Goal: Task Accomplishment & Management: Manage account settings

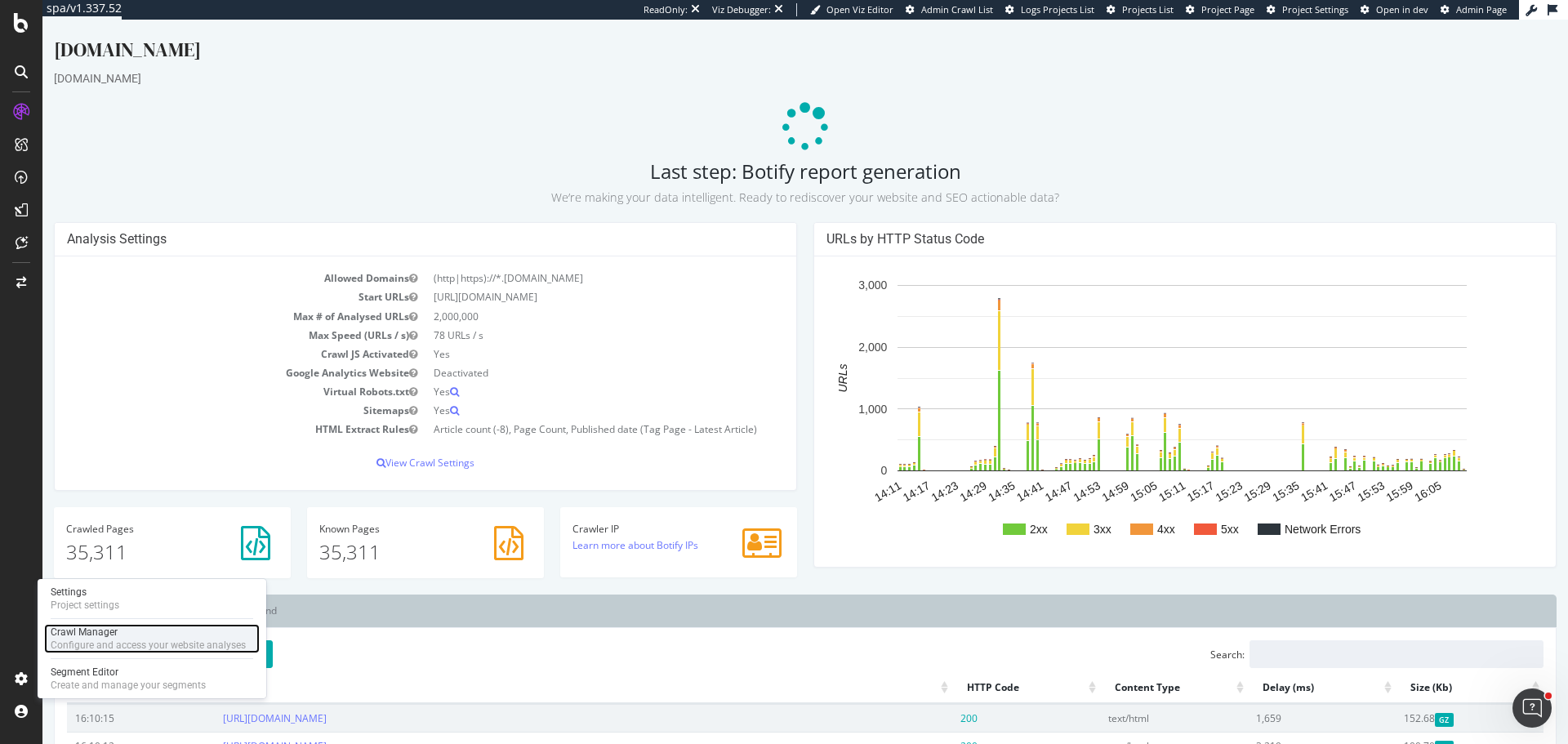
click at [123, 626] on div "Crawl Manager" at bounding box center [148, 632] width 195 height 13
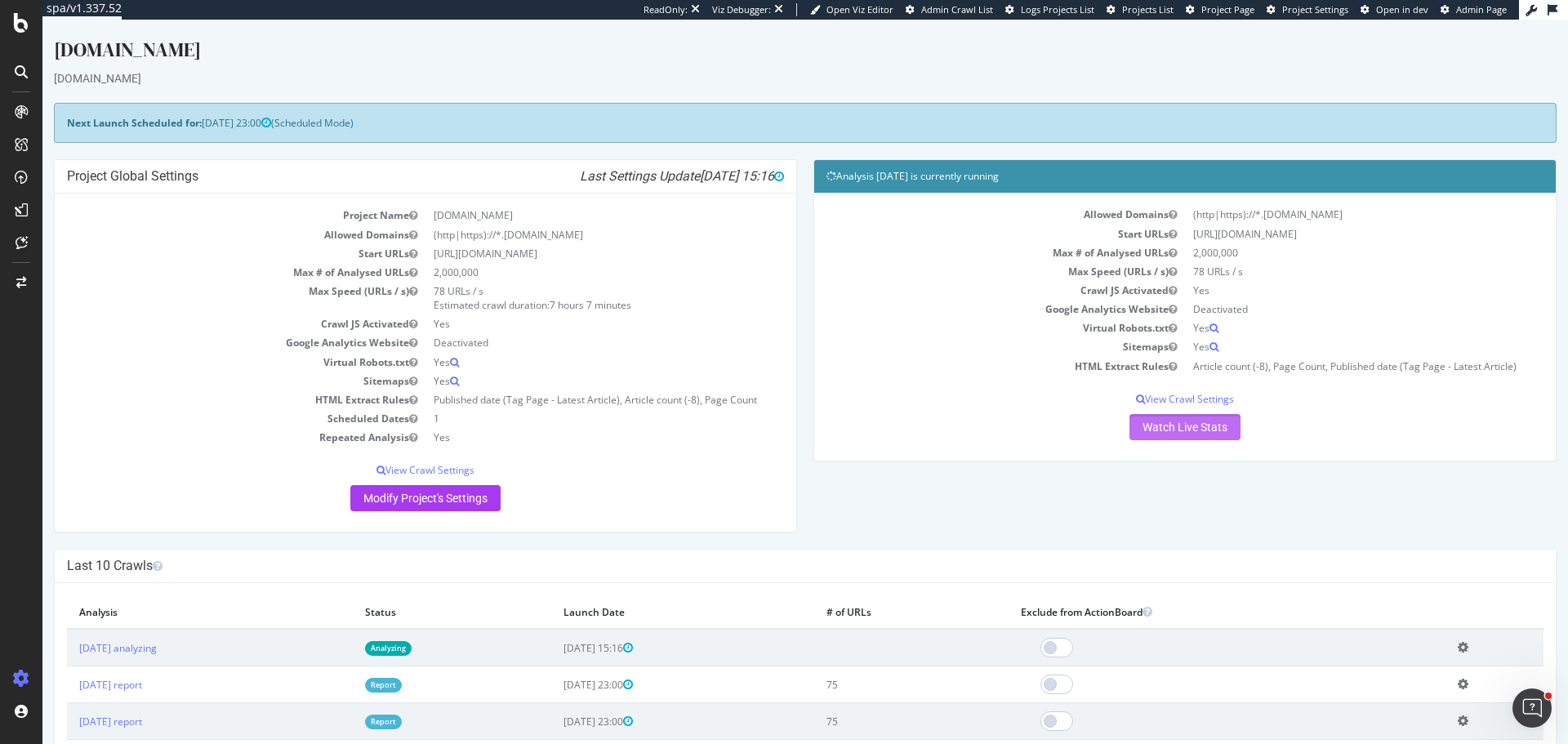
click at [1192, 424] on link "Watch Live Stats" at bounding box center [1185, 427] width 111 height 26
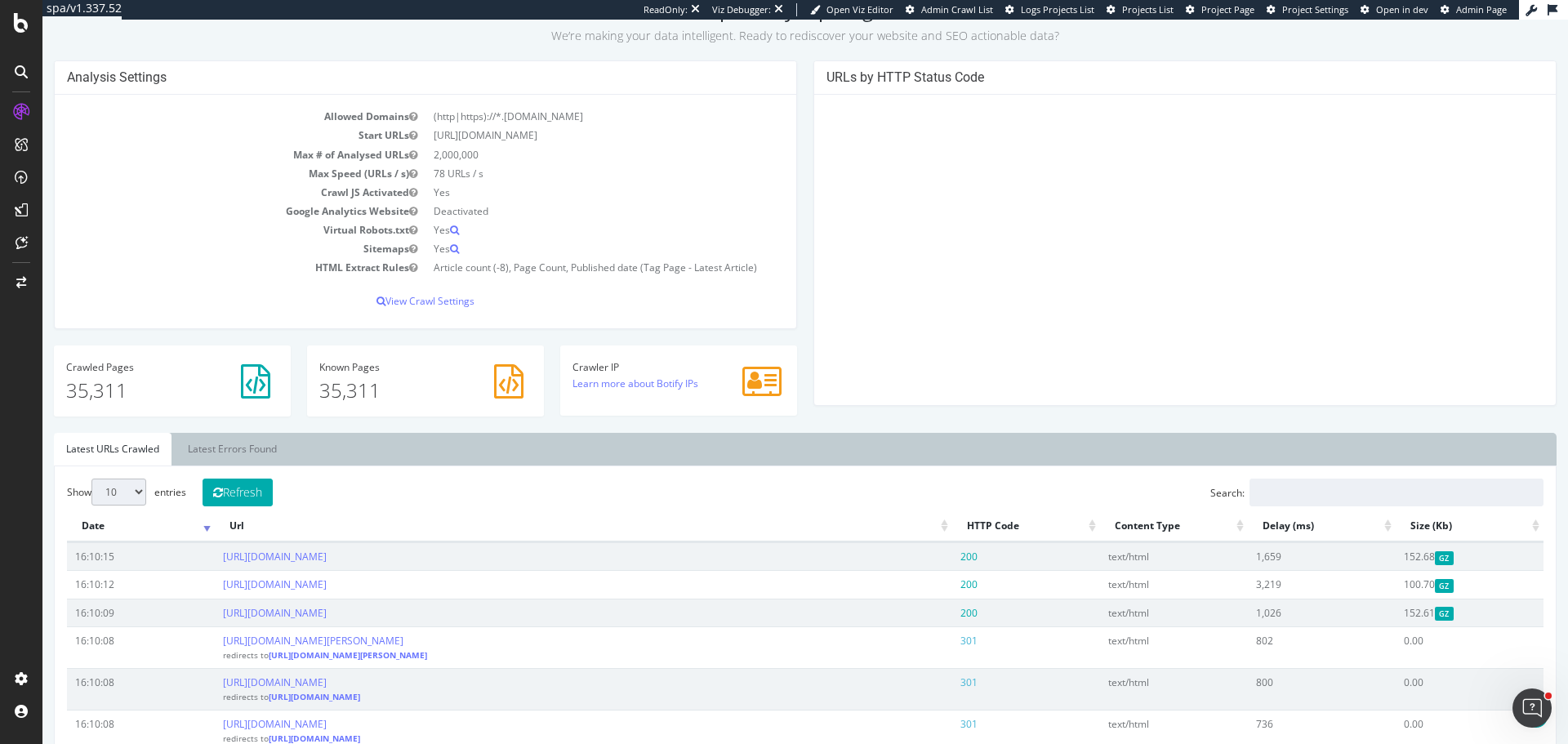
scroll to position [408, 0]
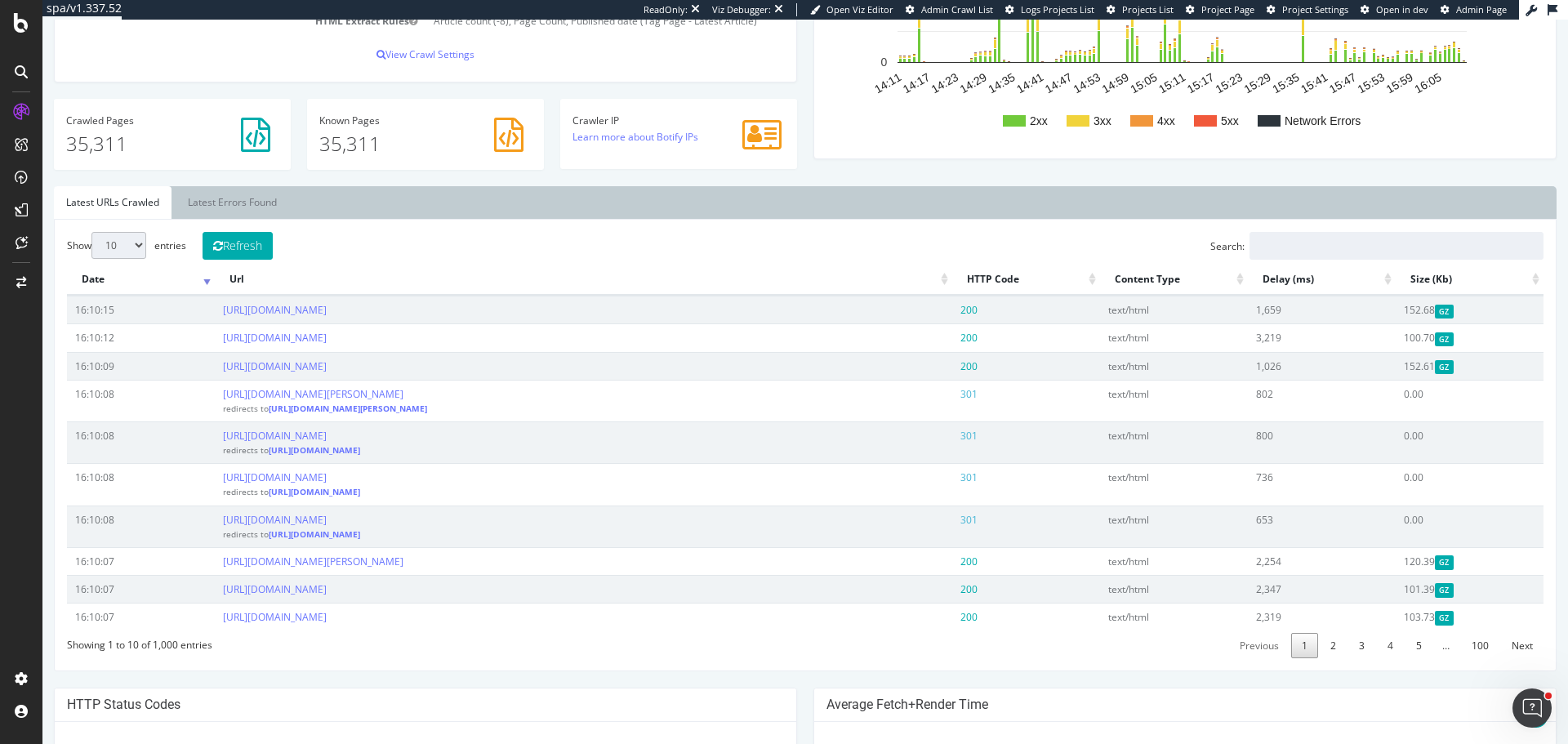
click at [121, 242] on select "10 25 50 100" at bounding box center [119, 245] width 55 height 27
click at [223, 203] on link "Latest Errors Found" at bounding box center [232, 202] width 113 height 33
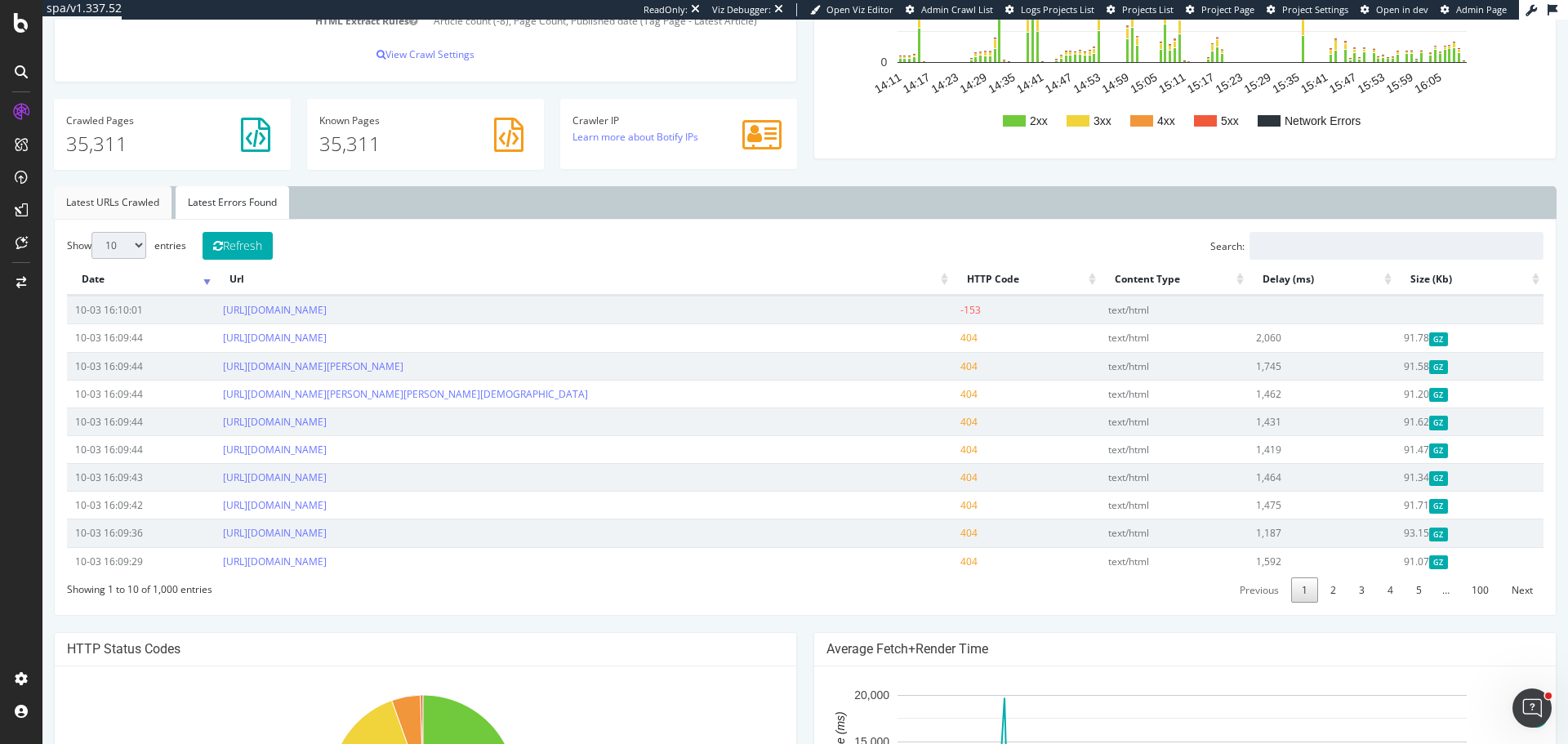
click at [167, 209] on link "Latest URLs Crawled" at bounding box center [112, 202] width 118 height 33
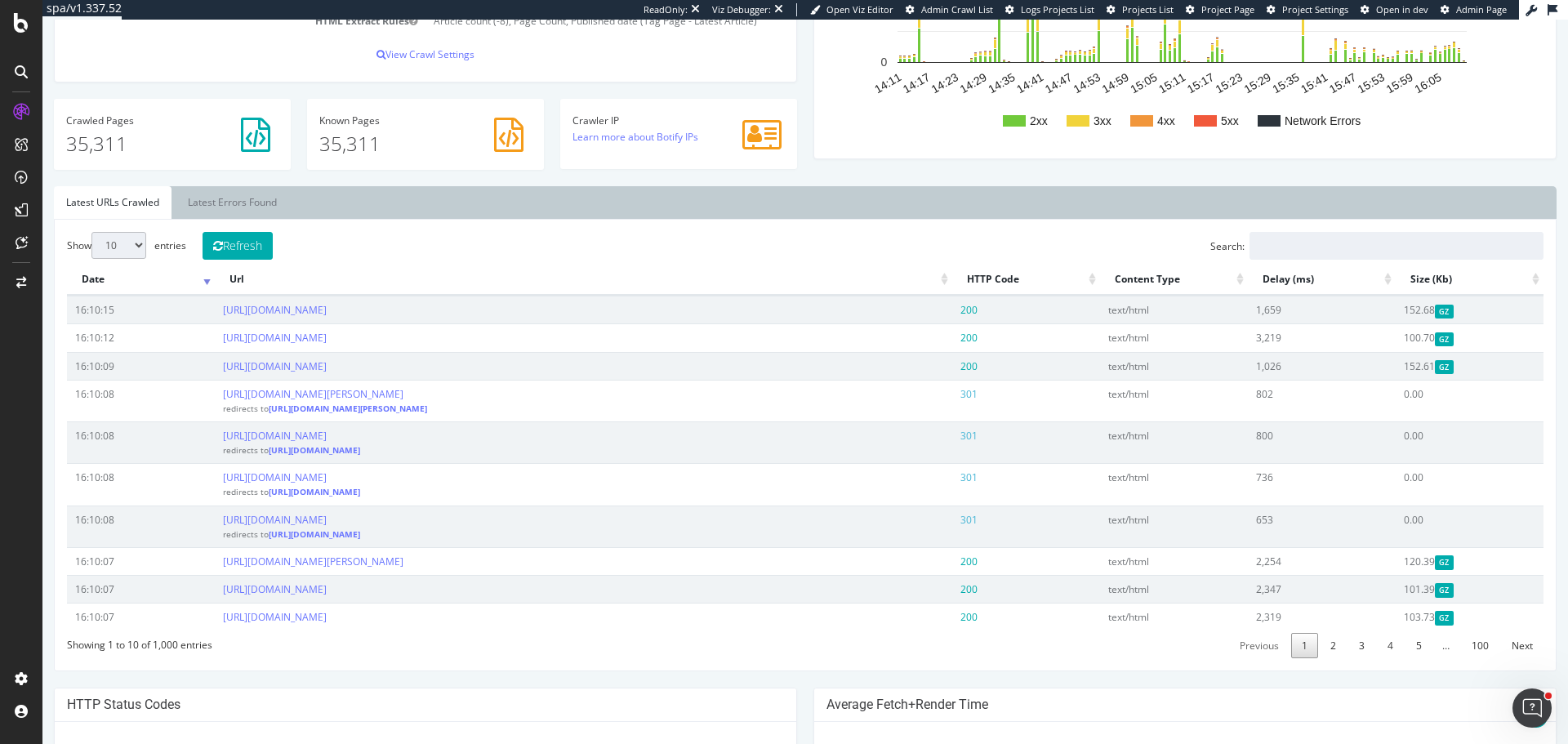
drag, startPoint x: 118, startPoint y: 249, endPoint x: 151, endPoint y: 249, distance: 33.0
click at [118, 247] on select "10 25 50 100" at bounding box center [119, 245] width 55 height 27
select select "100"
click at [91, 232] on select "10 25 50 100" at bounding box center [119, 245] width 55 height 27
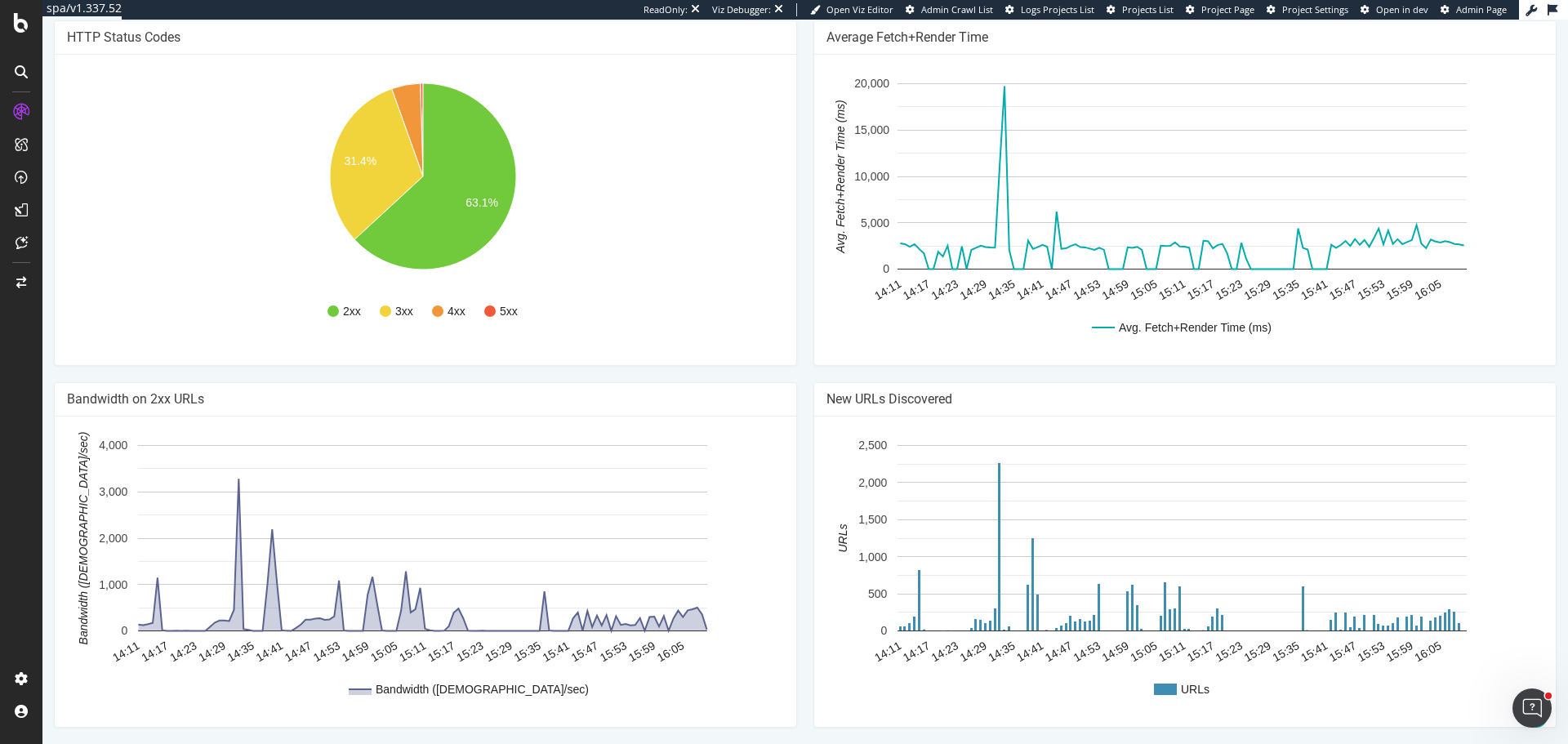
scroll to position [4084, 0]
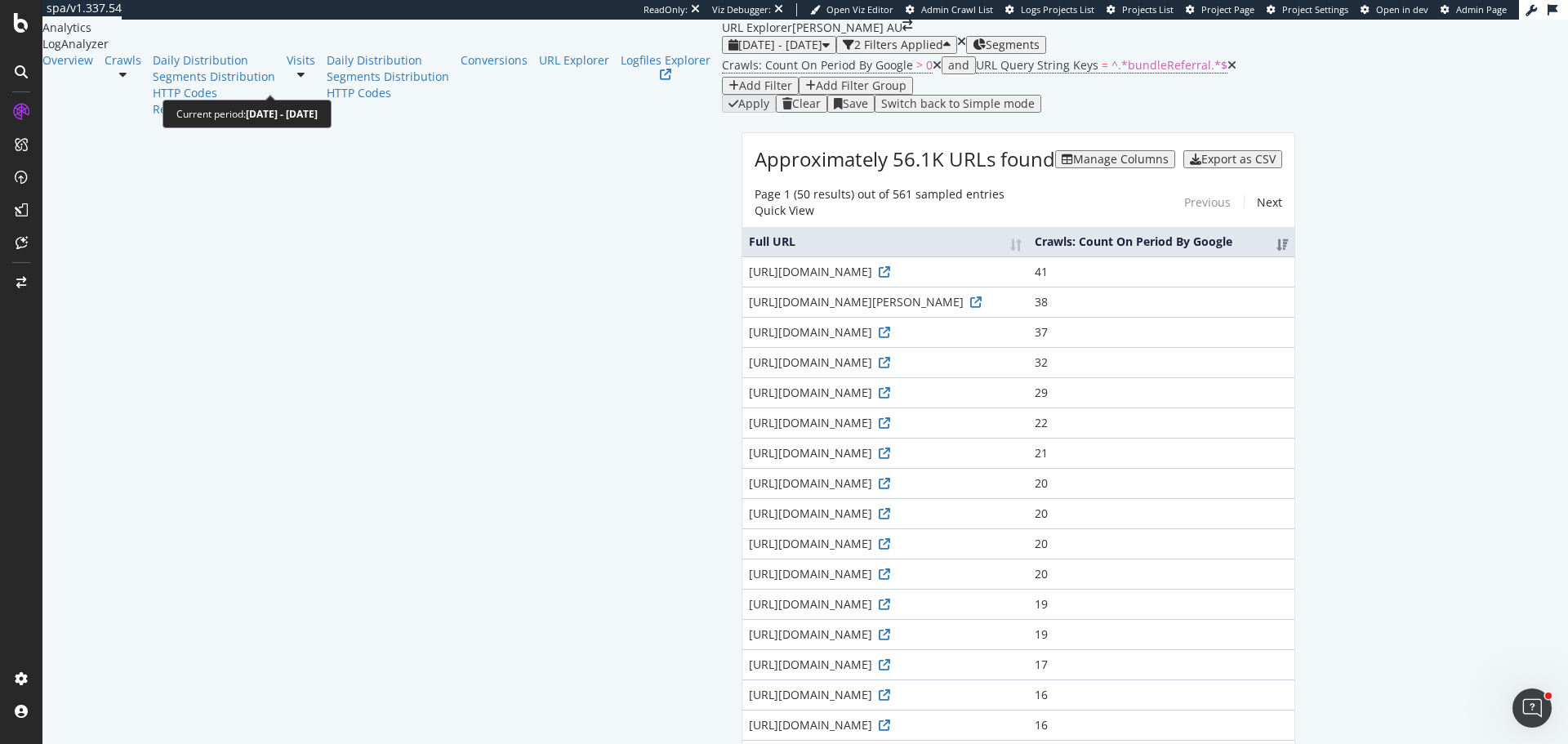
click at [738, 52] on span "[DATE] - [DATE]" at bounding box center [780, 44] width 84 height 15
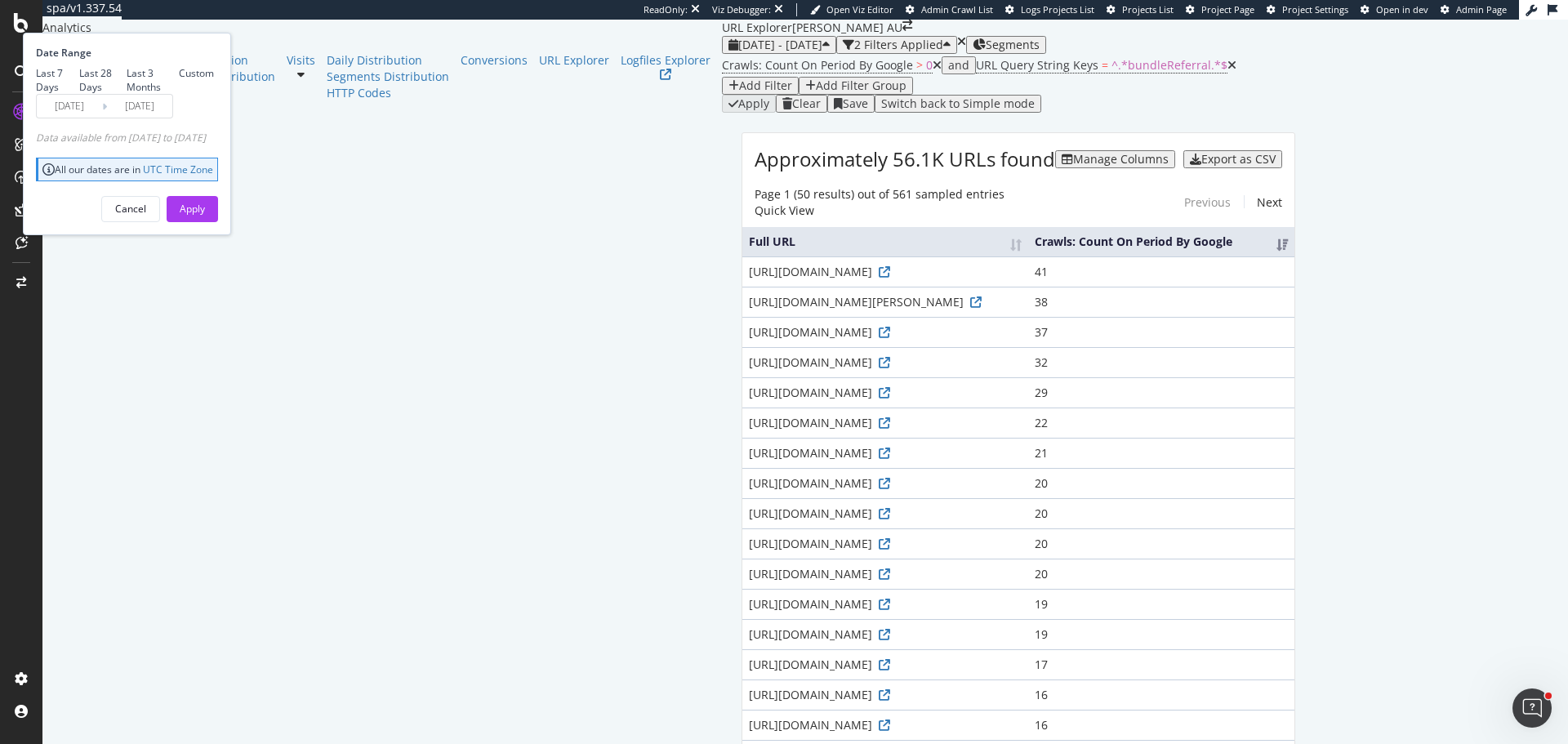
click at [179, 94] on div "Last 3 Months" at bounding box center [152, 79] width 52 height 27
type input "[DATE]"
click at [205, 216] on div "Apply" at bounding box center [192, 208] width 25 height 14
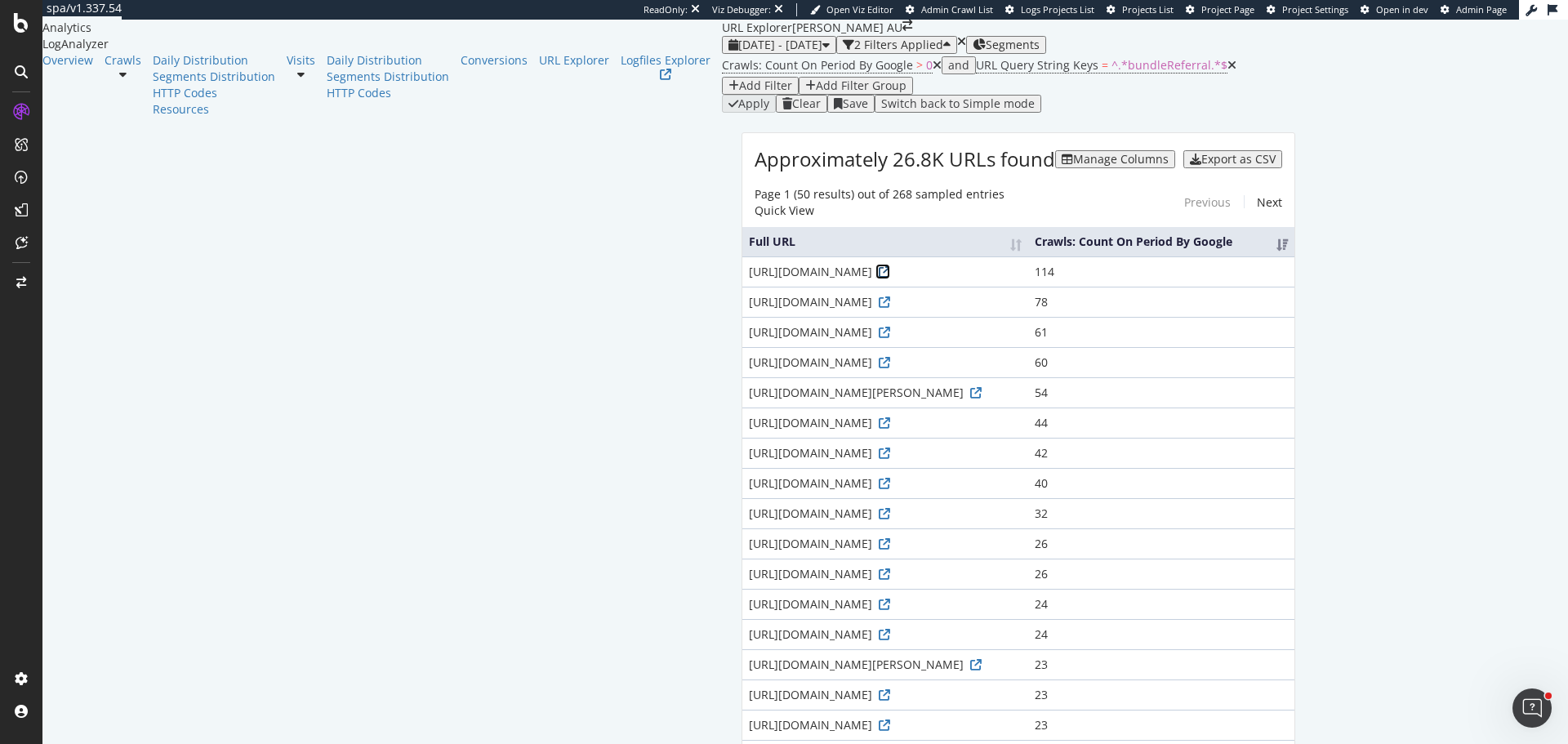
click at [879, 277] on icon at bounding box center [884, 272] width 11 height 11
drag, startPoint x: 200, startPoint y: 326, endPoint x: 557, endPoint y: 325, distance: 357.0
copy table "Full URL Crawls: Count On Period By Google https://www.harveynorman.com.au/phil…"
click at [1112, 73] on span "^.*bundleReferral.*$" at bounding box center [1169, 65] width 116 height 15
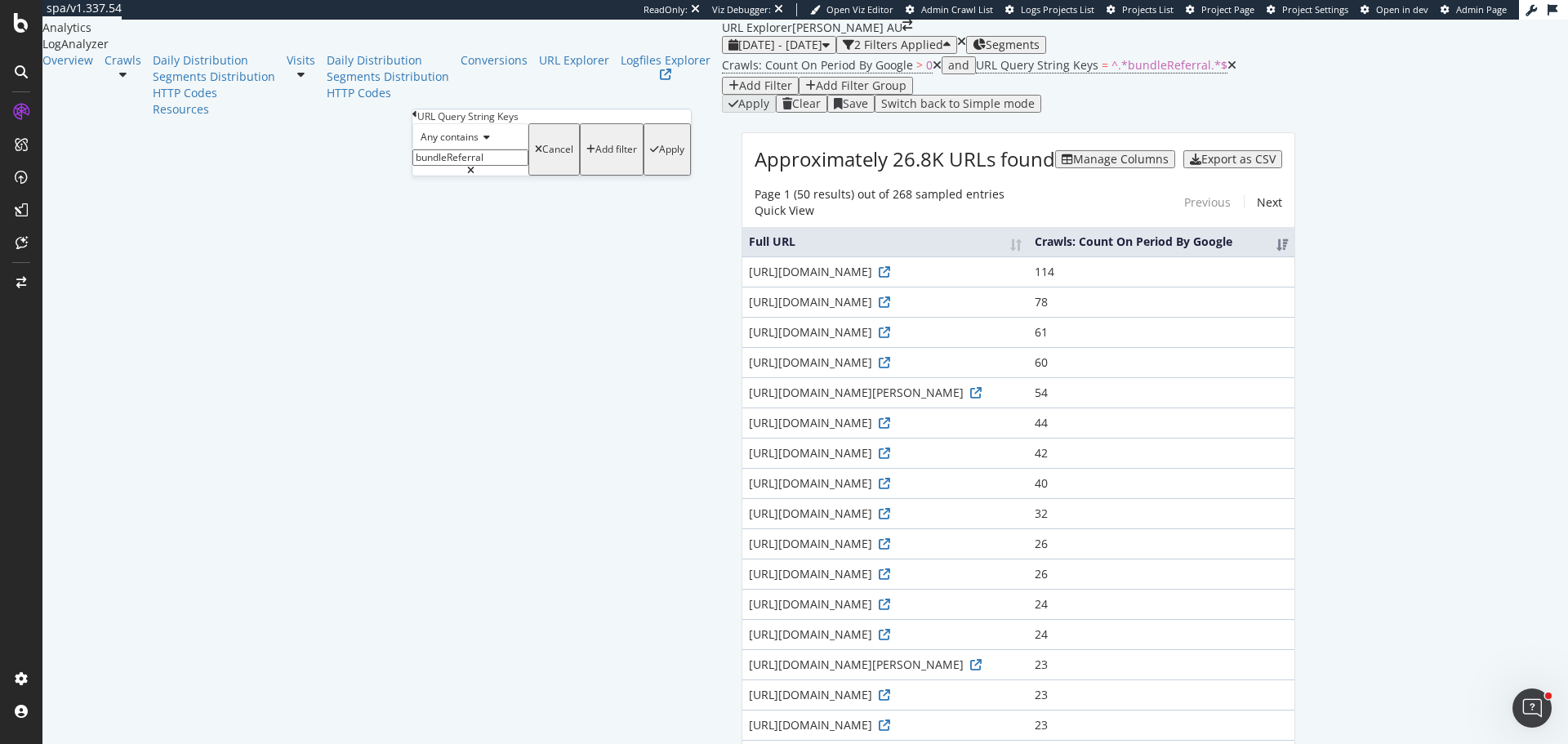
click at [418, 119] on icon at bounding box center [414, 114] width 5 height 9
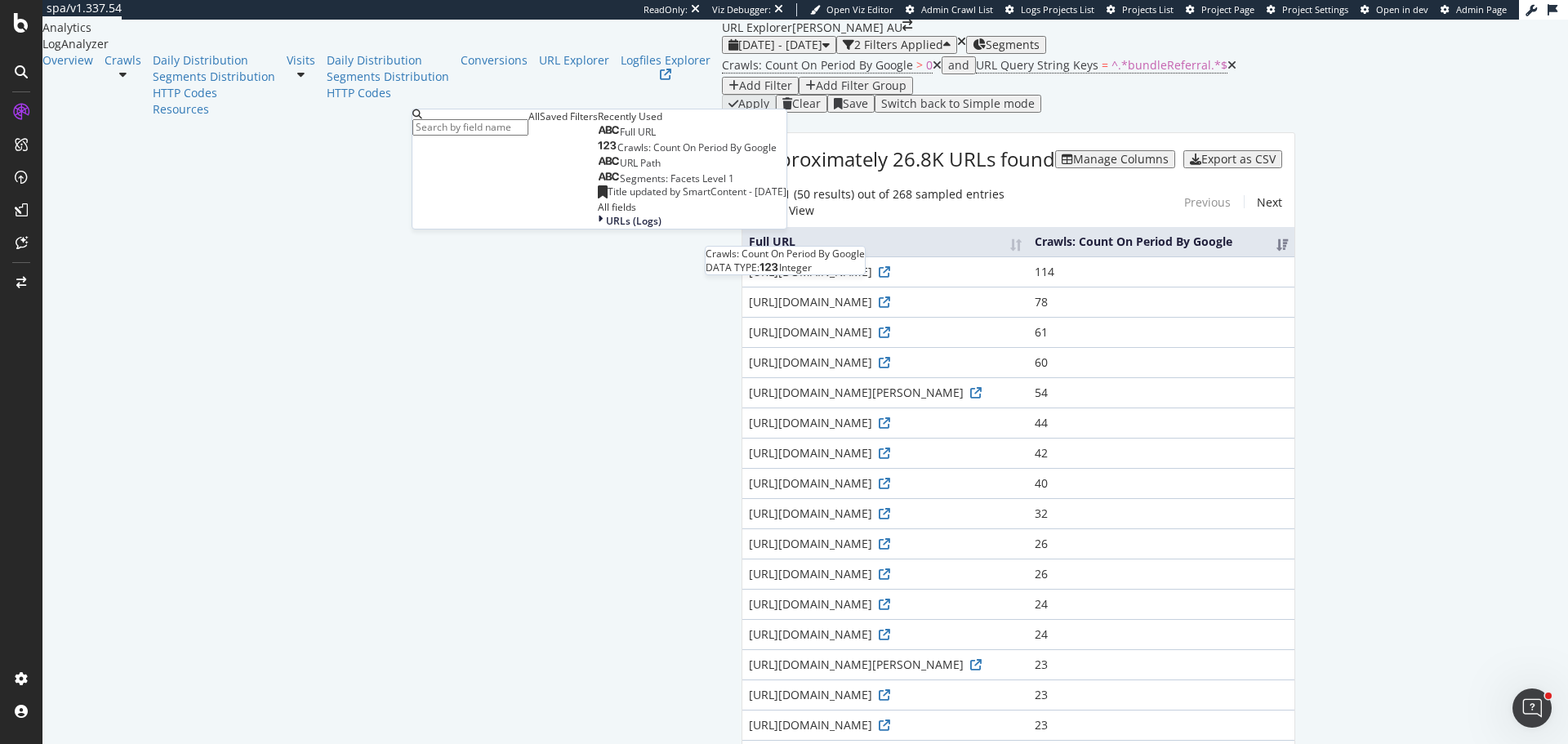
click at [619, 139] on span "Full URL" at bounding box center [637, 132] width 36 height 14
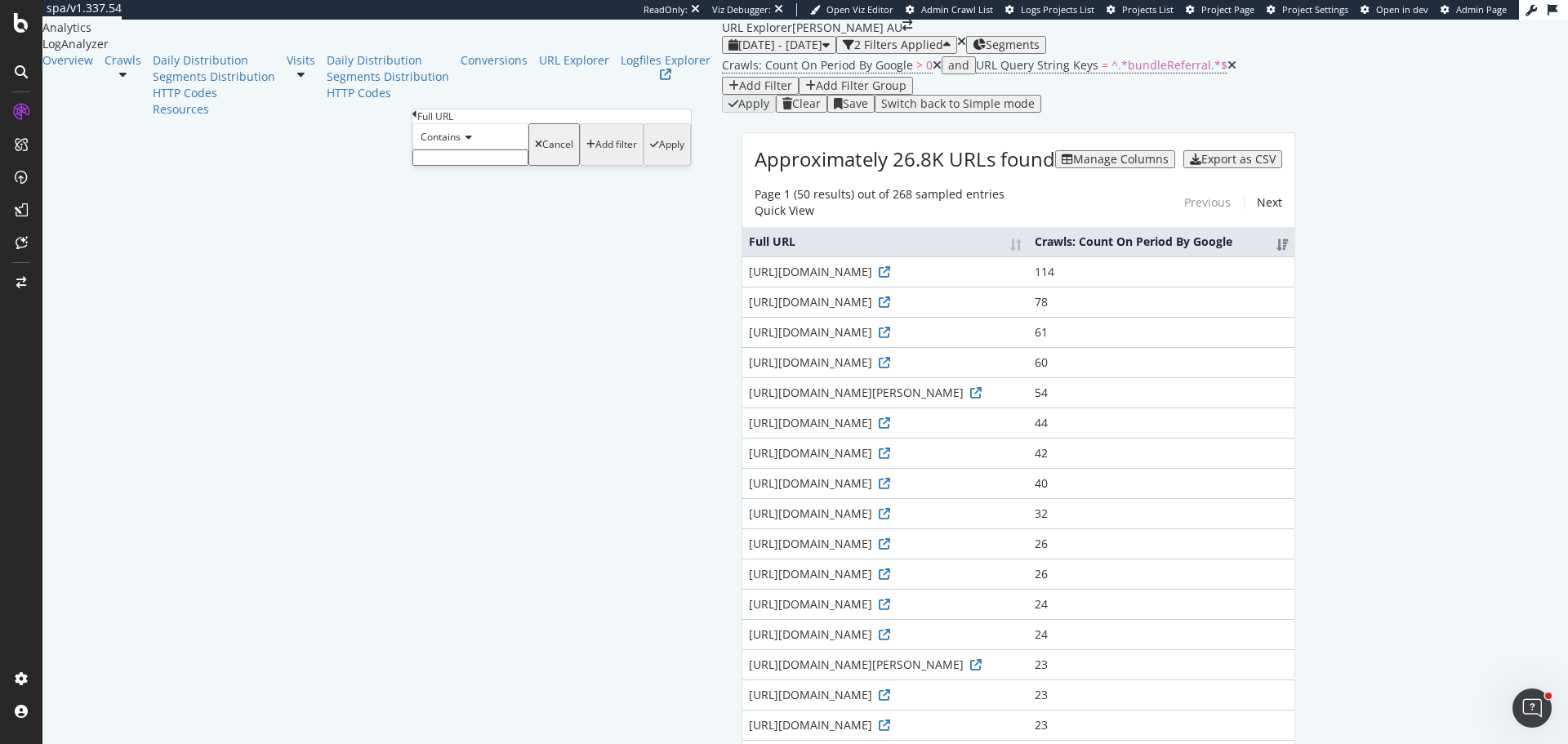
click at [480, 166] on input "text" at bounding box center [470, 157] width 116 height 16
paste input "Full URL Crawls: Count On Period By Google https://www.harveynorman.com.au/phil…"
type input "Full URL Crawls: Count On Period By Google https://www.harveynorman.com.au/phil…"
click at [659, 156] on div "Apply" at bounding box center [671, 149] width 25 height 11
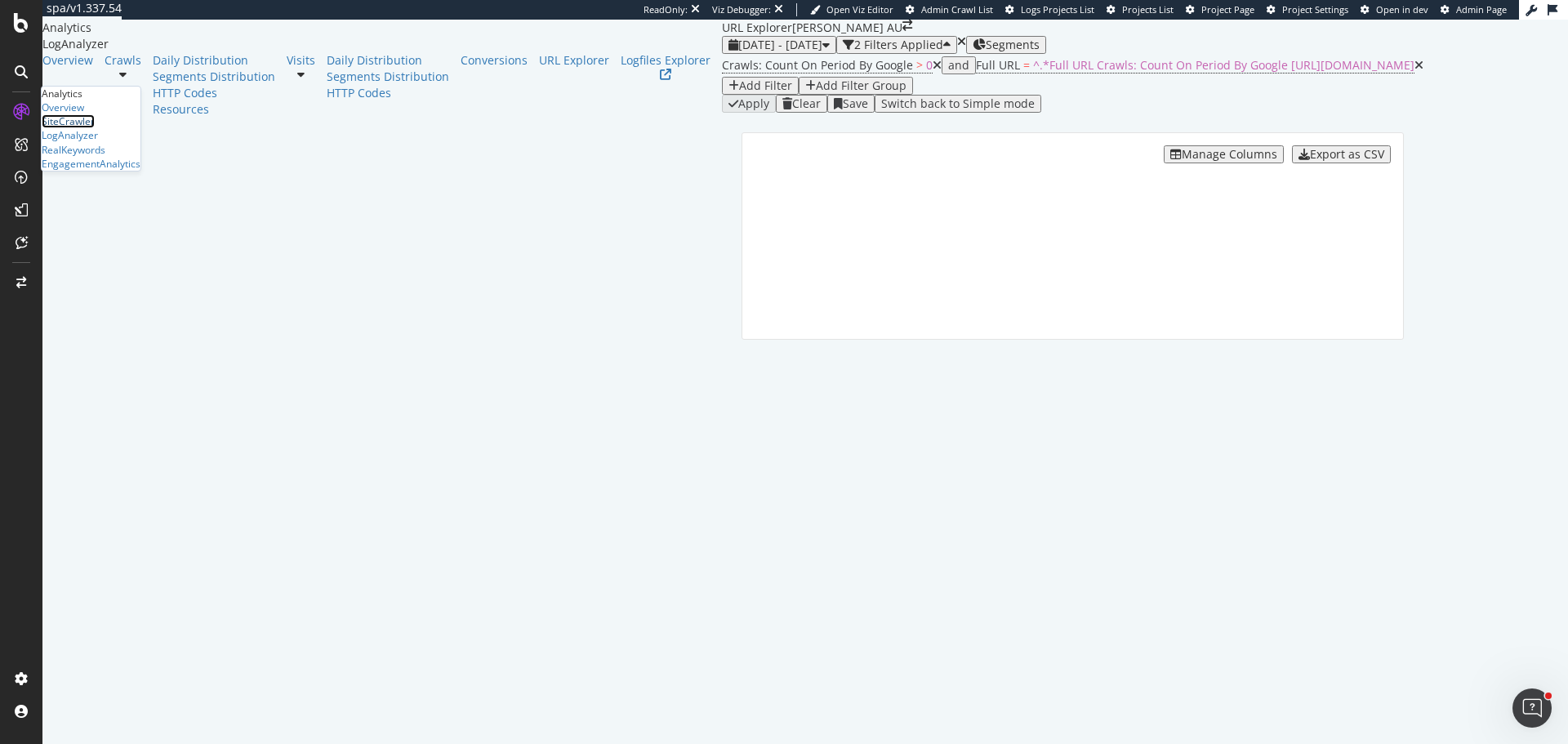
click at [87, 128] on div "SiteCrawler" at bounding box center [68, 121] width 53 height 14
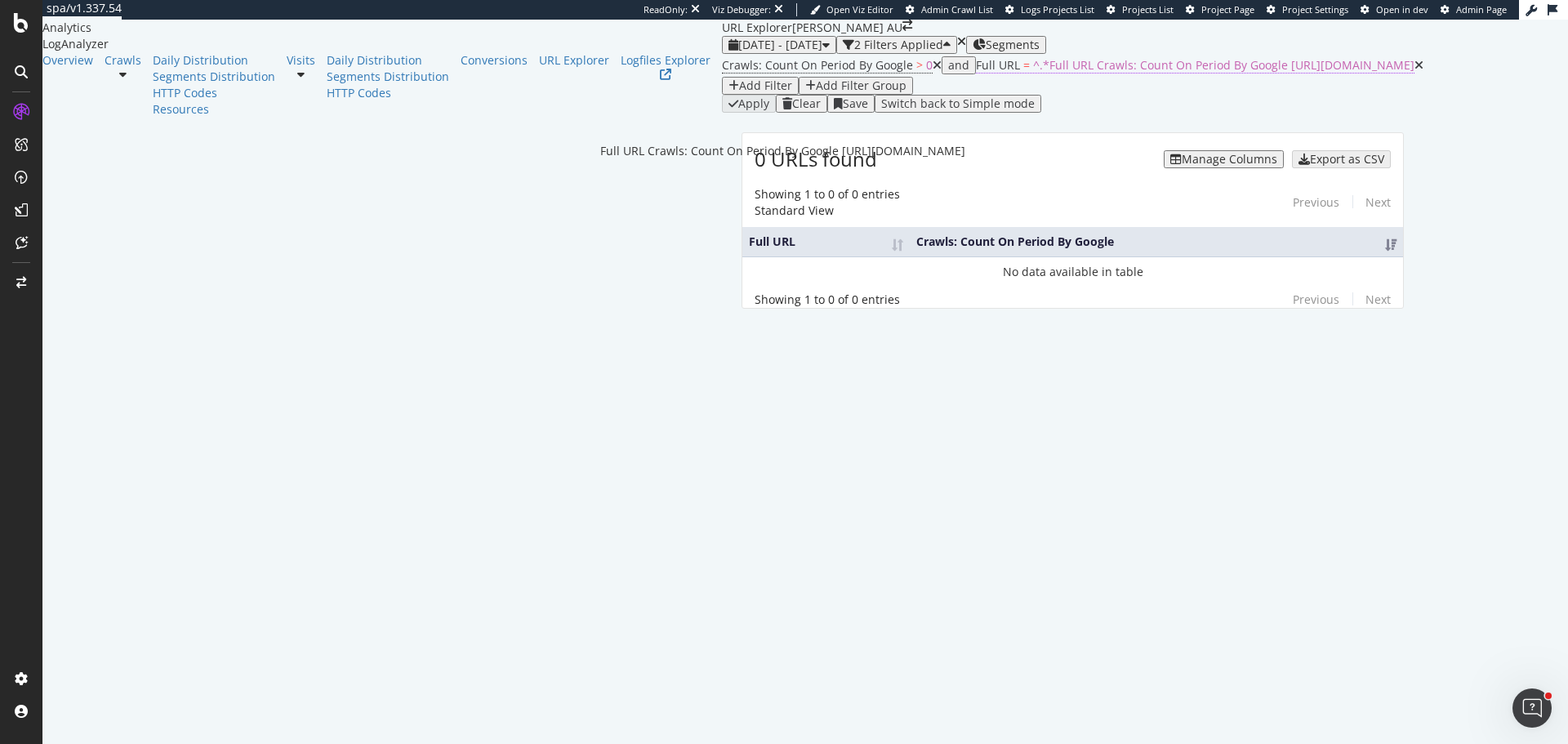
click at [1033, 73] on span "^.*Full URL Crawls: Count On Period By Google https://www.harveynorman.com.au/p…" at bounding box center [1224, 65] width 381 height 15
click at [499, 166] on input "Full URL Crawls: Count On Period By Google https://www.harveynorman.com.au/phil…" at bounding box center [470, 157] width 116 height 16
type input "https://www.harveynorman.com.au/philips-5000-9l-dual-basket-airfryer.html"
drag, startPoint x: 588, startPoint y: 226, endPoint x: 597, endPoint y: 225, distance: 9.1
click at [659, 156] on div "Apply" at bounding box center [671, 149] width 25 height 11
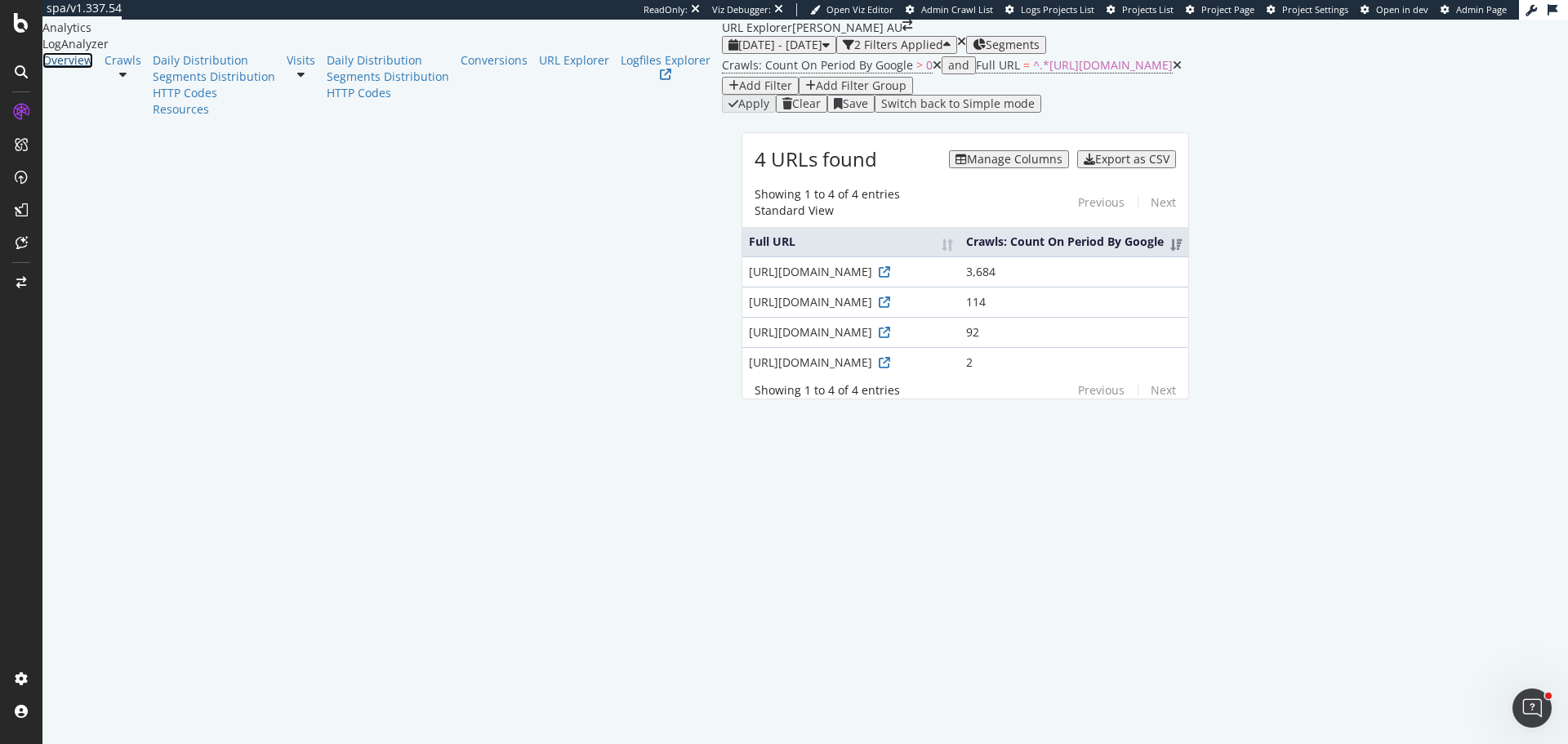
click at [84, 69] on div "Overview" at bounding box center [68, 59] width 51 height 16
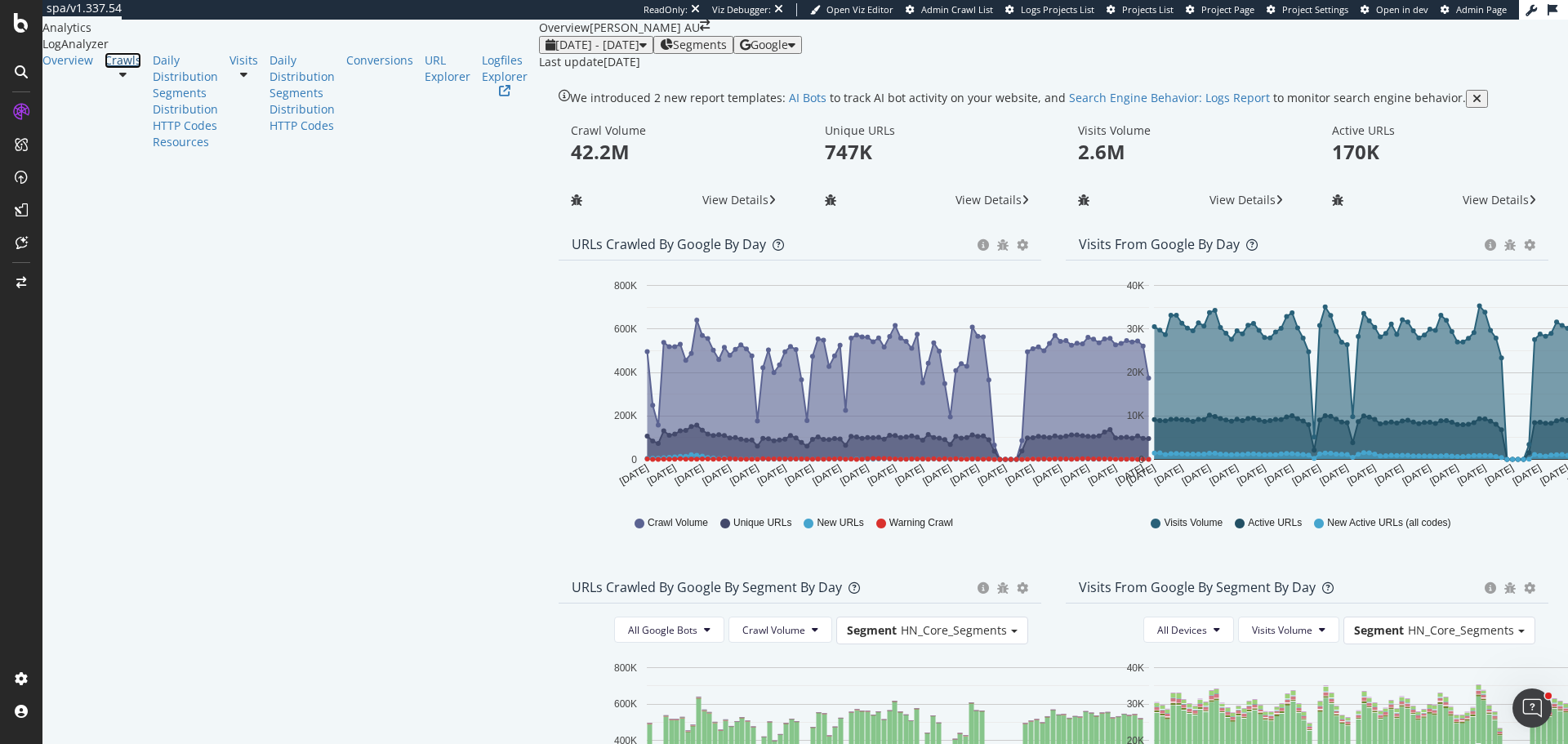
click at [108, 69] on link "Crawls" at bounding box center [123, 59] width 37 height 16
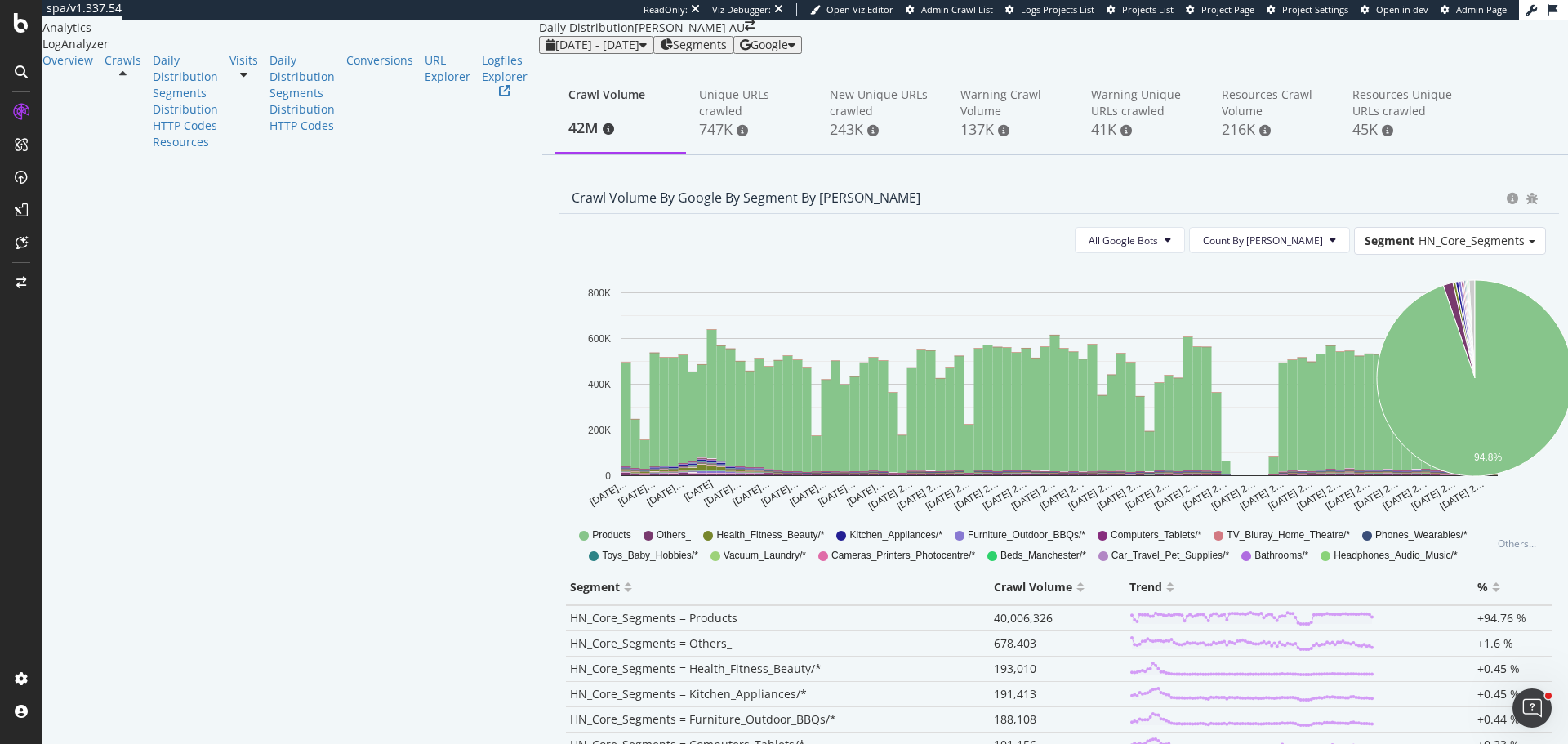
click at [153, 150] on div "Resources" at bounding box center [190, 141] width 76 height 16
click at [153, 134] on div "HTTP Codes" at bounding box center [185, 125] width 65 height 16
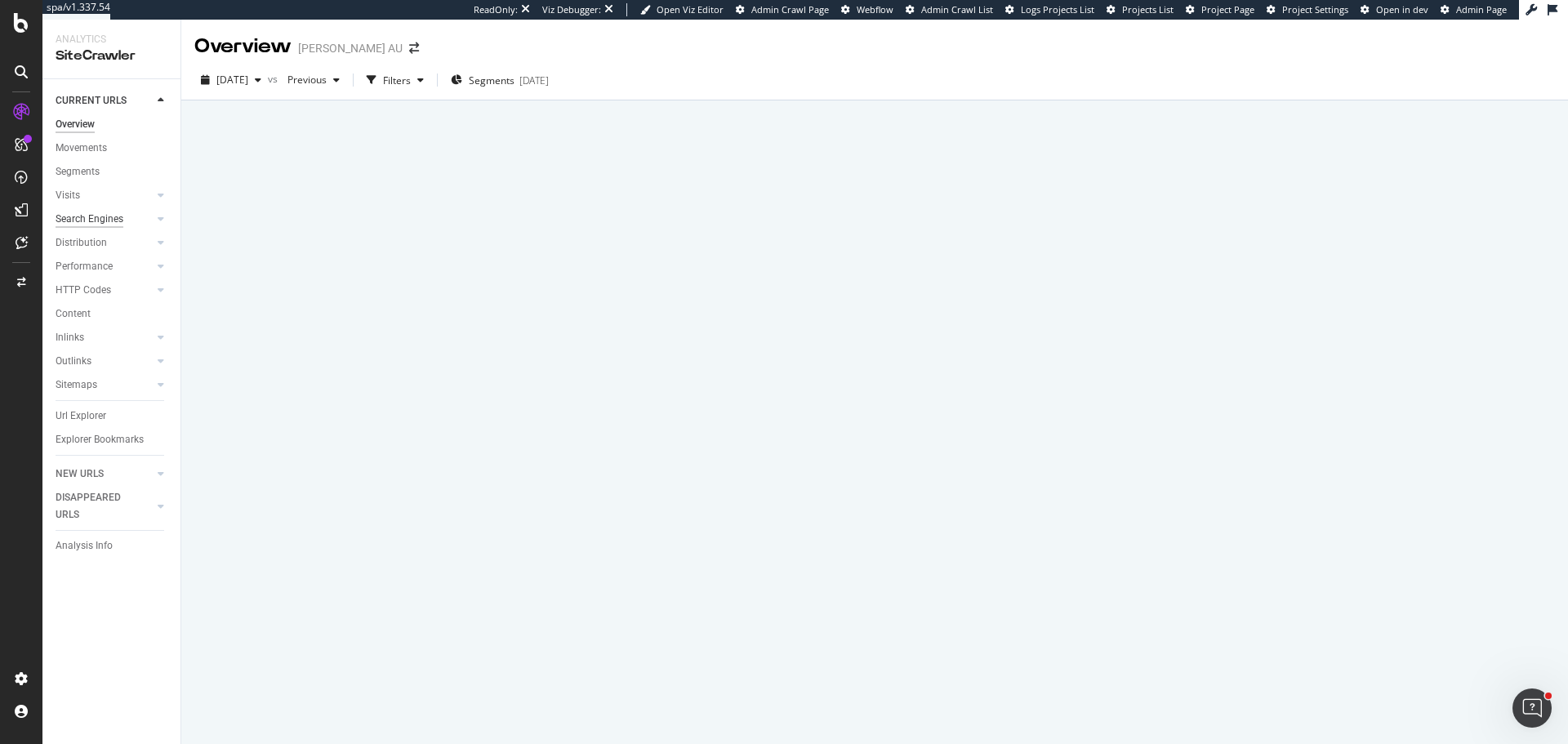
click at [91, 223] on div "Search Engines" at bounding box center [90, 219] width 68 height 17
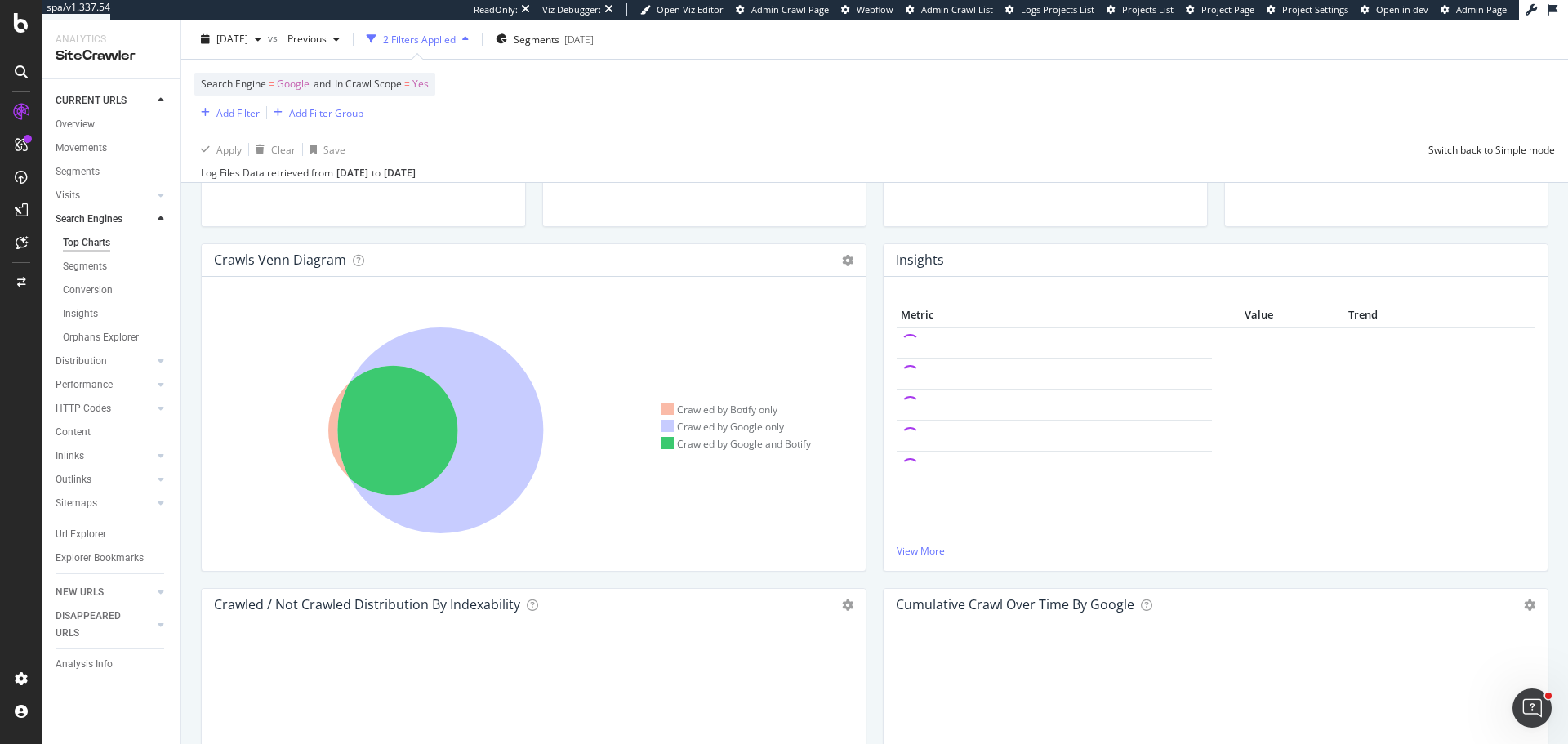
scroll to position [245, 0]
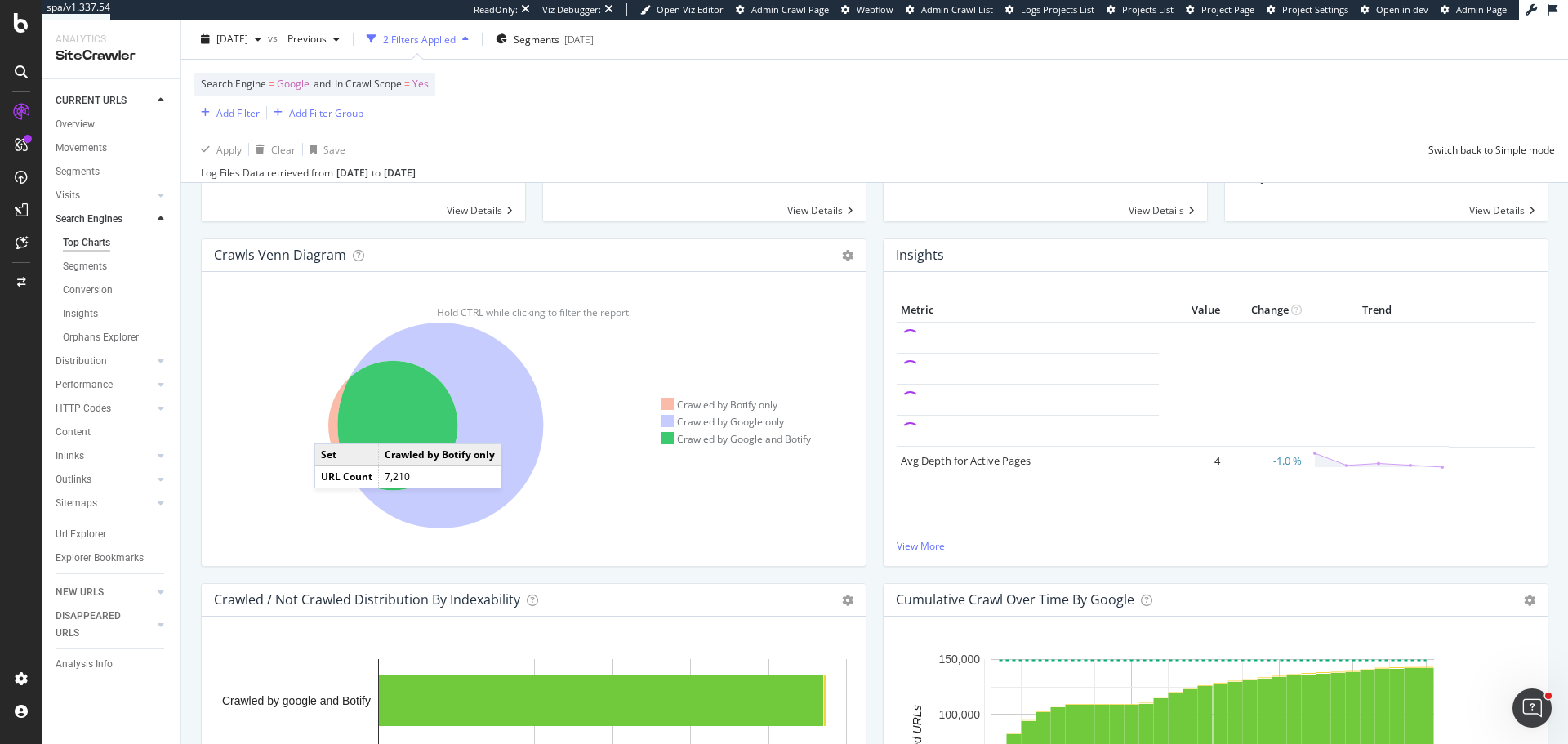
click at [331, 427] on icon at bounding box center [392, 425] width 129 height 129
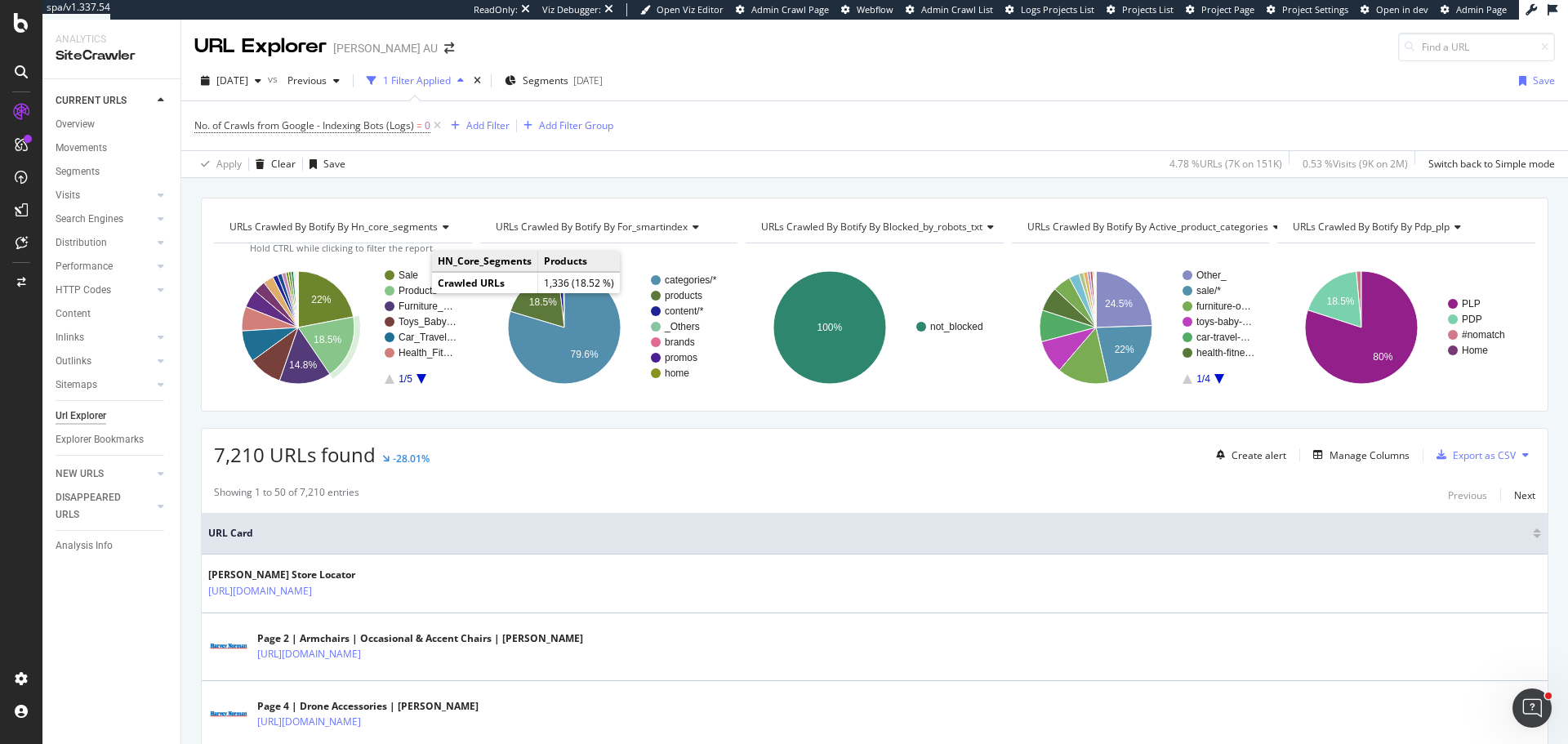
click at [417, 289] on text "Products" at bounding box center [418, 290] width 39 height 11
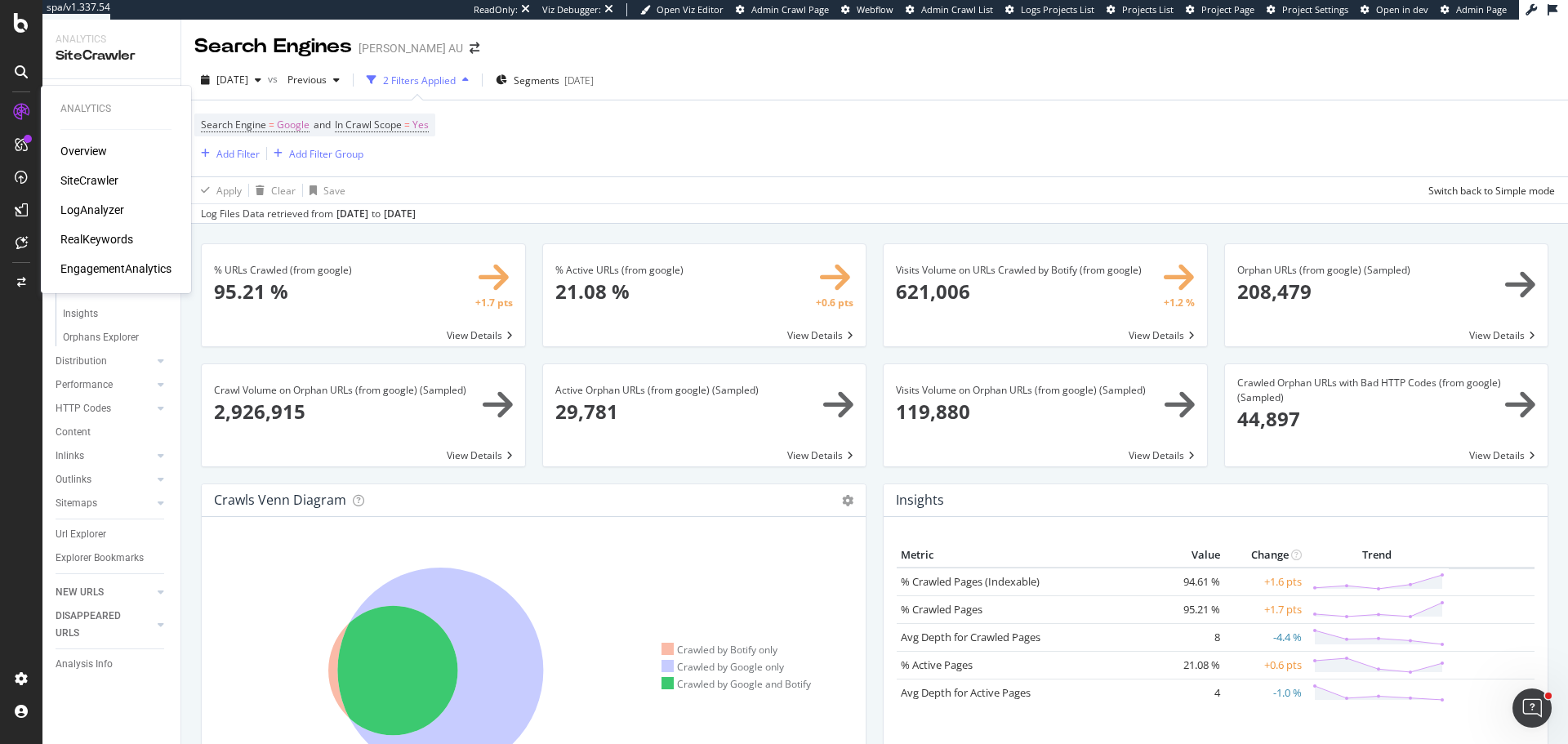
click at [74, 146] on div "Overview" at bounding box center [83, 151] width 46 height 16
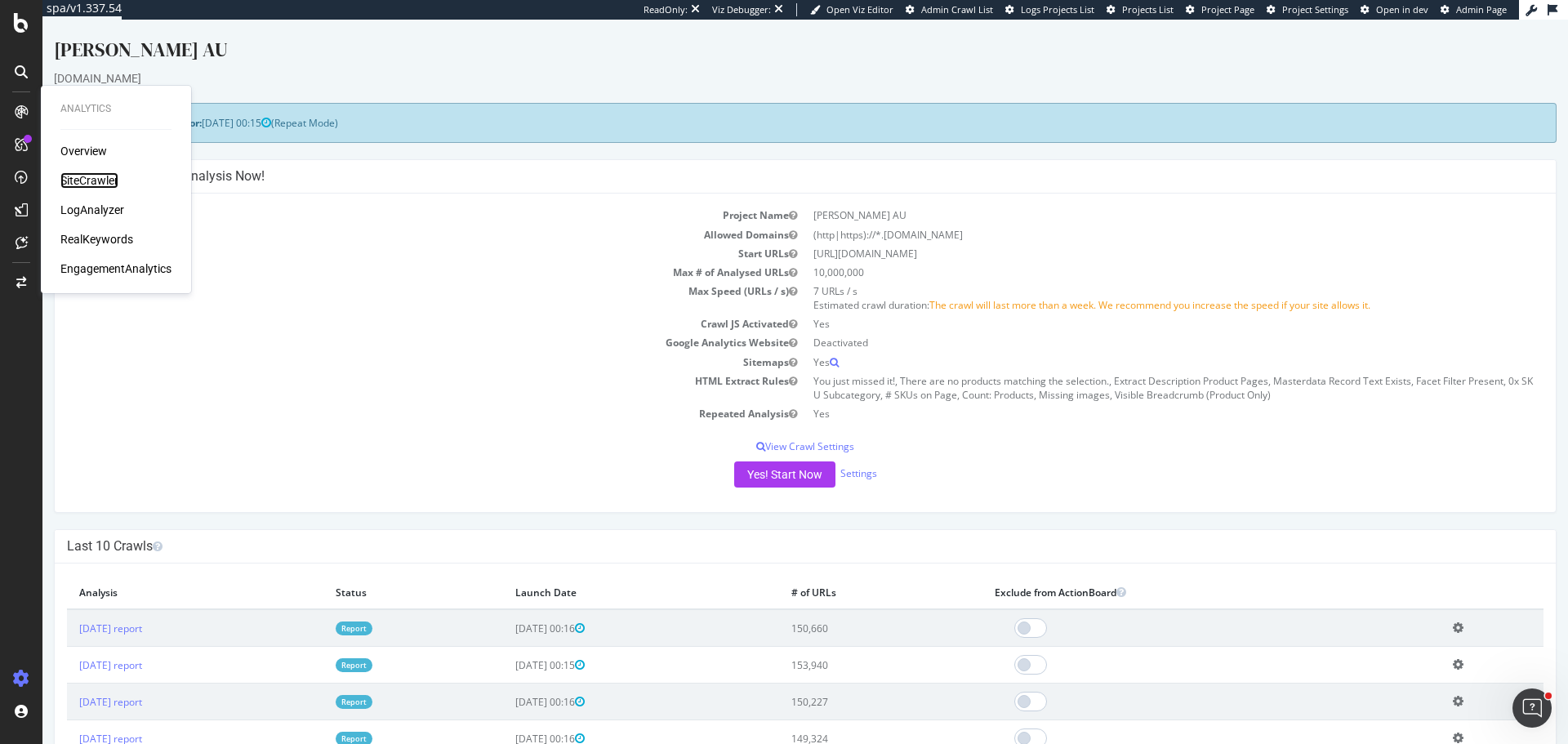
click at [81, 185] on div "SiteCrawler" at bounding box center [89, 180] width 58 height 16
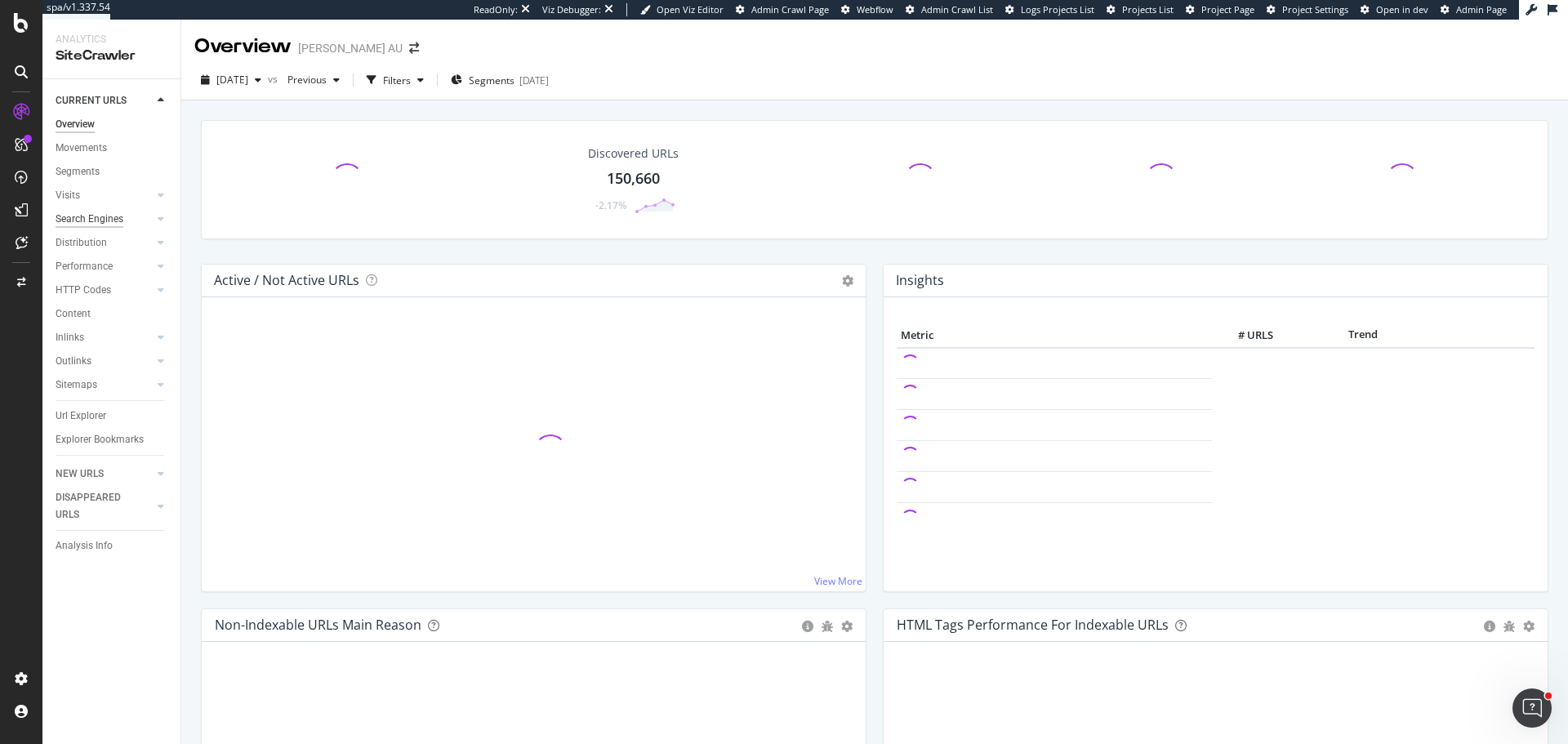
click at [107, 216] on div "Search Engines" at bounding box center [90, 219] width 68 height 17
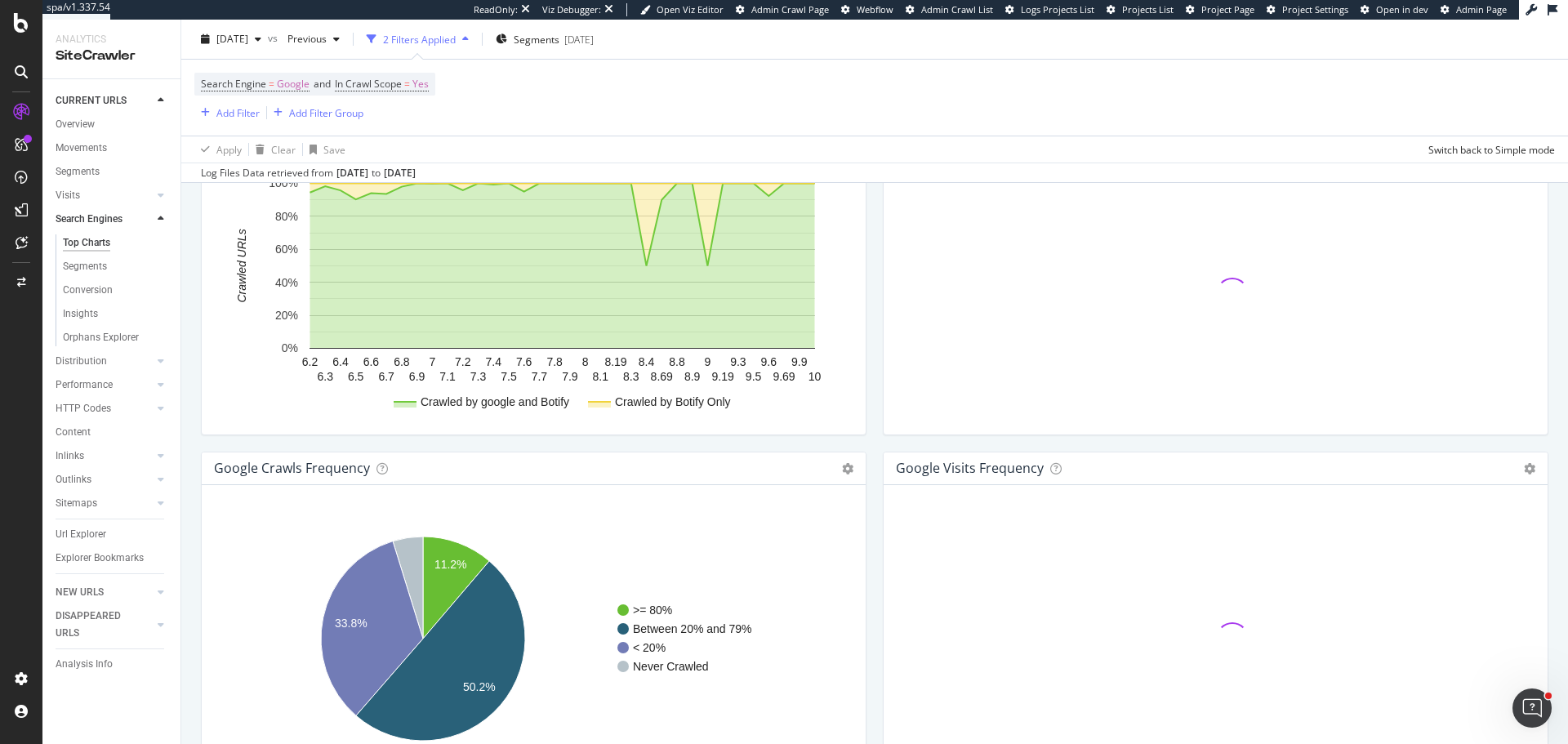
scroll to position [1864, 0]
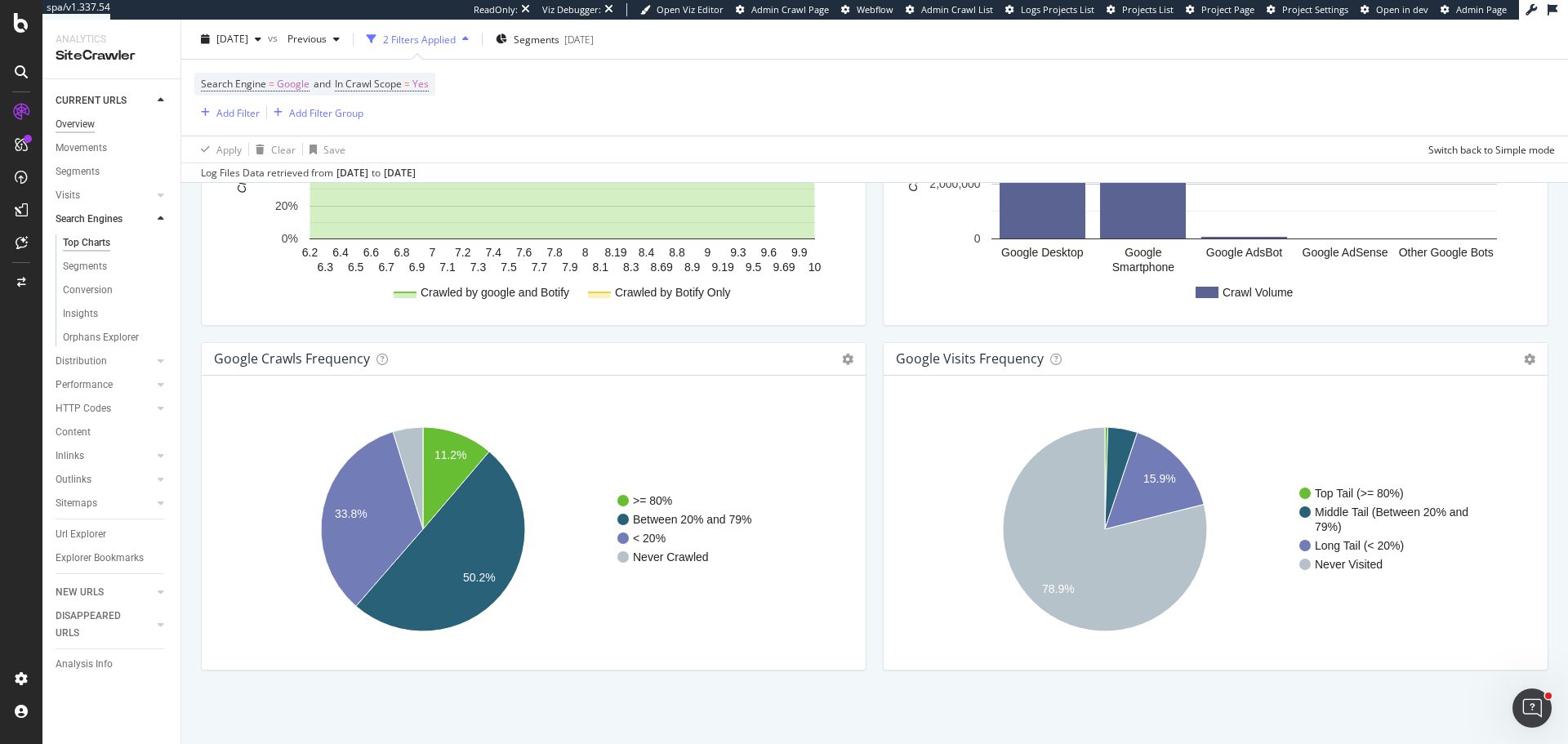
click at [89, 119] on div "Overview" at bounding box center [75, 124] width 40 height 17
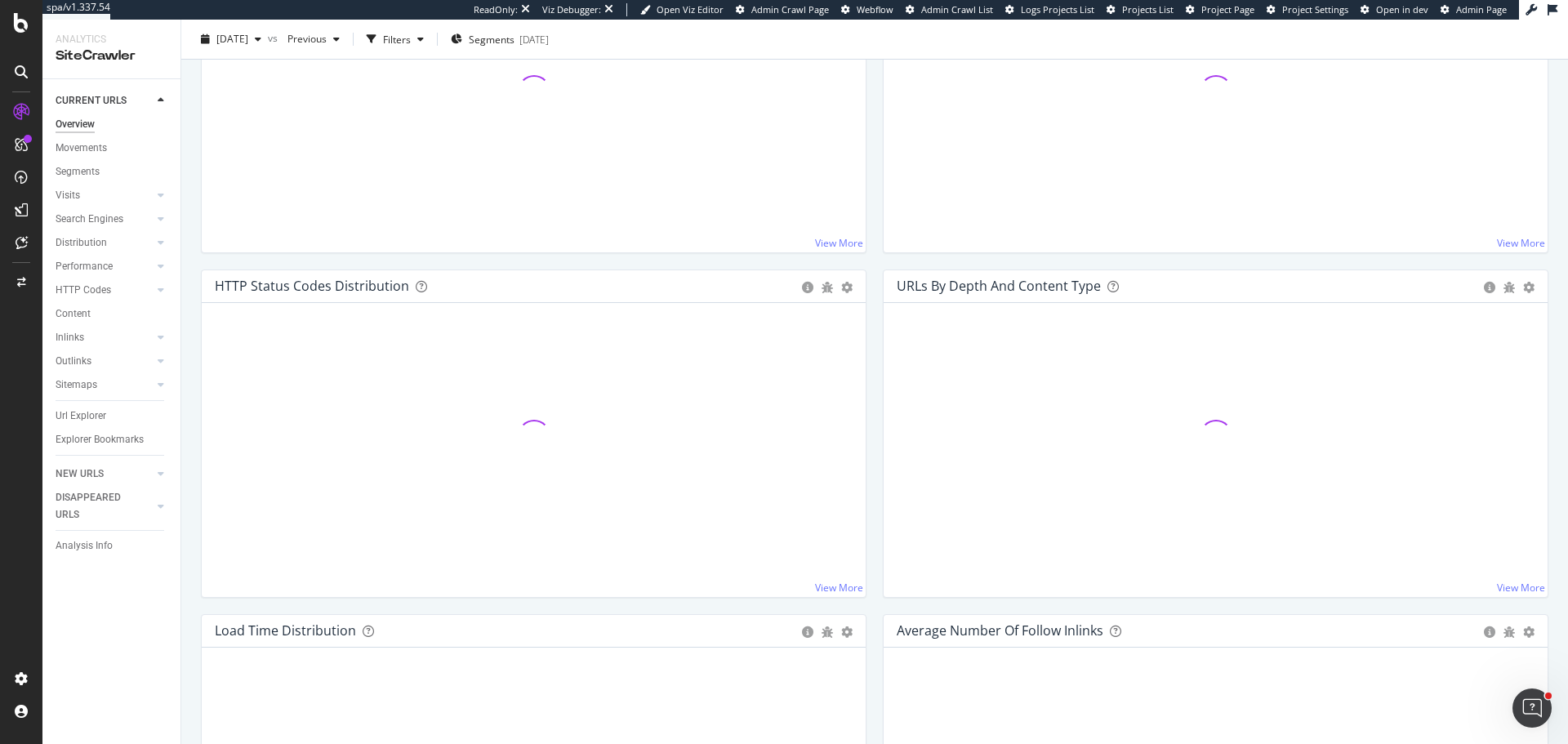
scroll to position [736, 0]
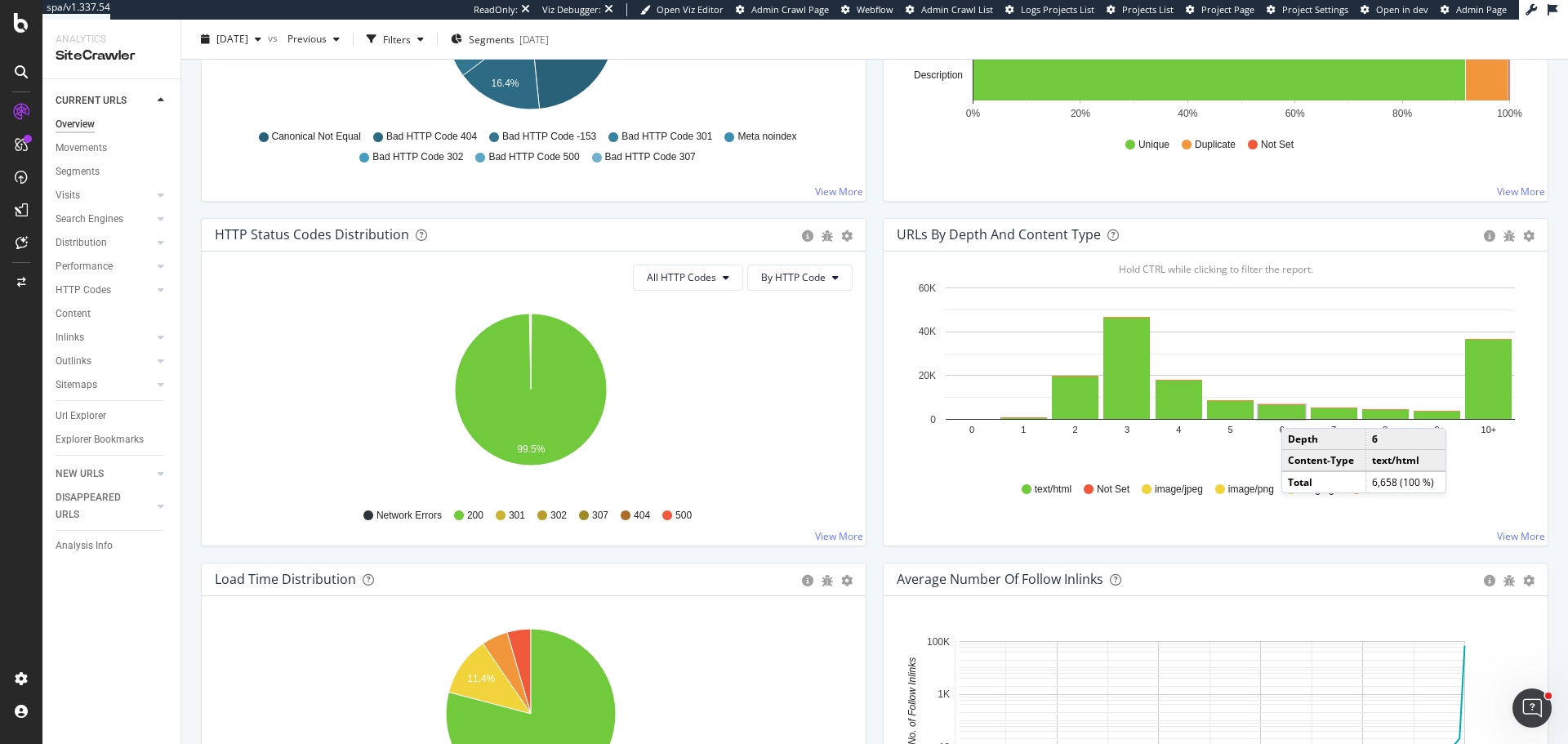
click at [1277, 410] on rect "A chart." at bounding box center [1281, 412] width 46 height 14
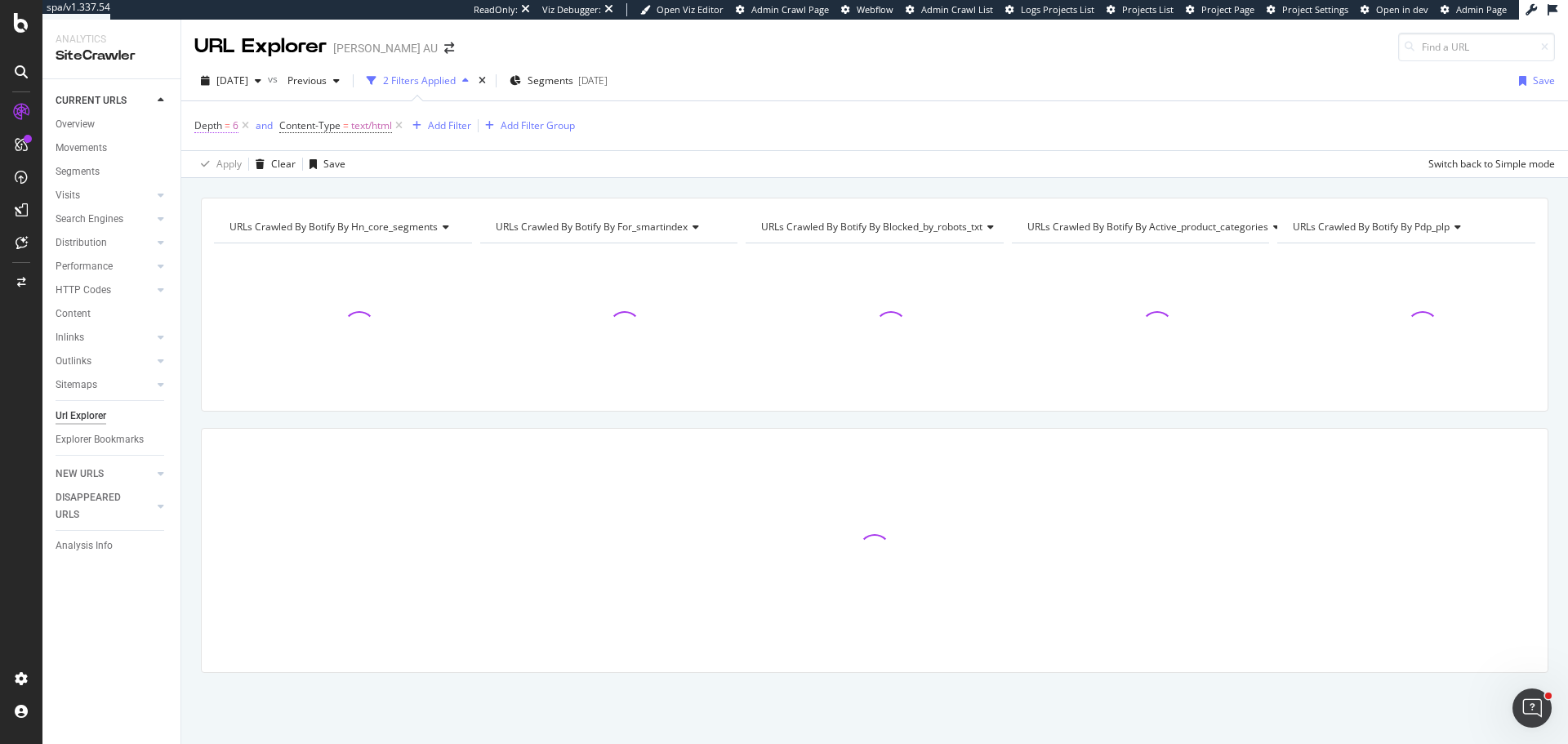
click at [229, 129] on span "=" at bounding box center [227, 125] width 6 height 14
click at [243, 191] on span "Equal to" at bounding box center [227, 190] width 37 height 14
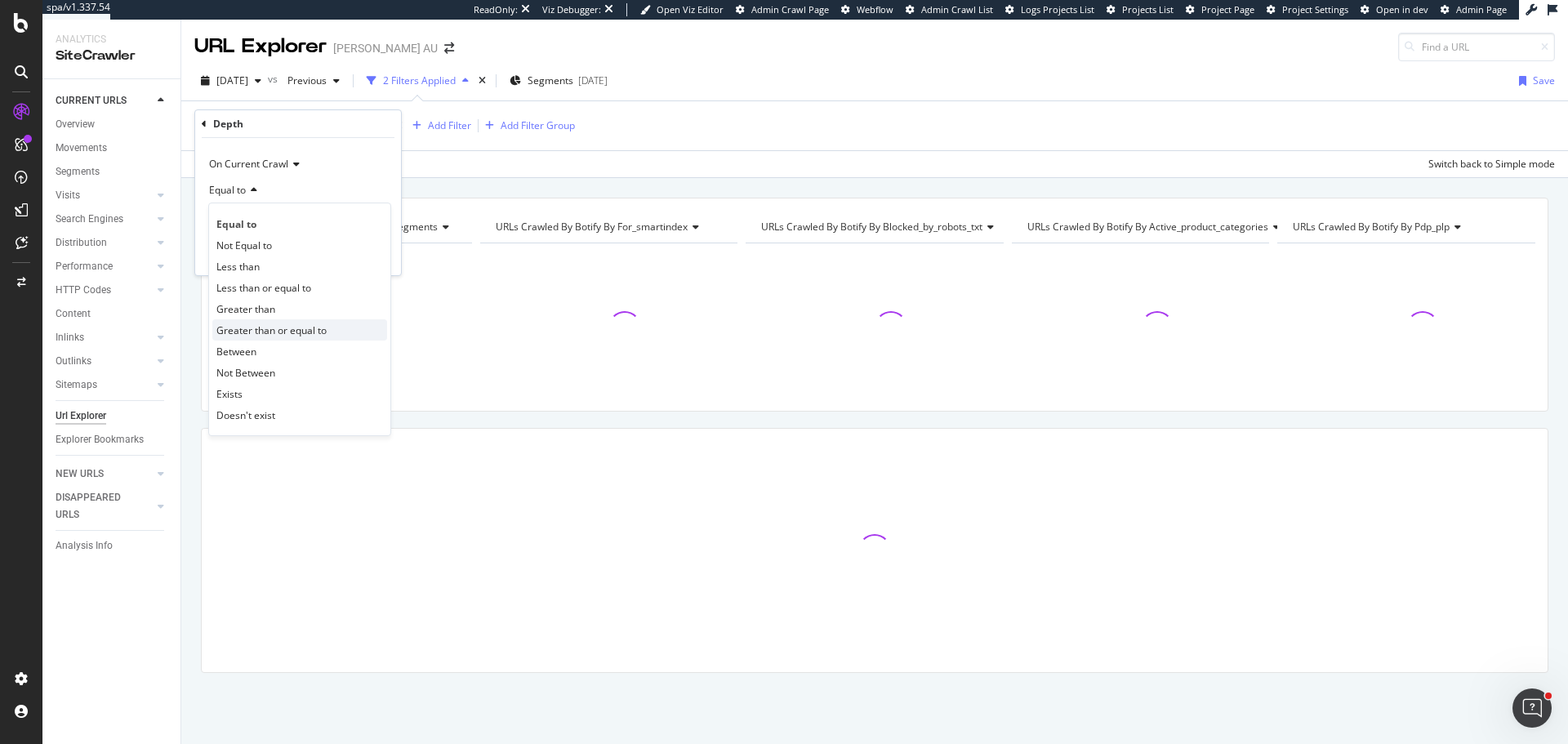
click at [267, 323] on span "Greater than or equal to" at bounding box center [272, 330] width 110 height 14
click at [338, 223] on input "number" at bounding box center [298, 220] width 180 height 26
type input "6"
drag, startPoint x: 367, startPoint y: 247, endPoint x: 350, endPoint y: 7, distance: 240.6
click at [369, 249] on div "Apply" at bounding box center [375, 254] width 25 height 14
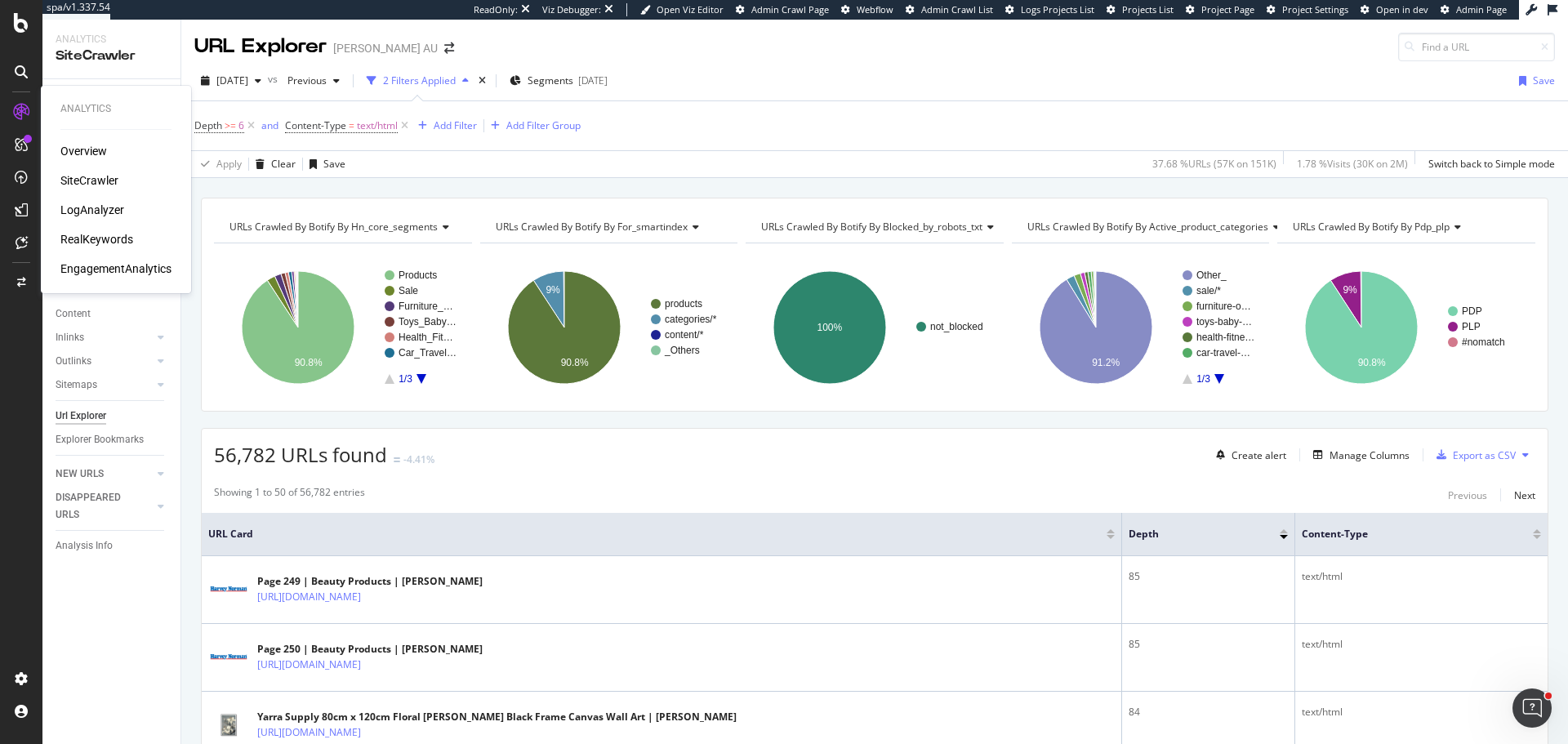
click at [93, 207] on div "LogAnalyzer" at bounding box center [92, 209] width 64 height 16
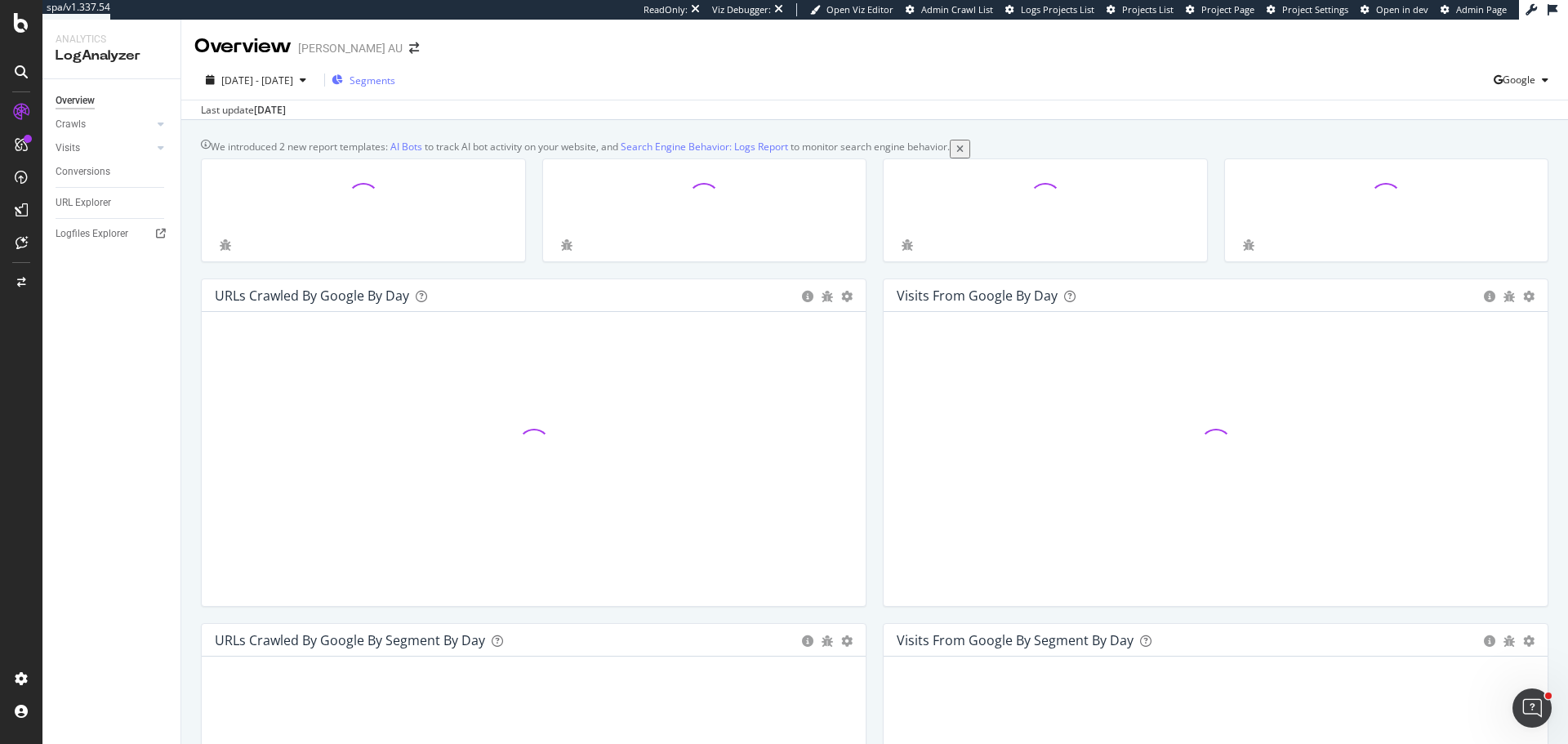
click at [395, 79] on span "Segments" at bounding box center [372, 80] width 46 height 14
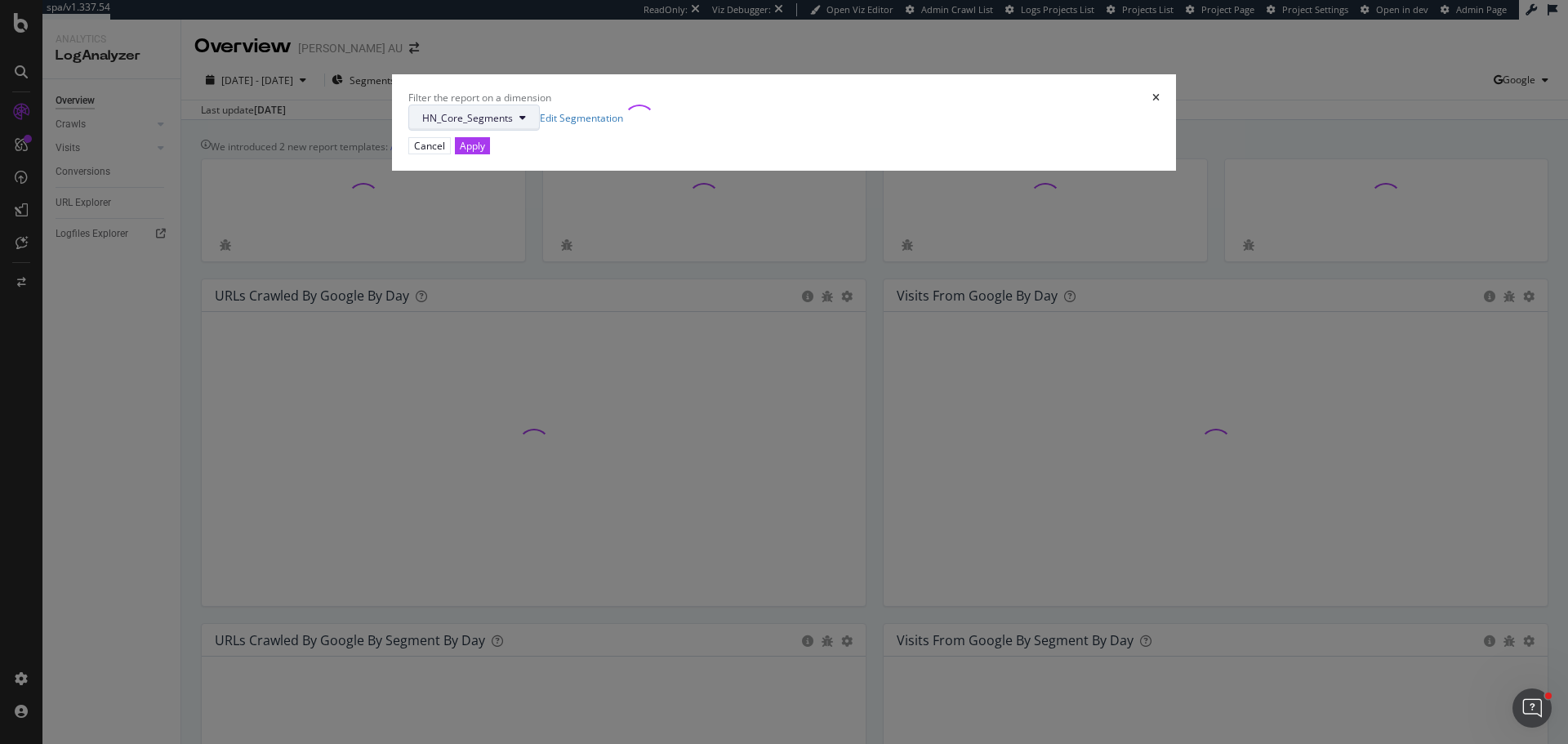
click at [513, 125] on span "HN_Core_Segments" at bounding box center [468, 118] width 91 height 14
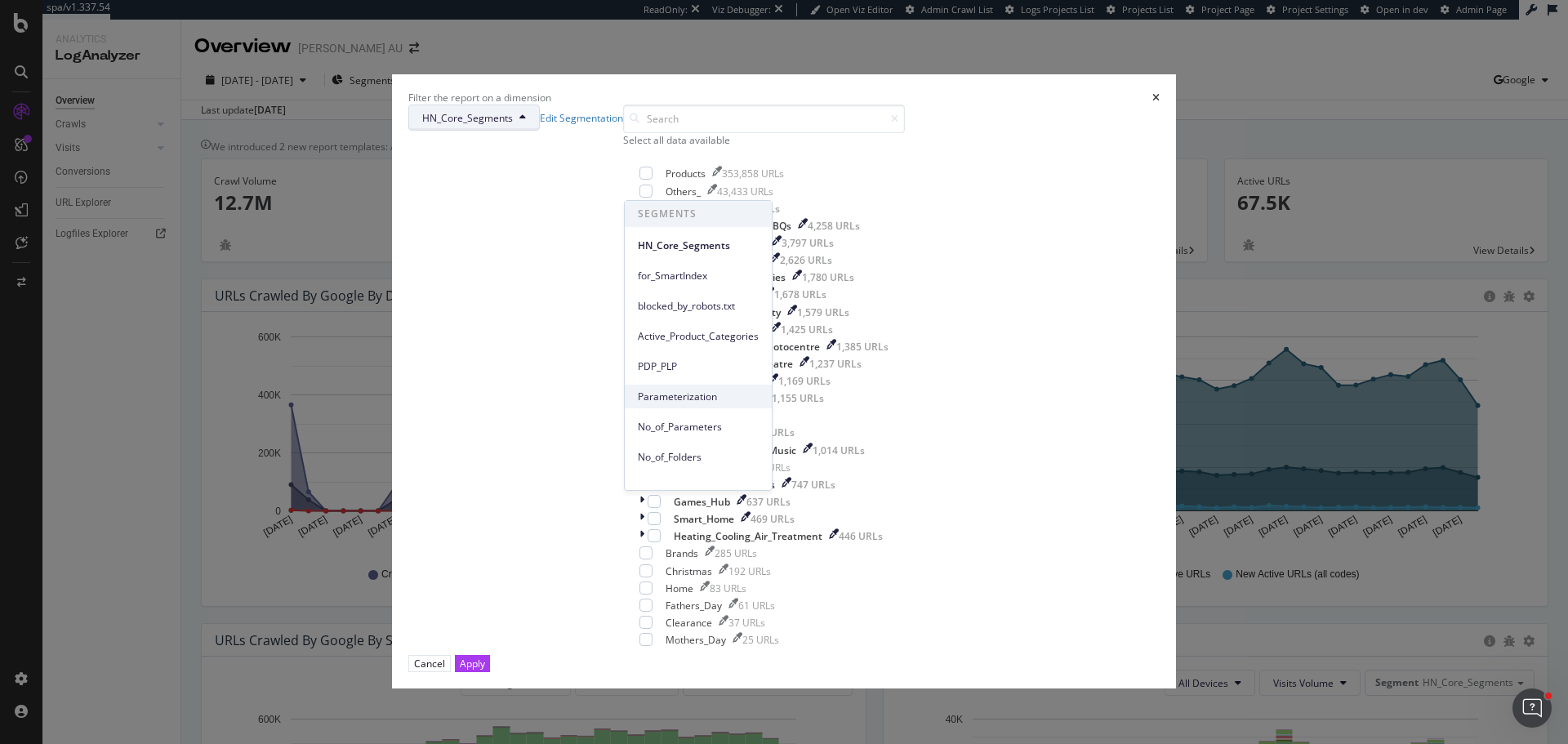
scroll to position [137, 0]
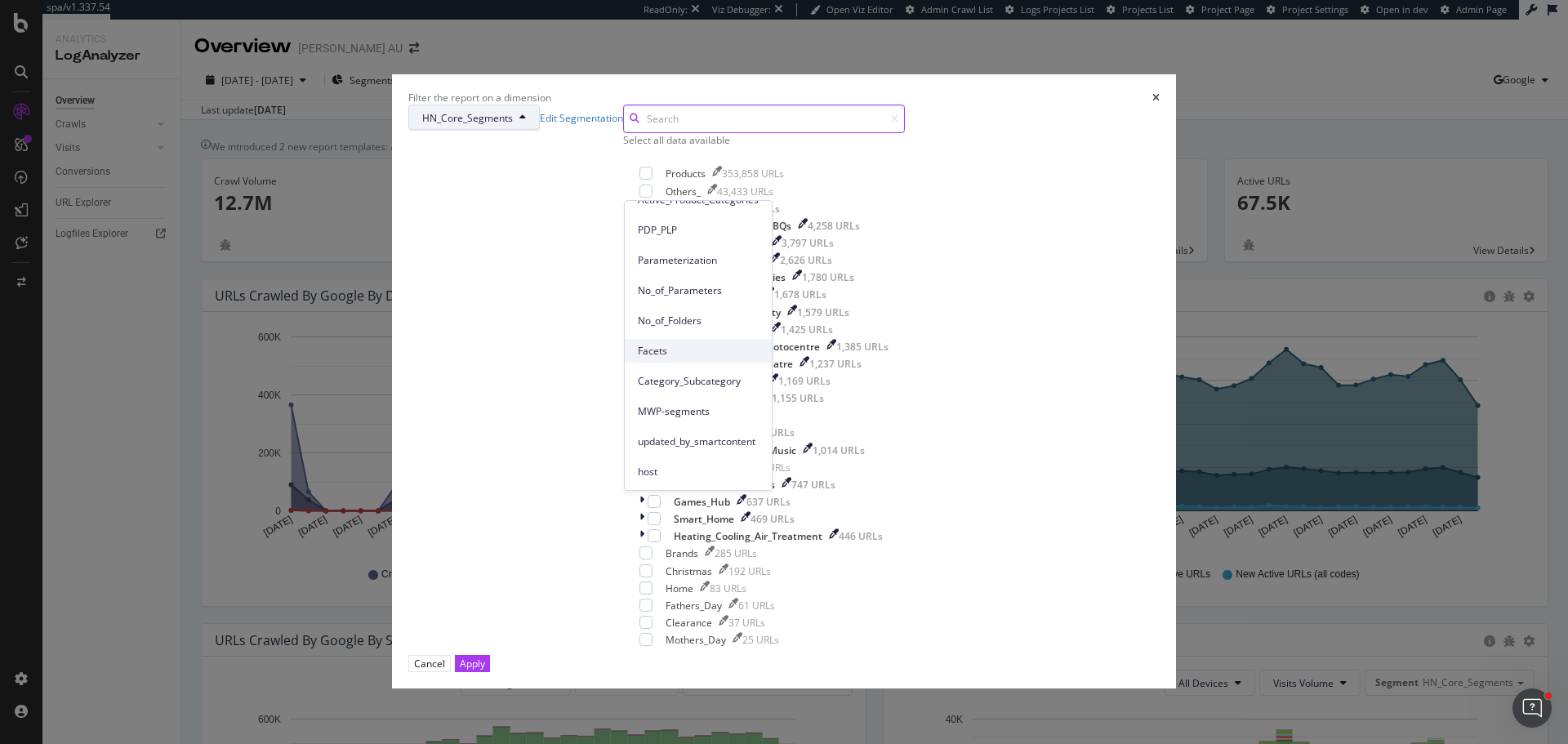
click at [674, 341] on div "Facets" at bounding box center [699, 350] width 147 height 24
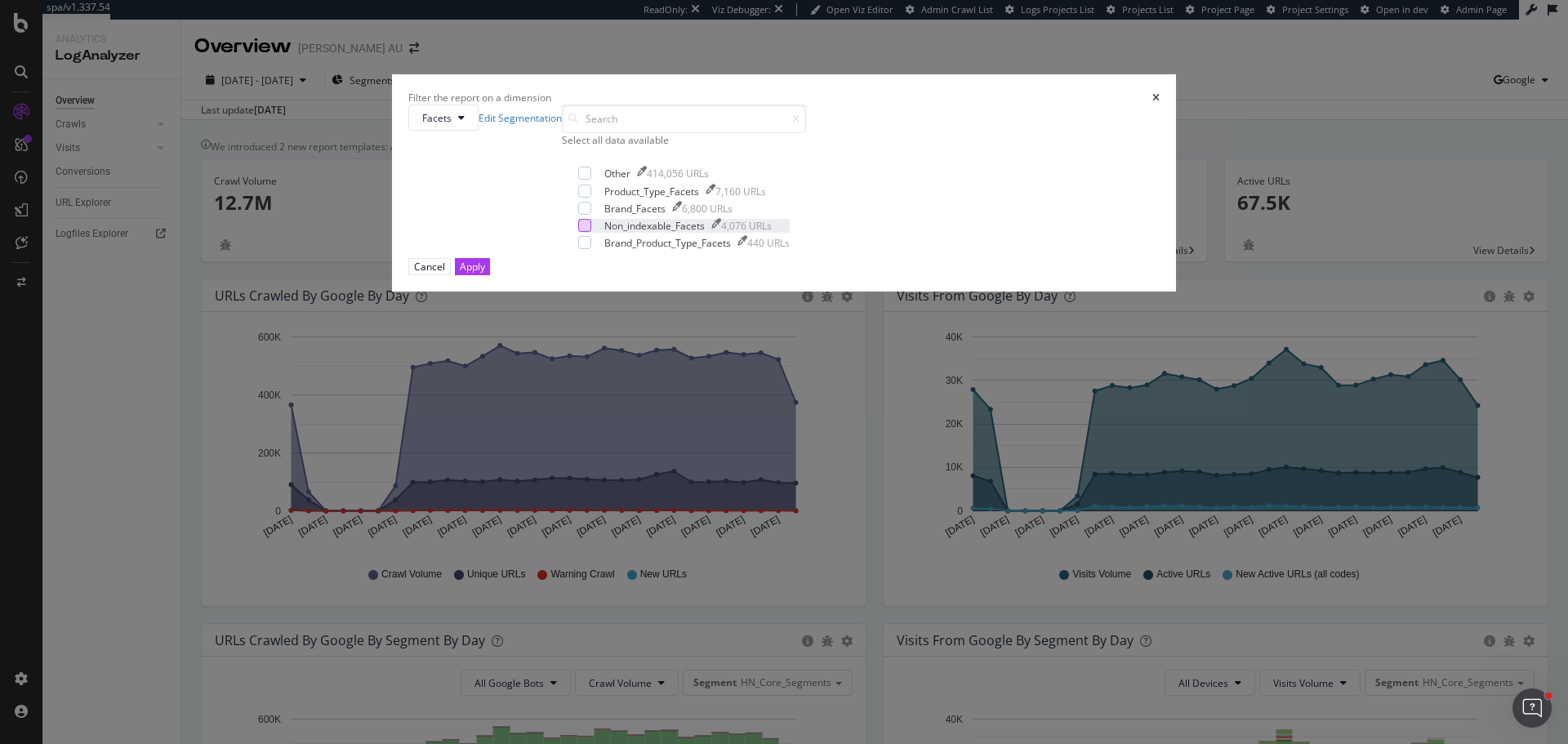
click at [591, 232] on div "modal" at bounding box center [585, 225] width 13 height 13
click at [692, 147] on div "Select all data available" at bounding box center [684, 140] width 244 height 14
click at [588, 177] on icon "modal" at bounding box center [586, 173] width 8 height 8
click at [485, 274] on div "Apply" at bounding box center [472, 267] width 25 height 15
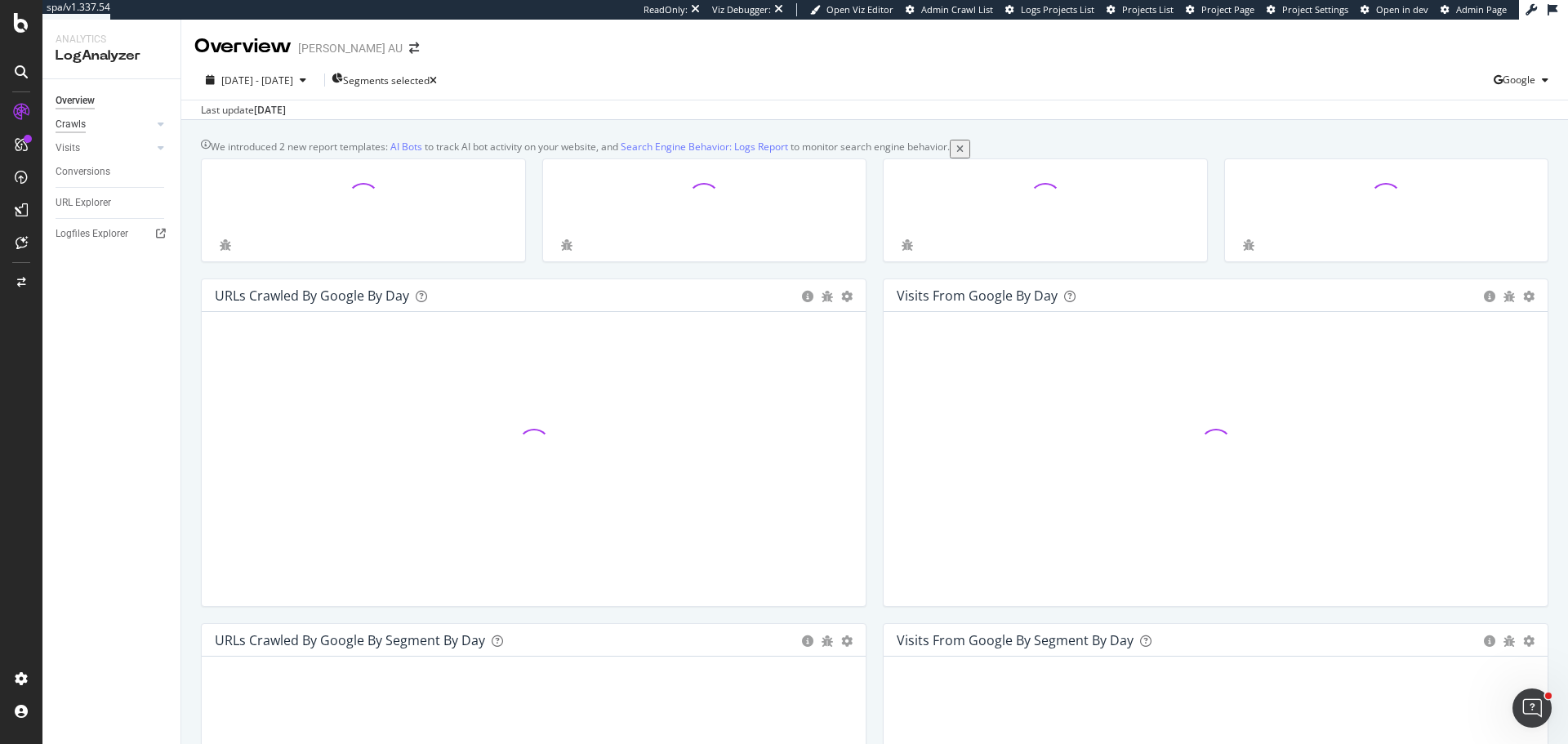
click at [84, 125] on div "Crawls" at bounding box center [71, 124] width 30 height 17
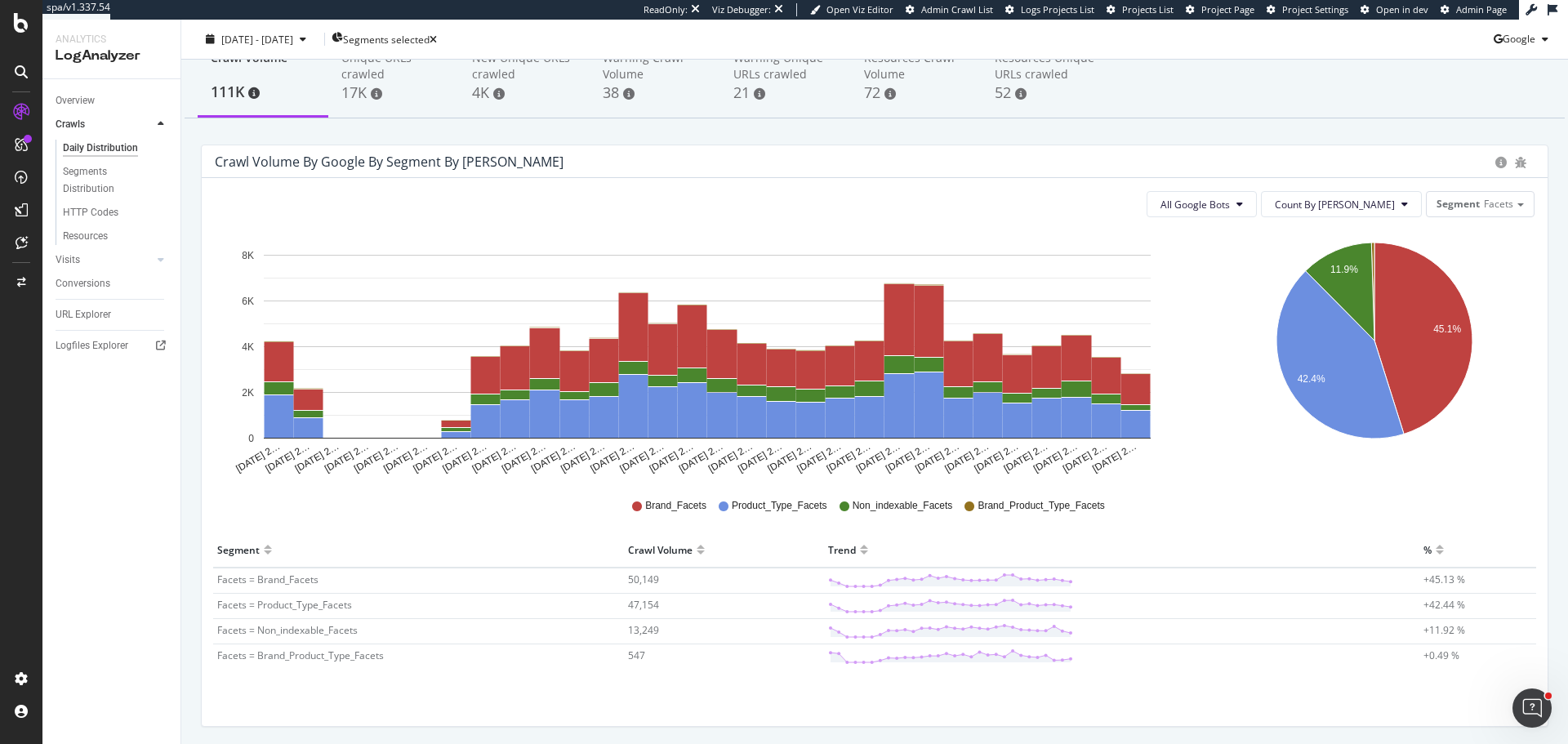
scroll to position [140, 0]
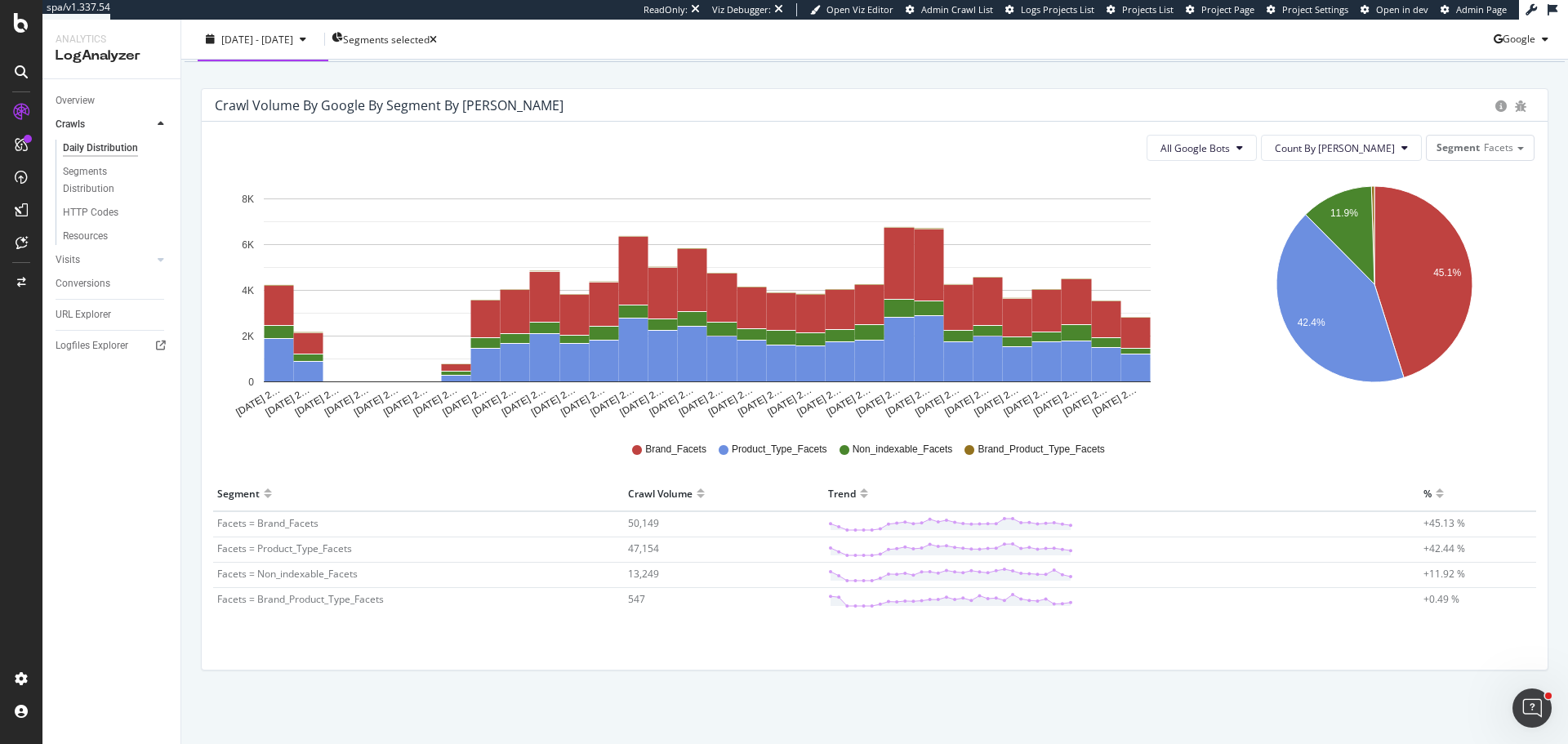
click at [89, 308] on div "URL Explorer" at bounding box center [83, 315] width 56 height 17
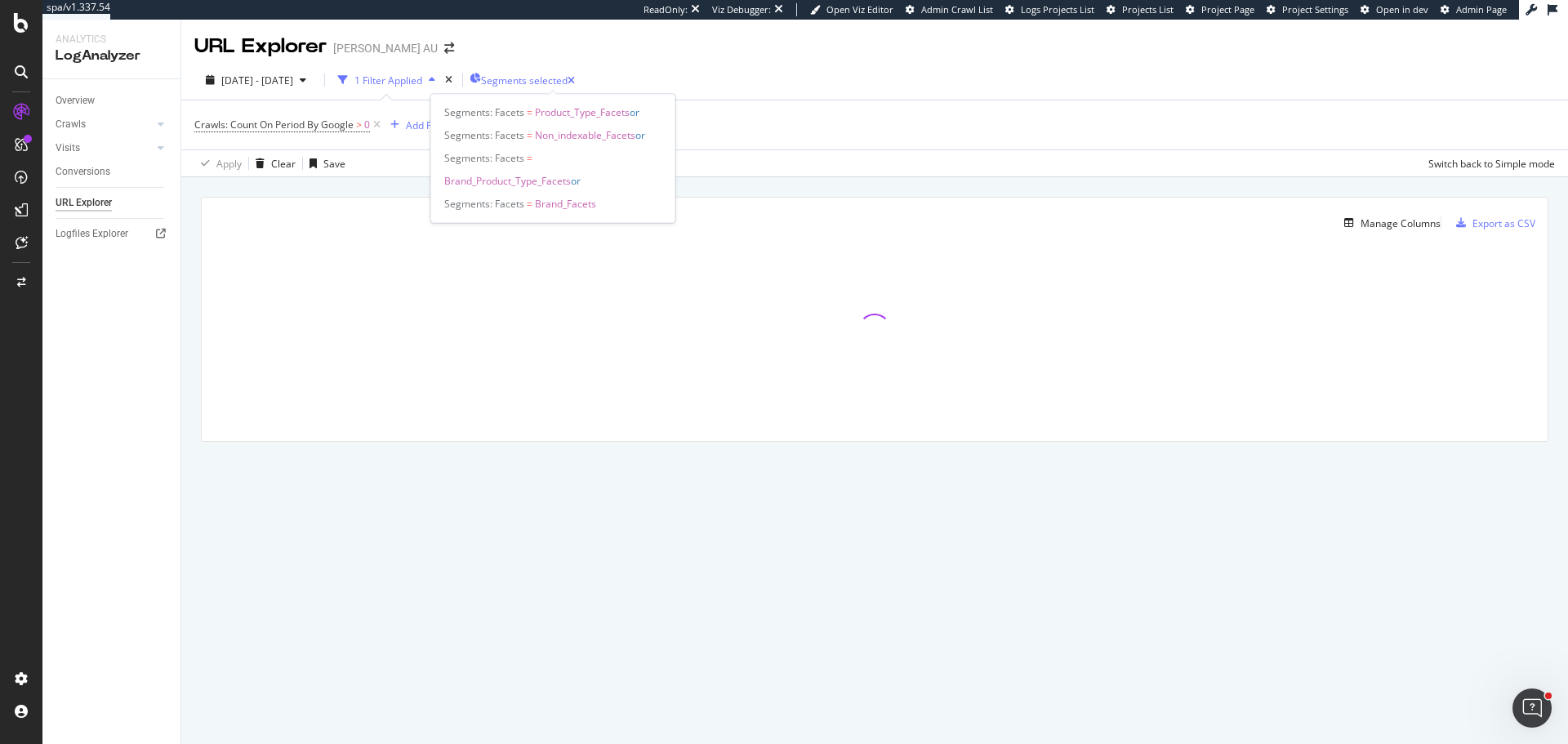
click at [568, 83] on span "Segments selected" at bounding box center [524, 80] width 87 height 14
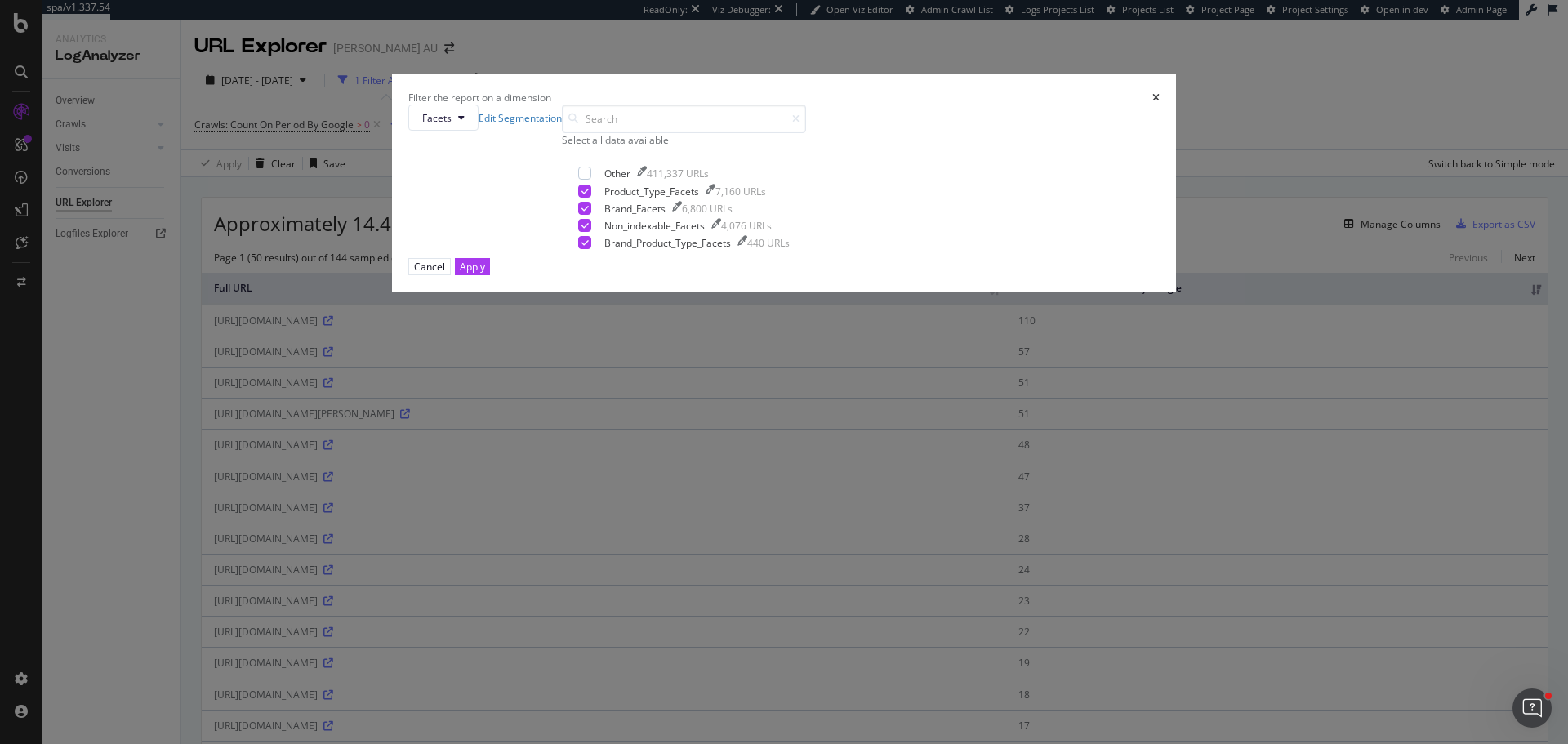
click at [1152, 103] on icon "times" at bounding box center [1156, 98] width 8 height 9
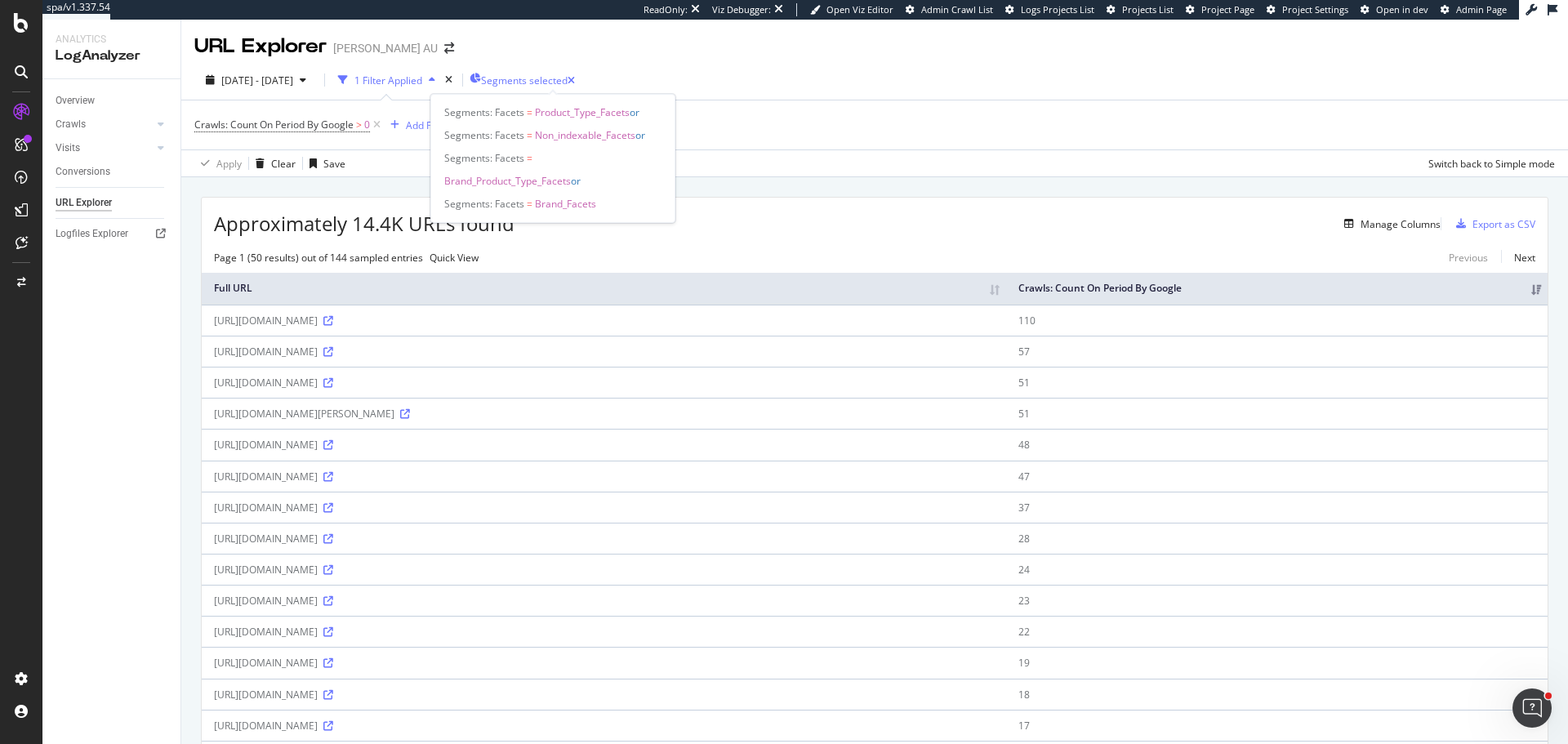
click at [540, 76] on span "Segments selected" at bounding box center [524, 80] width 87 height 14
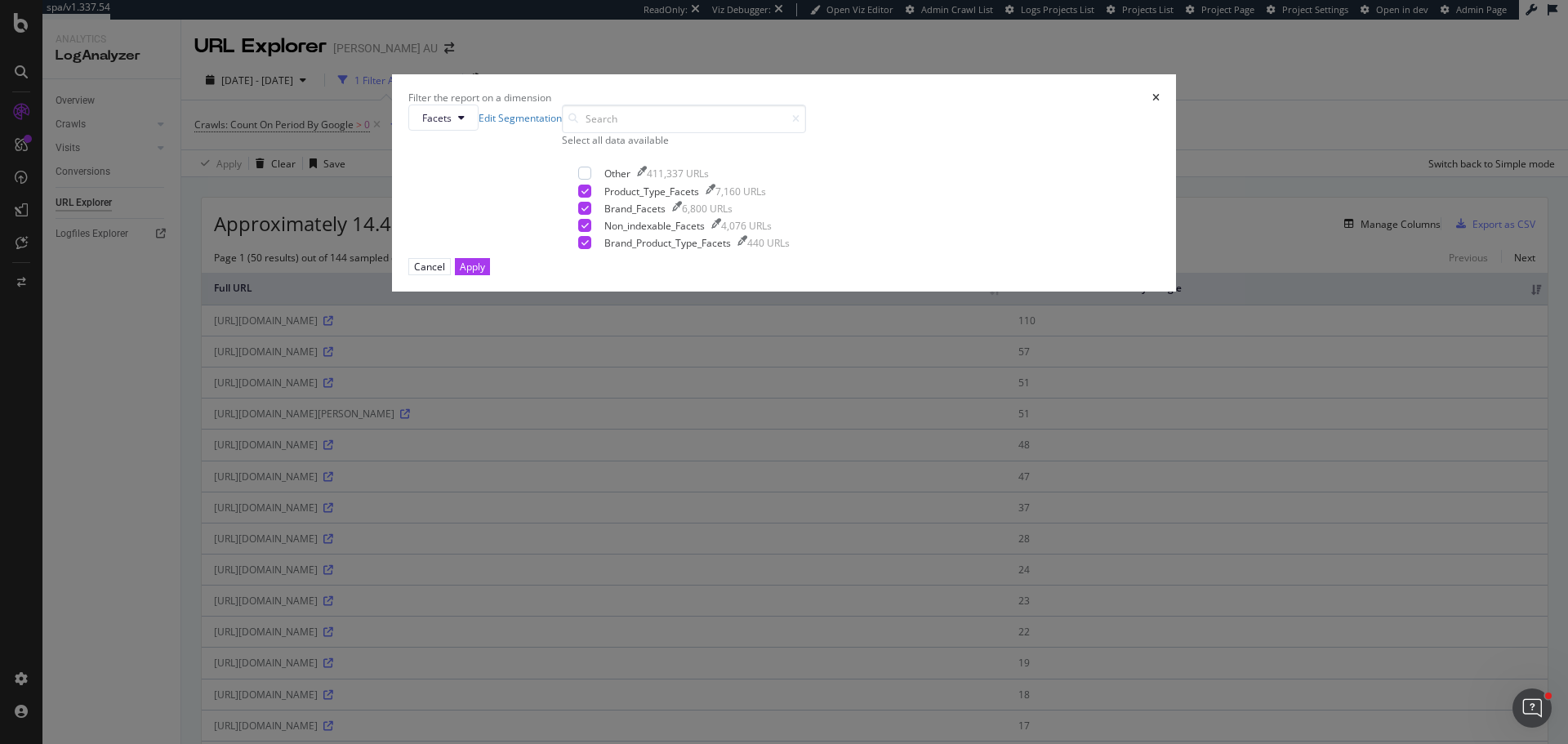
click at [686, 147] on div "Select all data available" at bounding box center [684, 140] width 244 height 14
click at [686, 147] on div "Unselect all data available" at bounding box center [684, 140] width 244 height 14
click at [591, 198] on div "modal" at bounding box center [585, 191] width 13 height 13
click at [485, 273] on div "Apply" at bounding box center [472, 266] width 25 height 14
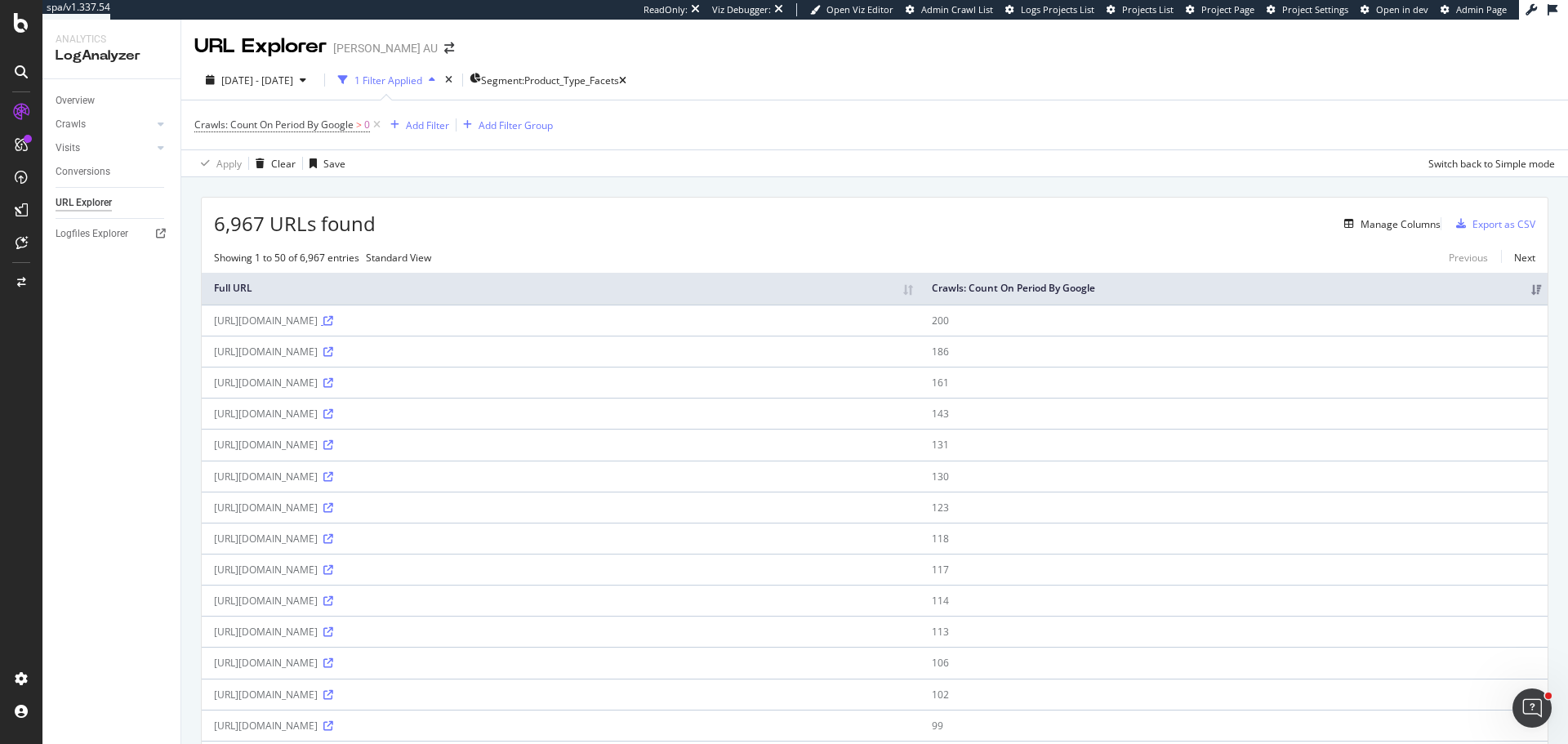
click at [333, 326] on icon at bounding box center [328, 321] width 9 height 9
click at [594, 80] on span "Segment: Product_Type_Facets" at bounding box center [550, 80] width 138 height 14
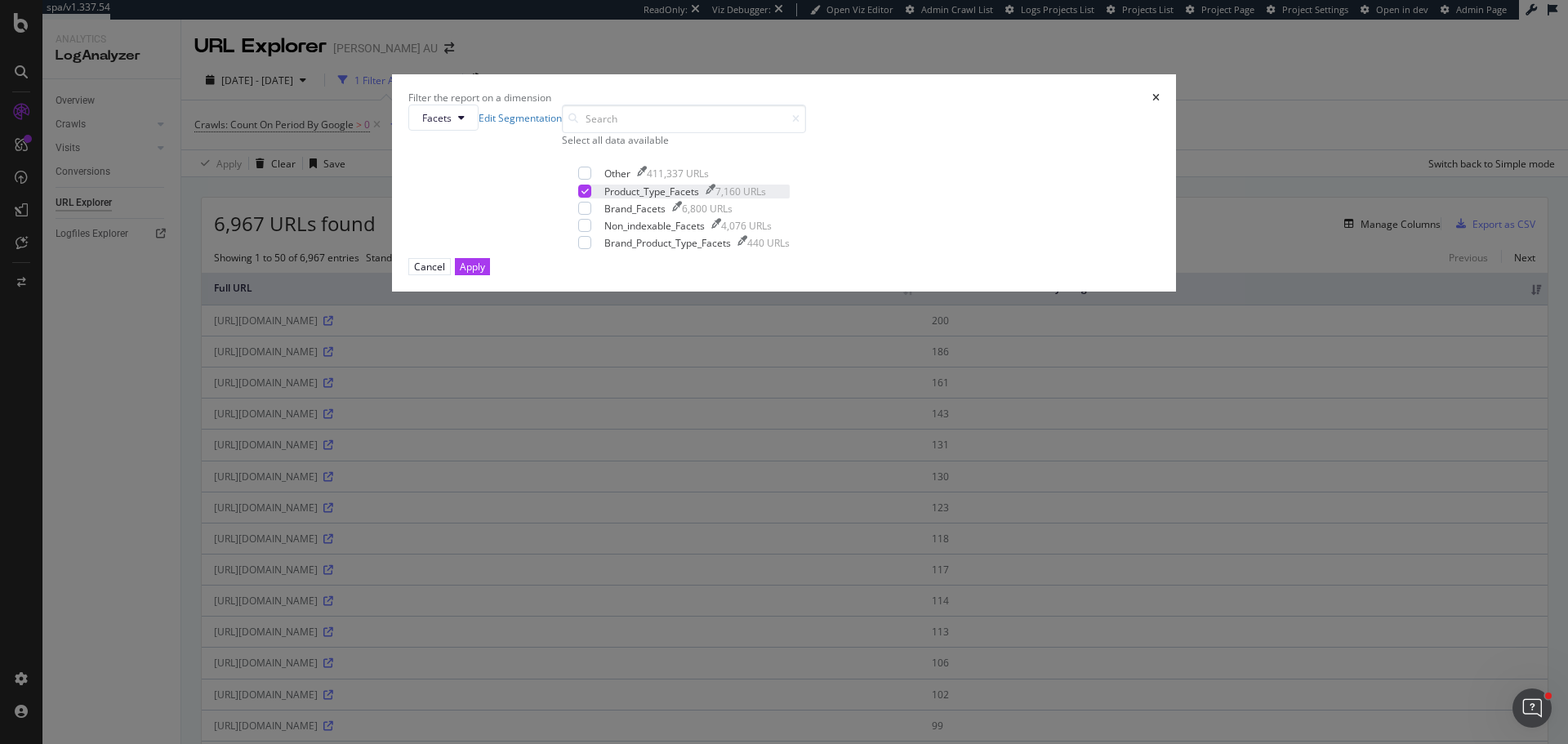
click at [588, 195] on icon "modal" at bounding box center [586, 190] width 8 height 8
click at [632, 250] on div "Other 411,337 URLs Product_Type_Facets 7,160 URLs Brand_Facets 6,800 URLs Non_i…" at bounding box center [684, 208] width 211 height 83
click at [591, 215] on div "modal" at bounding box center [585, 208] width 13 height 13
click at [485, 273] on div "Apply" at bounding box center [472, 266] width 25 height 14
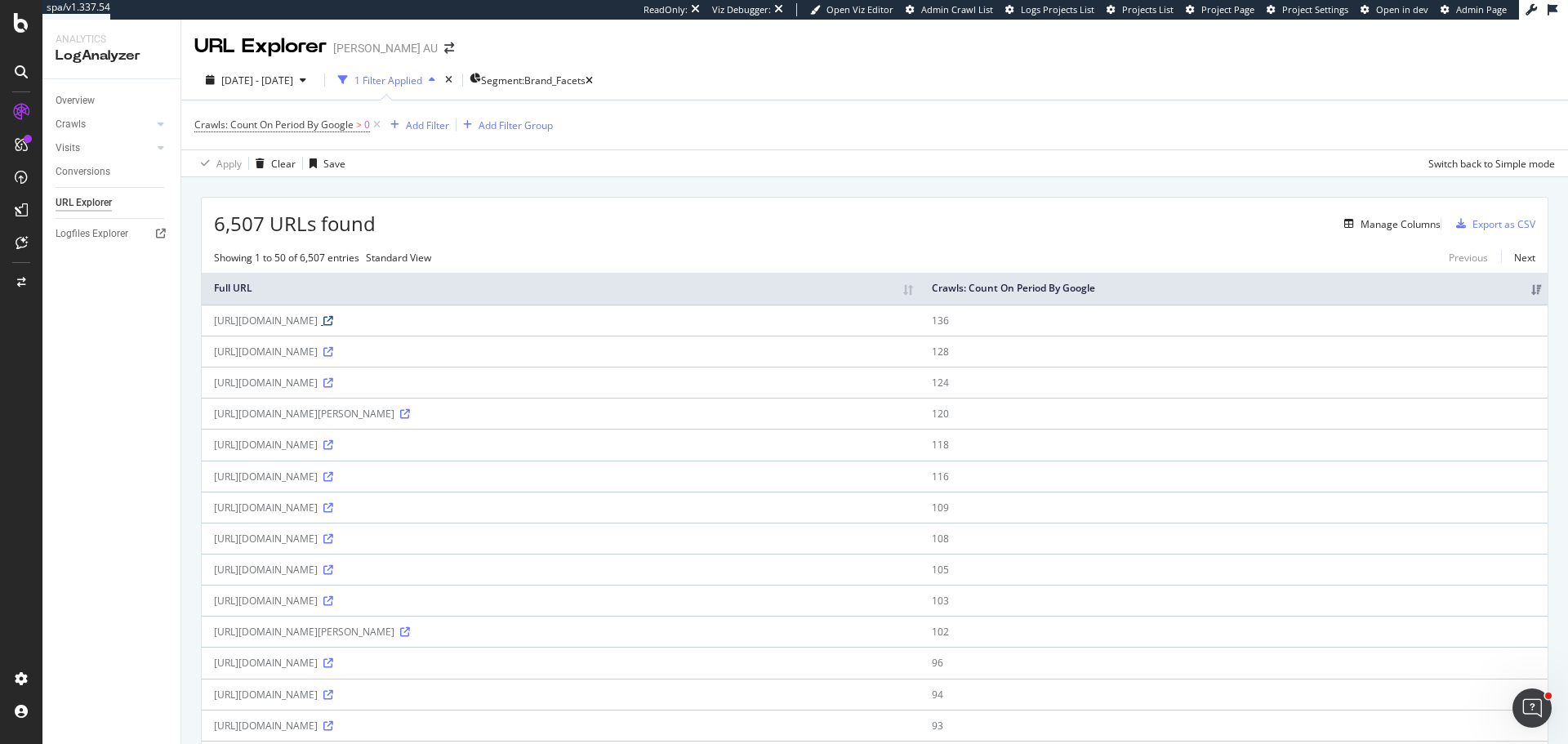
drag, startPoint x: 665, startPoint y: 336, endPoint x: 658, endPoint y: 322, distance: 15.7
click at [333, 327] on link at bounding box center [326, 321] width 12 height 14
click at [577, 85] on span "Segment: Brand_Facets" at bounding box center [533, 80] width 105 height 14
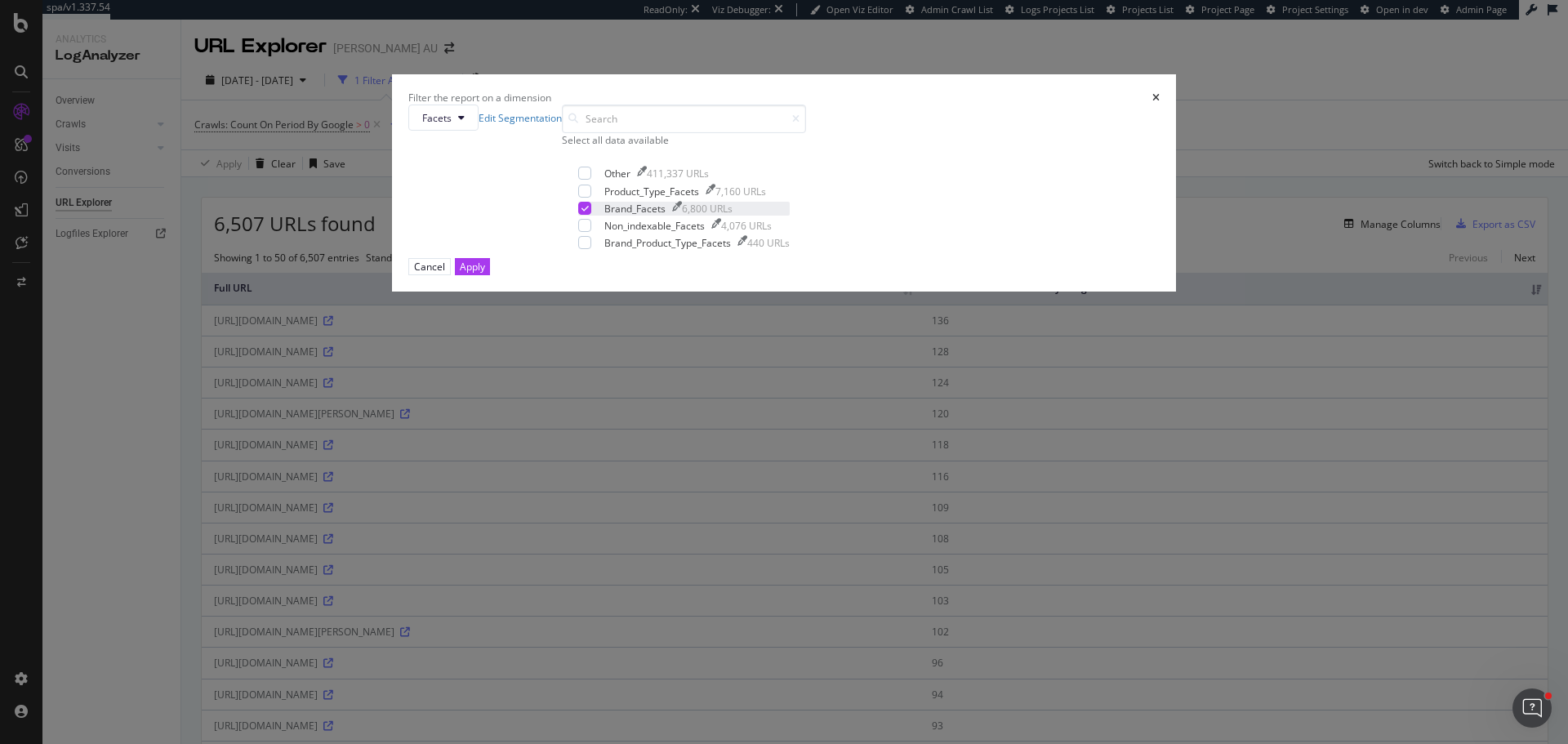
click at [588, 212] on icon "modal" at bounding box center [586, 208] width 8 height 8
click at [637, 250] on div "Brand_Product_Type_Facets 440 URLs" at bounding box center [684, 242] width 211 height 14
click at [485, 274] on div "Apply" at bounding box center [472, 267] width 25 height 15
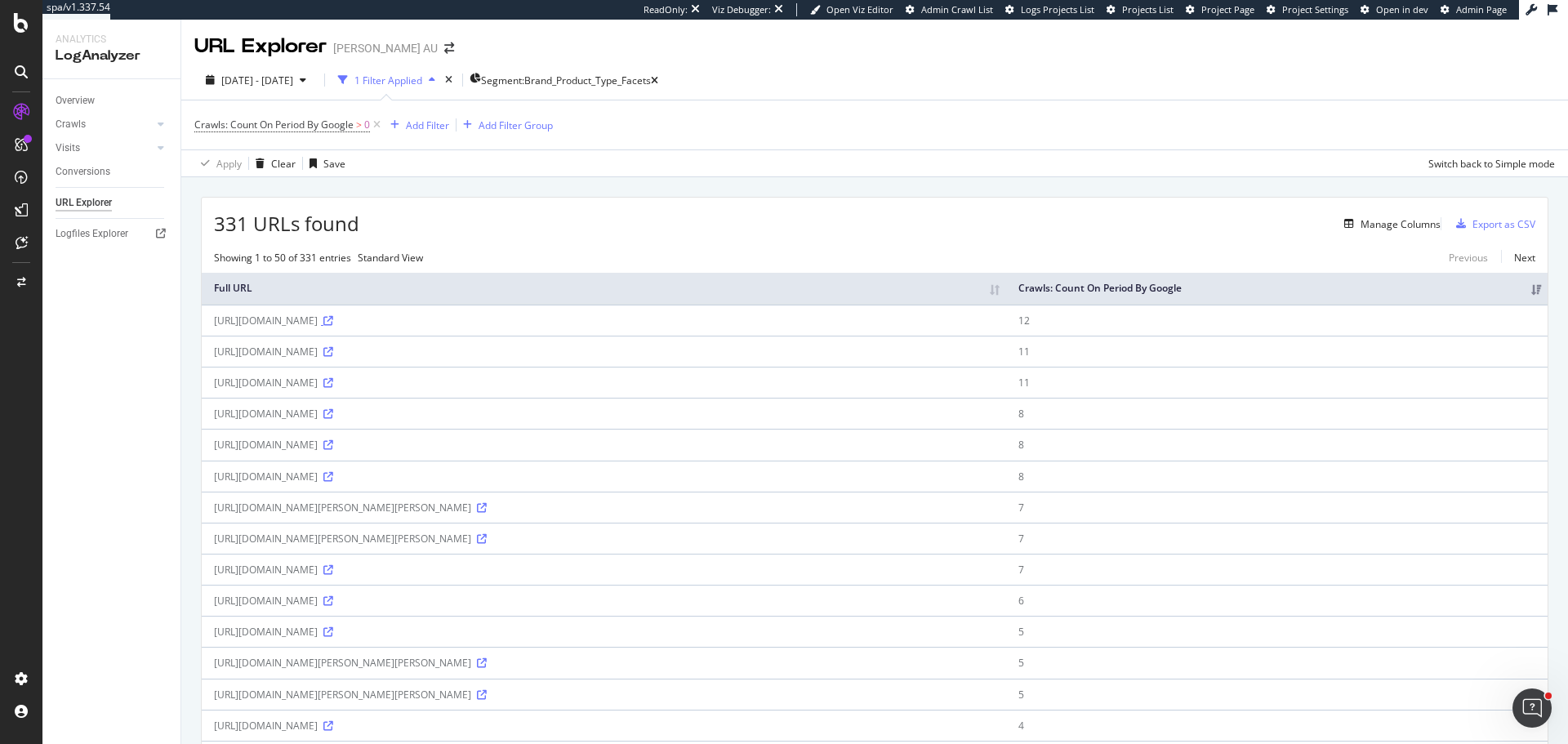
click at [333, 326] on icon at bounding box center [328, 321] width 9 height 9
click at [632, 76] on span "Segment: Brand_Product_Type_Facets" at bounding box center [566, 80] width 170 height 14
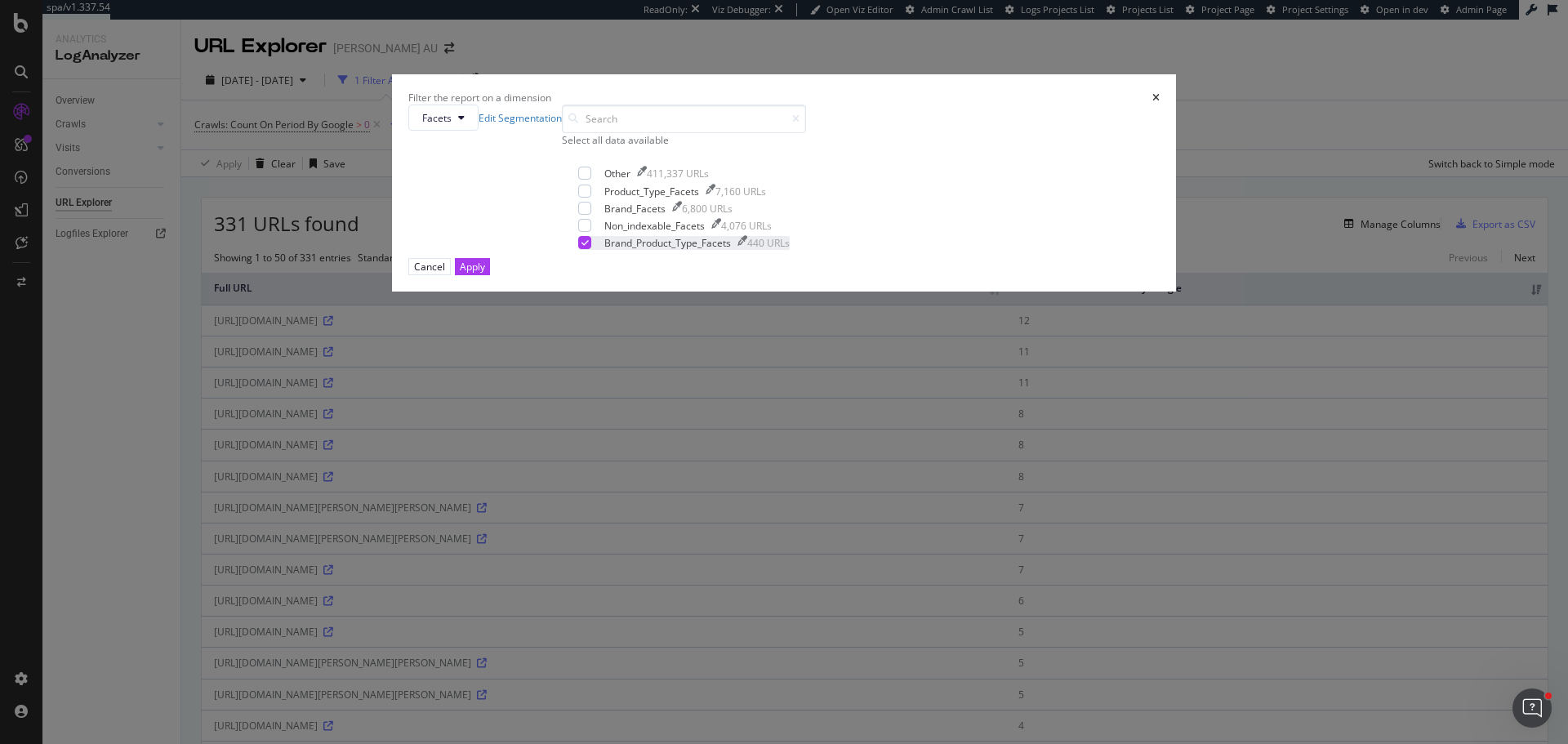
drag, startPoint x: 638, startPoint y: 465, endPoint x: 637, endPoint y: 456, distance: 9.1
click at [638, 250] on div "Brand_Product_Type_Facets 440 URLs" at bounding box center [684, 242] width 211 height 14
click at [591, 232] on div "modal" at bounding box center [585, 225] width 13 height 13
click at [490, 275] on button "Apply" at bounding box center [471, 267] width 35 height 17
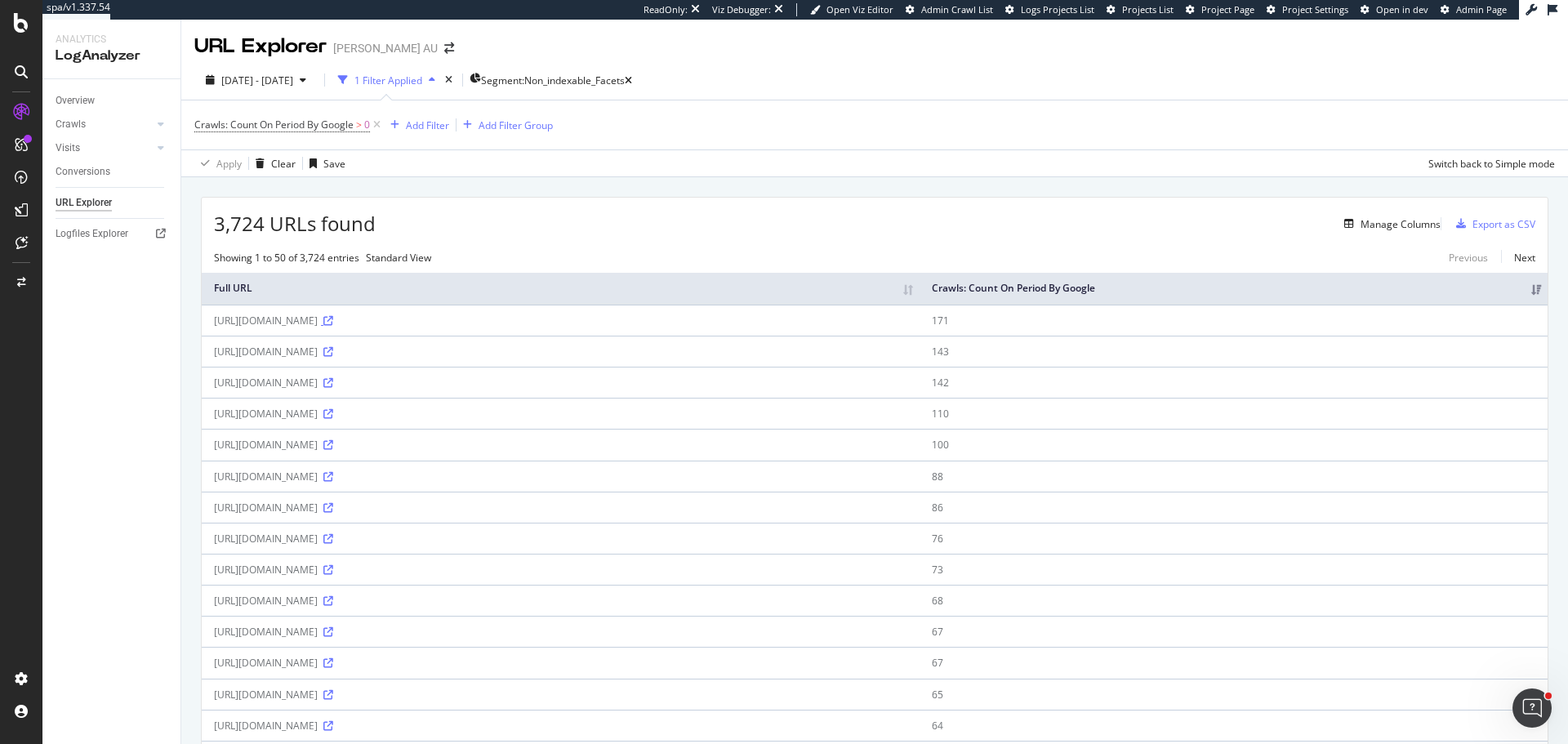
click at [333, 326] on icon at bounding box center [328, 321] width 9 height 9
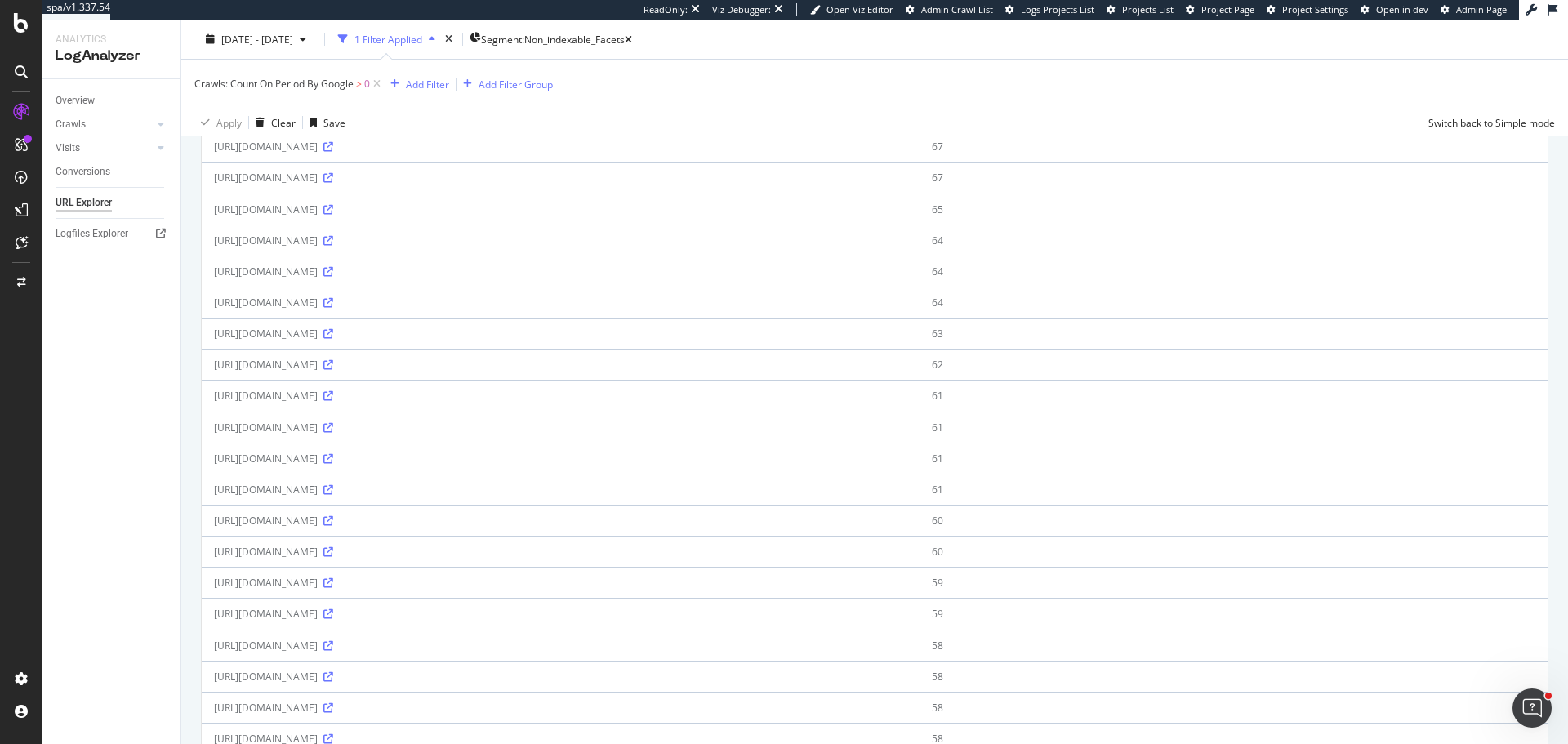
scroll to position [490, 0]
click at [333, 146] on icon at bounding box center [328, 142] width 9 height 9
click at [103, 179] on div "SiteCrawler" at bounding box center [89, 180] width 58 height 16
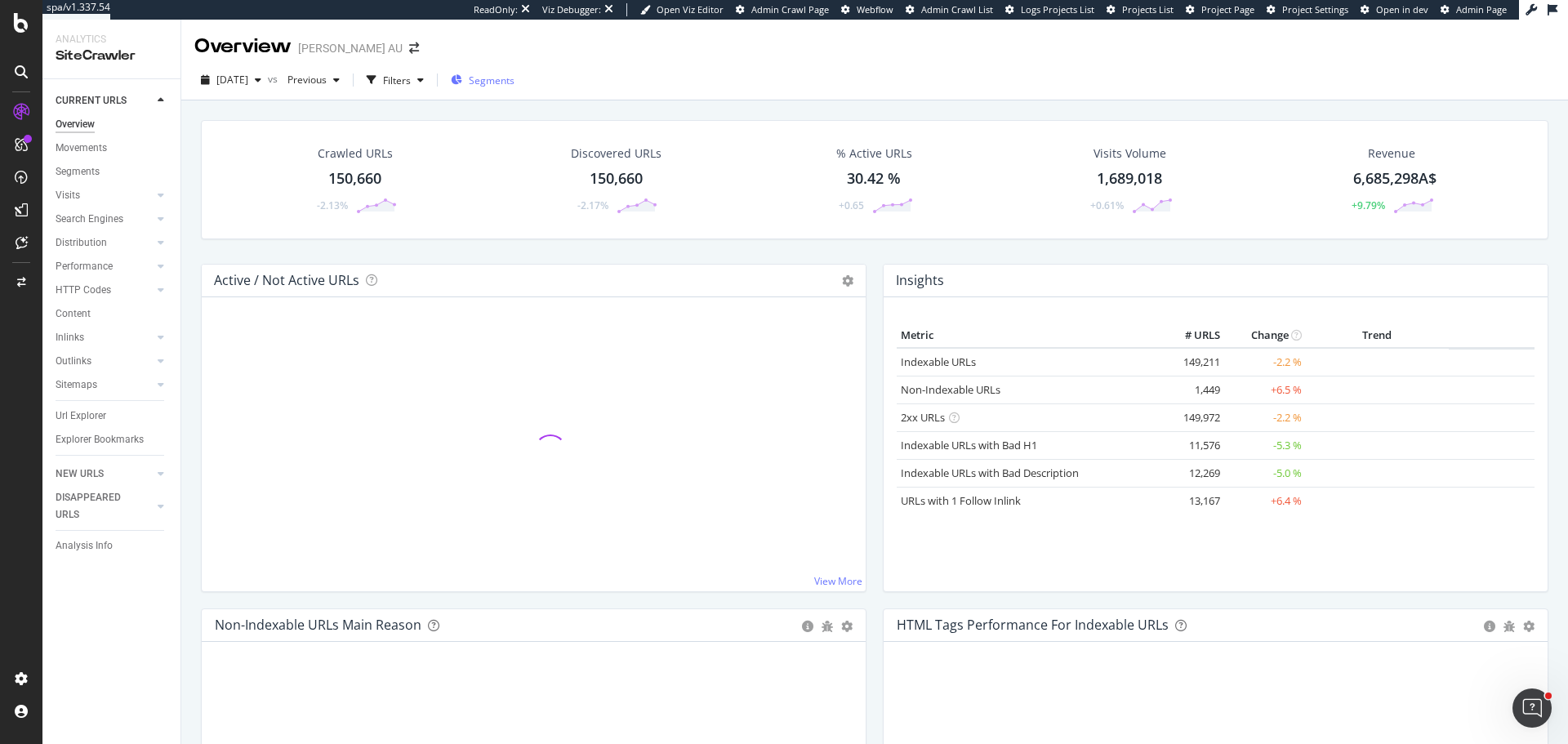
click at [515, 89] on div "Segments" at bounding box center [483, 80] width 64 height 25
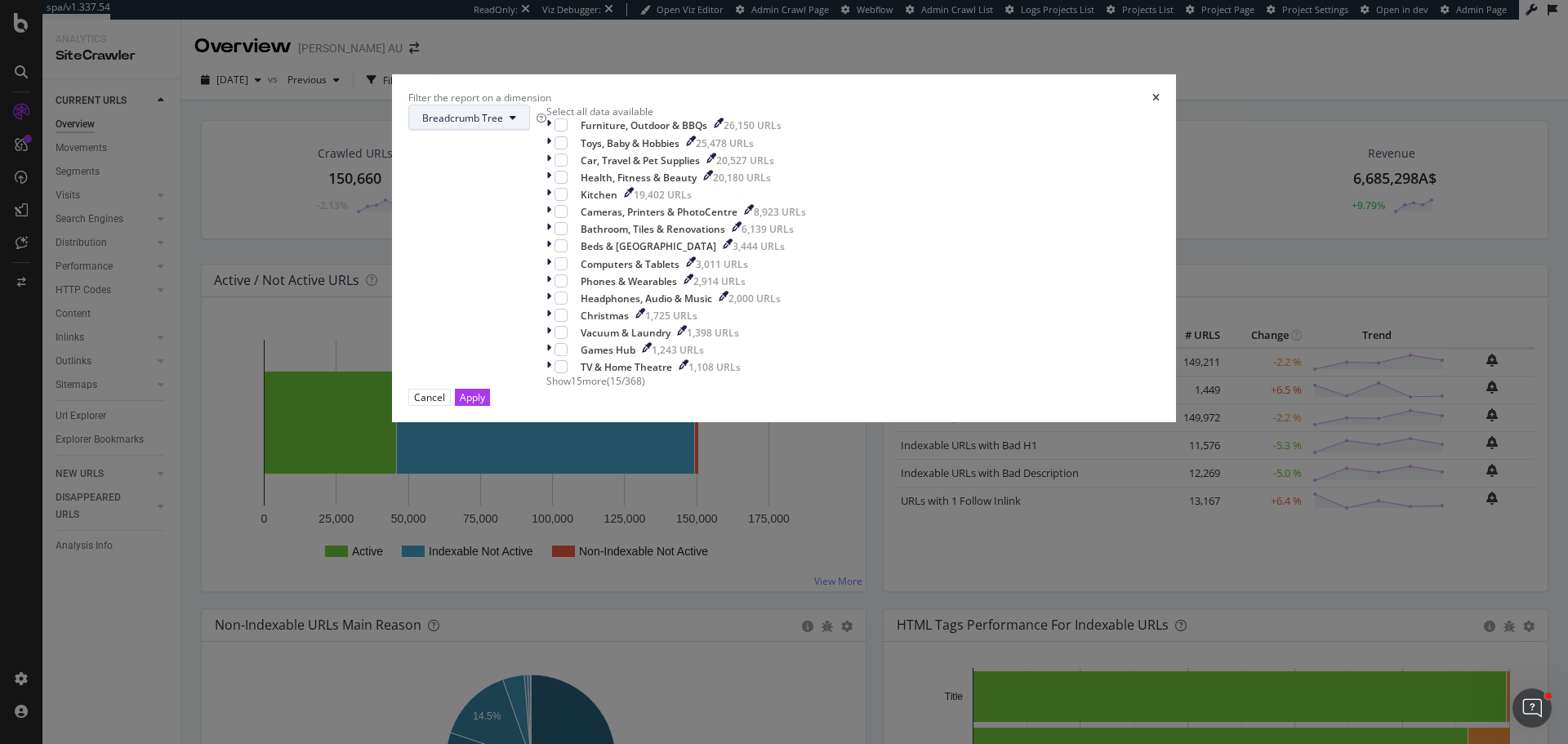
click at [503, 125] on span "Breadcrumb Tree" at bounding box center [463, 118] width 81 height 14
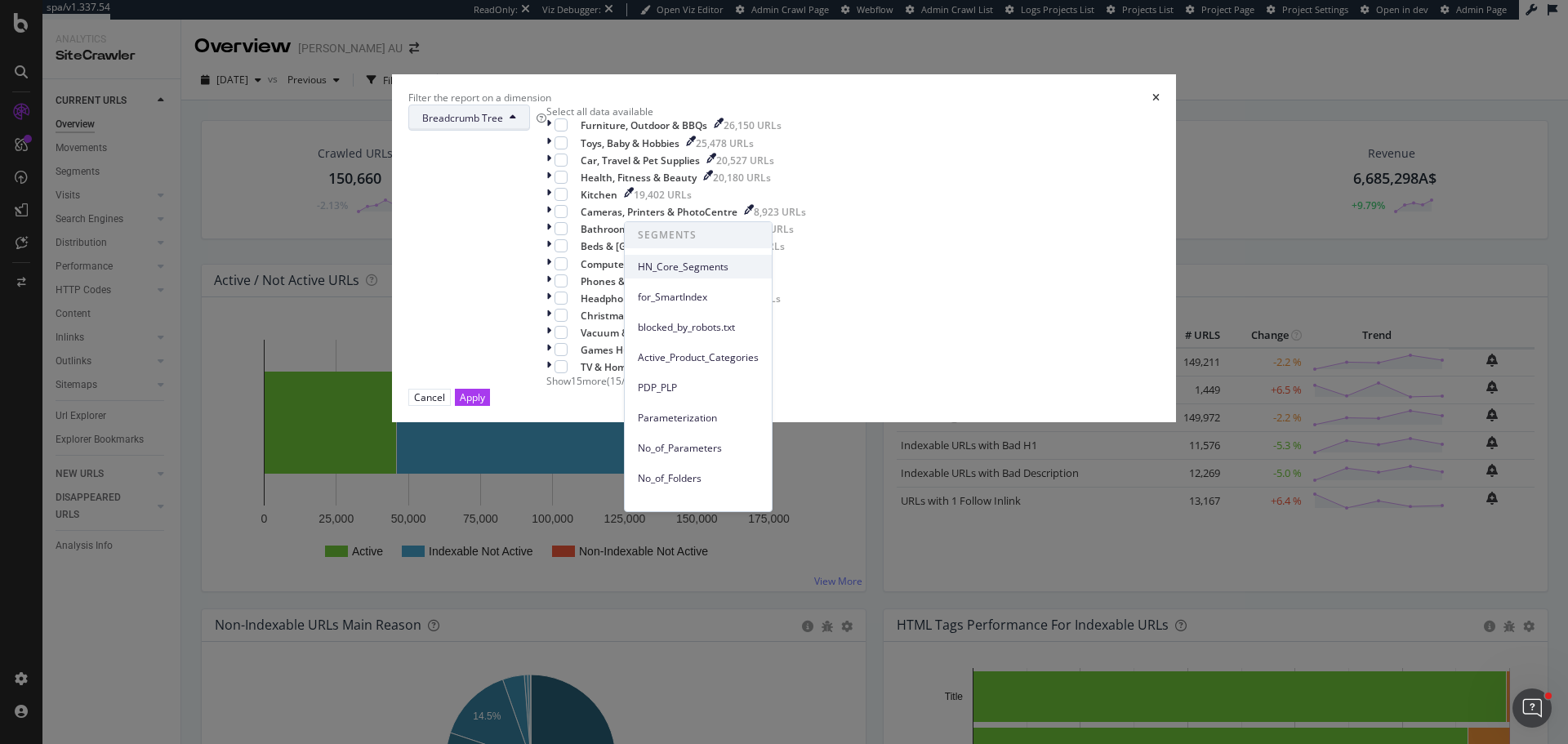
click at [681, 265] on span "HN_Core_Segments" at bounding box center [698, 267] width 121 height 15
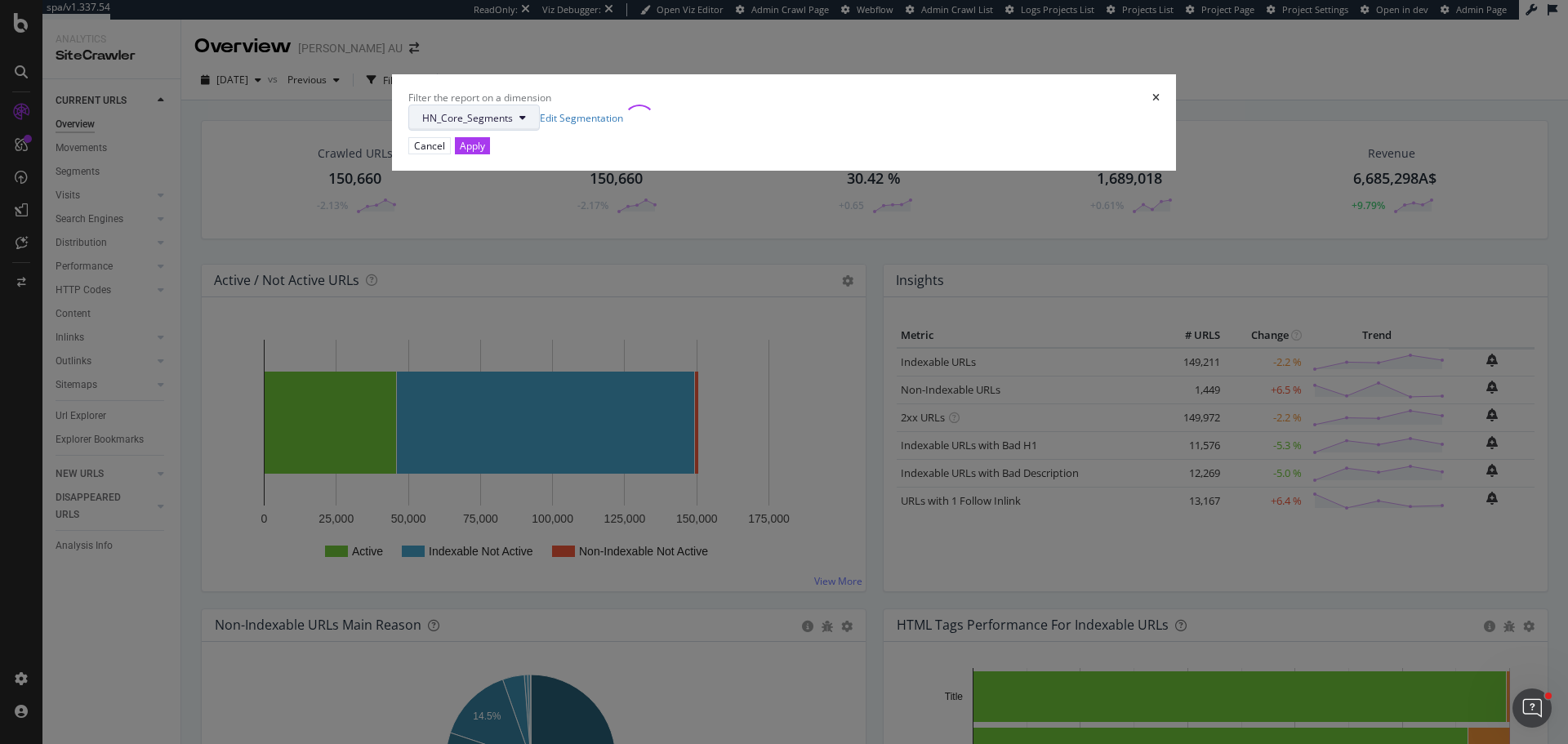
click at [513, 125] on span "HN_Core_Segments" at bounding box center [468, 118] width 91 height 14
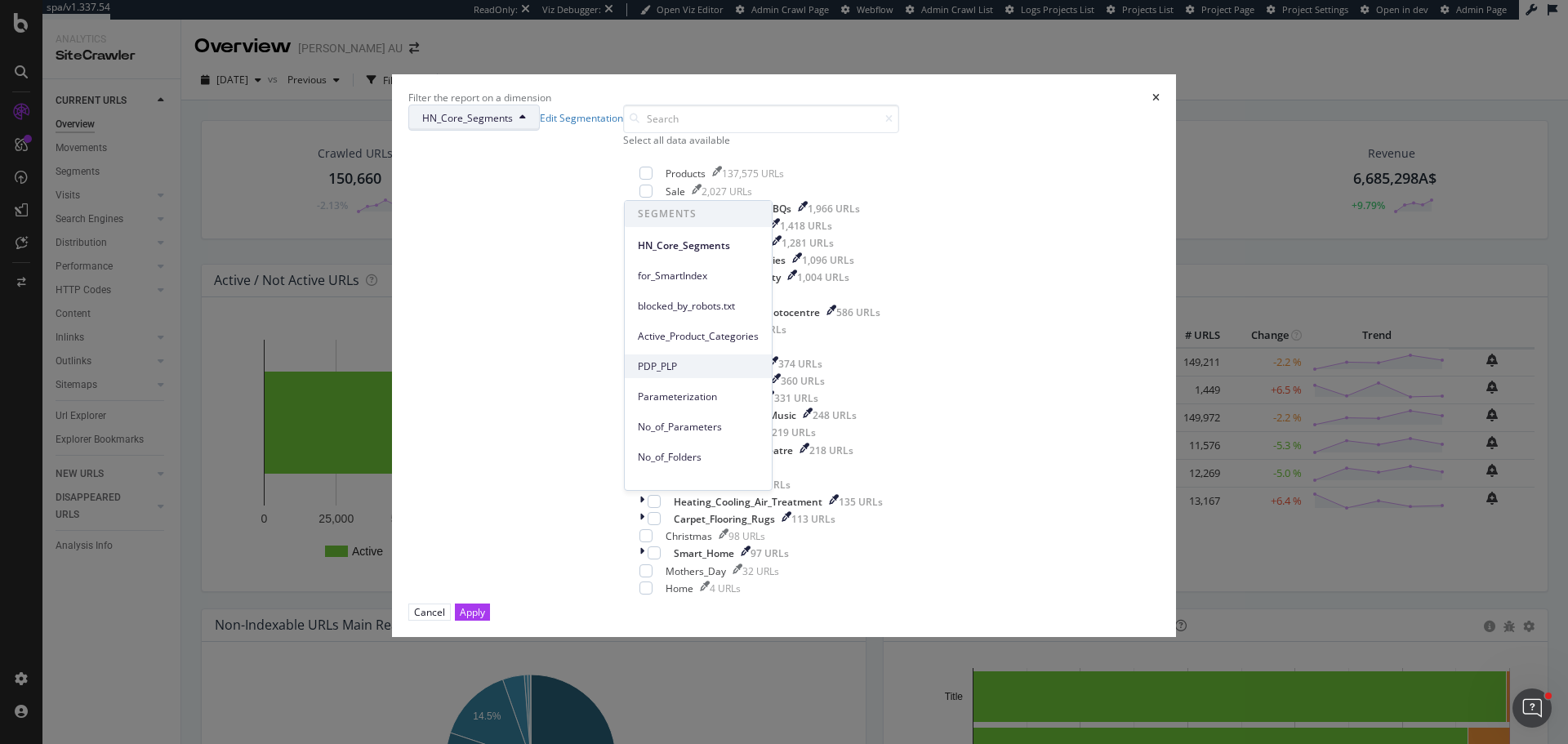
click at [693, 366] on span "PDP_PLP" at bounding box center [698, 367] width 121 height 15
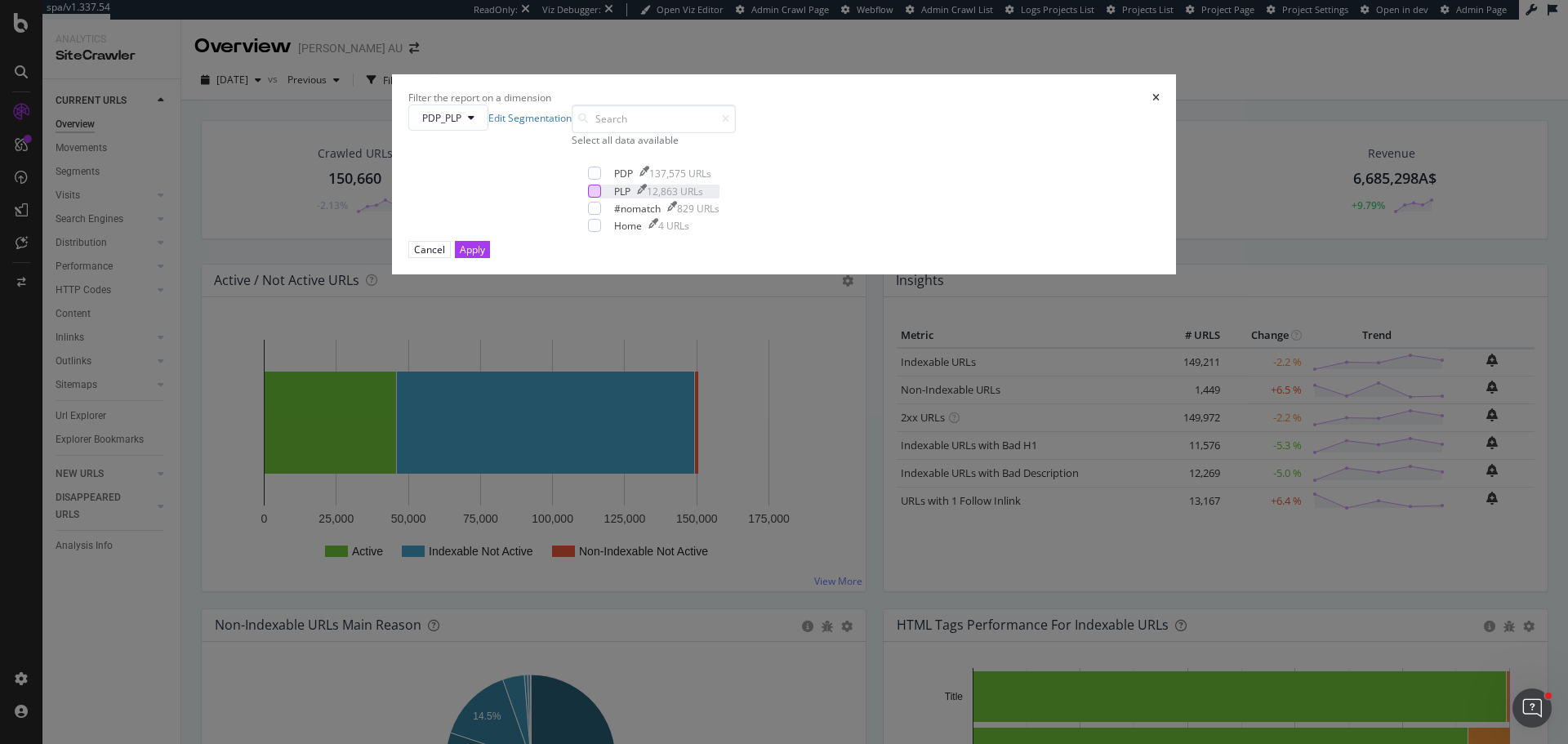
click at [601, 198] on div "modal" at bounding box center [595, 191] width 13 height 13
click at [490, 258] on button "Apply" at bounding box center [471, 250] width 35 height 17
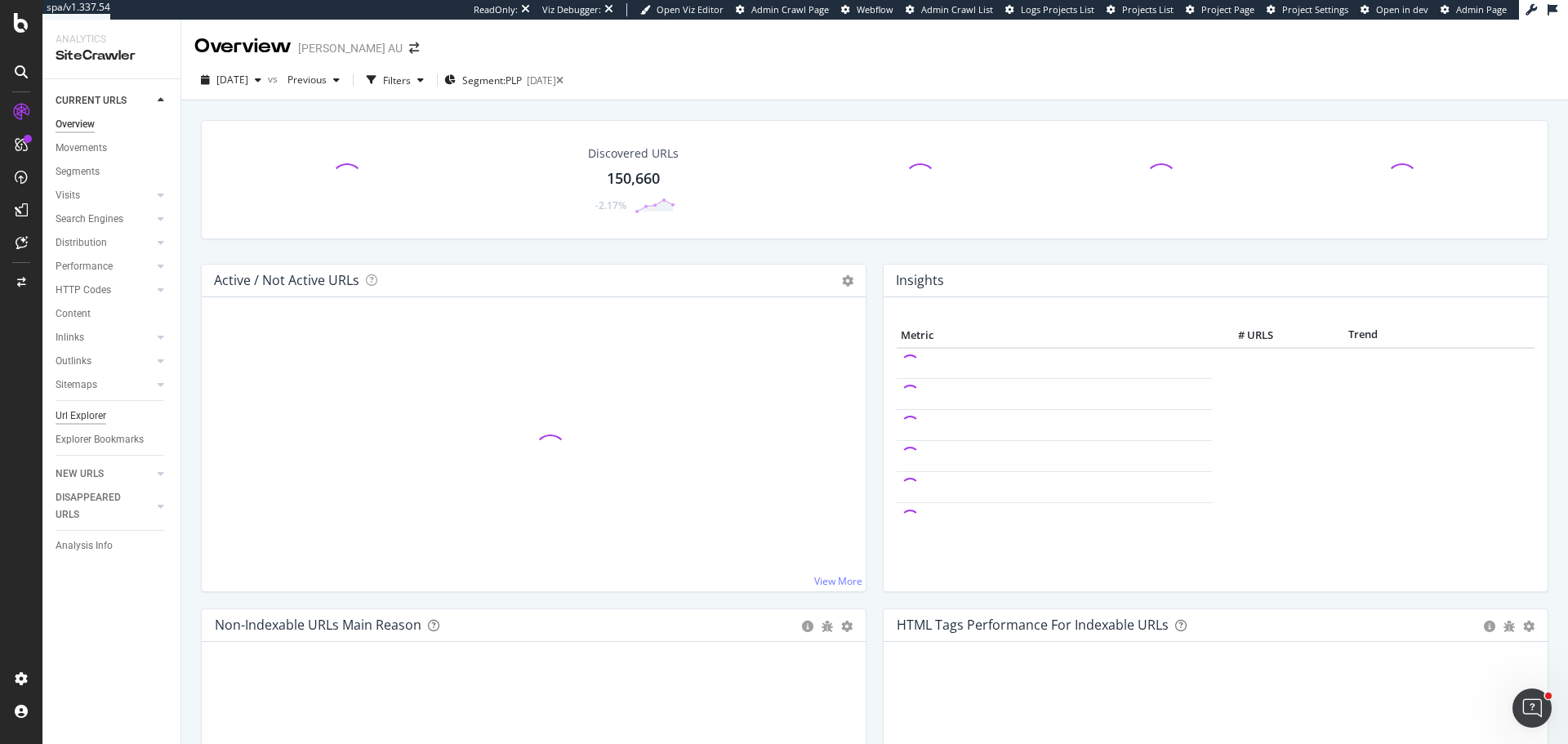
click at [93, 414] on div "Url Explorer" at bounding box center [81, 416] width 51 height 17
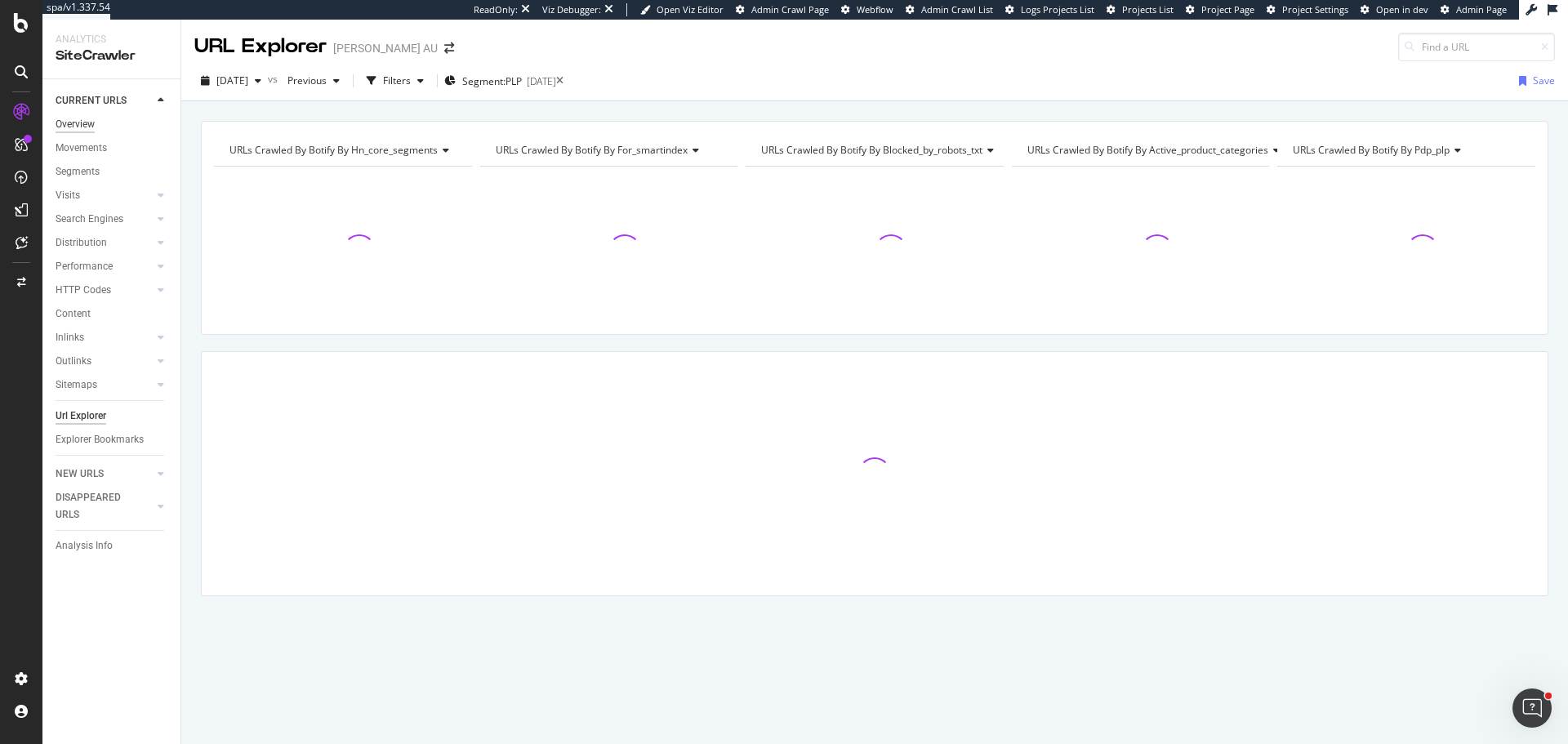
click at [82, 121] on div "Overview" at bounding box center [75, 124] width 40 height 17
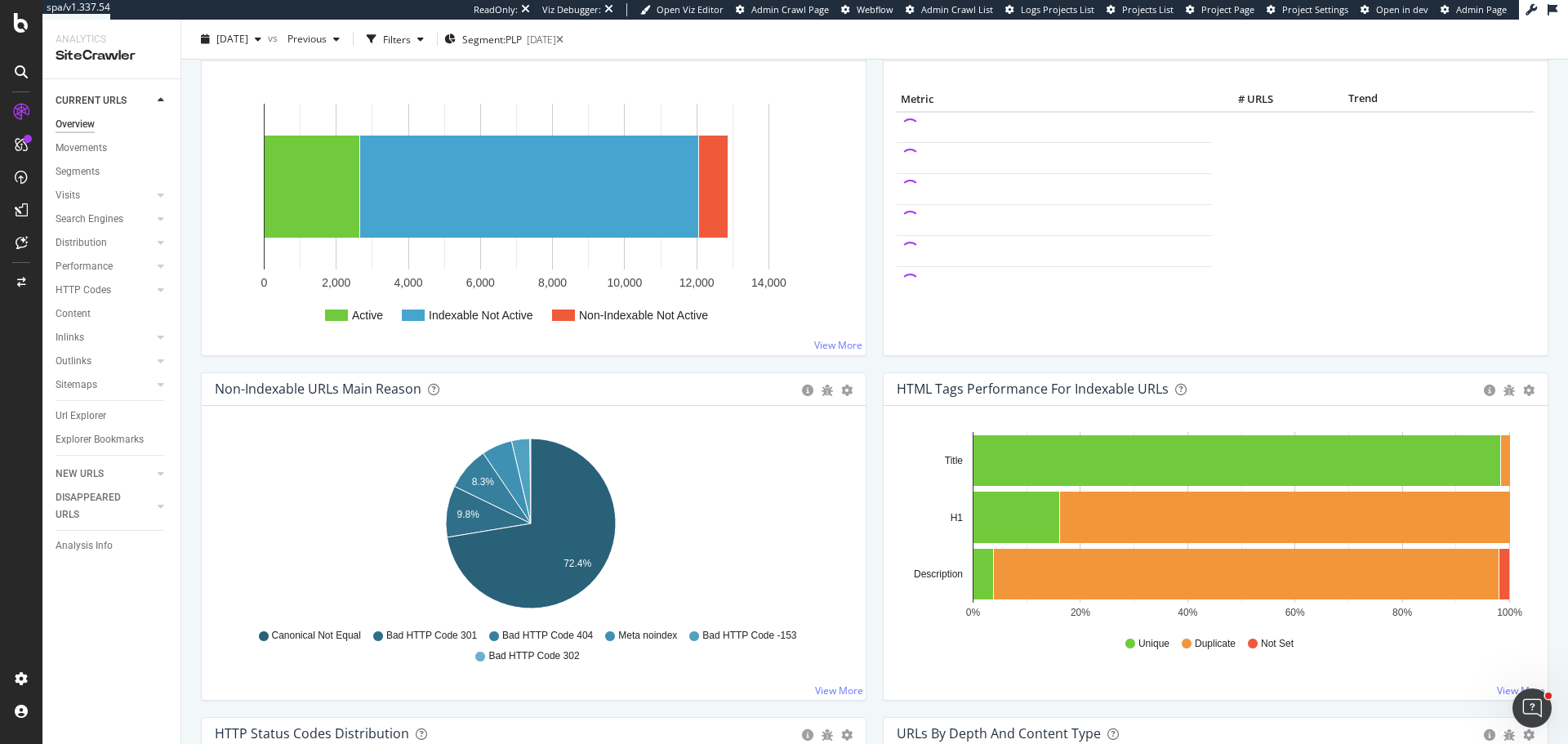
scroll to position [245, 0]
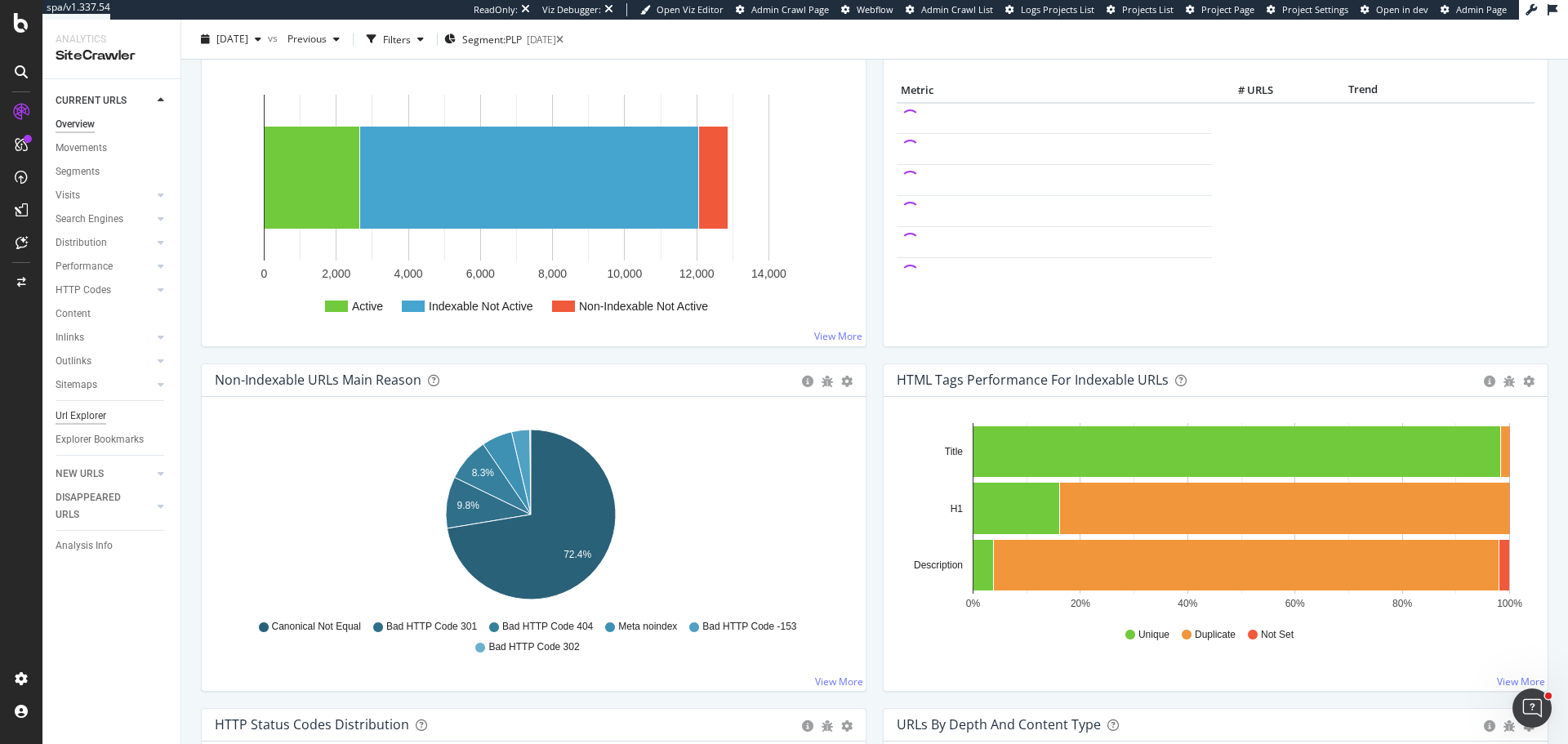
click at [87, 421] on div "Url Explorer" at bounding box center [81, 416] width 51 height 17
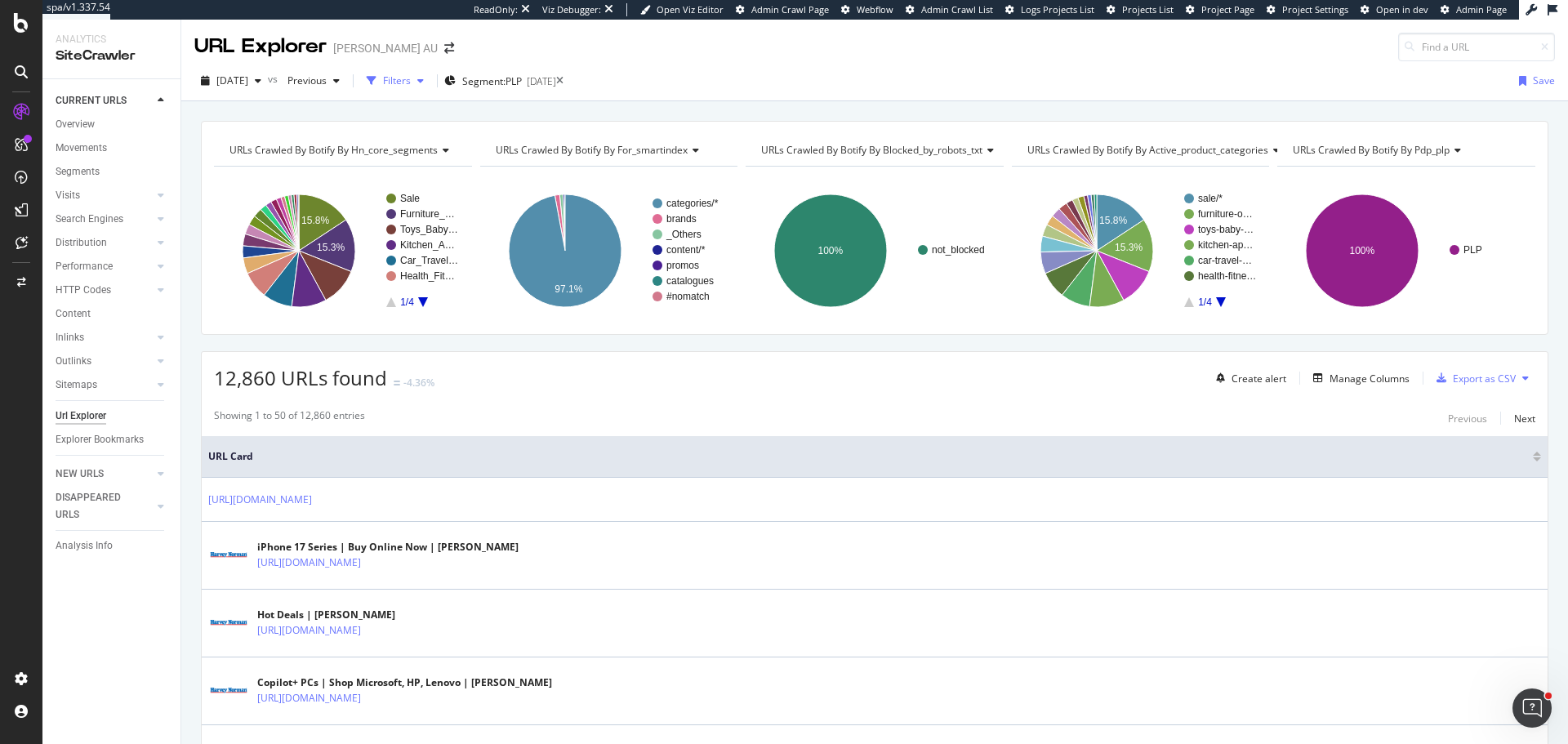
click at [429, 69] on div "Filters" at bounding box center [395, 81] width 70 height 25
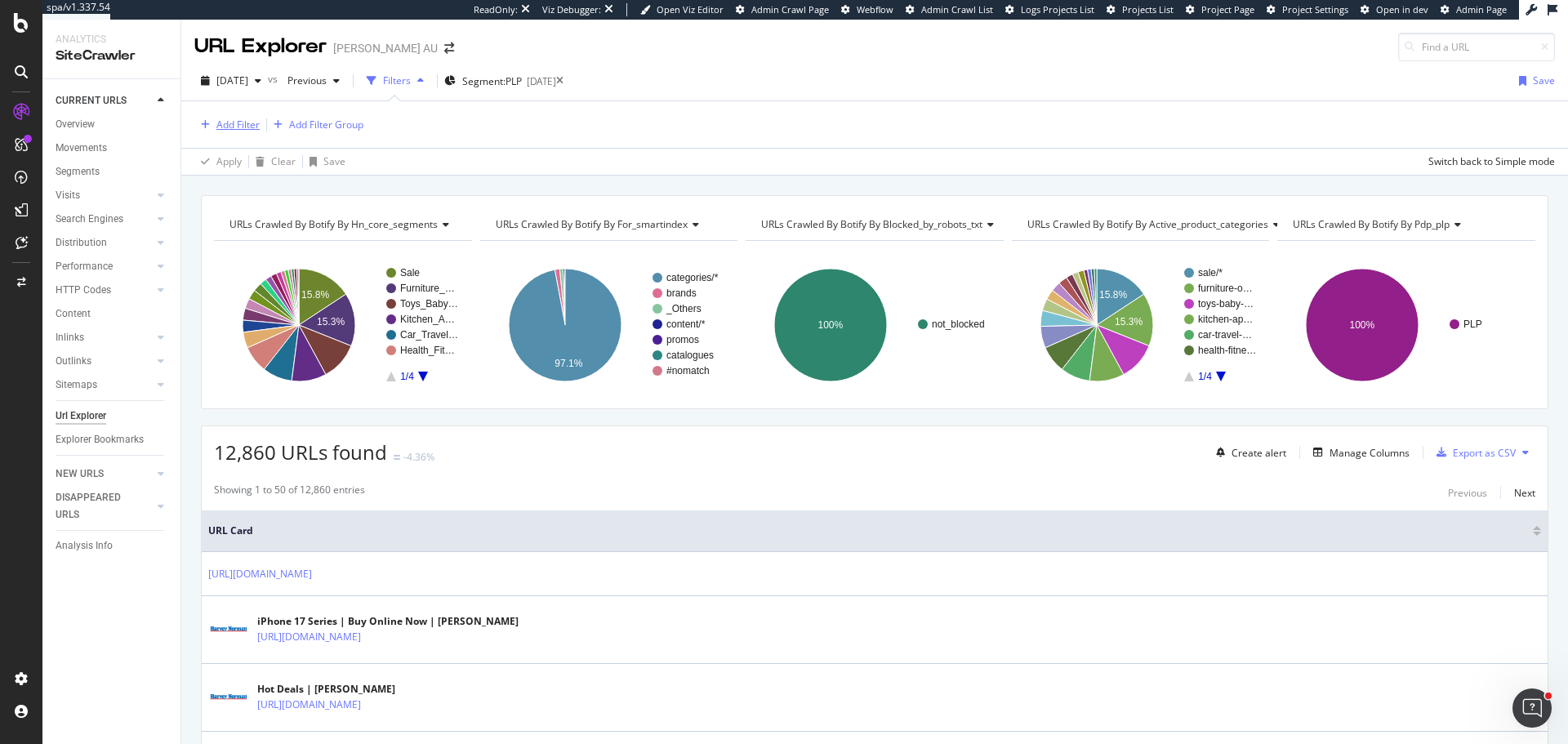
click at [217, 125] on div "Add Filter" at bounding box center [239, 124] width 43 height 14
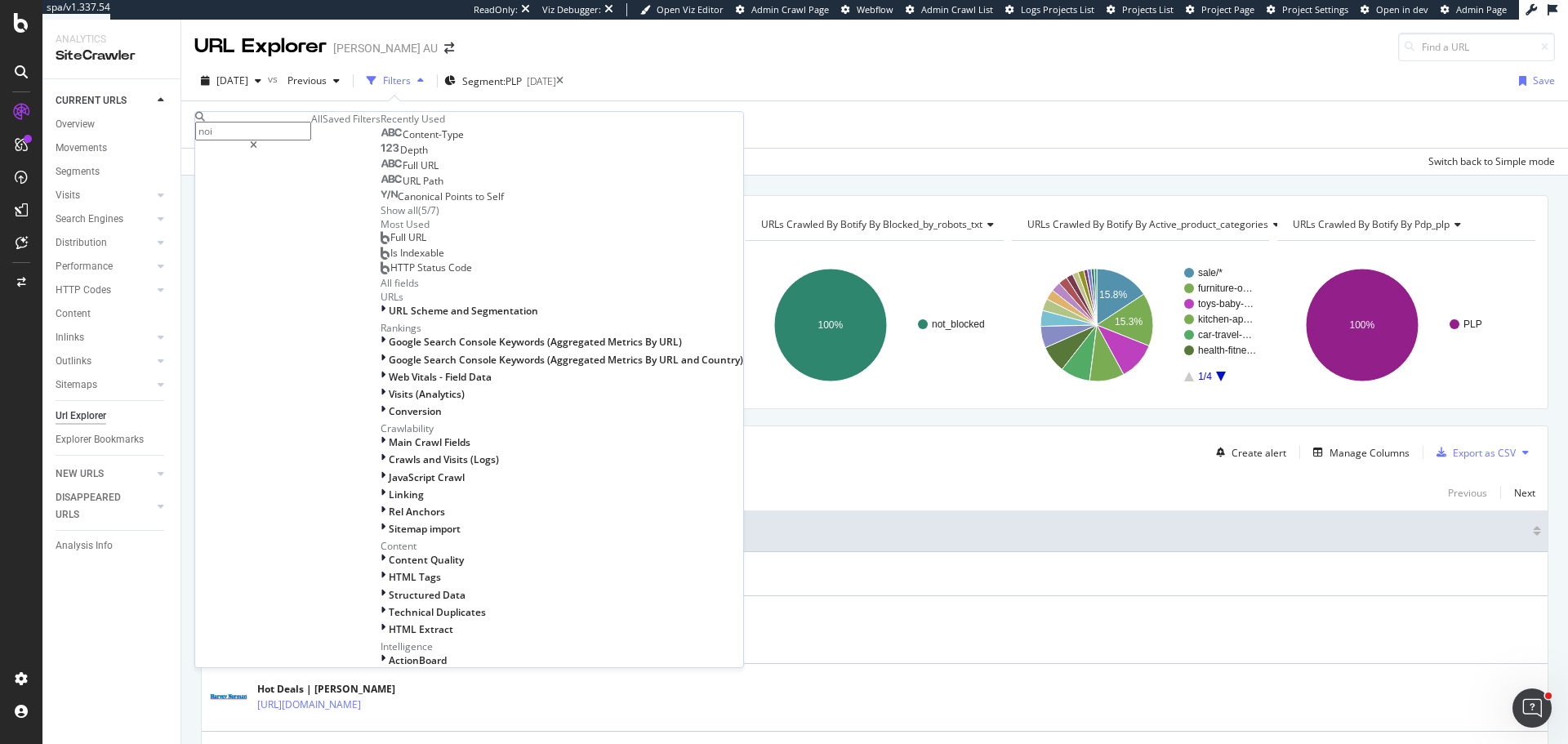
type input "noin"
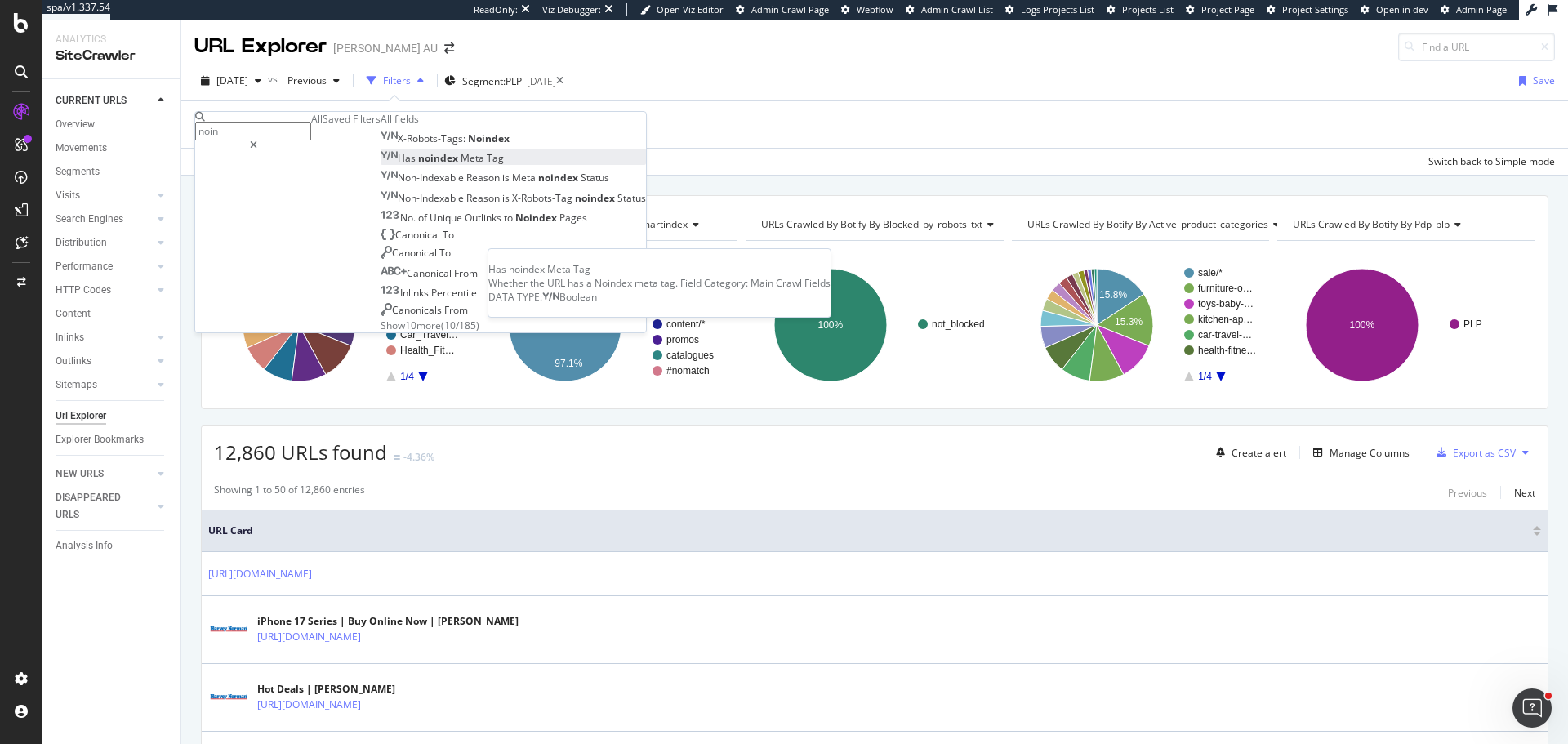
click at [487, 165] on span "Tag" at bounding box center [495, 157] width 17 height 14
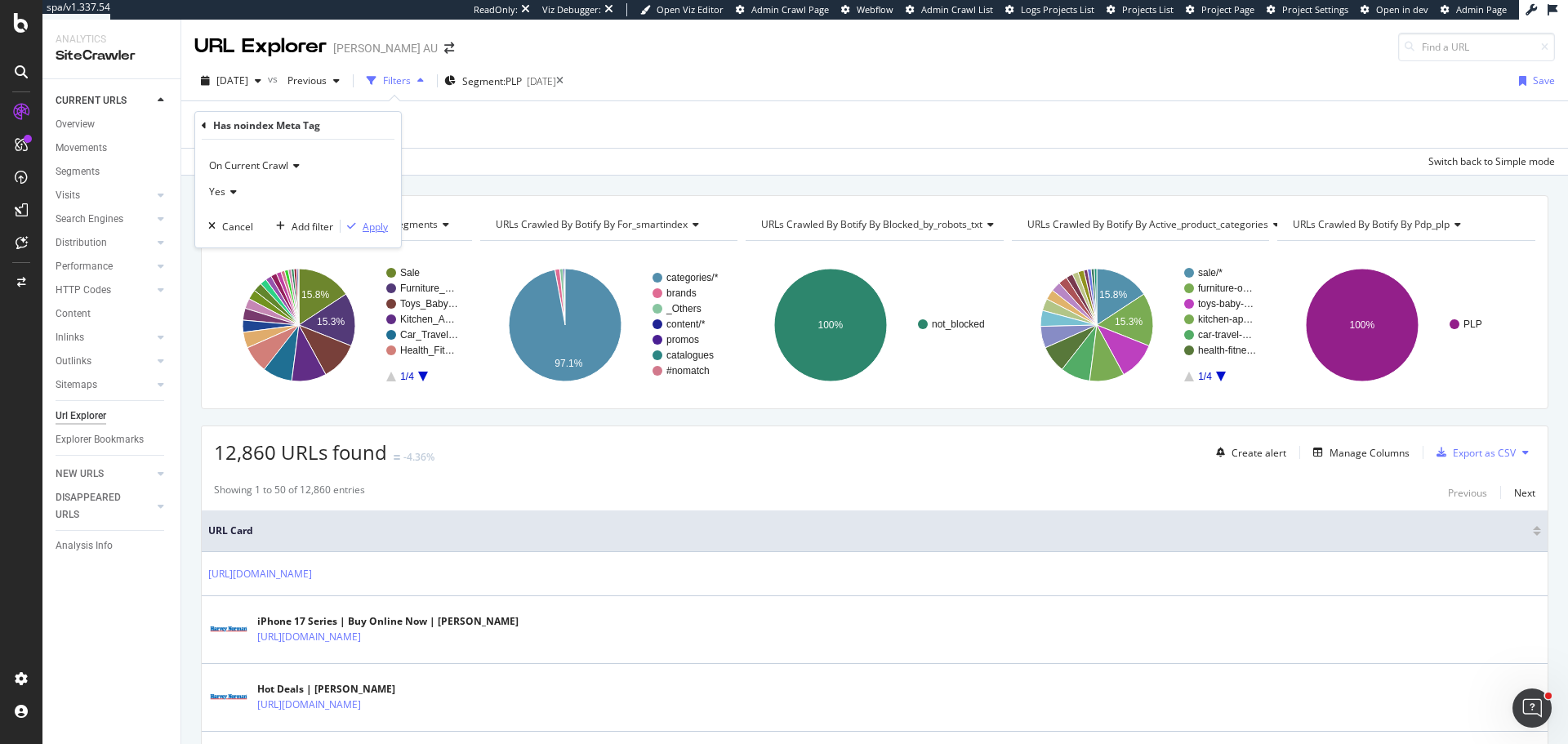
click at [381, 223] on div "Apply" at bounding box center [375, 226] width 25 height 14
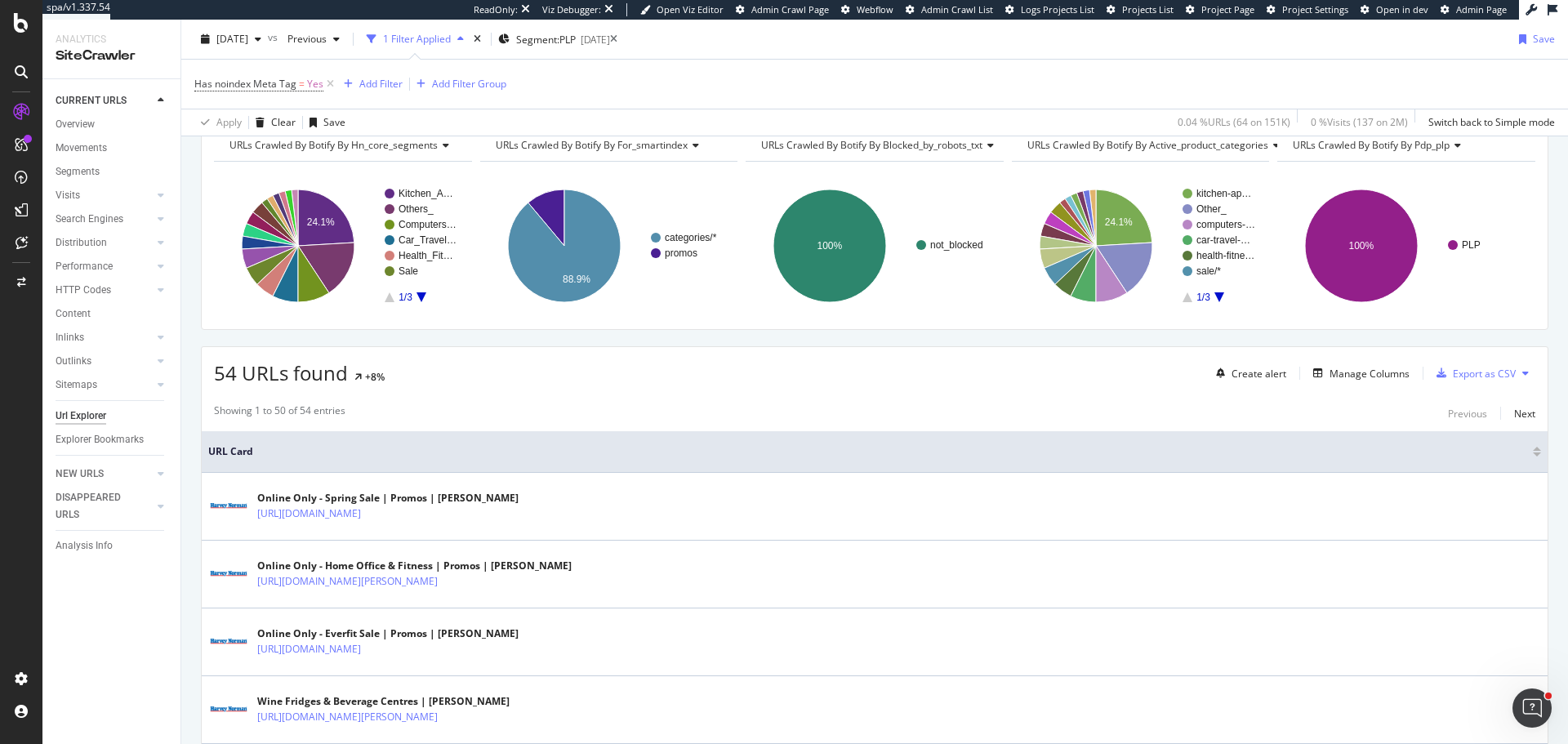
scroll to position [490, 0]
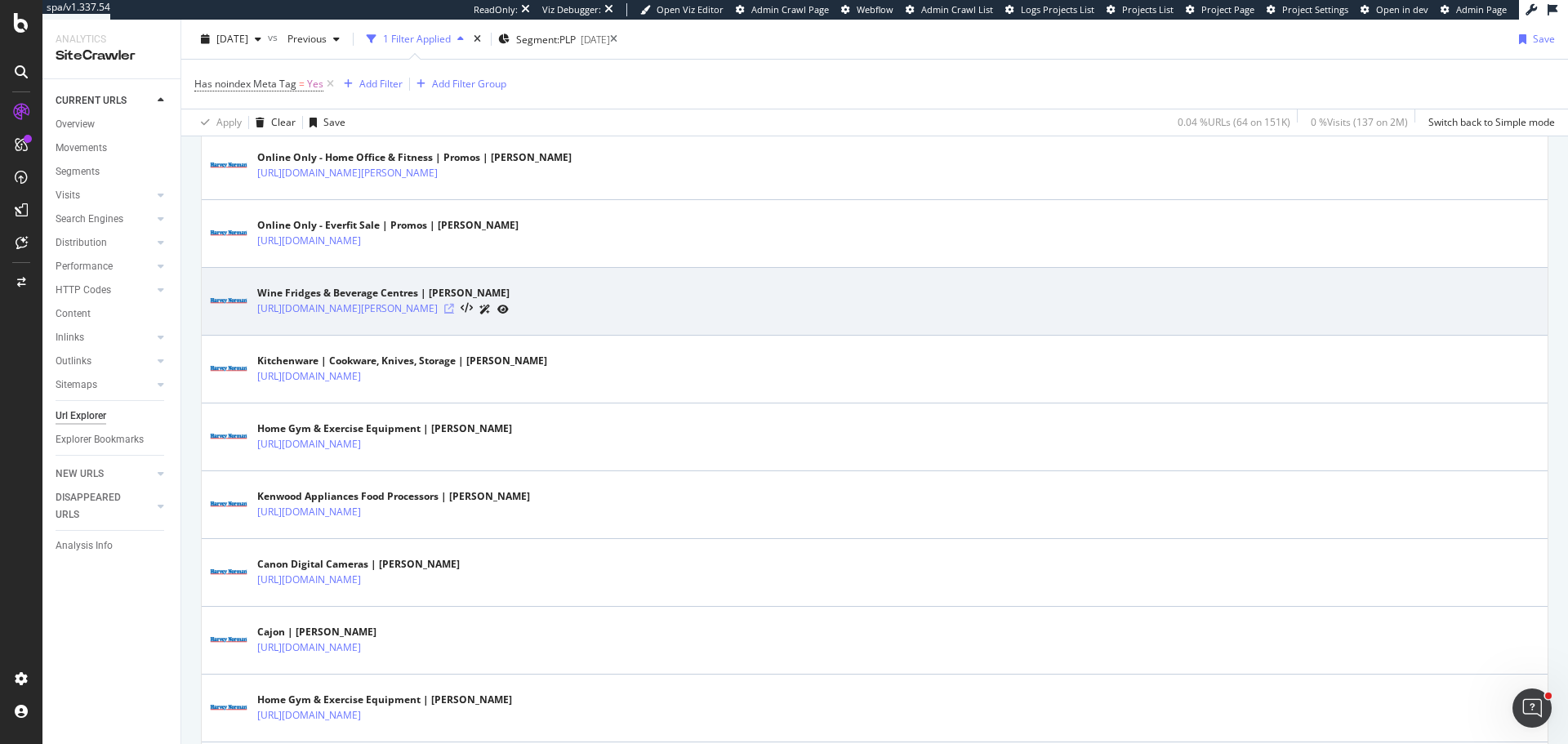
click at [454, 309] on icon at bounding box center [449, 308] width 9 height 9
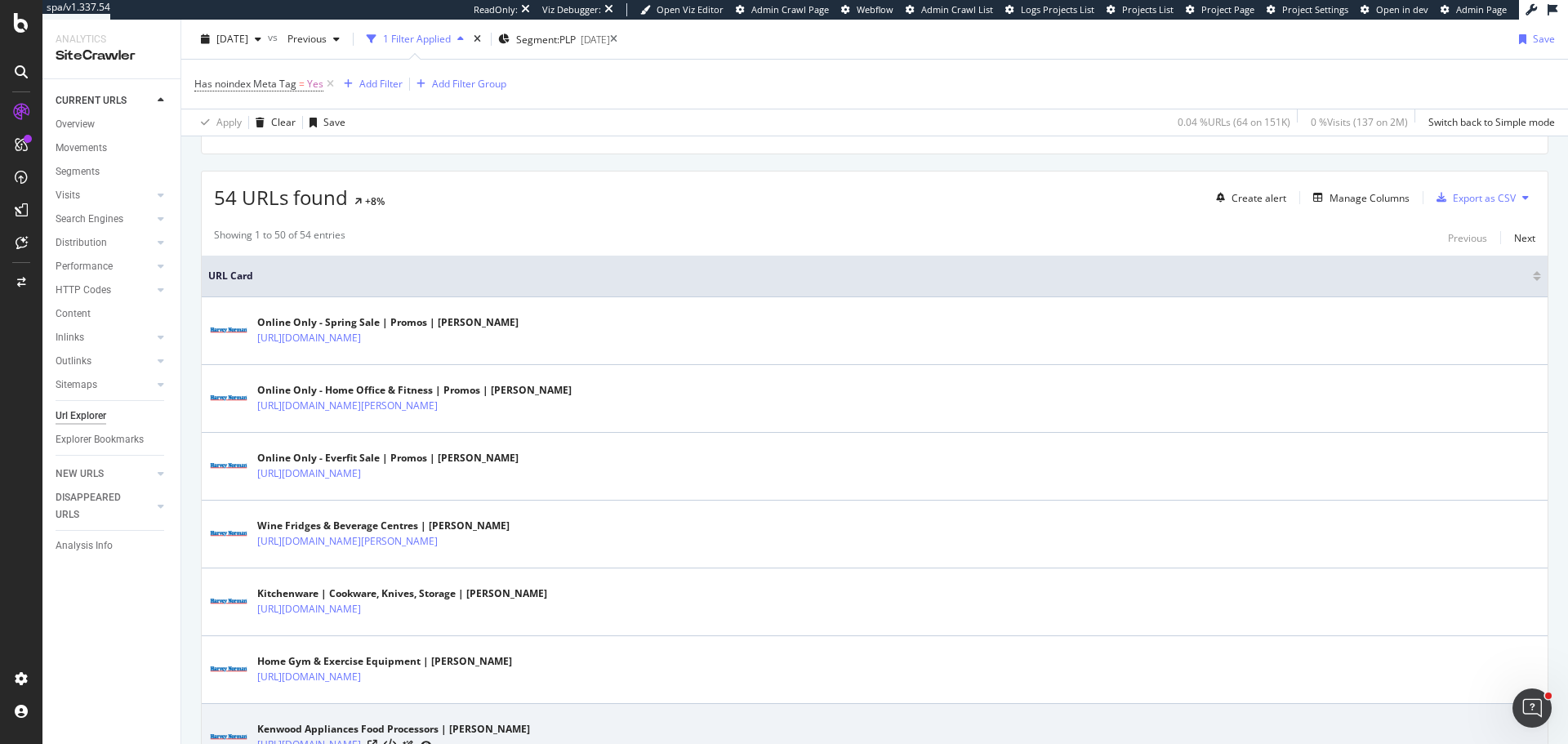
scroll to position [82, 0]
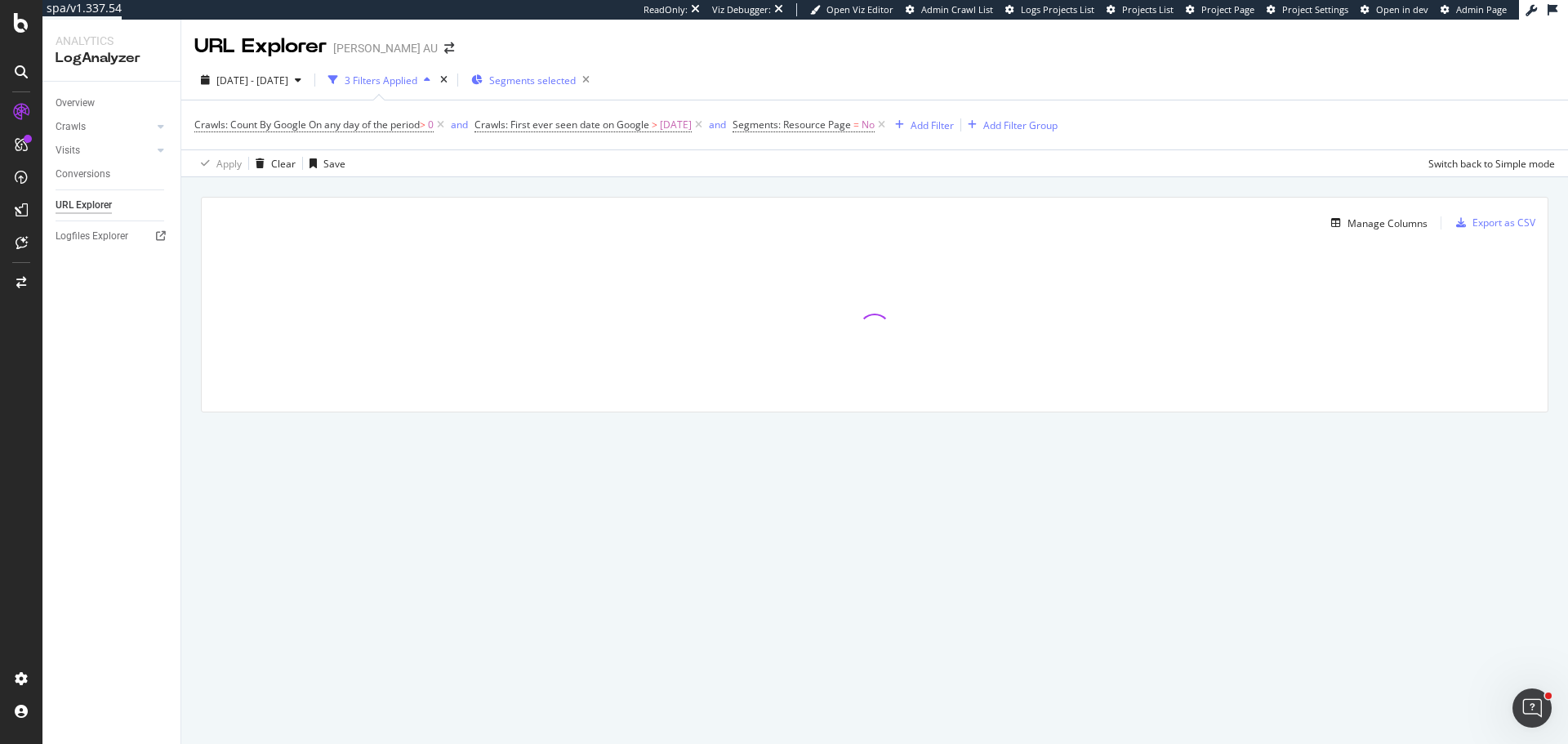
click at [595, 89] on div "Segments selected" at bounding box center [534, 80] width 125 height 23
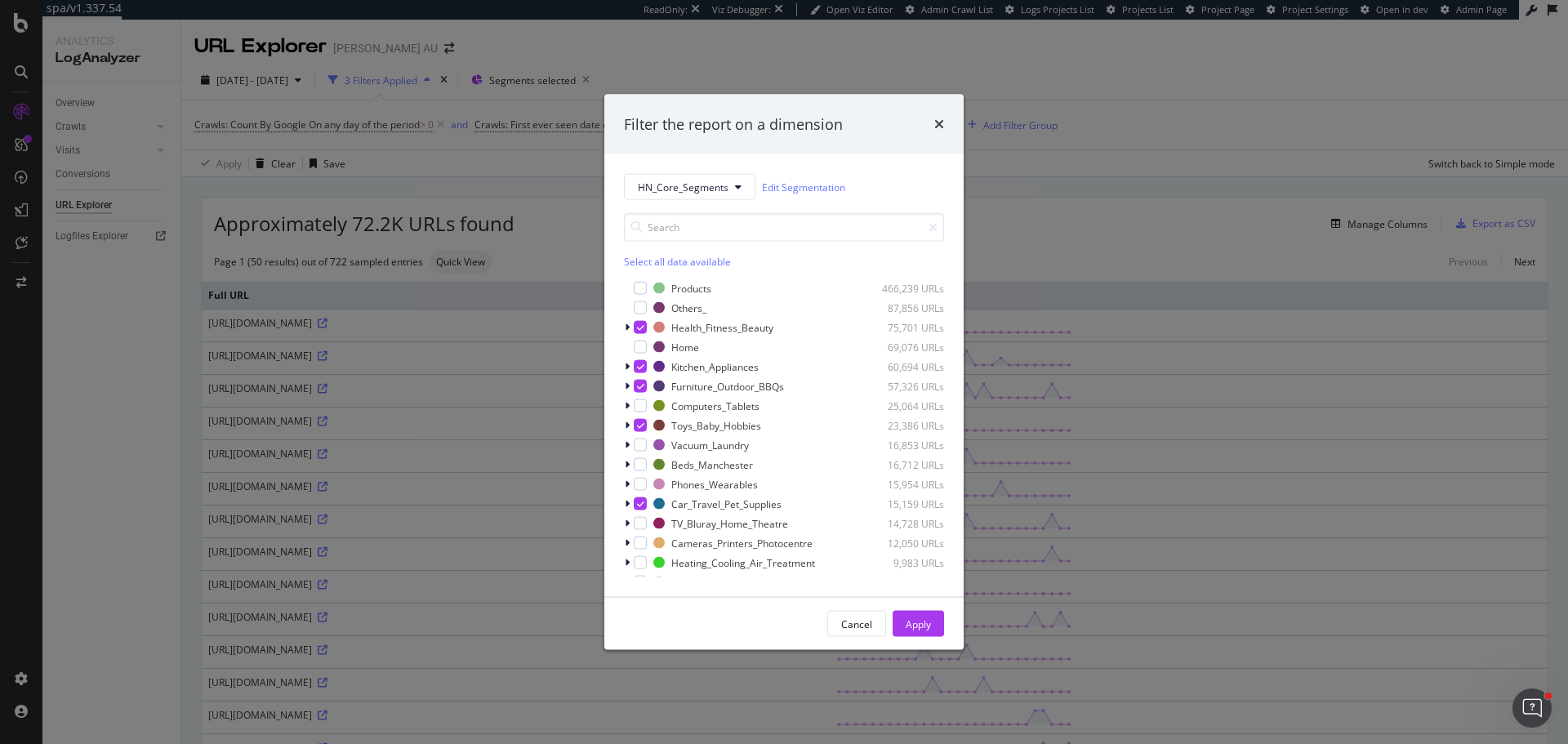
click at [1048, 214] on div "Filter the report on a dimension HN_Core_Segments Edit Segmentation Select all …" at bounding box center [784, 372] width 1568 height 744
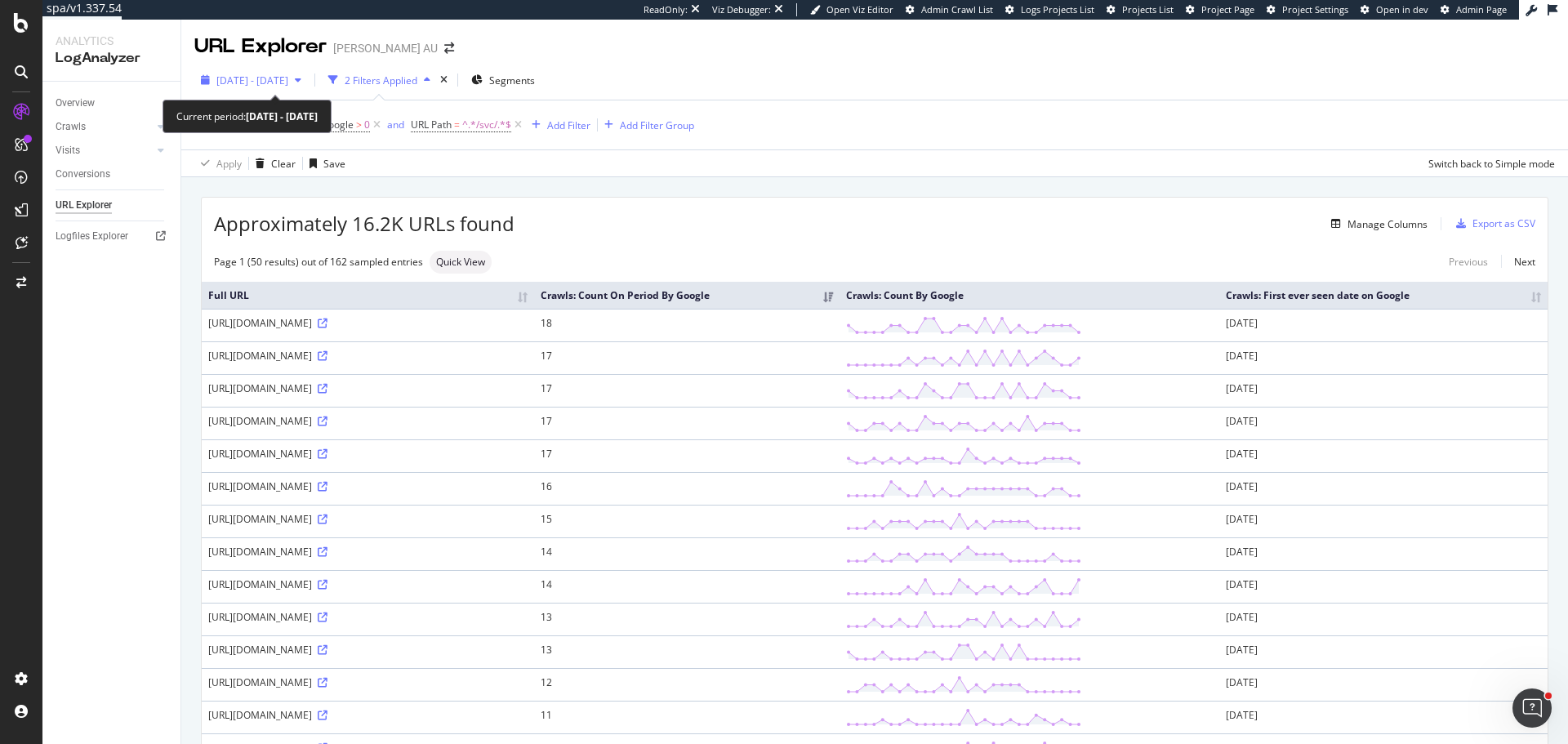
click at [272, 87] on span "2024 Aug. 28th - Sep. 24th" at bounding box center [253, 80] width 72 height 14
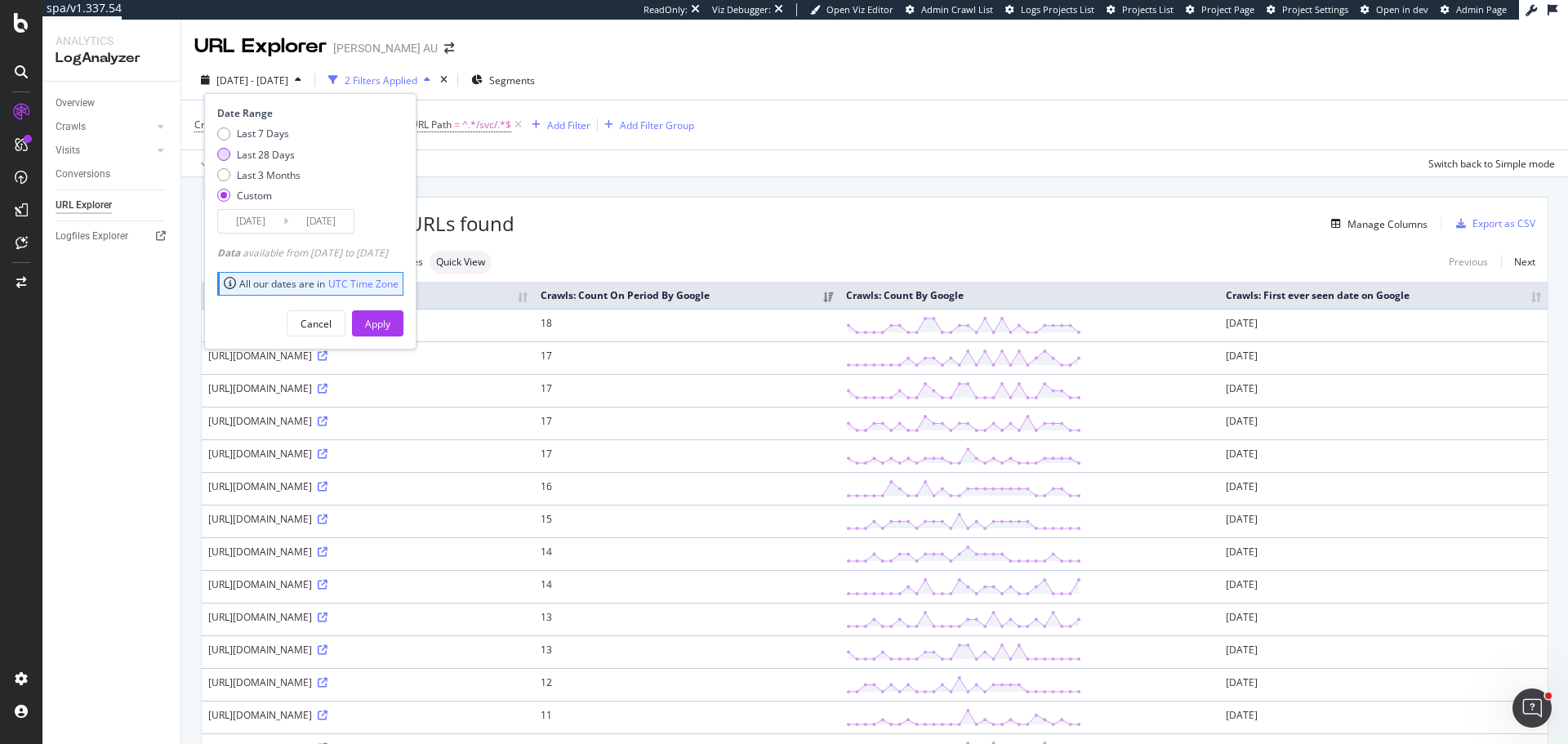
click at [248, 149] on div "Last 28 Days" at bounding box center [265, 155] width 58 height 14
type input "2025/09/04"
type input "2025/10/01"
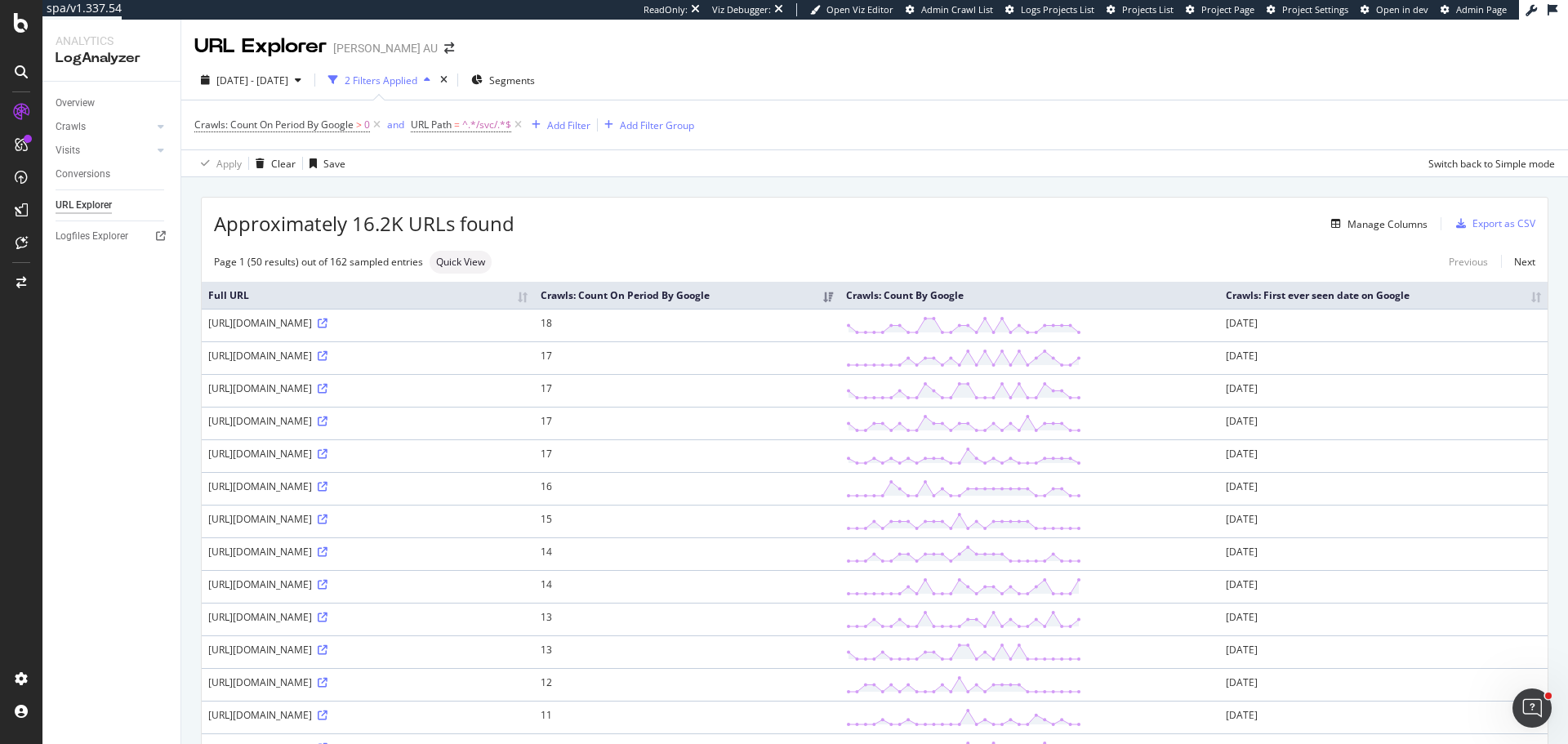
click at [759, 224] on div "Manage Columns" at bounding box center [971, 223] width 913 height 20
click at [277, 78] on span "2024 Aug. 28th - Sep. 24th" at bounding box center [253, 80] width 72 height 14
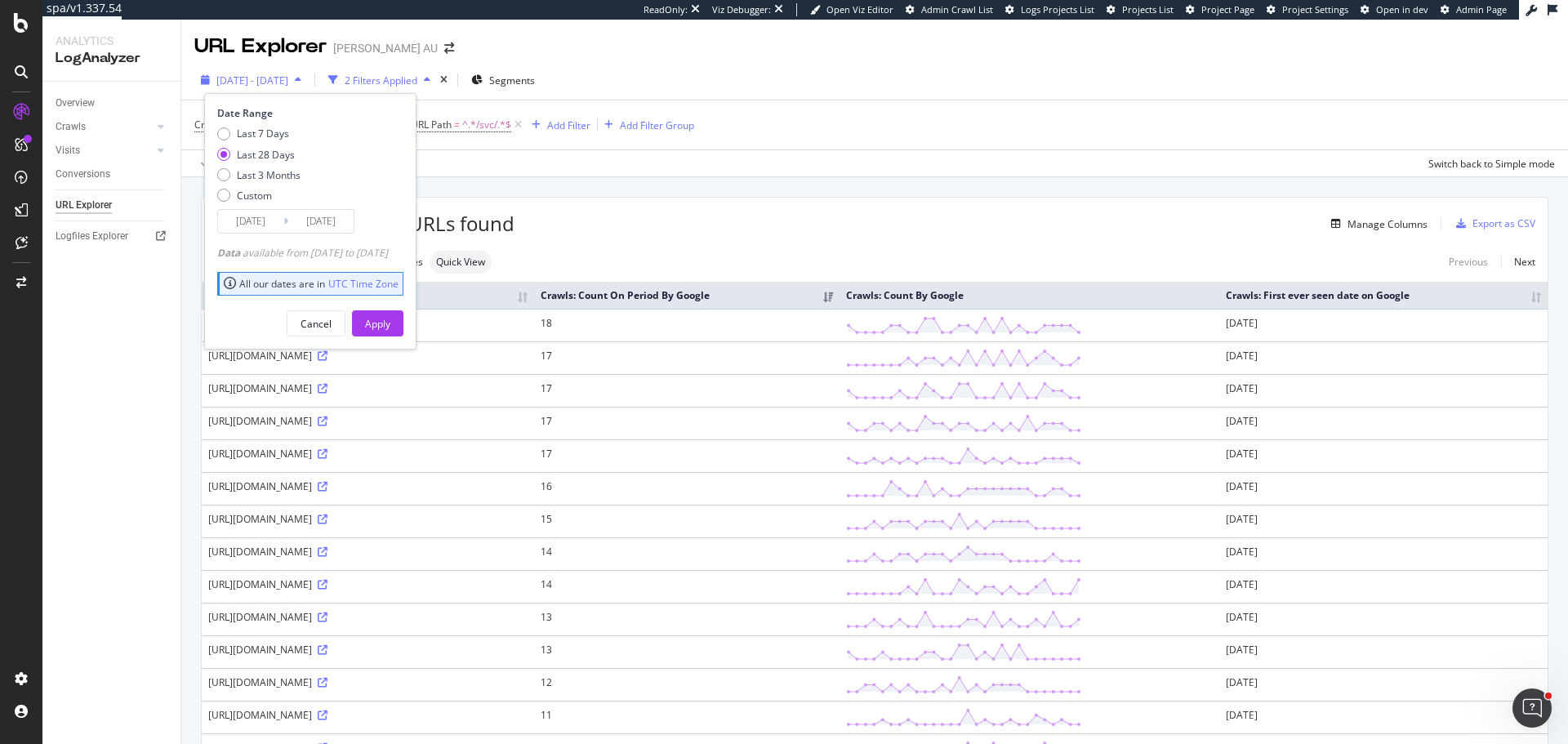
click at [277, 70] on div "2024 Aug. 28th - Sep. 24th" at bounding box center [251, 80] width 113 height 25
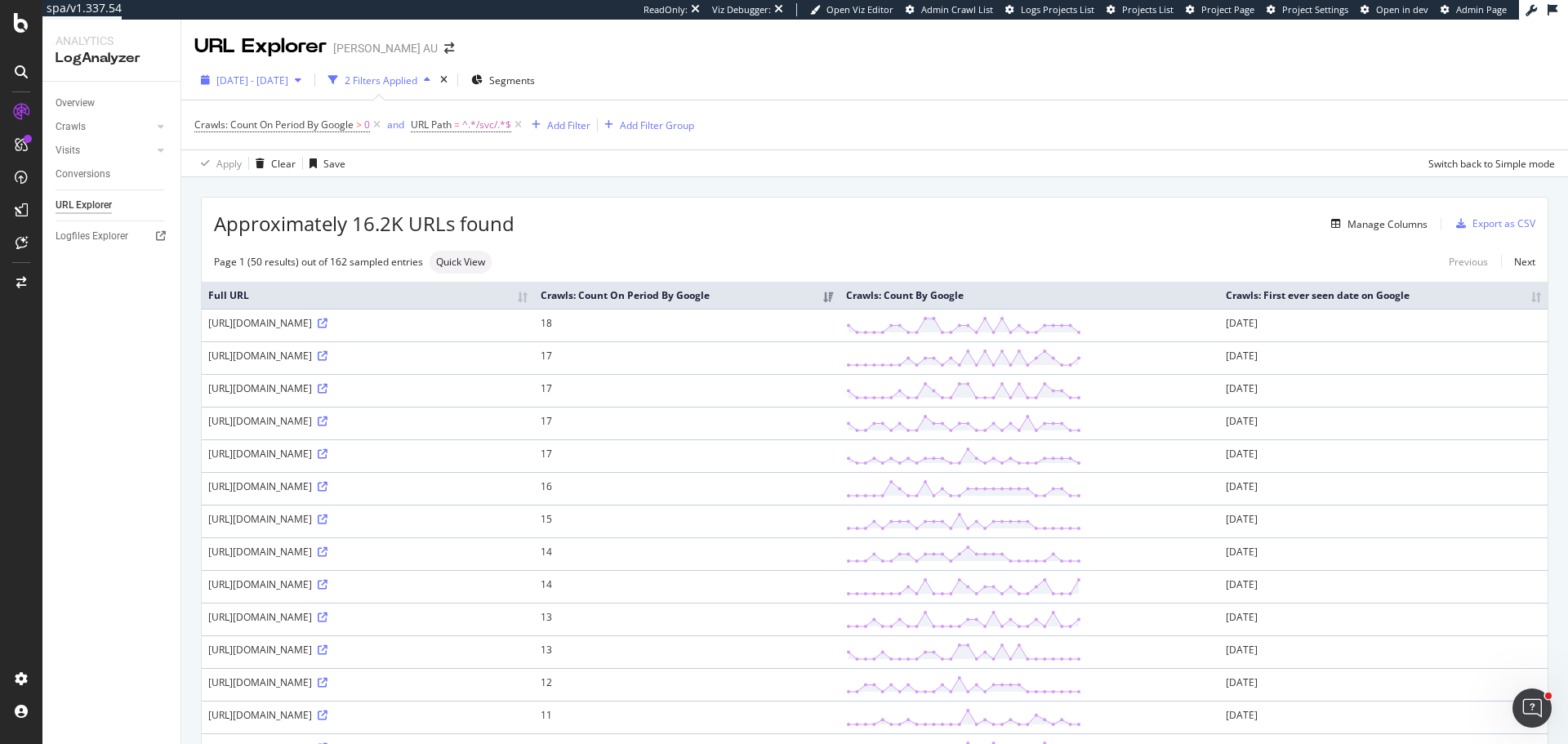
click at [282, 83] on span "2024 Aug. 28th - Sep. 24th" at bounding box center [253, 80] width 72 height 14
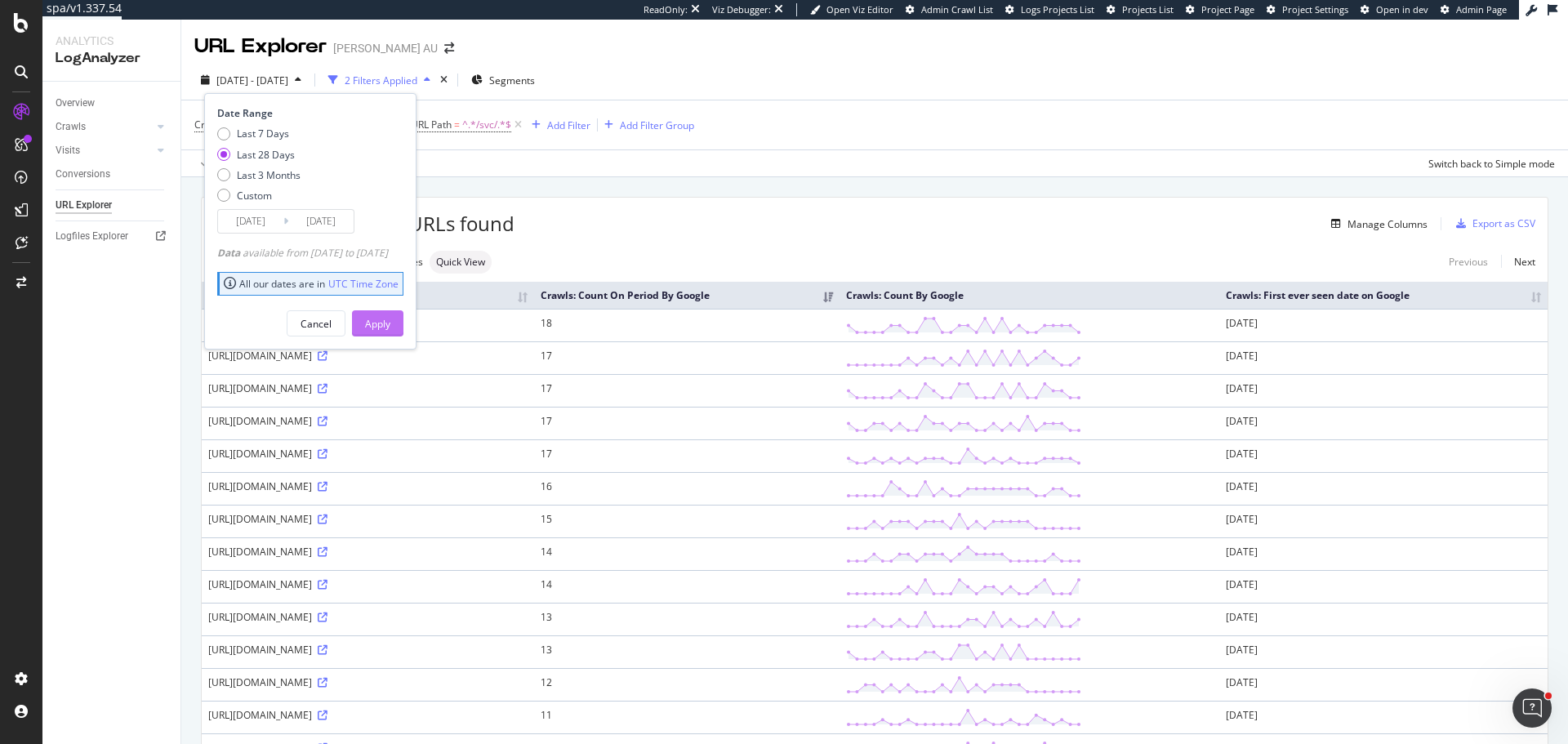
click at [386, 325] on button "Apply" at bounding box center [377, 323] width 52 height 26
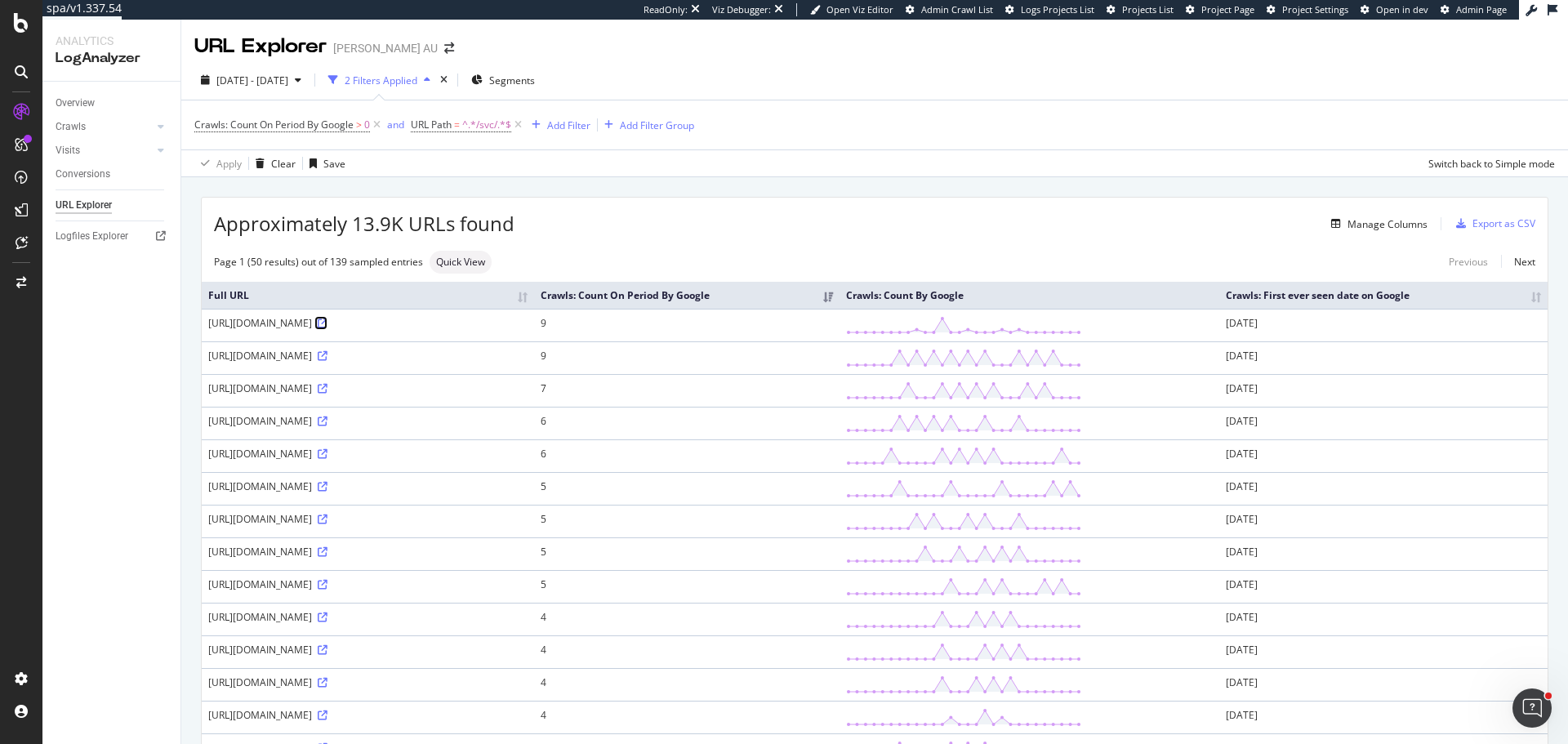
click at [318, 328] on icon at bounding box center [322, 323] width 9 height 9
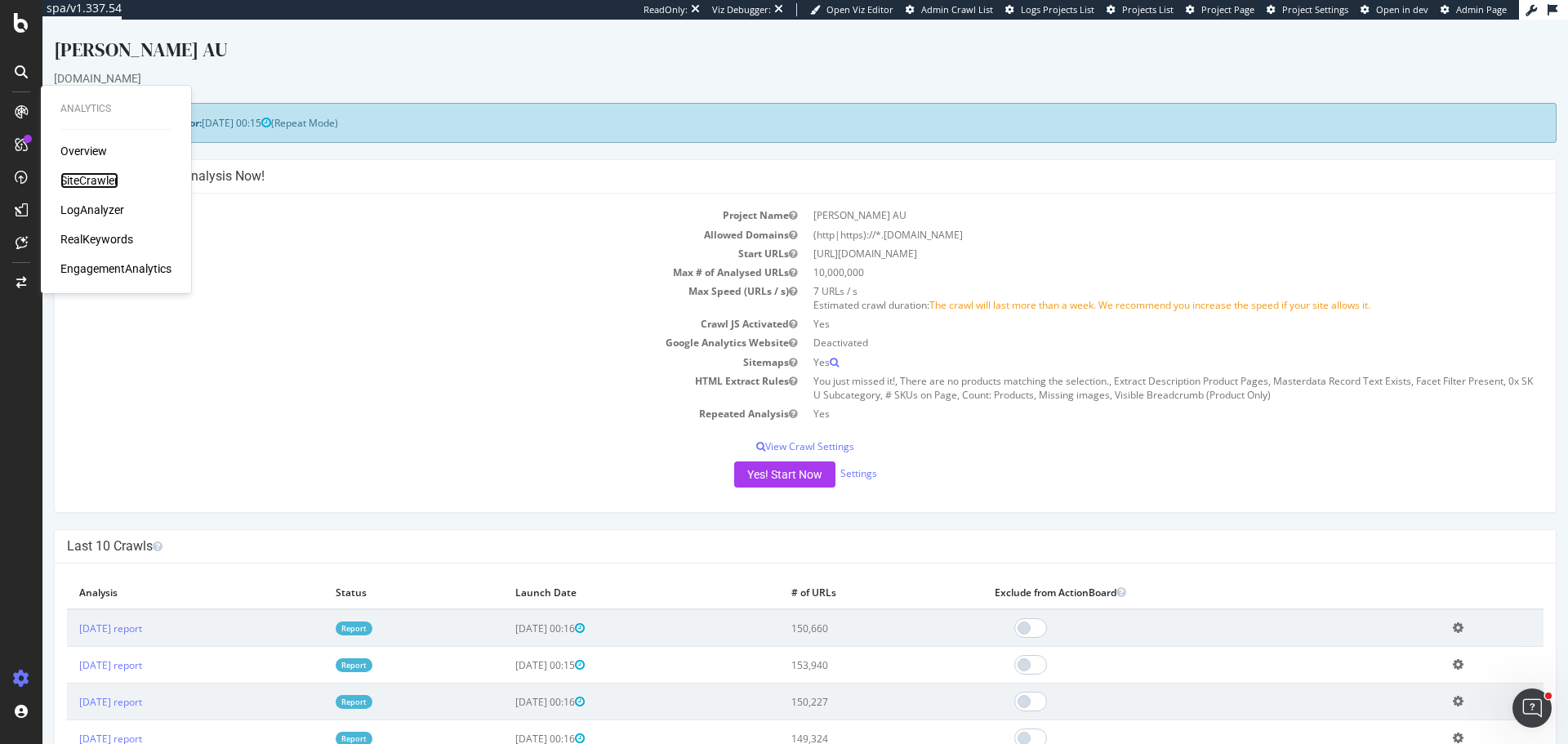
click at [75, 178] on div "SiteCrawler" at bounding box center [89, 180] width 58 height 16
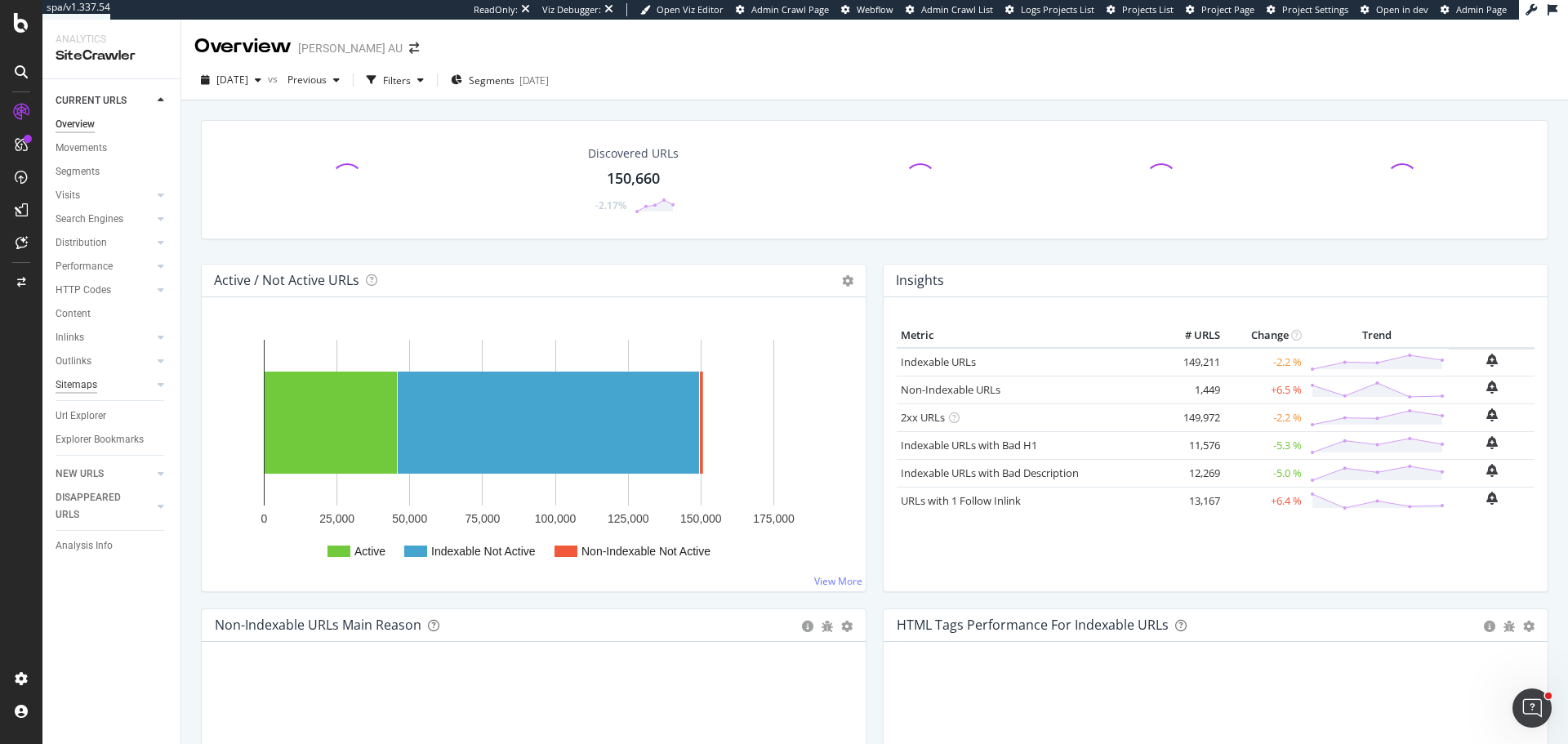
click at [72, 374] on div "Sitemaps" at bounding box center [118, 385] width 125 height 24
click at [88, 383] on div "Sitemaps" at bounding box center [76, 385] width 41 height 17
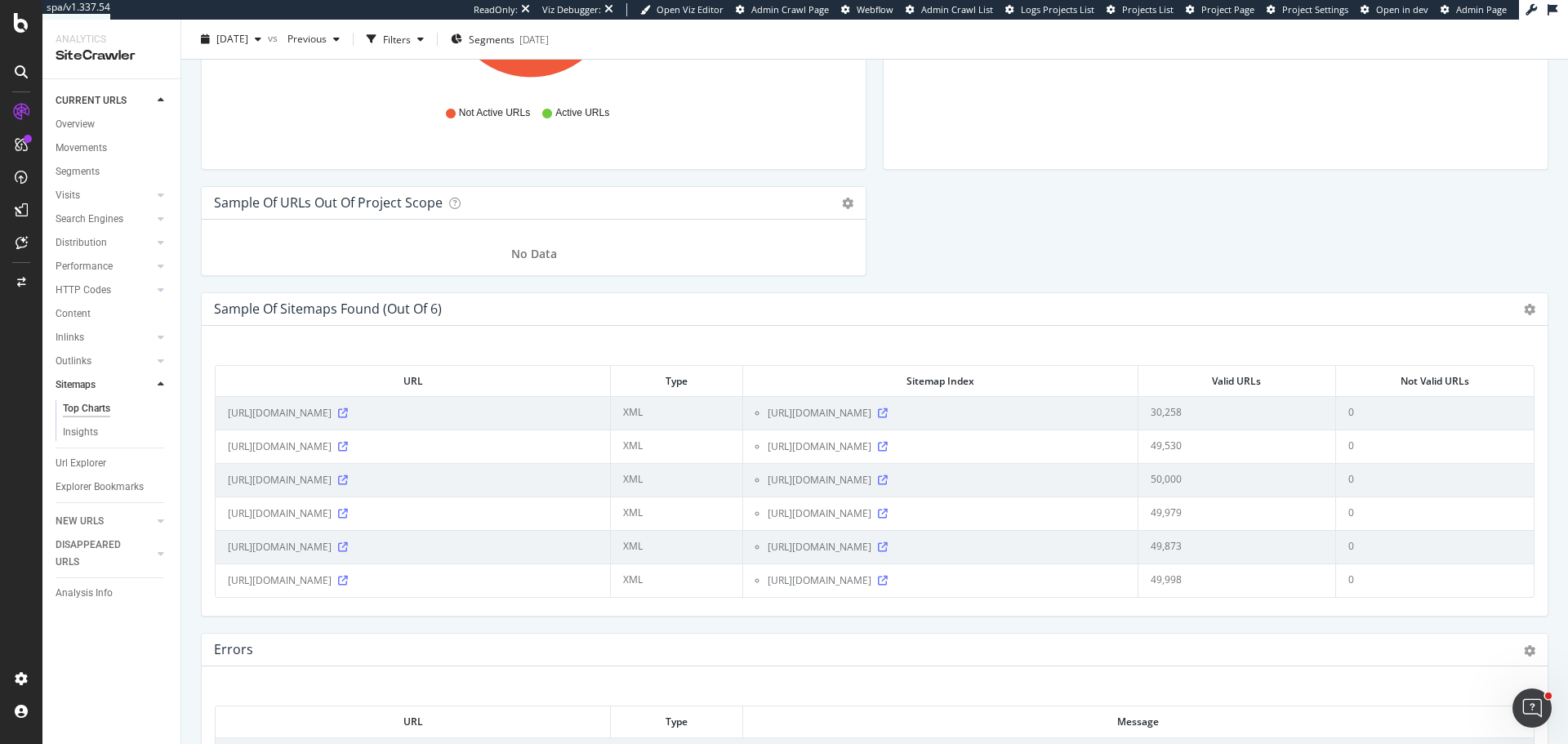
scroll to position [1894, 0]
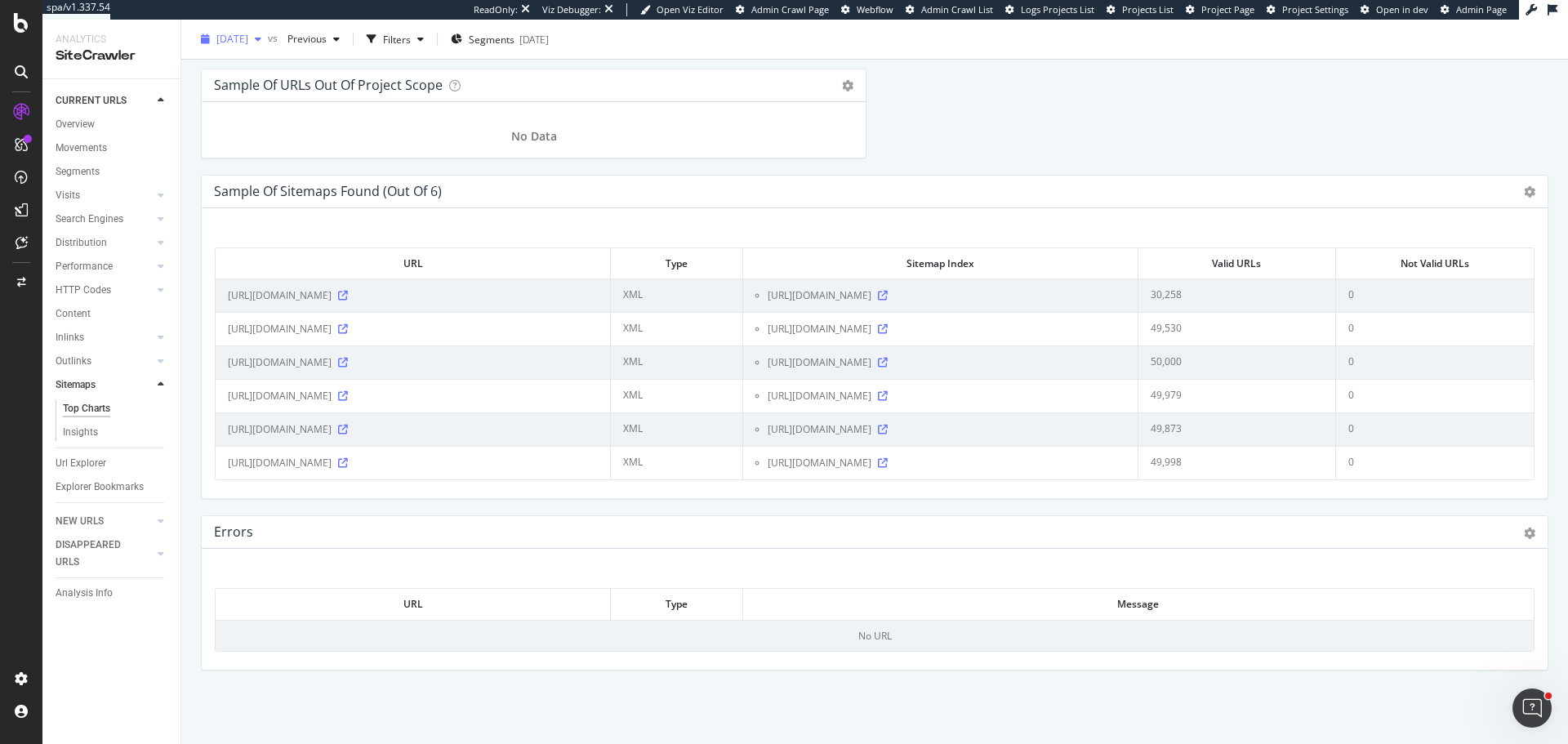
click at [235, 40] on span "[DATE]" at bounding box center [233, 39] width 32 height 14
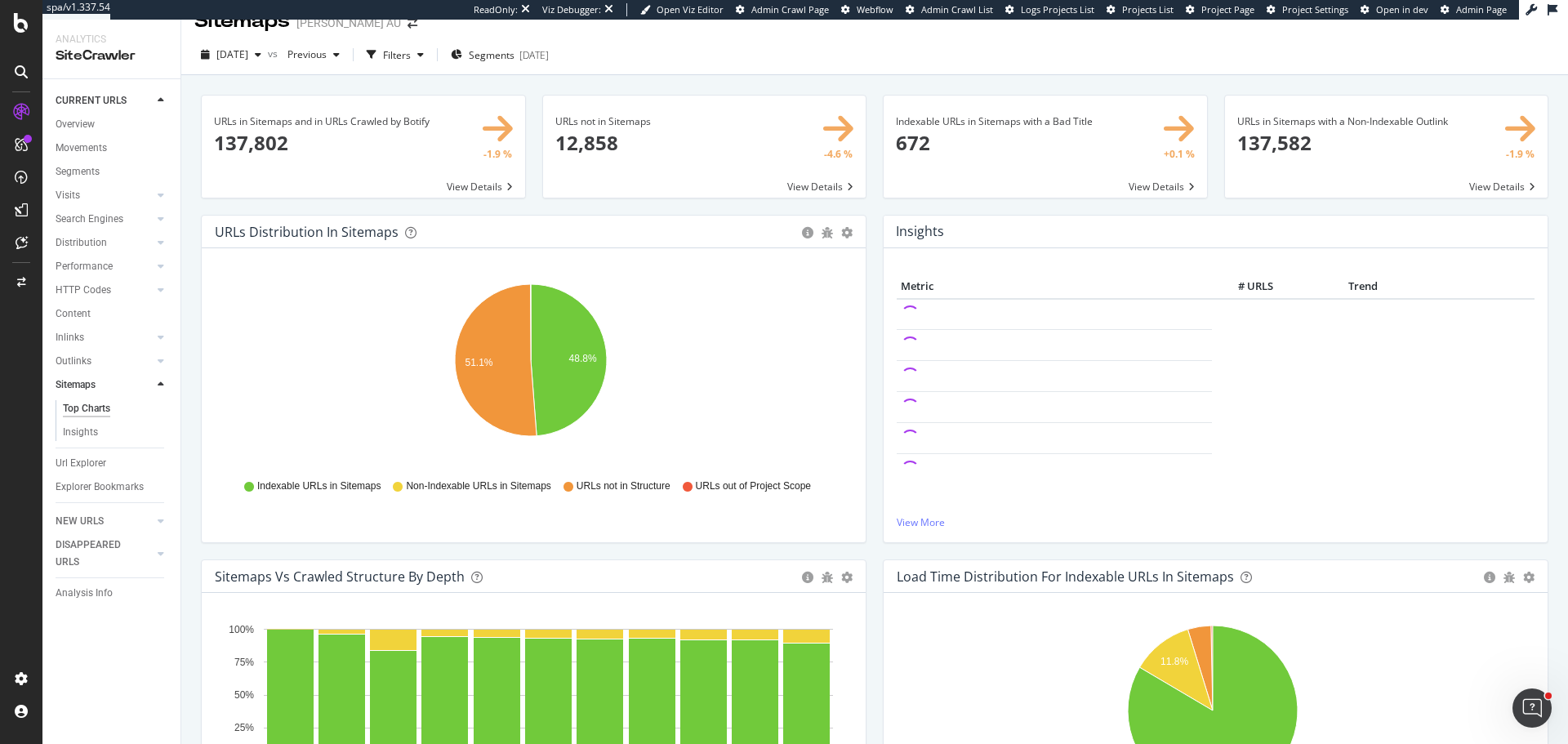
scroll to position [0, 0]
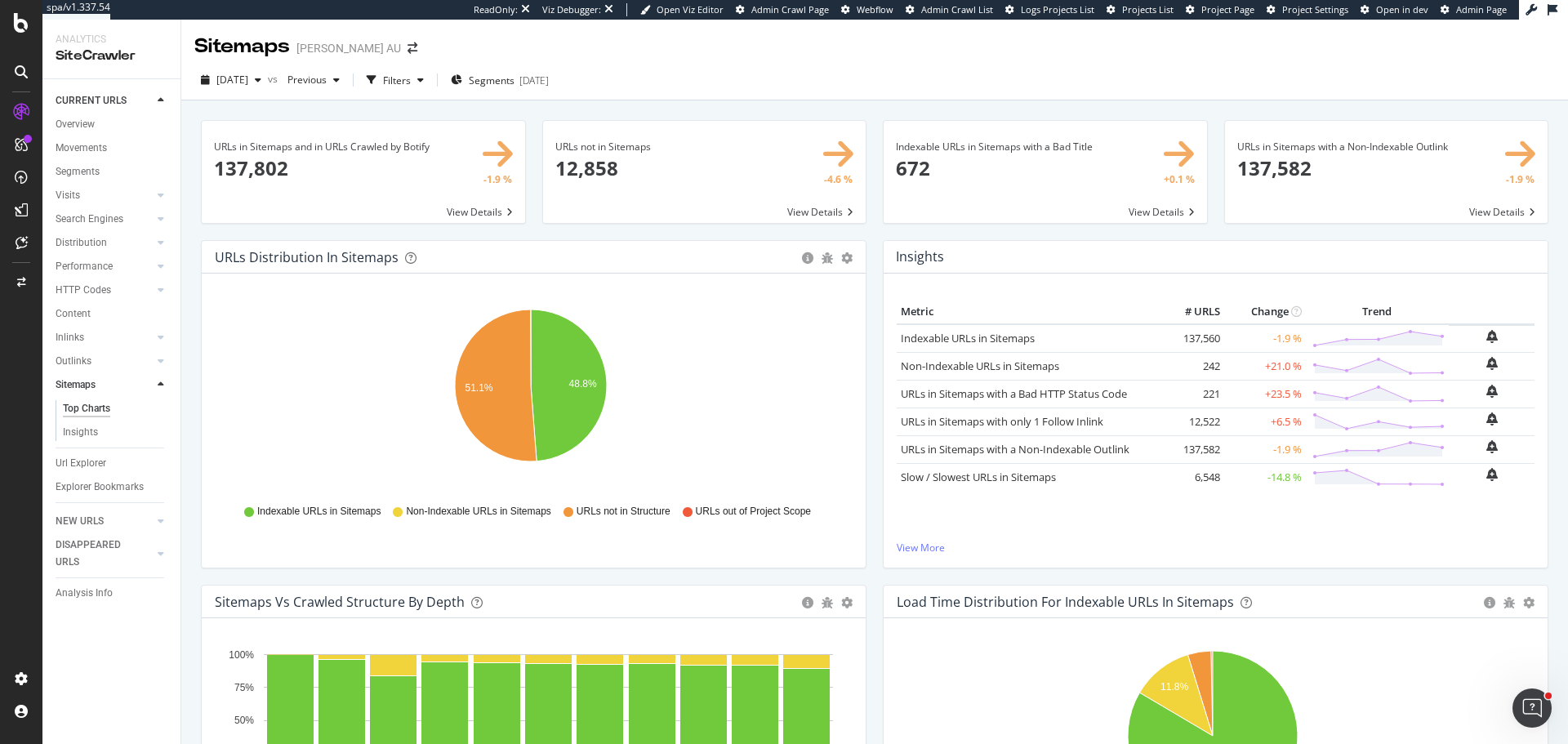
click at [599, 169] on span at bounding box center [704, 172] width 323 height 102
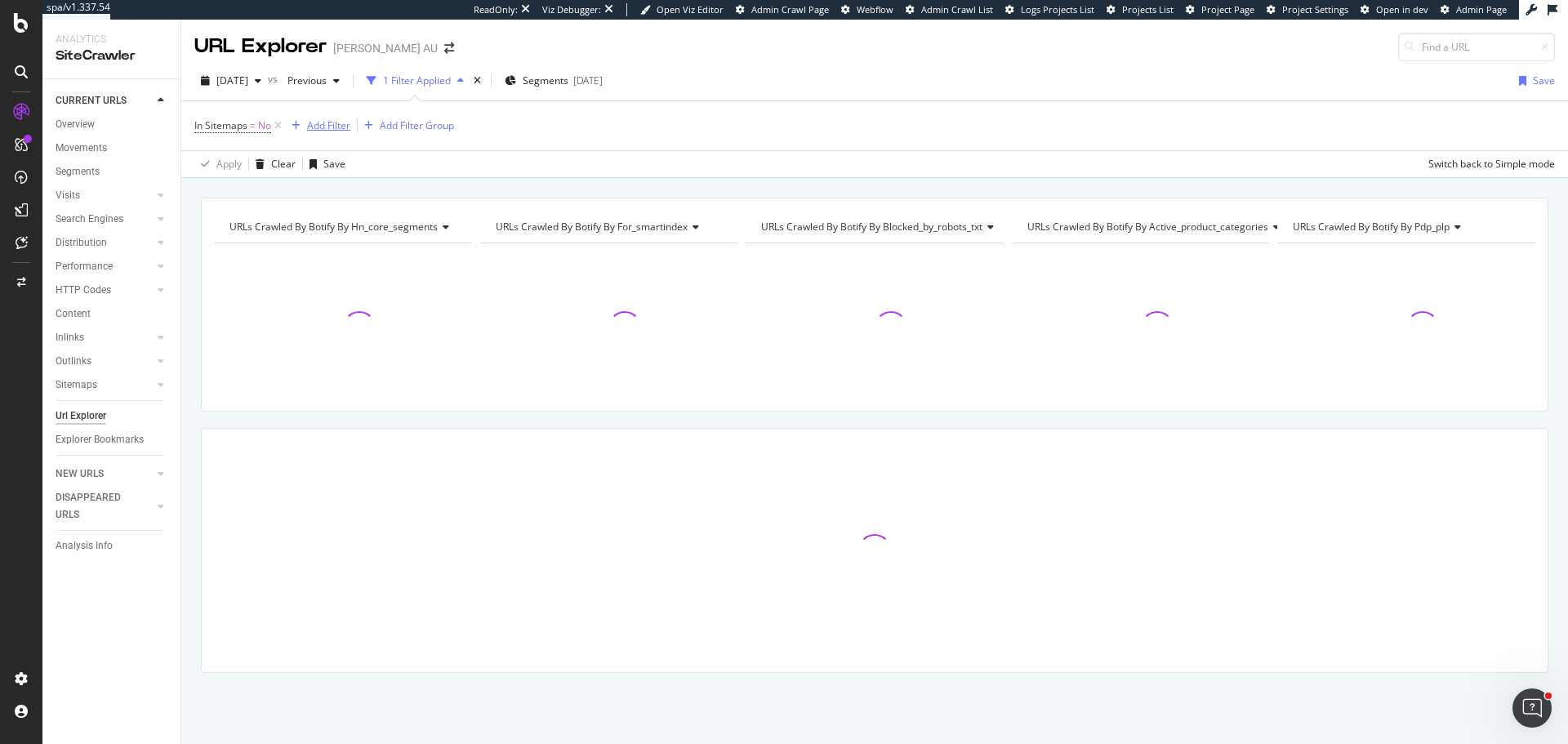
click at [326, 127] on div "Add Filter" at bounding box center [329, 125] width 43 height 14
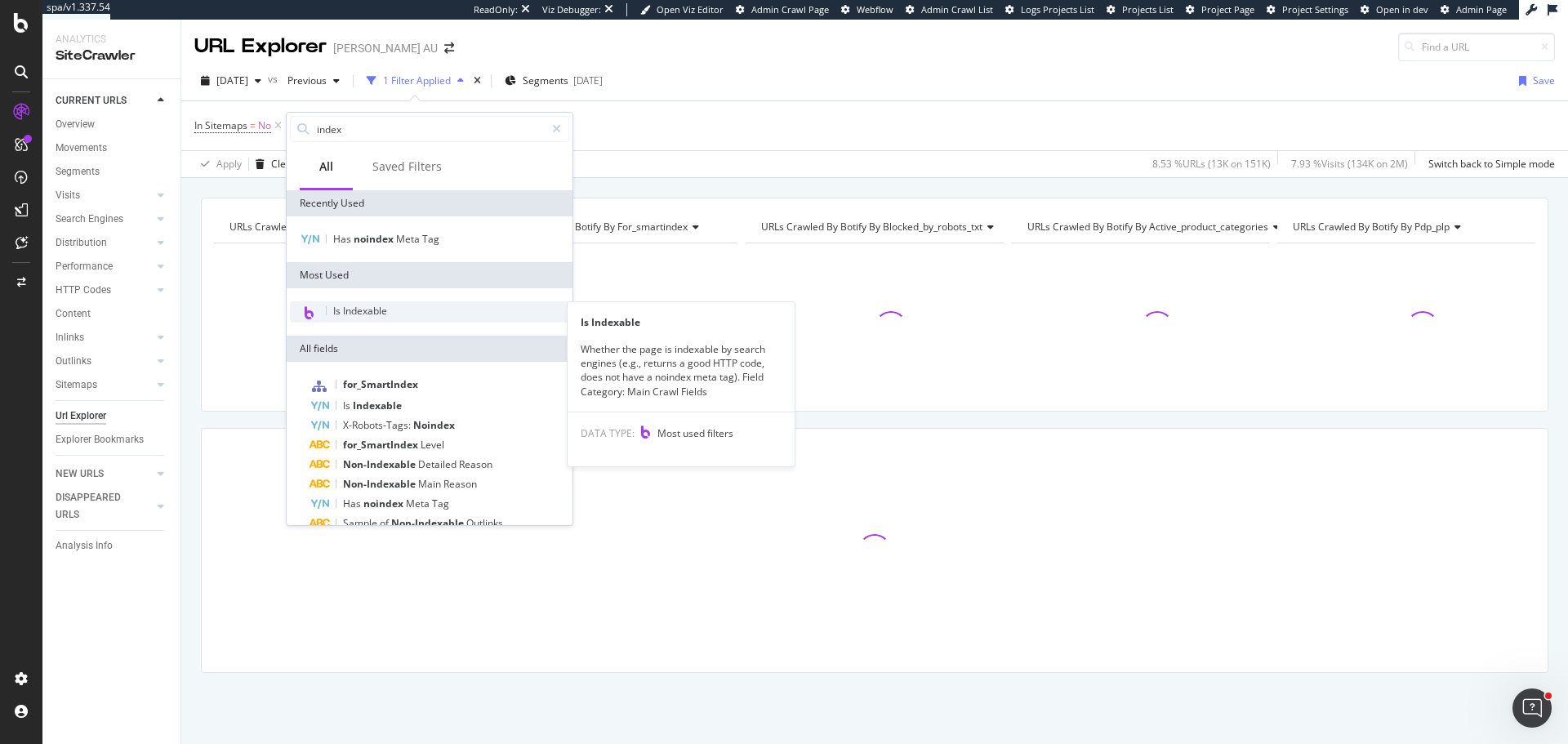
type input "index"
click at [367, 307] on span "Is Indexable" at bounding box center [359, 310] width 54 height 14
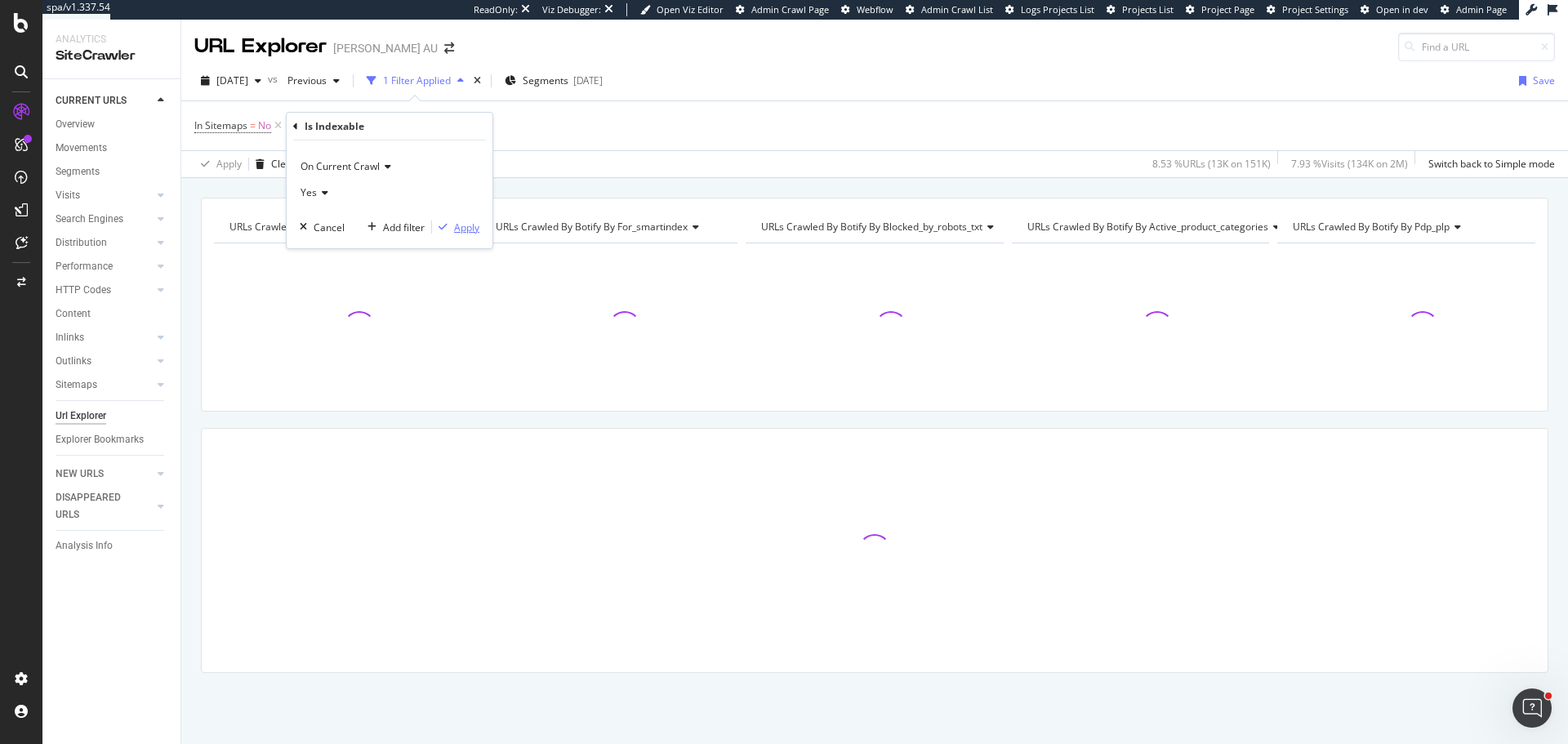
click at [462, 229] on div "Apply" at bounding box center [467, 227] width 25 height 14
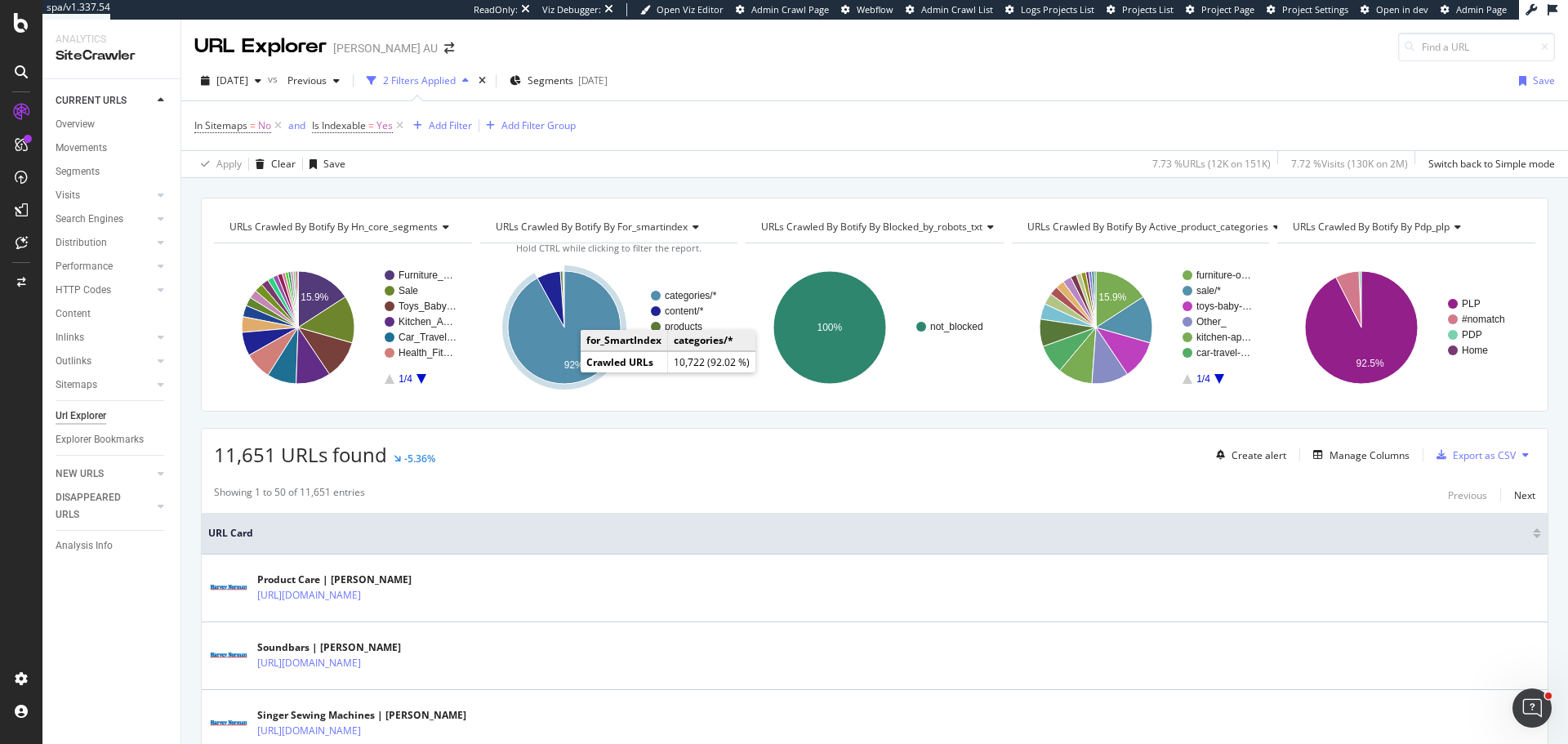
click at [522, 342] on icon "A chart." at bounding box center [565, 328] width 113 height 113
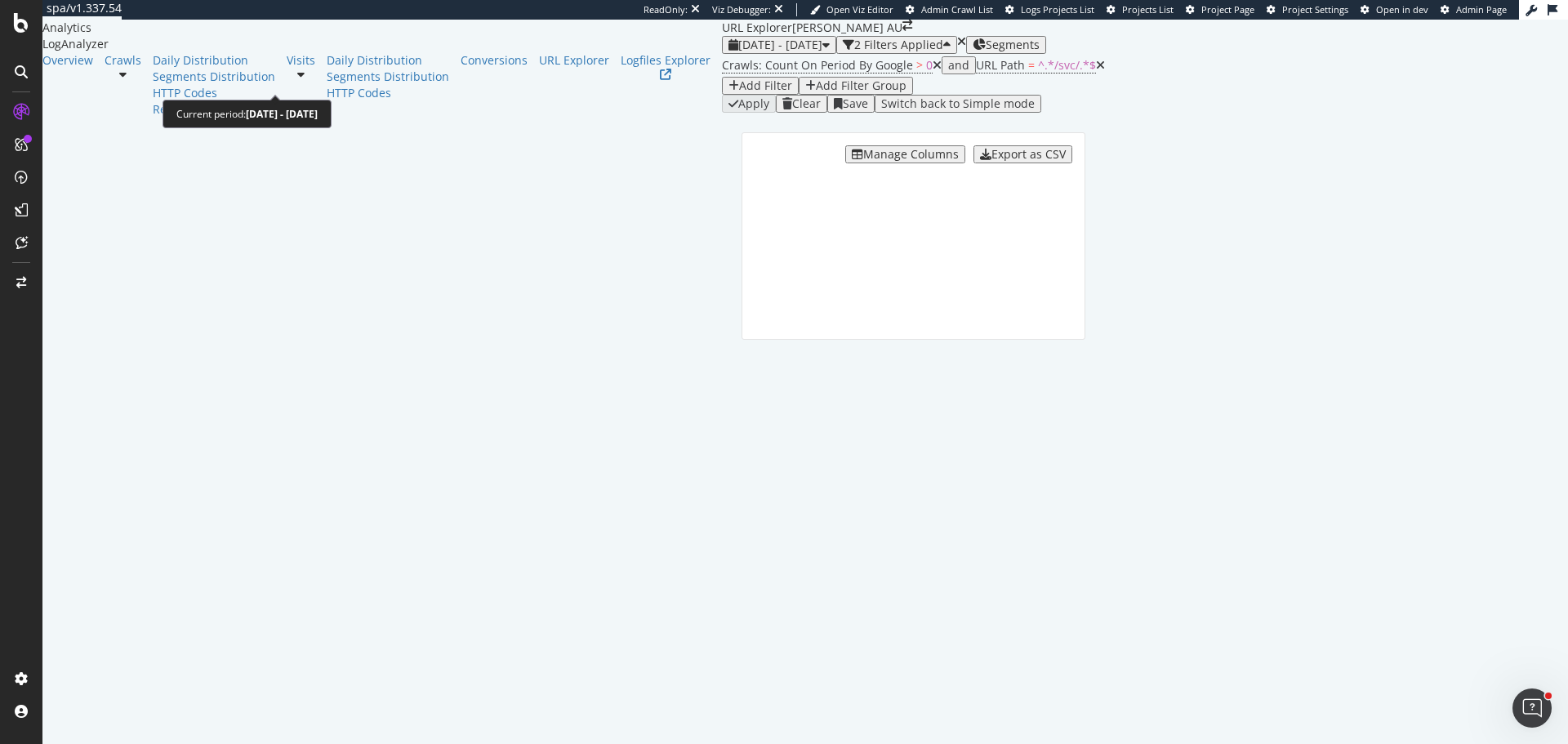
click at [738, 52] on span "[DATE] - [DATE]" at bounding box center [780, 44] width 84 height 15
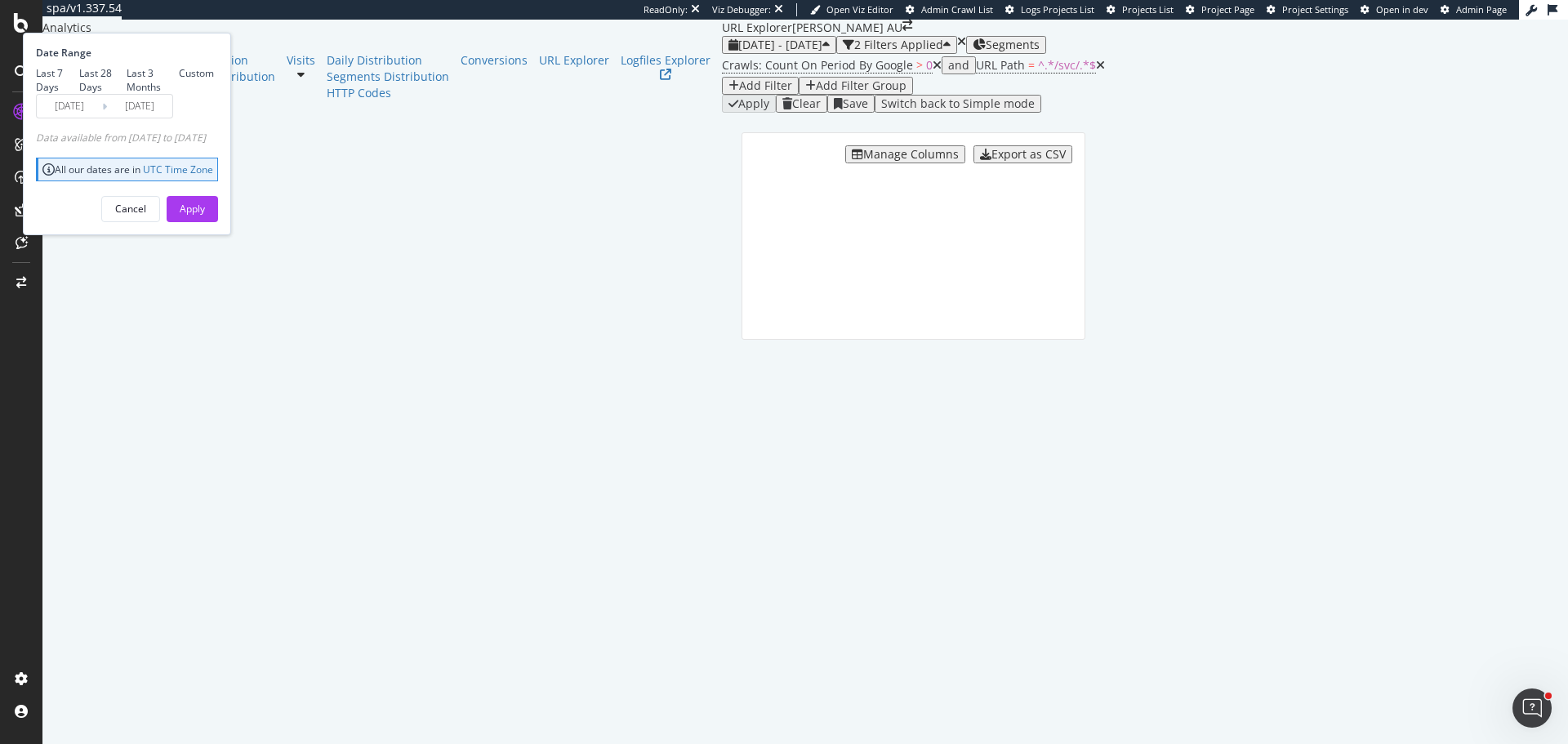
click at [126, 94] on div "Last 28 Days" at bounding box center [103, 79] width 47 height 27
type input "[DATE]"
click at [205, 222] on div "Apply" at bounding box center [192, 209] width 25 height 25
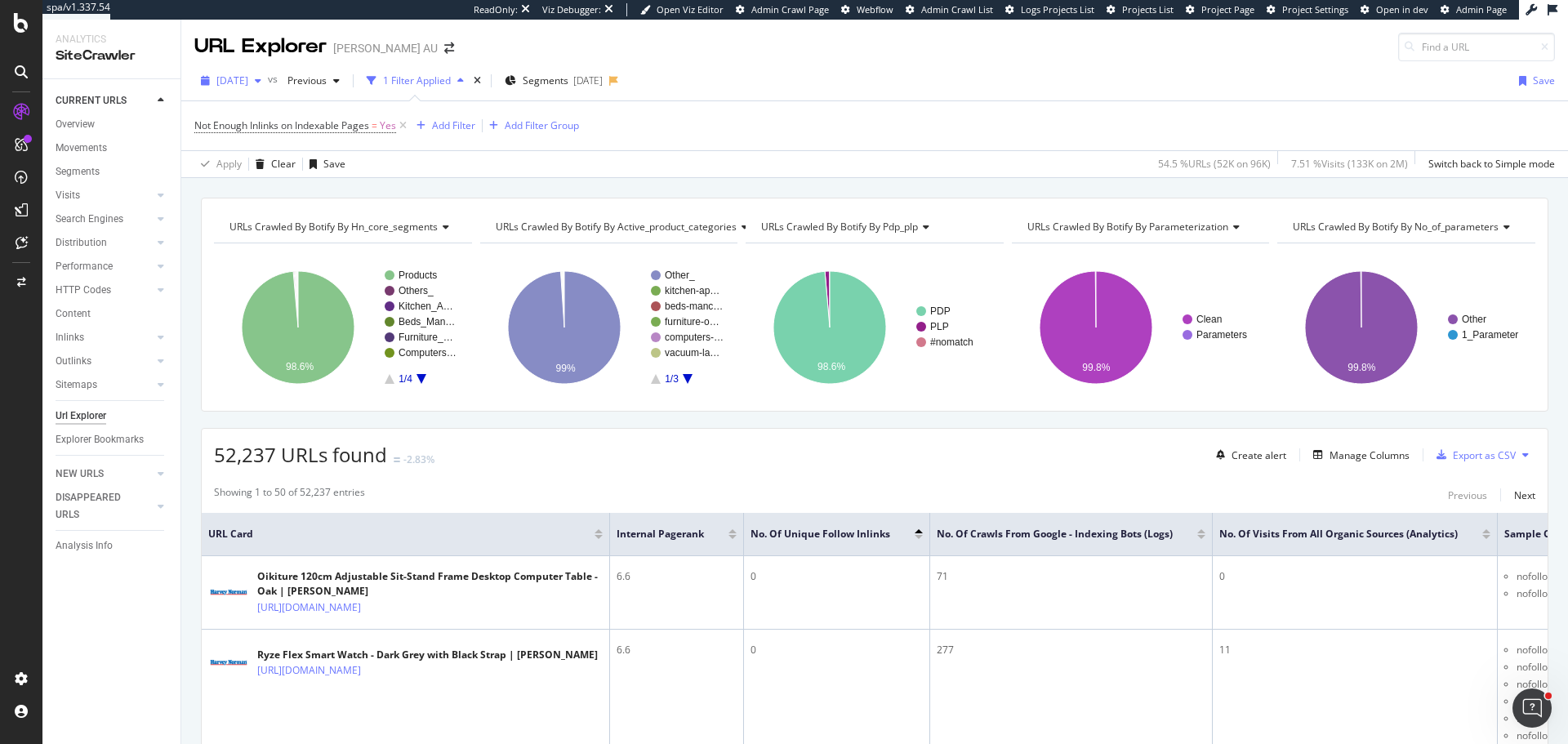
click at [244, 74] on span "[DATE]" at bounding box center [233, 80] width 32 height 14
click at [339, 136] on div "151K URLs" at bounding box center [338, 140] width 48 height 15
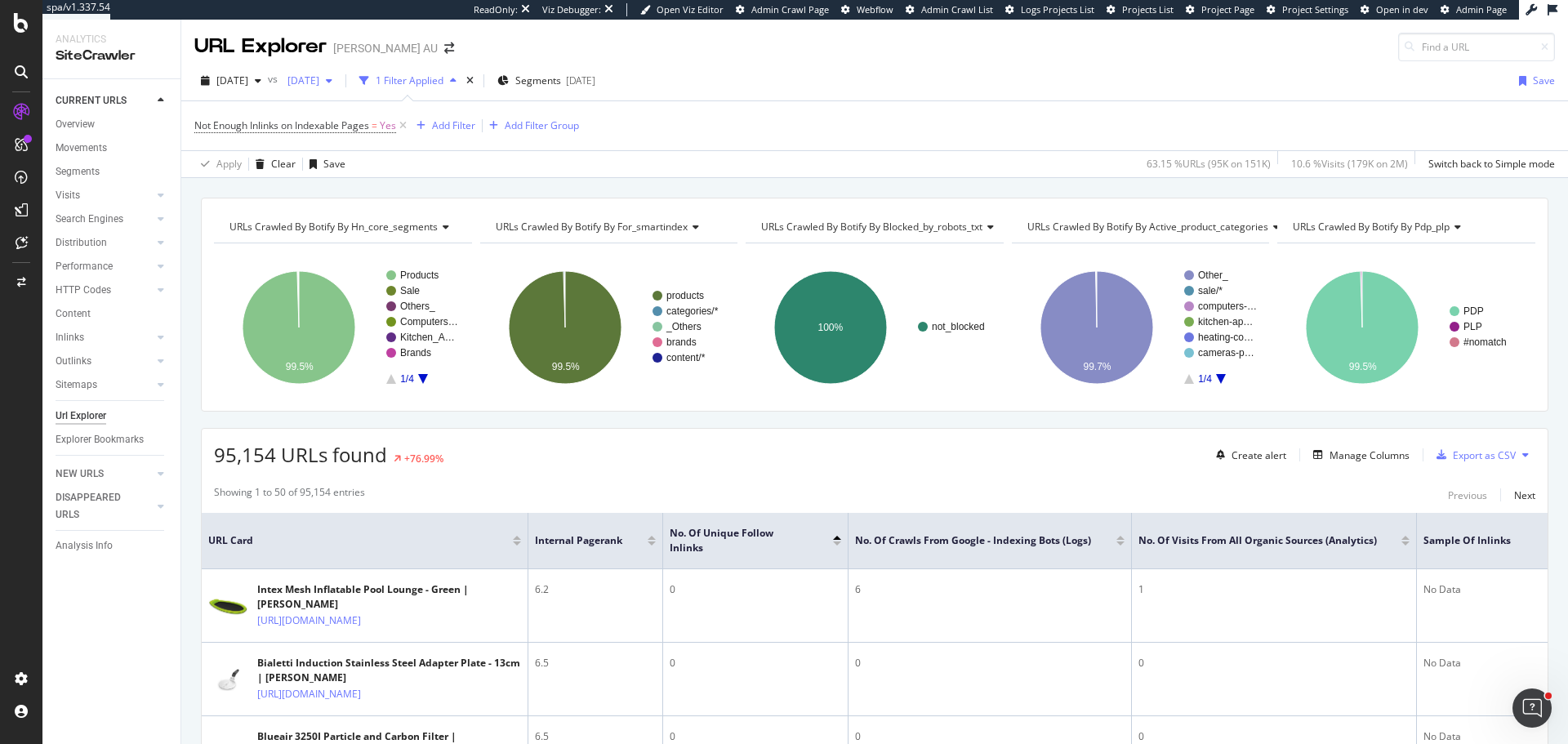
click at [320, 77] on span "2024 Mar. 20th" at bounding box center [300, 80] width 39 height 14
click at [368, 170] on div "2025 Sep. 21st" at bounding box center [362, 170] width 88 height 15
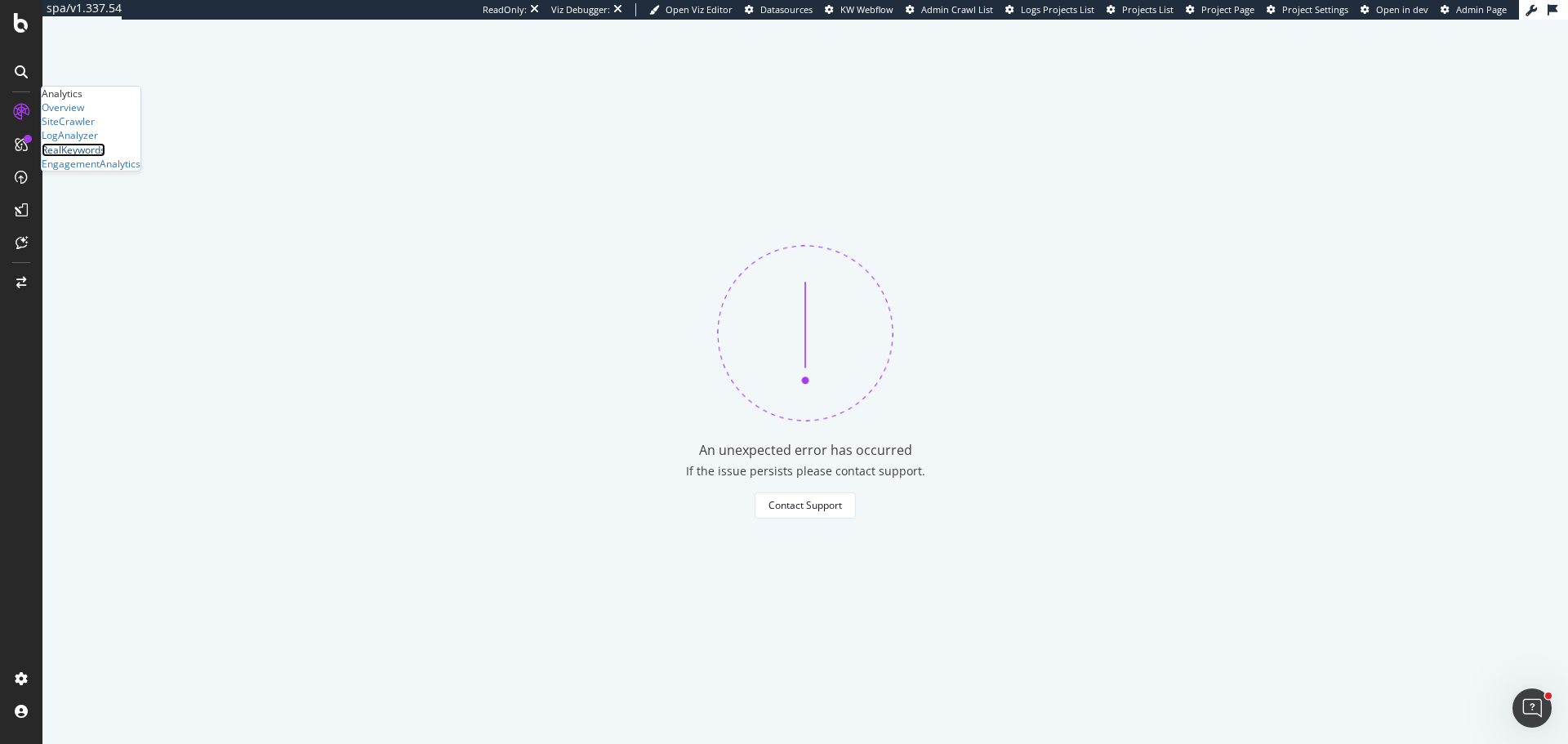
click at [106, 157] on div "RealKeywords" at bounding box center [74, 150] width 64 height 14
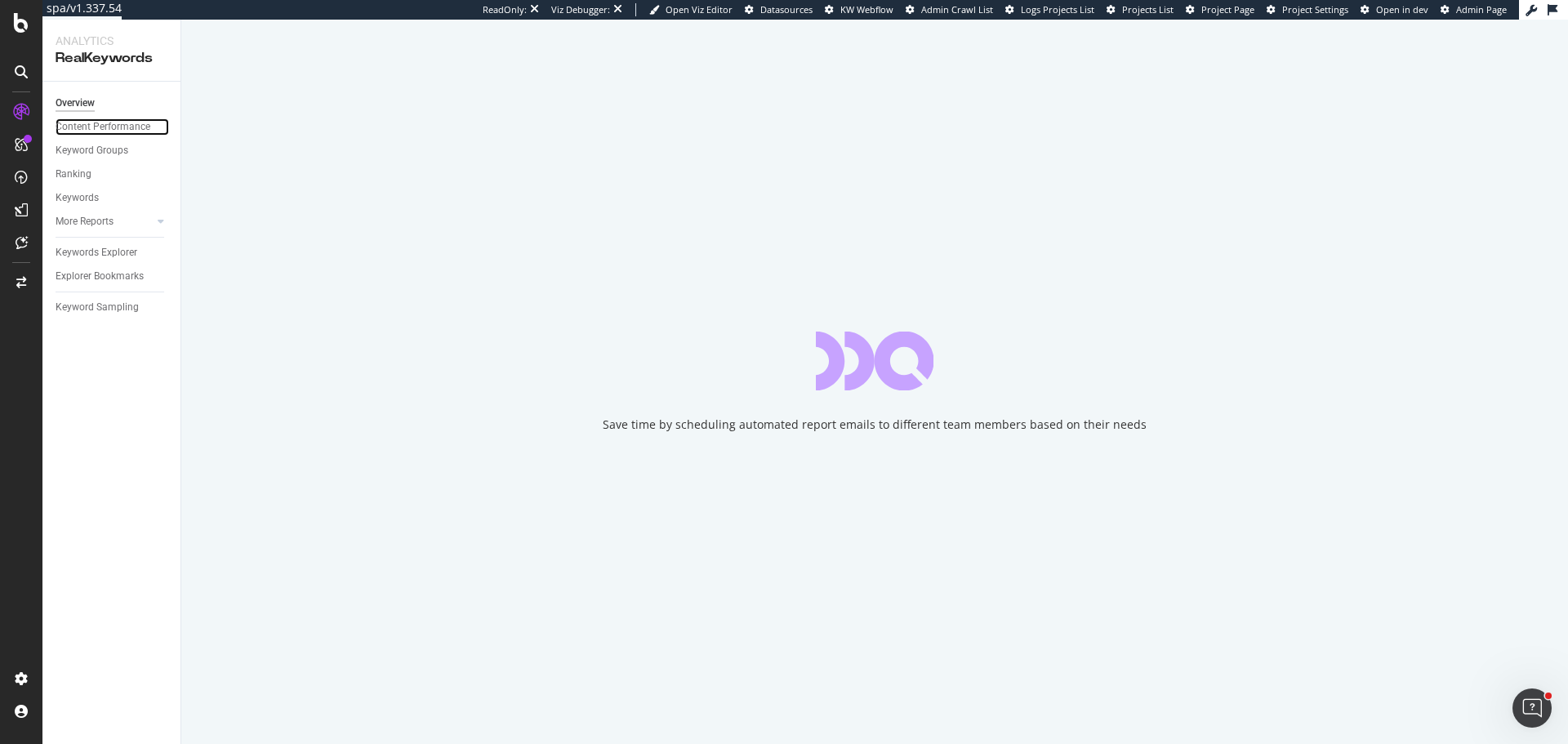
click at [104, 127] on div "Content Performance" at bounding box center [103, 127] width 94 height 17
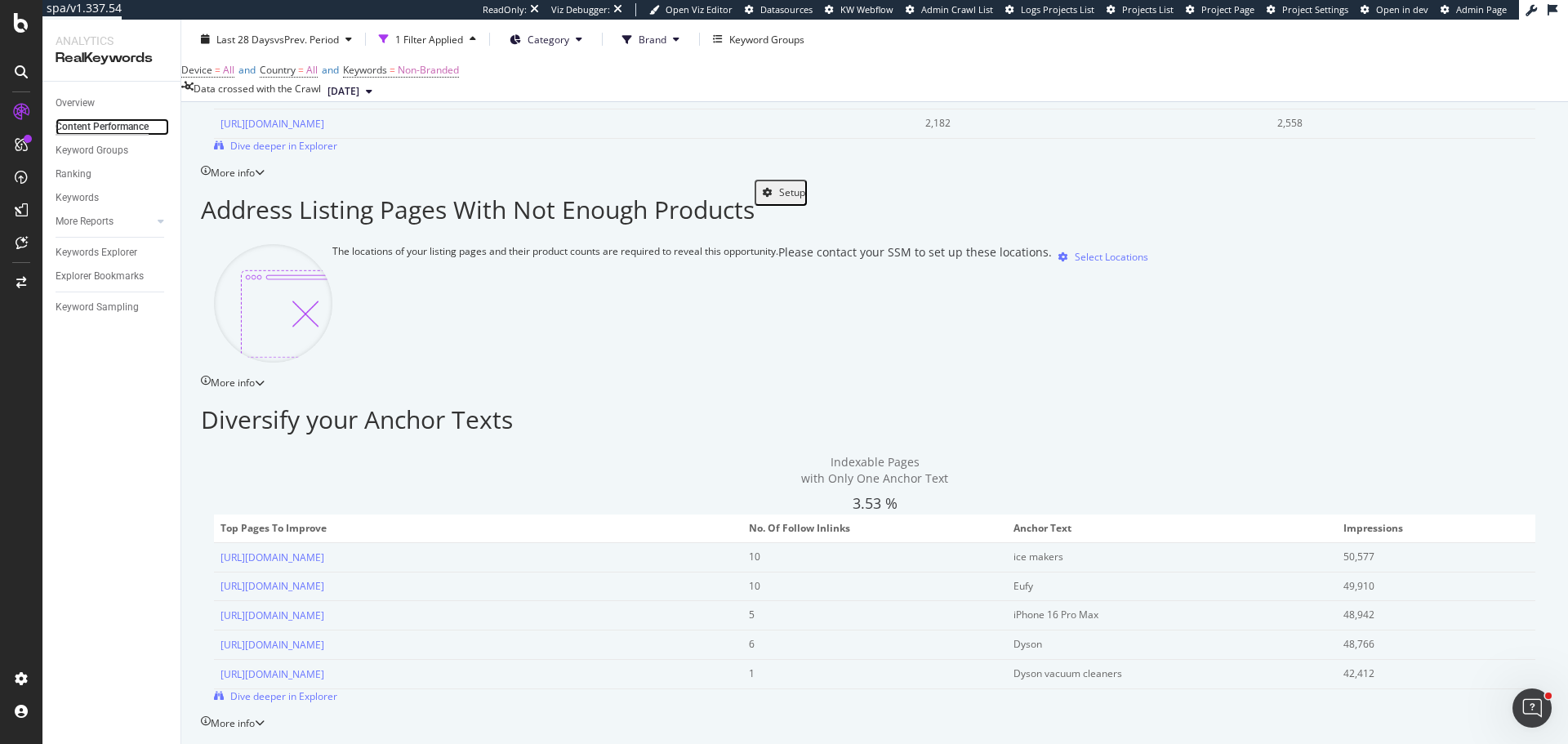
scroll to position [2103, 0]
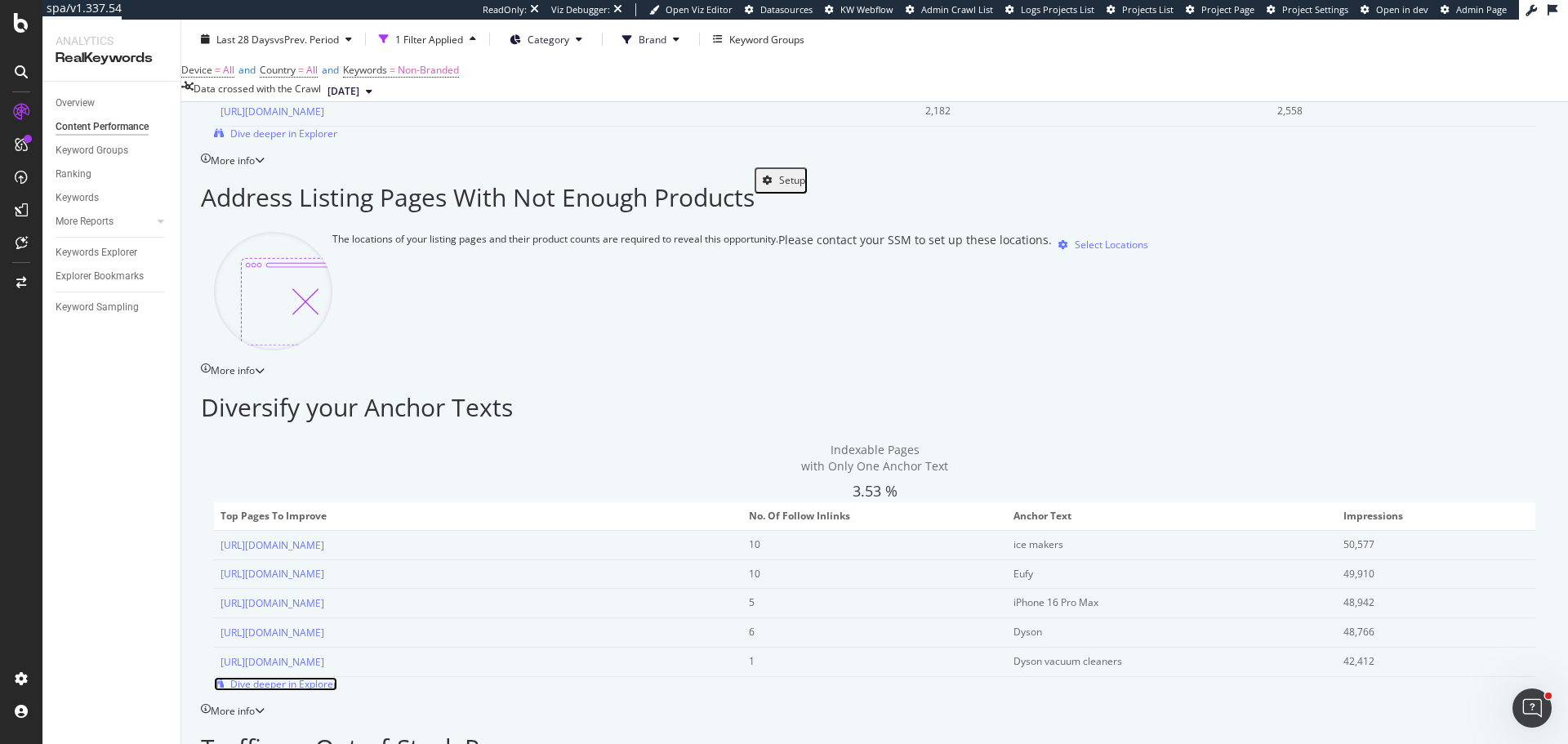
click at [338, 677] on span "Dive deeper in Explorer" at bounding box center [283, 684] width 107 height 14
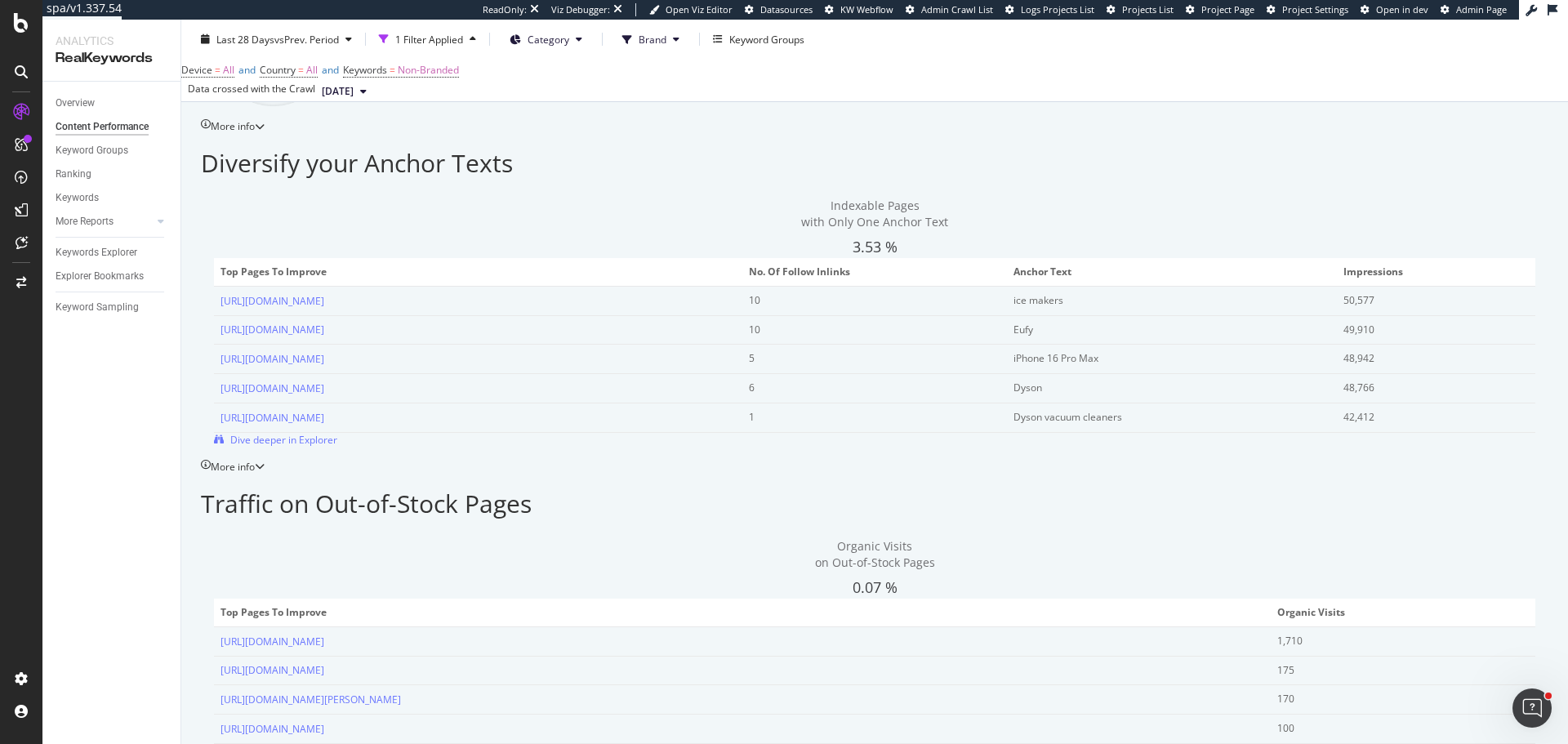
scroll to position [2369, 0]
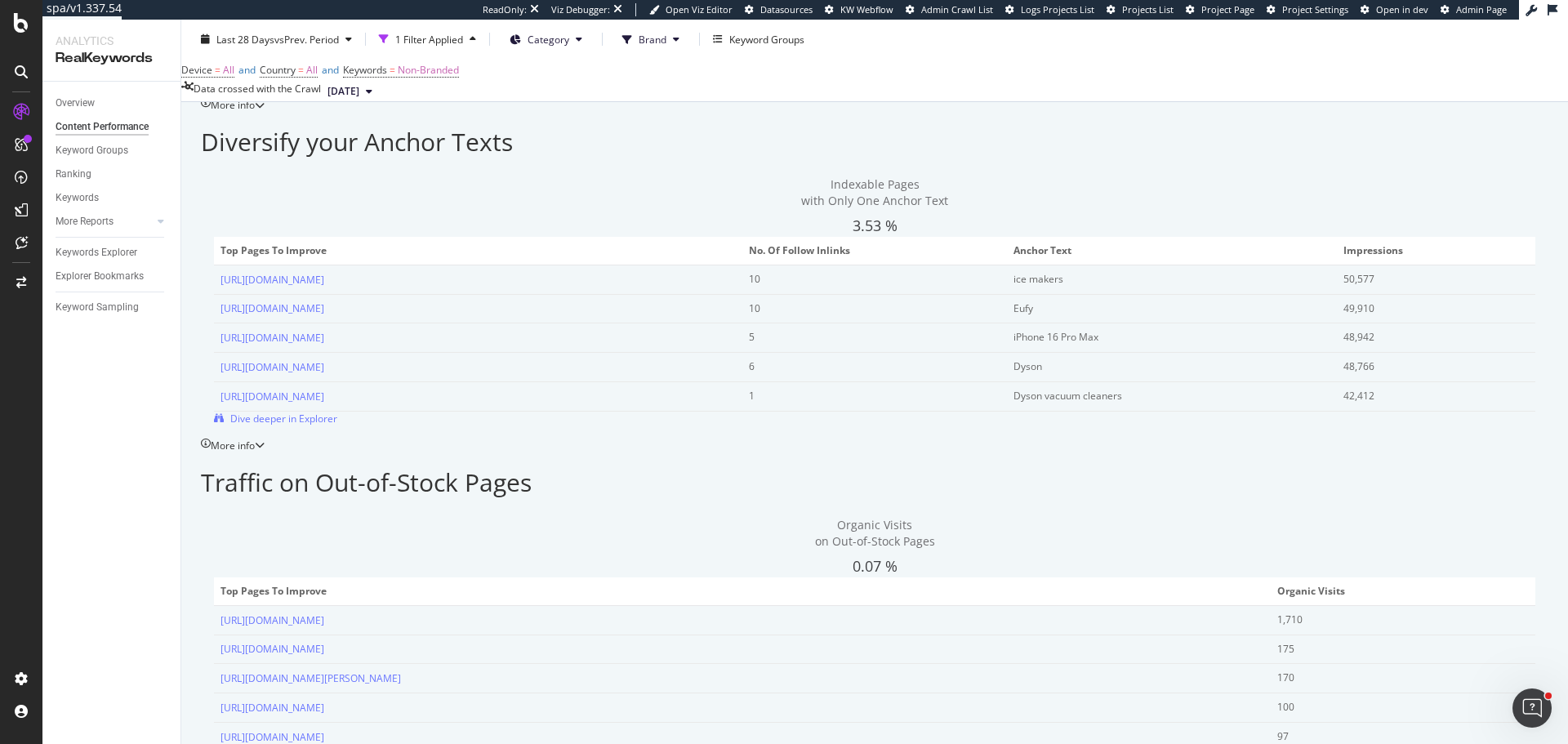
drag, startPoint x: 567, startPoint y: 500, endPoint x: 581, endPoint y: 2, distance: 498.2
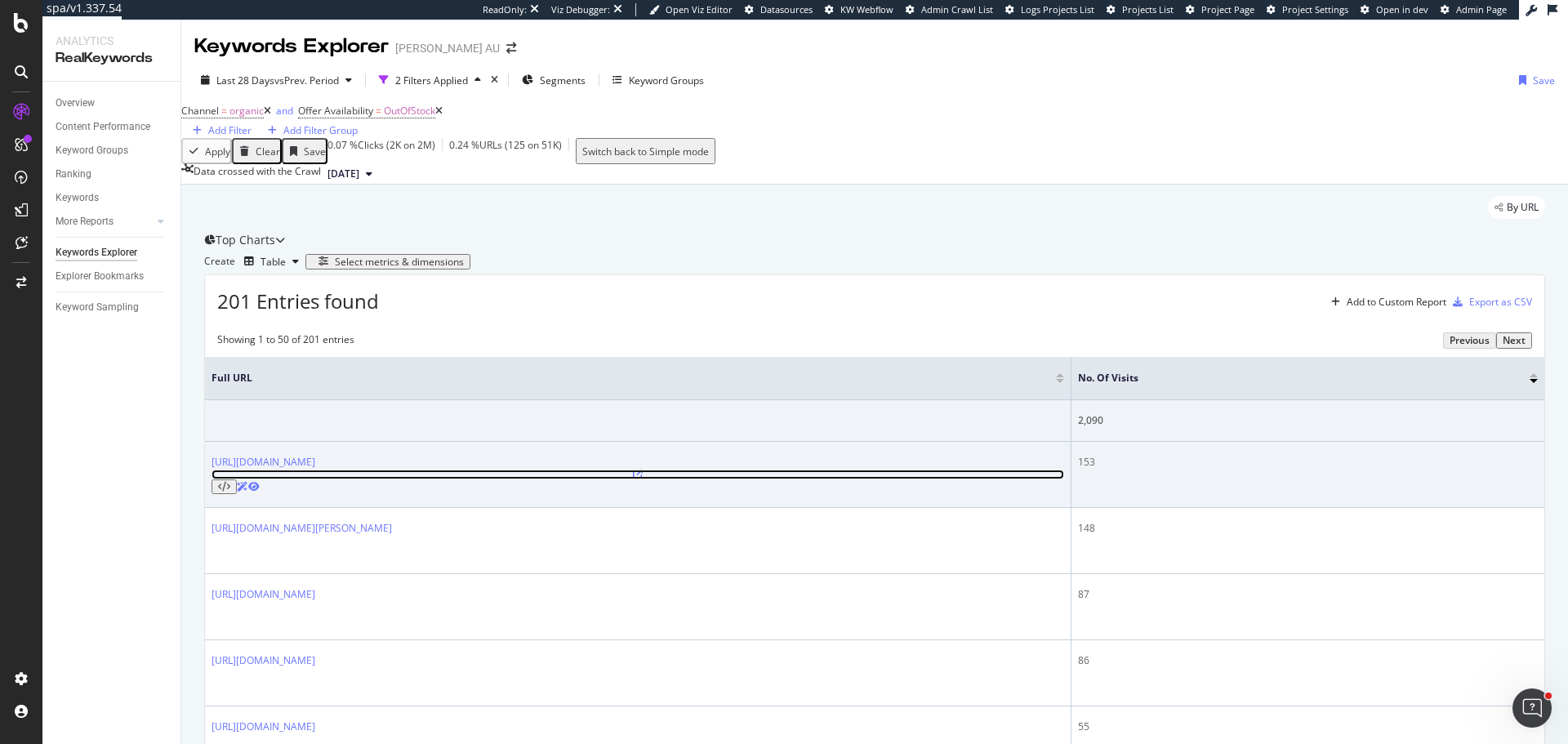
click at [633, 479] on icon at bounding box center [637, 474] width 9 height 9
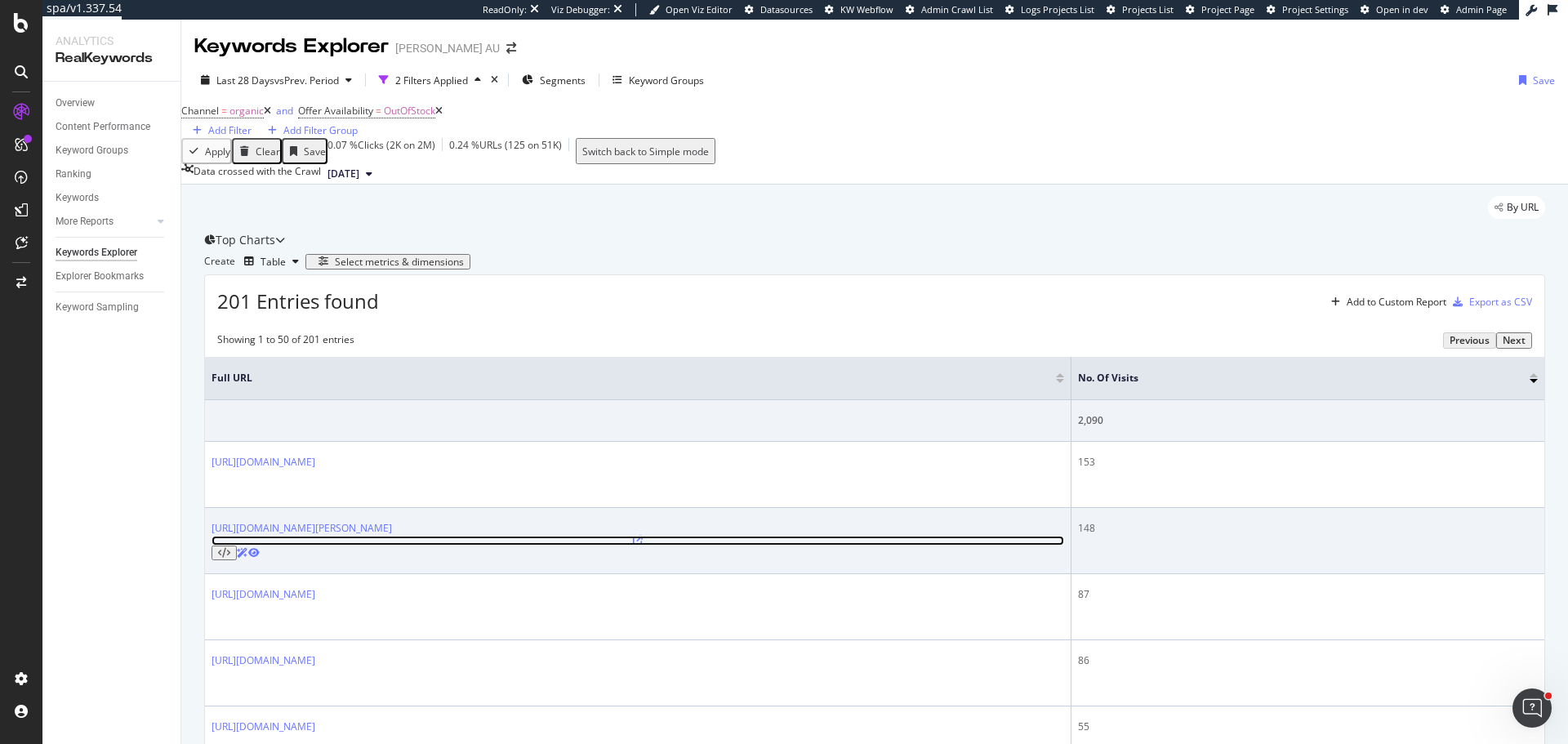
click at [633, 546] on icon at bounding box center [637, 540] width 9 height 9
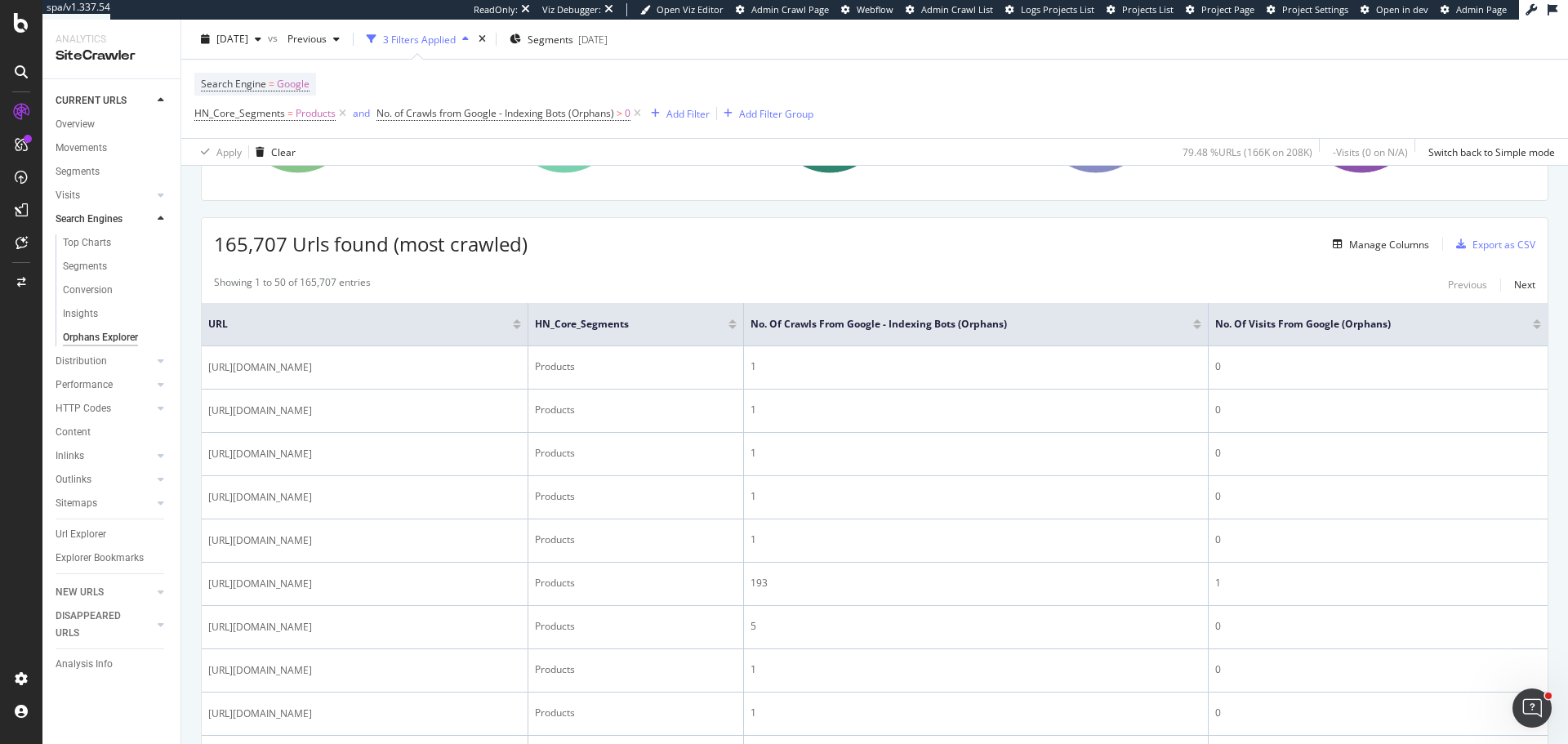
scroll to position [245, 0]
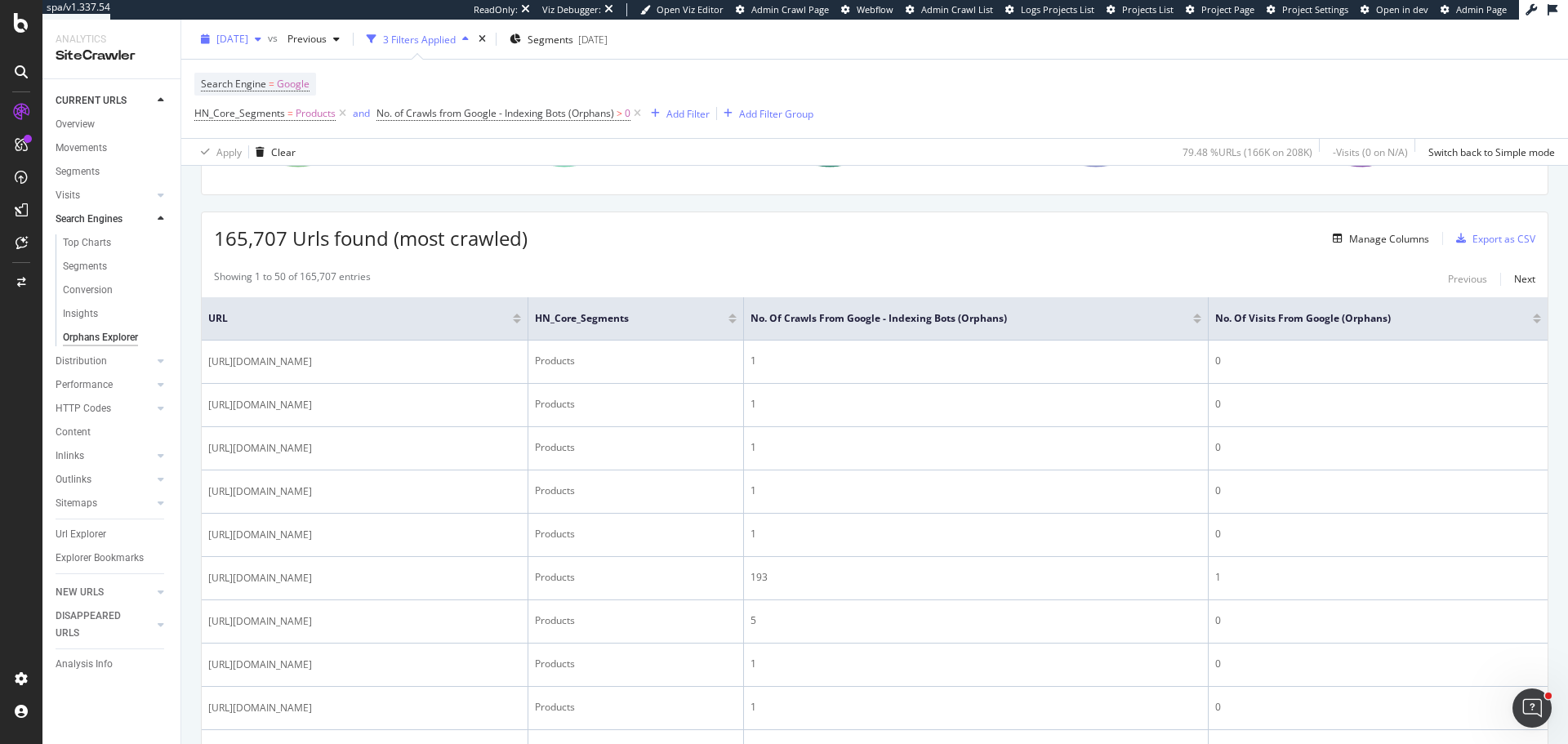
click at [248, 40] on span "[DATE]" at bounding box center [233, 39] width 32 height 14
click at [564, 180] on rect "A chart." at bounding box center [607, 110] width 256 height 142
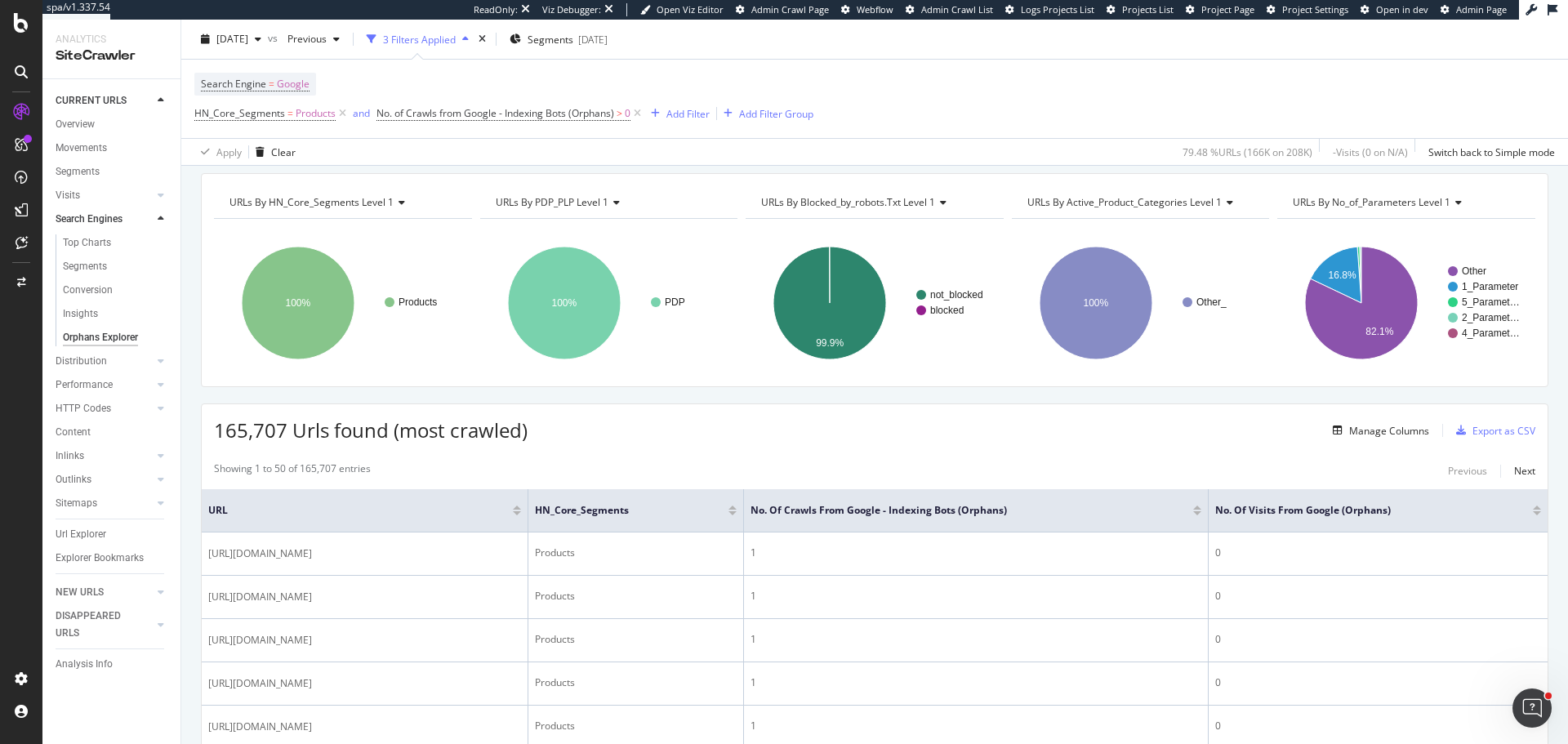
scroll to position [82, 0]
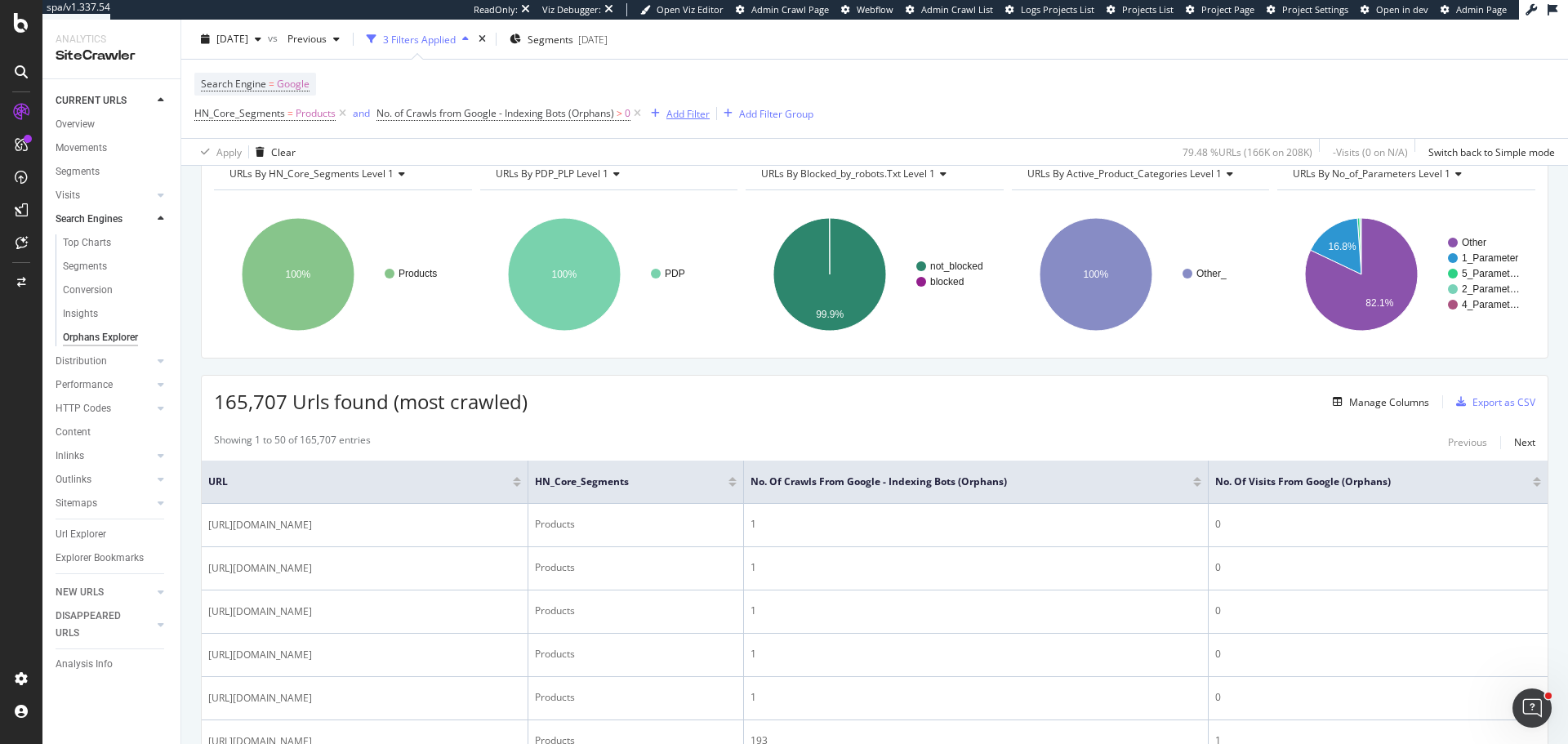
click at [696, 113] on div "Add Filter" at bounding box center [688, 113] width 43 height 14
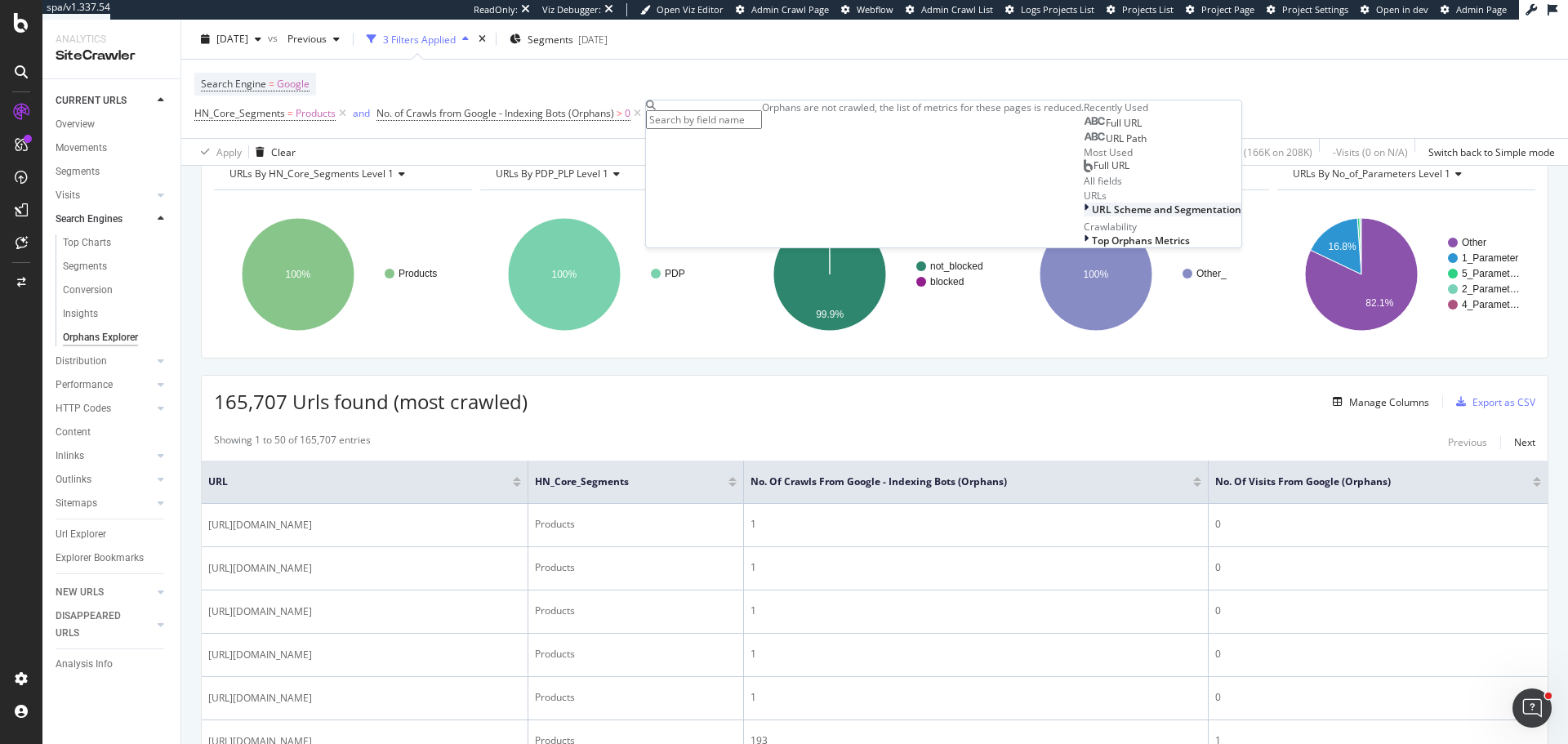
click at [1092, 217] on span "URL Scheme and Segmentation" at bounding box center [1166, 209] width 149 height 14
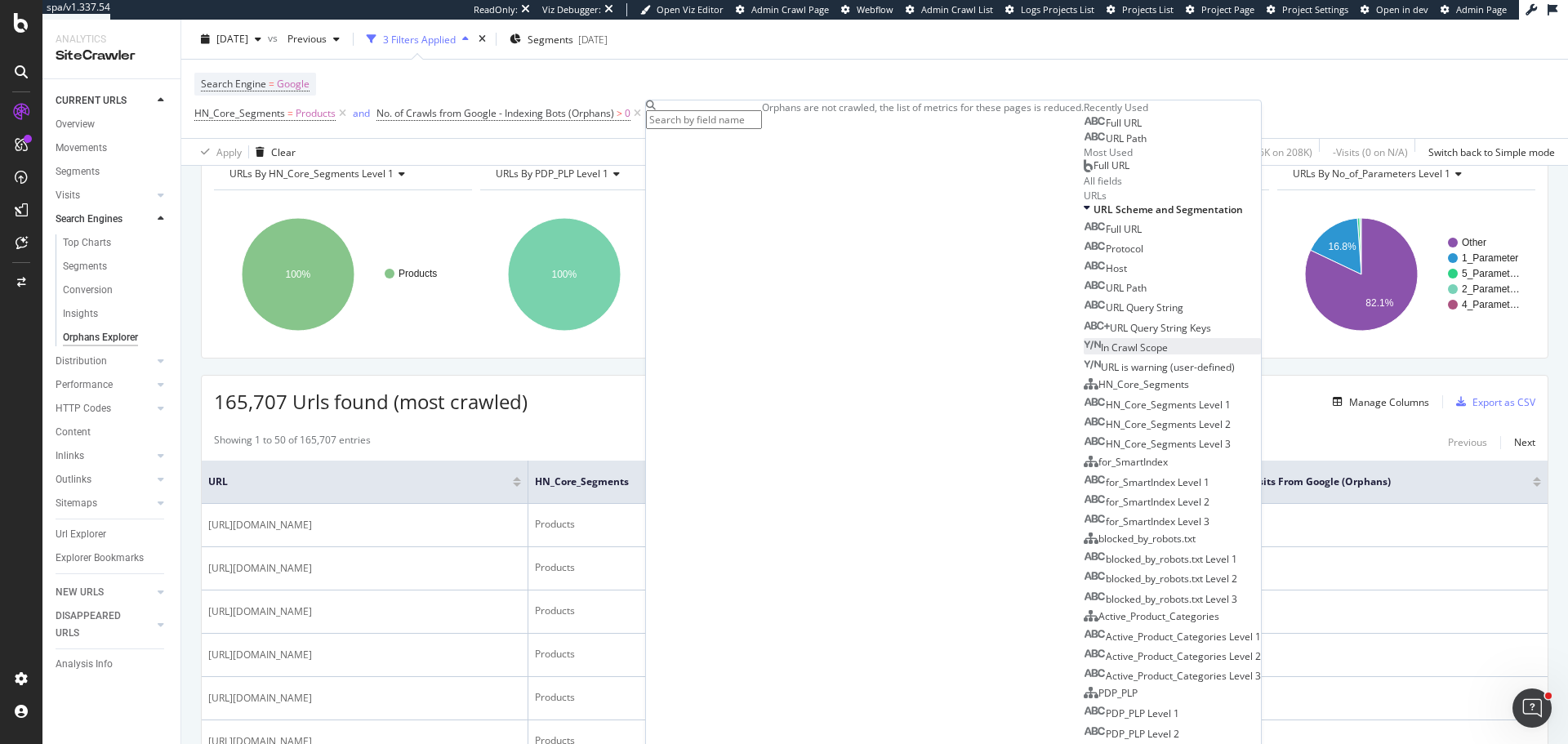
scroll to position [163, 0]
click at [1110, 335] on span "URL Query String Keys" at bounding box center [1160, 327] width 101 height 14
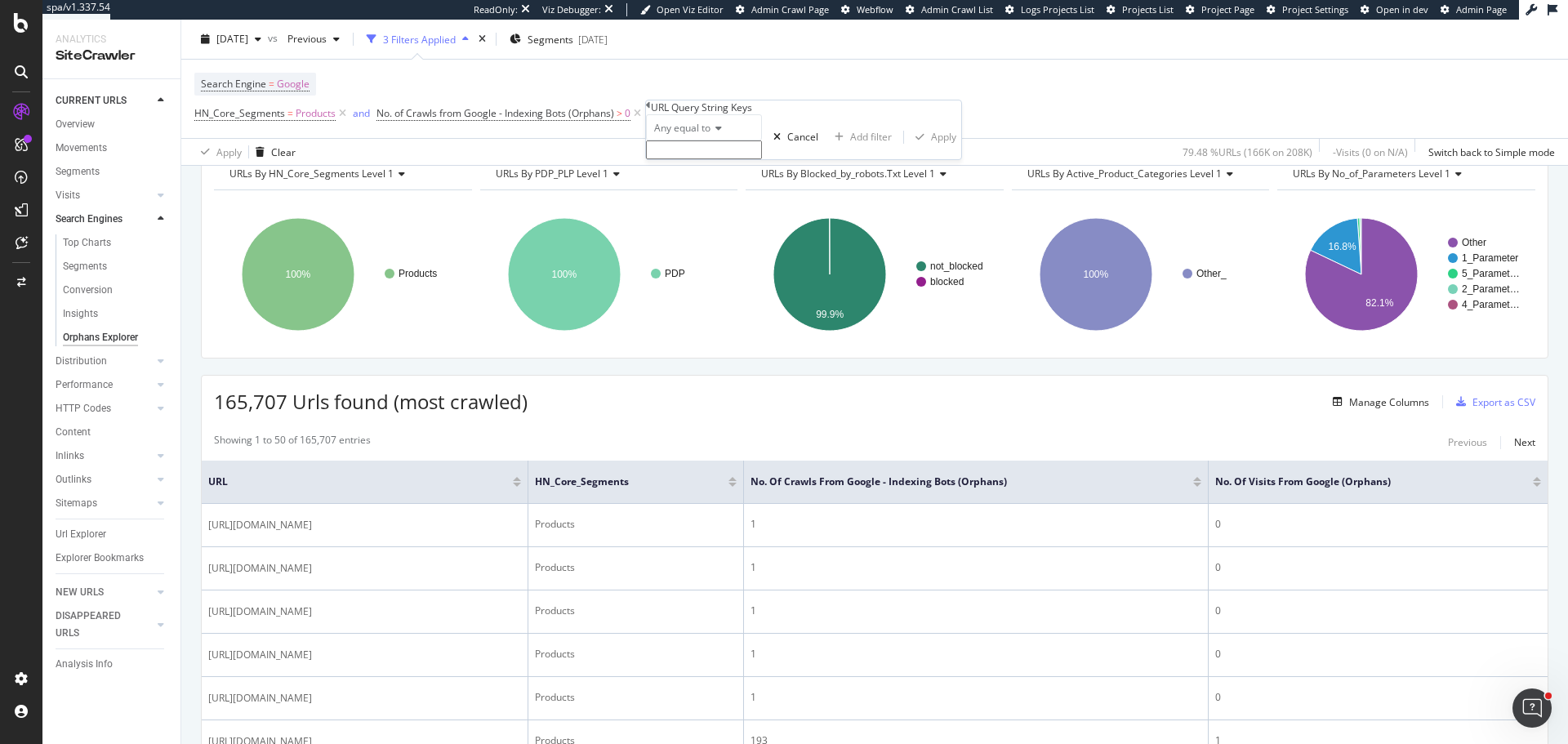
click at [692, 135] on span "Any equal to" at bounding box center [683, 127] width 57 height 14
click at [677, 329] on span "Exists" at bounding box center [664, 322] width 26 height 14
click at [876, 135] on div "Apply" at bounding box center [888, 127] width 25 height 14
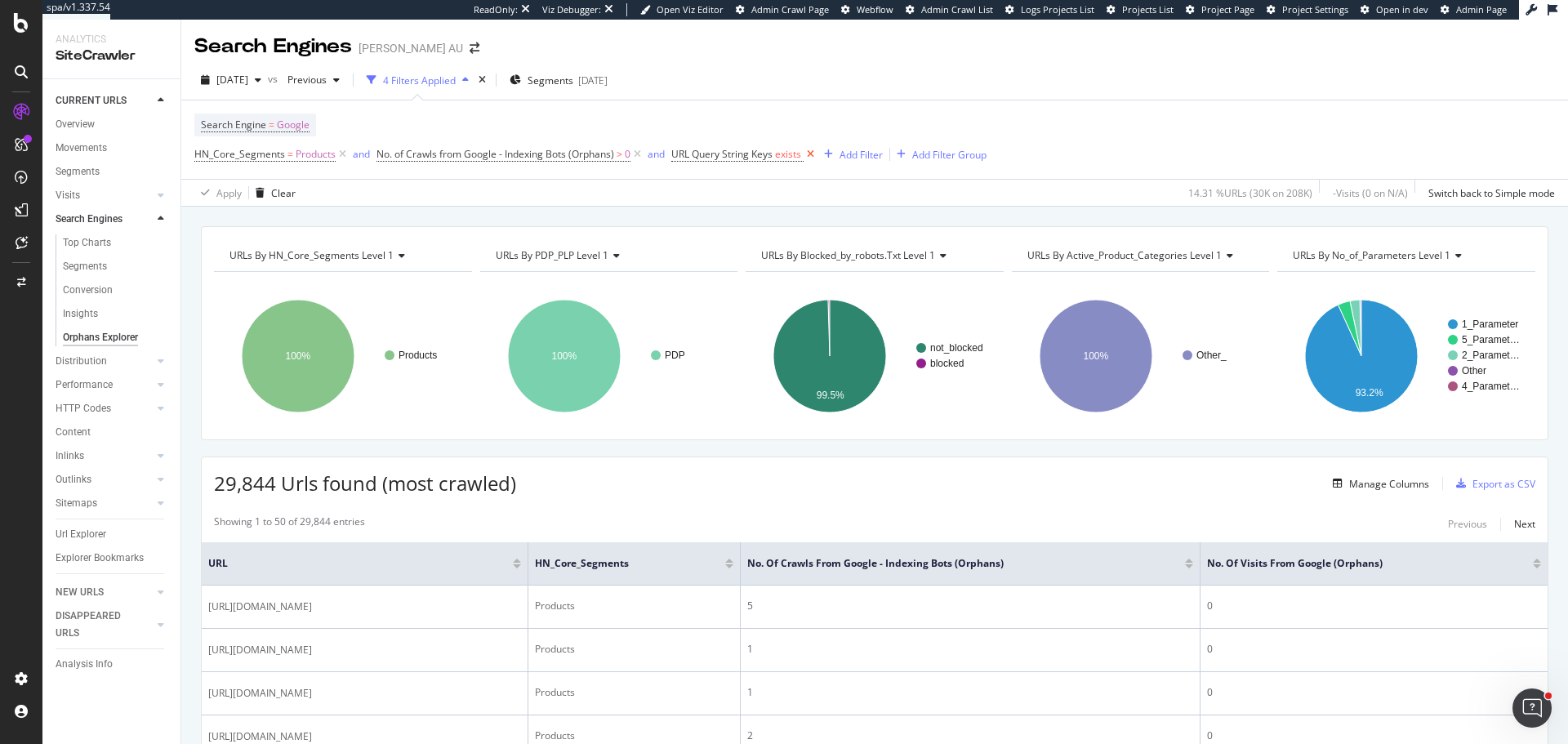
click at [816, 157] on icon at bounding box center [810, 154] width 14 height 16
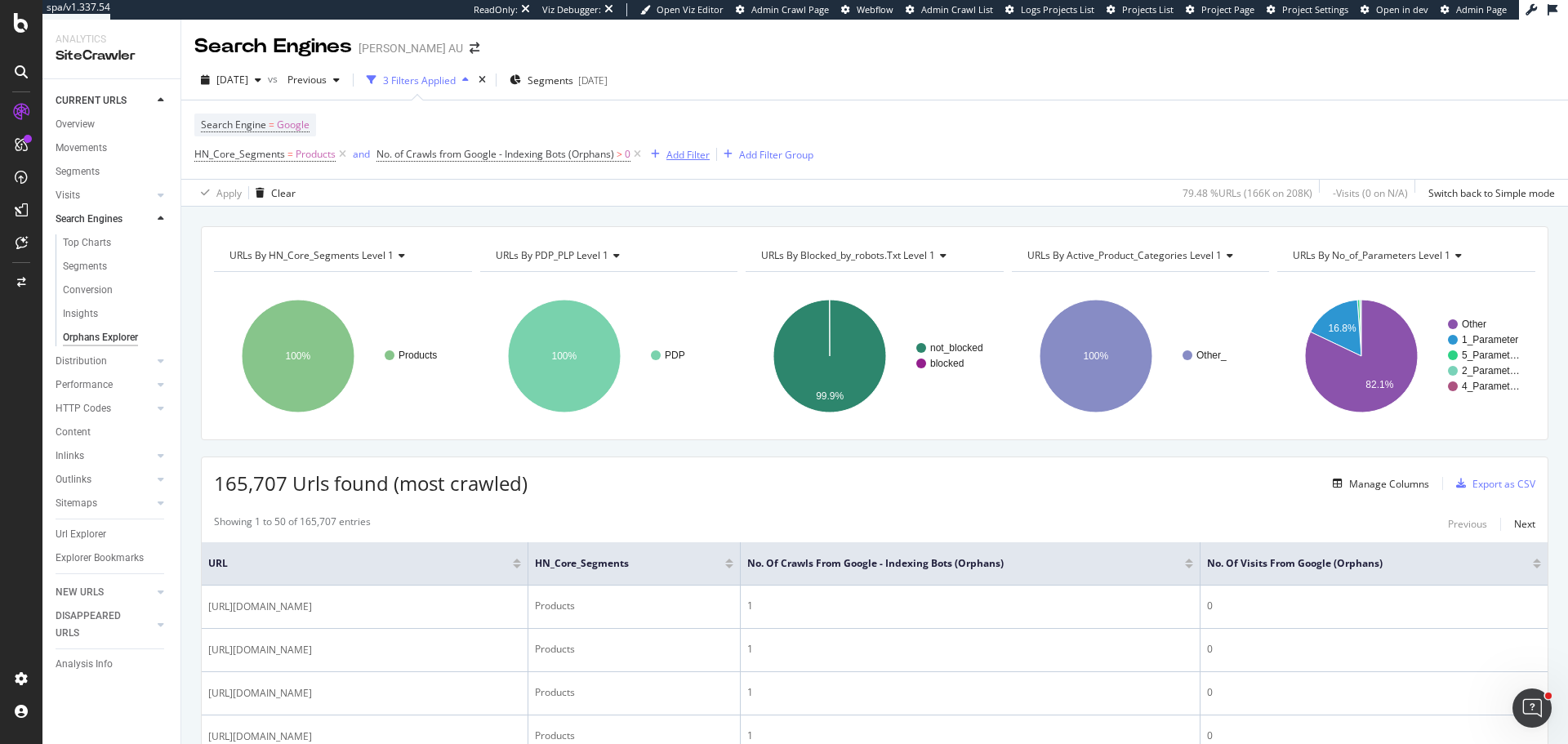
click at [697, 154] on div "Add Filter" at bounding box center [688, 155] width 43 height 14
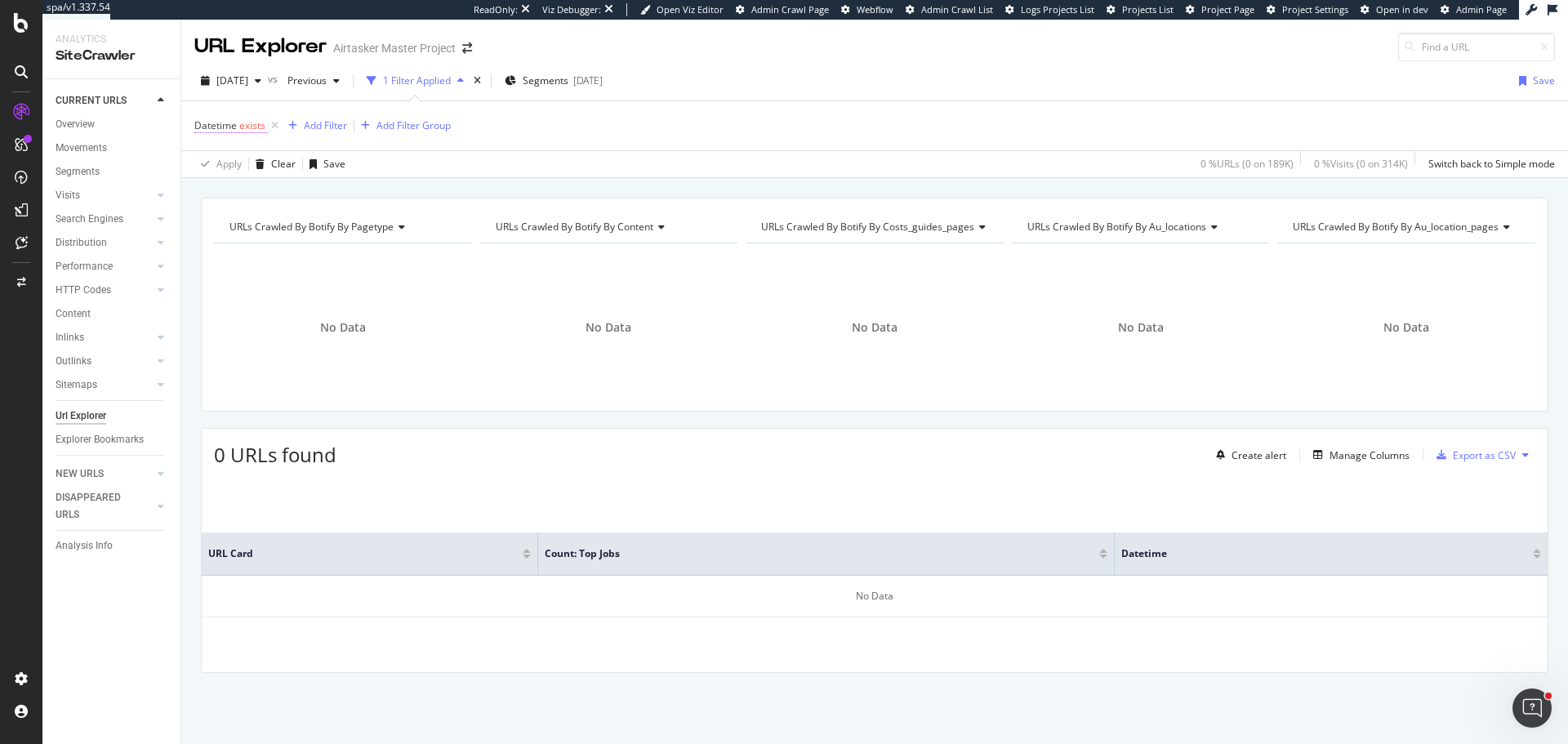
click at [223, 121] on span "Datetime" at bounding box center [215, 125] width 42 height 14
click at [238, 185] on div "Exists" at bounding box center [298, 190] width 180 height 26
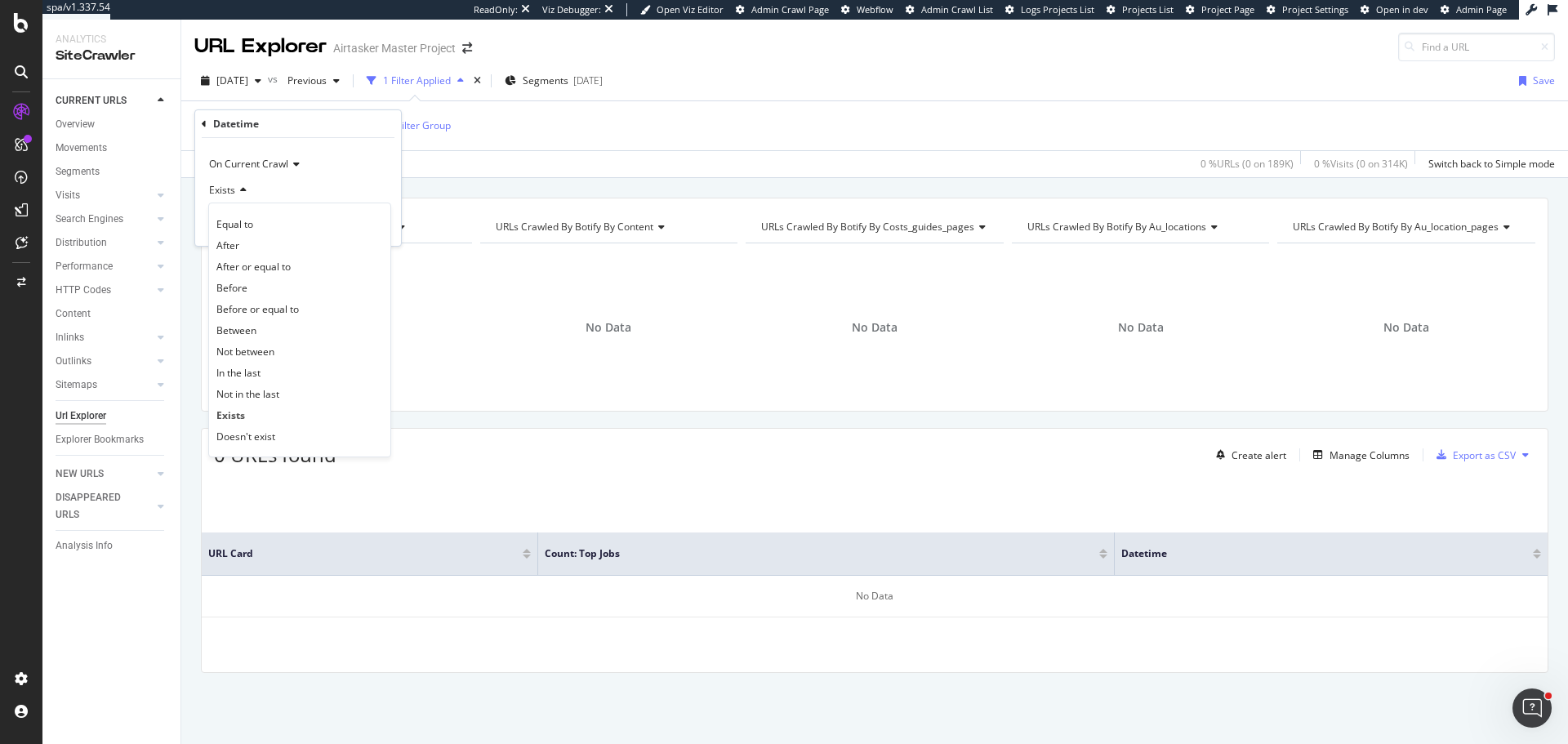
click at [631, 148] on div "Datetime exists Add Filter Add Filter Group" at bounding box center [874, 125] width 1361 height 49
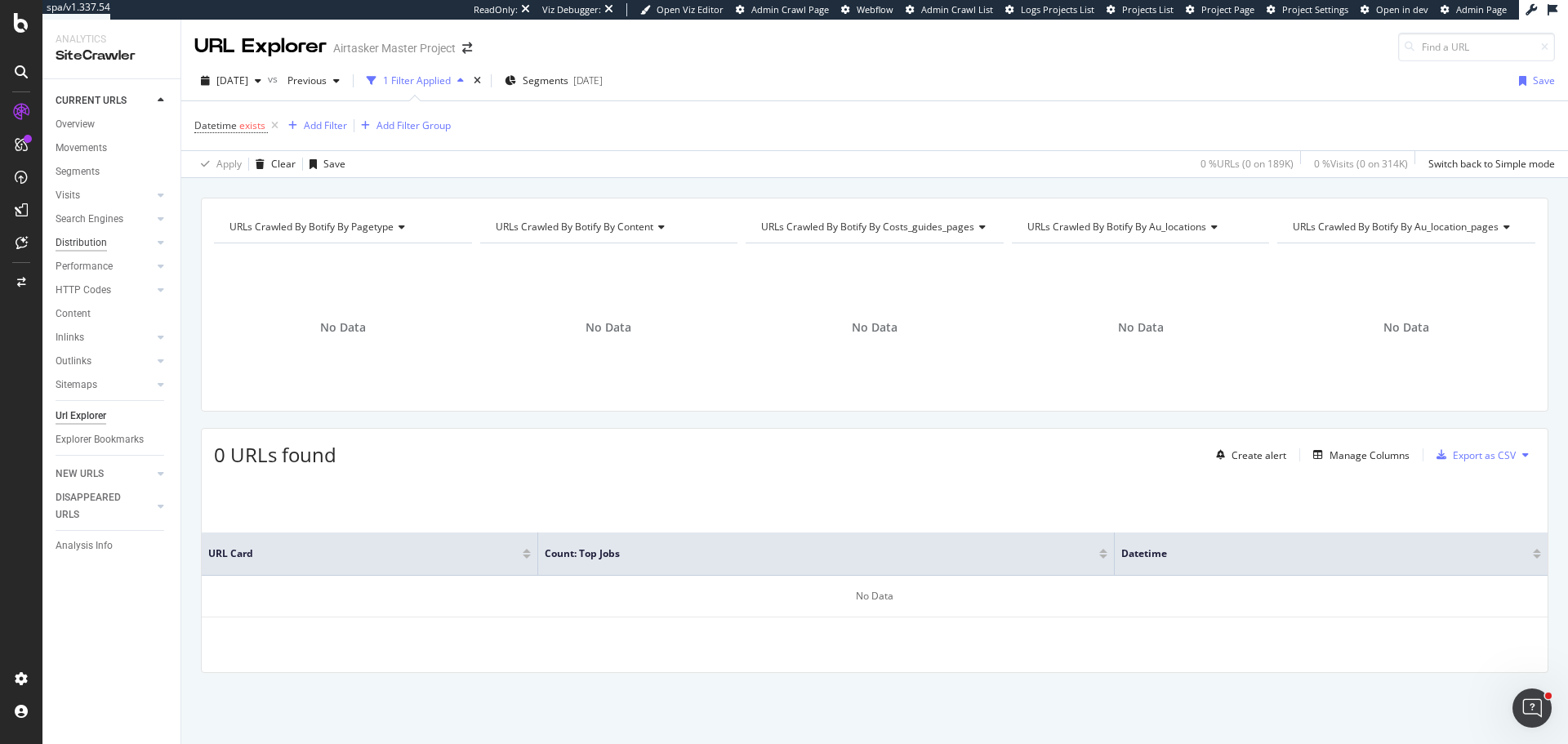
click at [95, 236] on div "Distribution" at bounding box center [81, 243] width 52 height 17
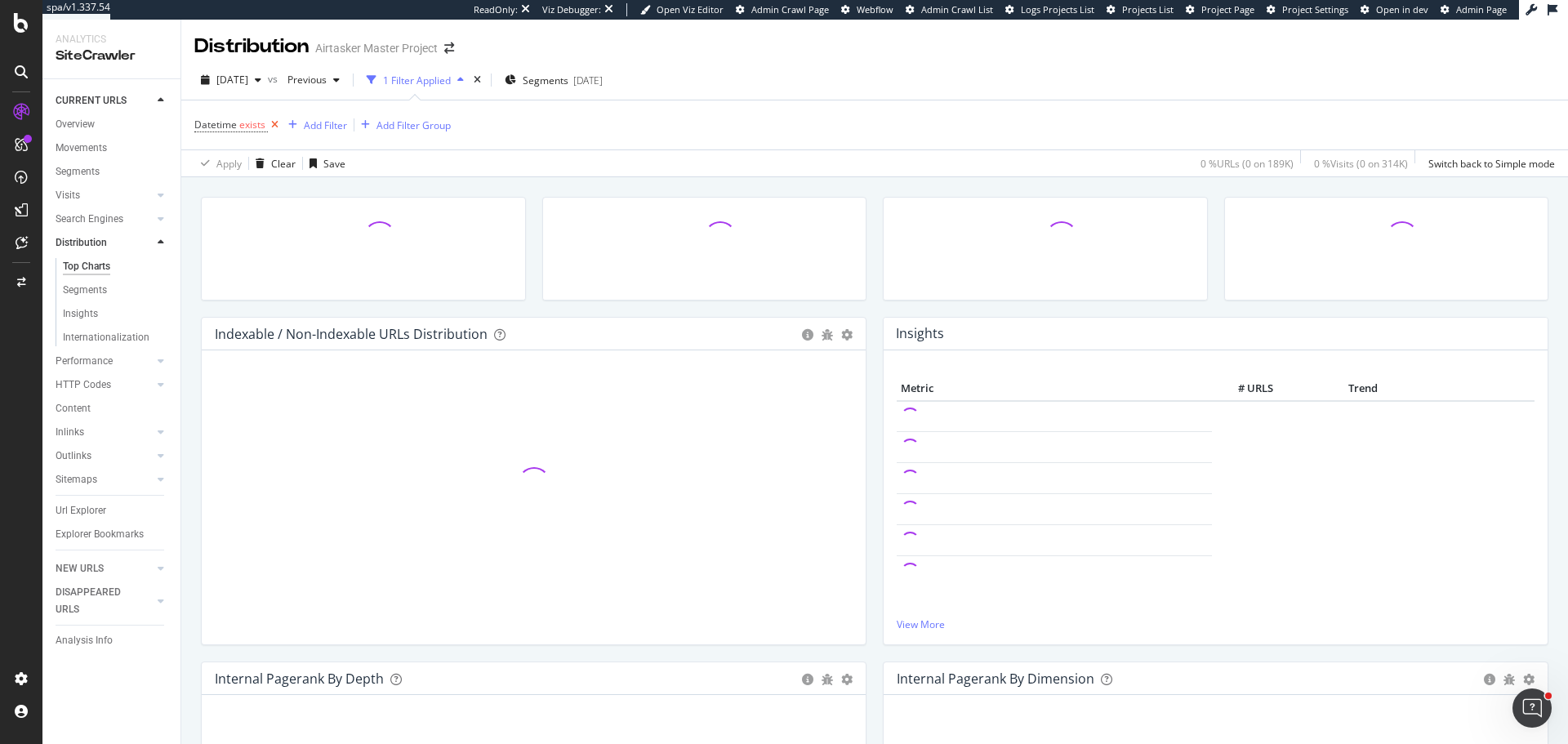
click at [272, 130] on icon at bounding box center [274, 124] width 14 height 16
click at [248, 85] on span "[DATE]" at bounding box center [233, 79] width 32 height 14
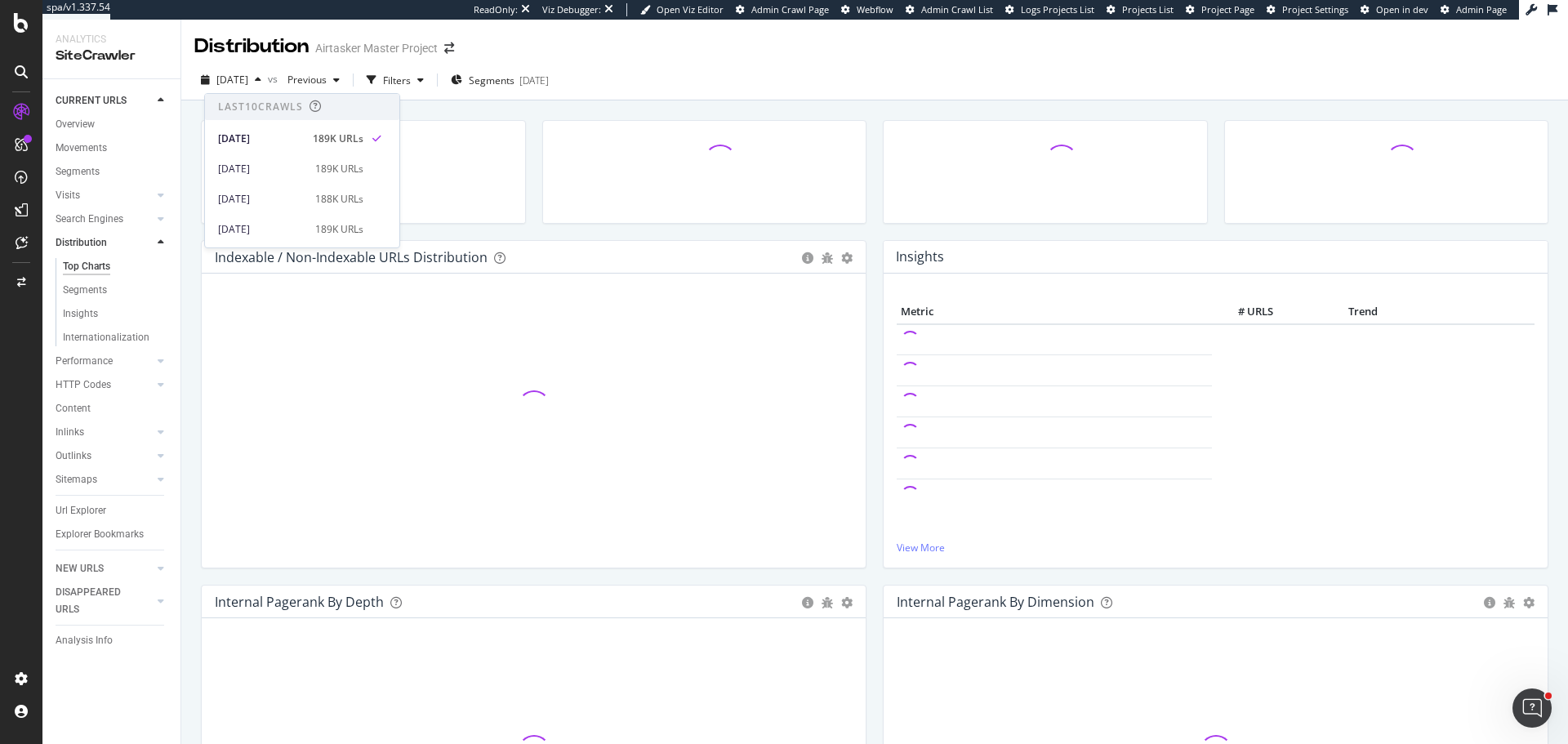
click at [839, 69] on div "2025 Oct. 1st vs Previous Filters Segments 2025-09-12" at bounding box center [874, 83] width 1387 height 33
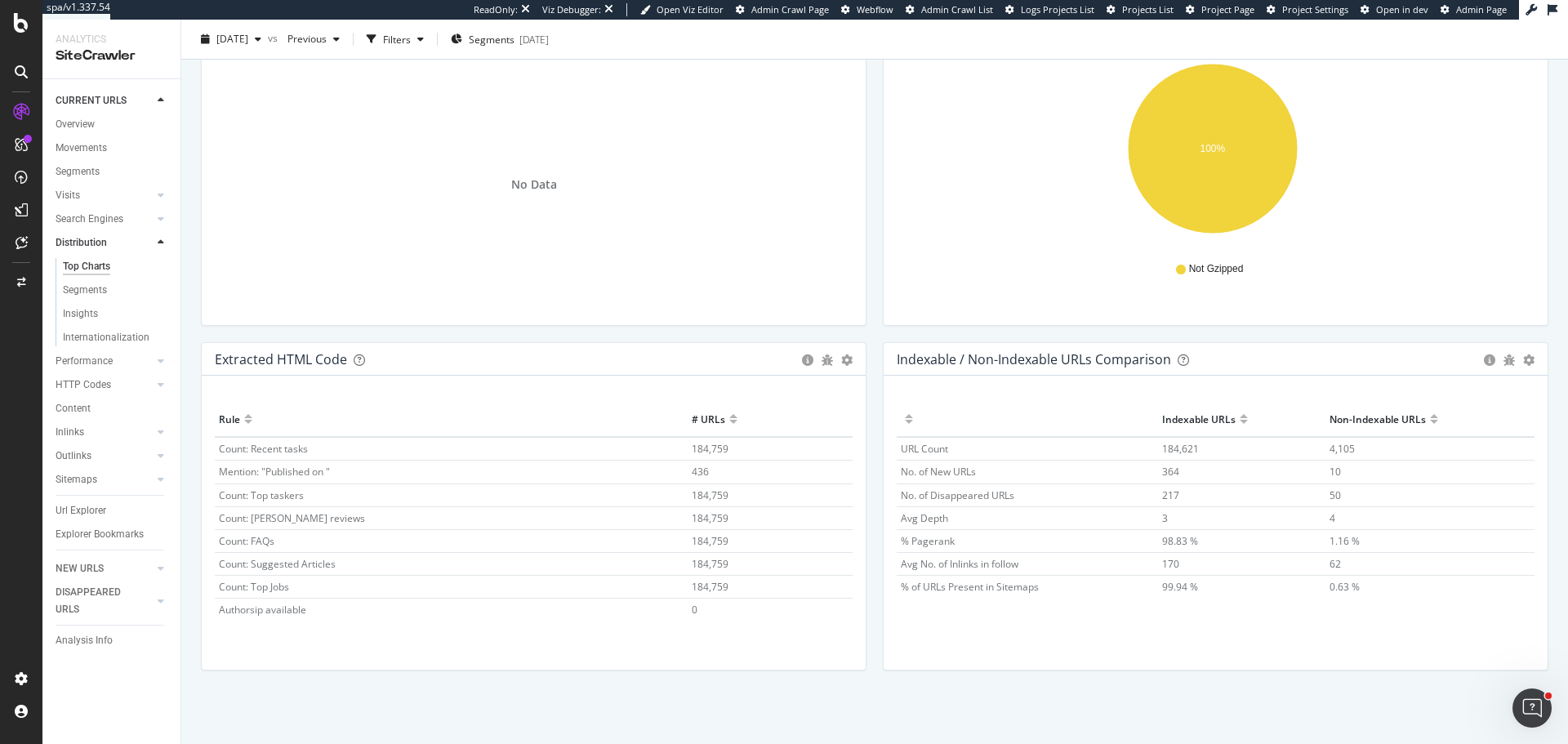
scroll to position [49, 0]
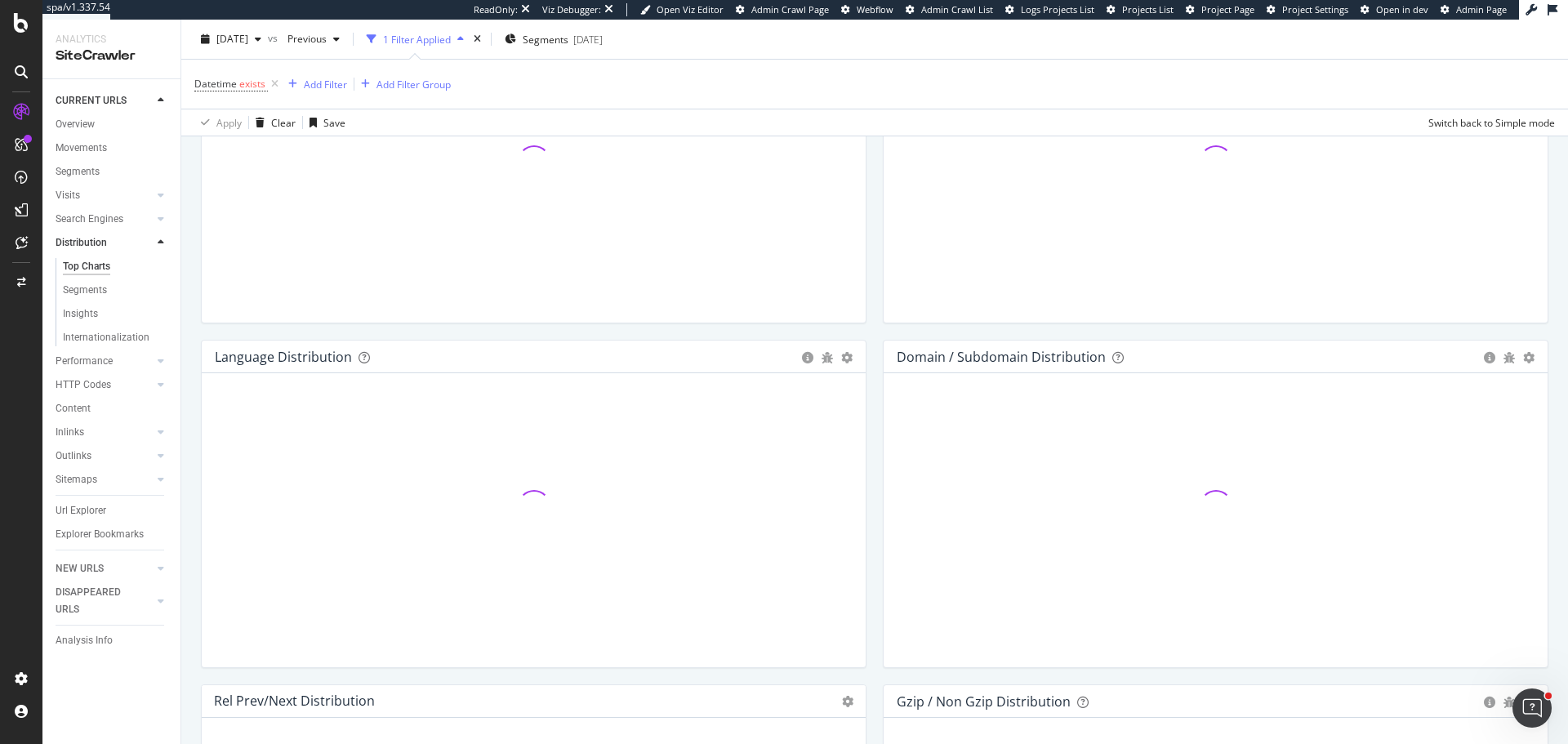
scroll to position [2388, 0]
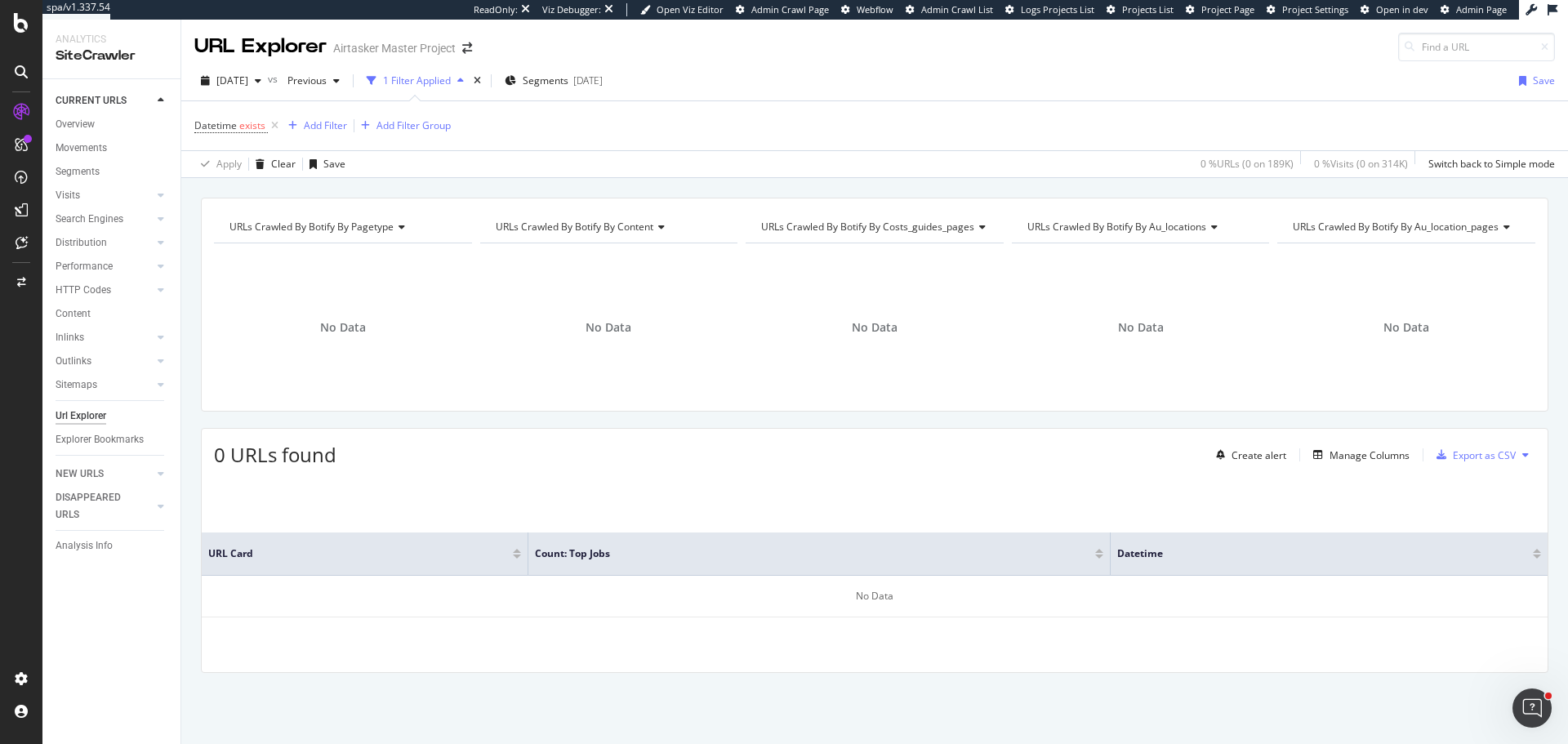
click at [241, 134] on span "Datetime exists" at bounding box center [238, 125] width 88 height 23
click at [235, 125] on span "Datetime" at bounding box center [215, 125] width 42 height 14
click at [213, 186] on span "Exists" at bounding box center [223, 190] width 26 height 14
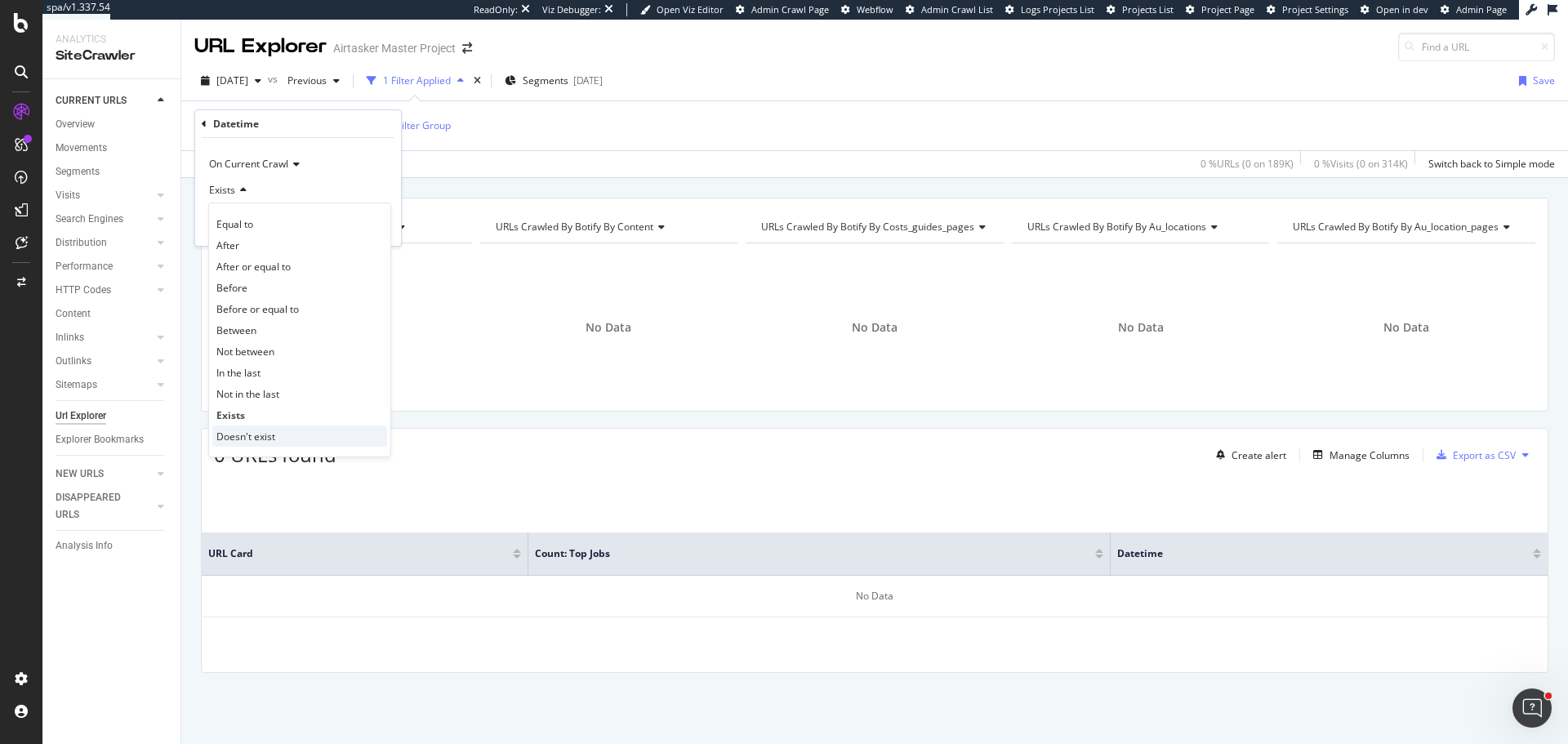
click at [233, 439] on span "Doesn't exist" at bounding box center [246, 437] width 58 height 14
click at [361, 234] on div "On Current Crawl Doesn't exist Cancel Add filter Apply" at bounding box center [298, 191] width 206 height 107
click at [375, 223] on div "Apply" at bounding box center [375, 224] width 25 height 14
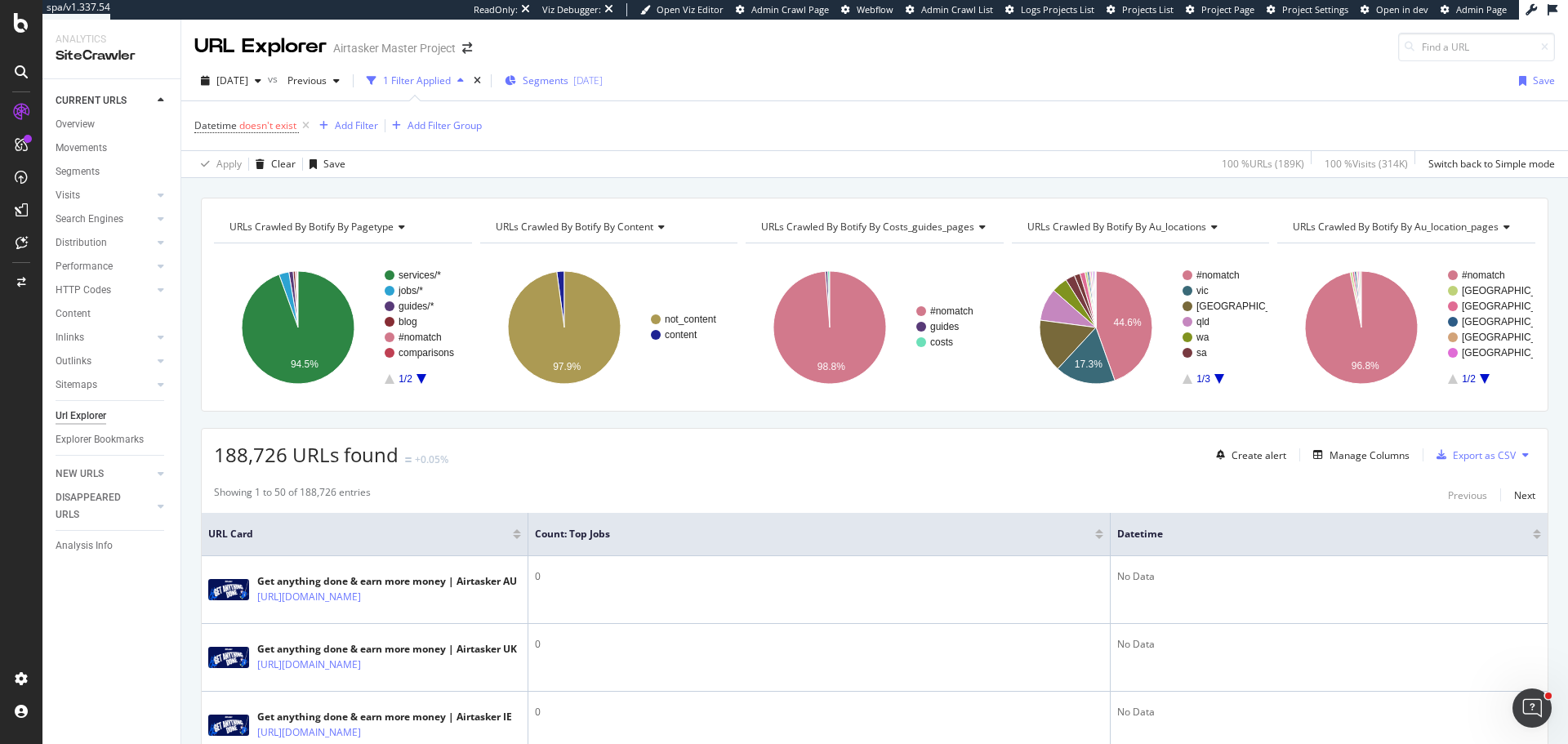
click at [593, 70] on div "Segments 2025-09-12" at bounding box center [553, 81] width 98 height 25
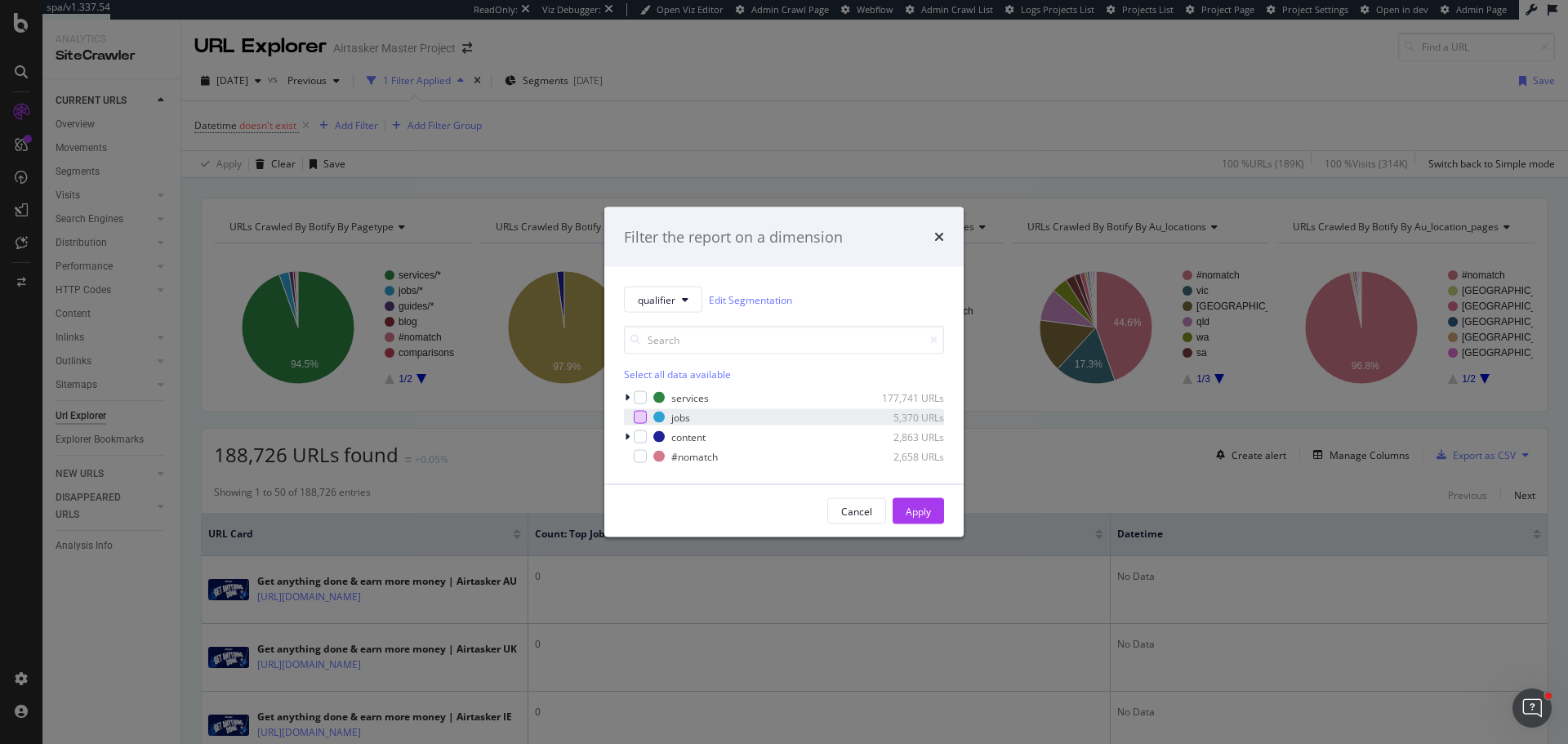
click at [642, 421] on div "modal" at bounding box center [640, 418] width 13 height 13
click at [895, 516] on button "Apply" at bounding box center [918, 511] width 52 height 26
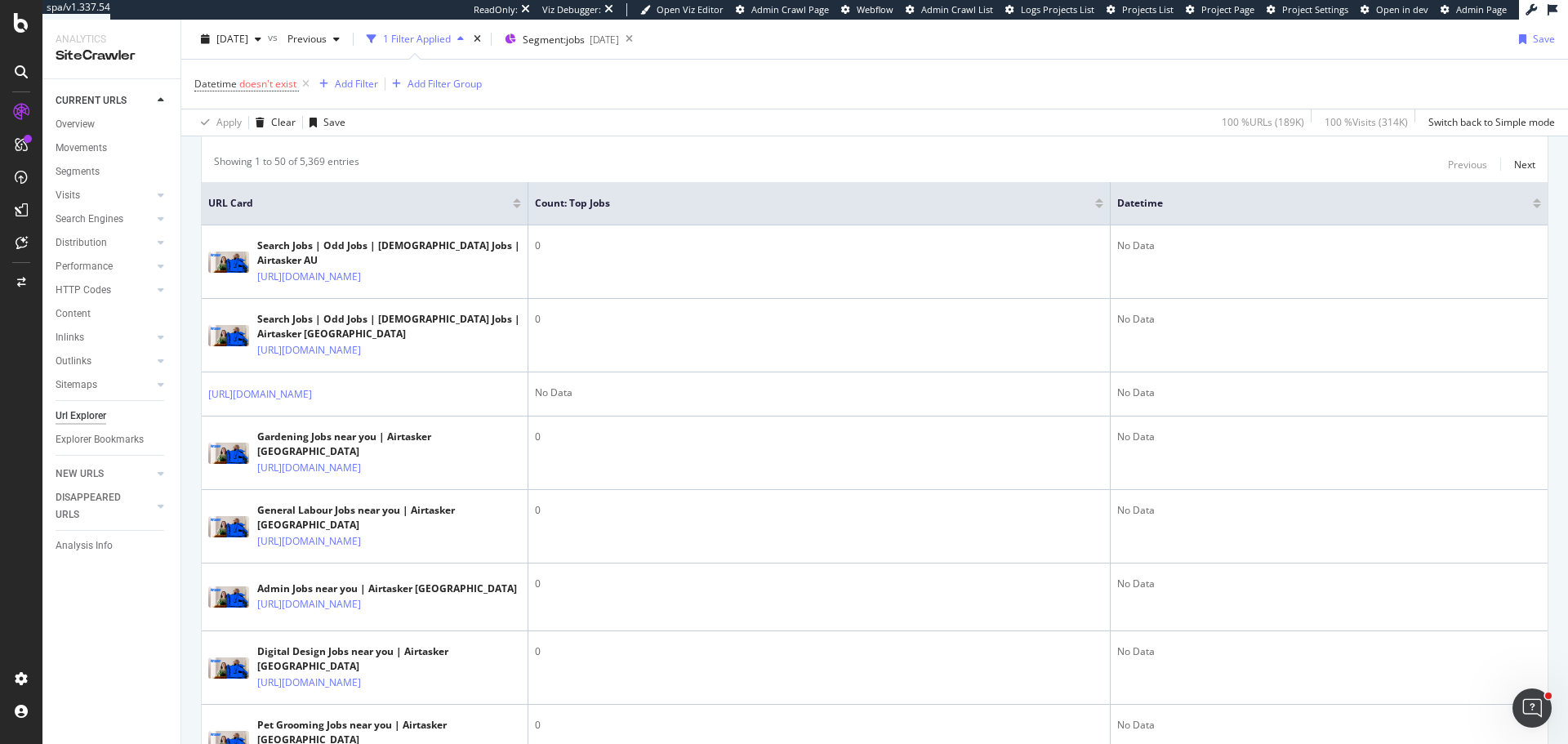
scroll to position [326, 0]
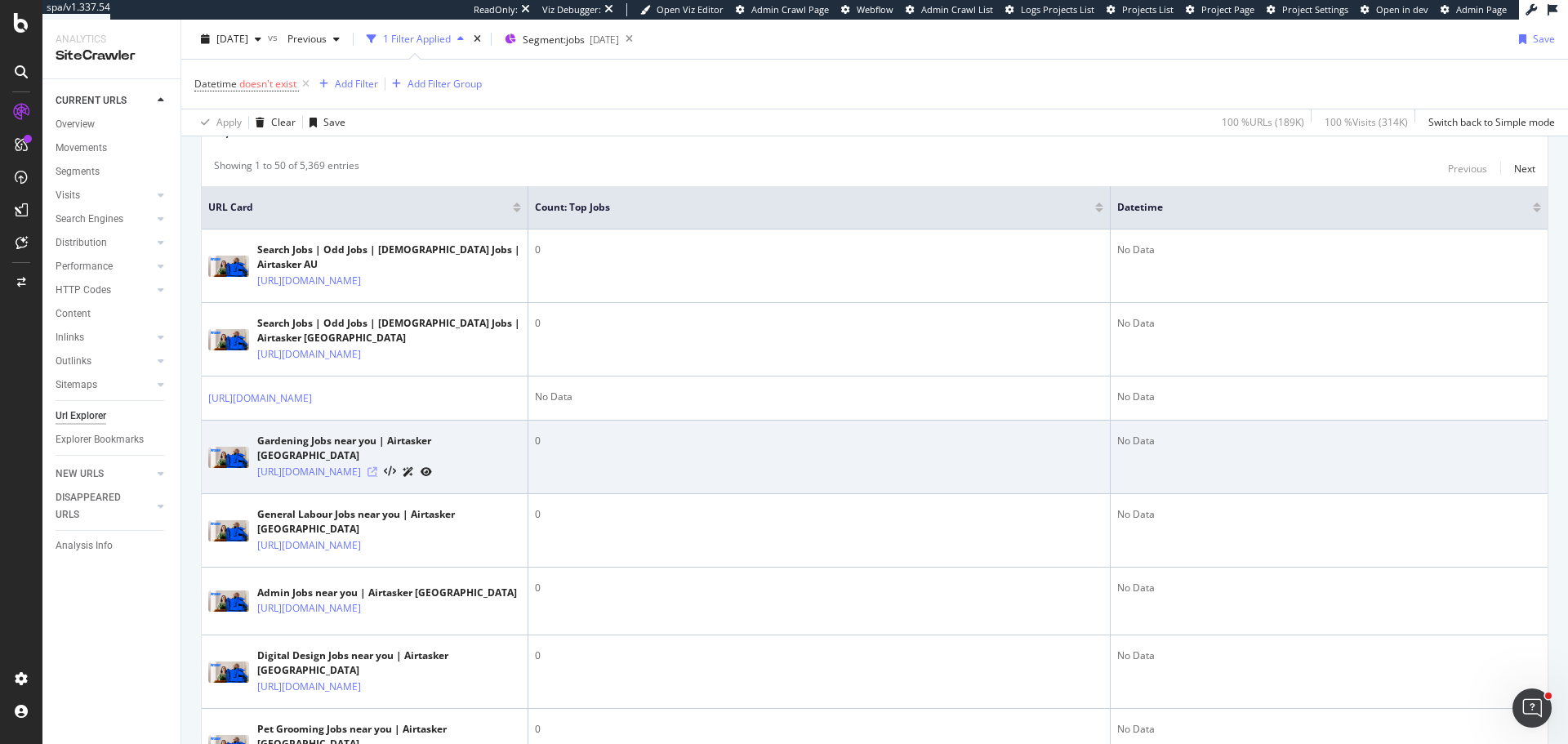
click at [377, 472] on icon at bounding box center [372, 471] width 9 height 9
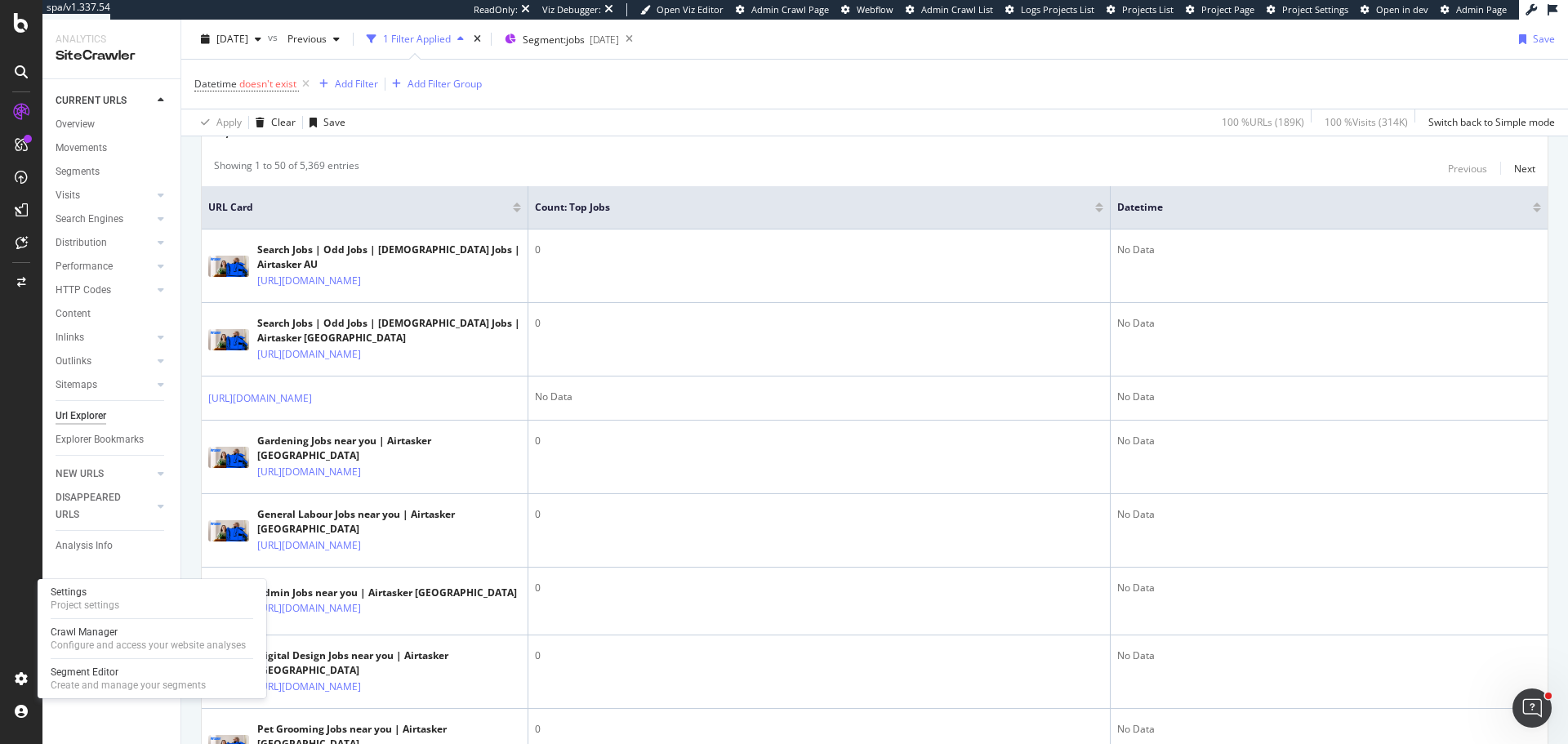
drag, startPoint x: 138, startPoint y: 601, endPoint x: 144, endPoint y: 572, distance: 29.6
click at [138, 601] on div "Settings Project settings" at bounding box center [152, 598] width 216 height 29
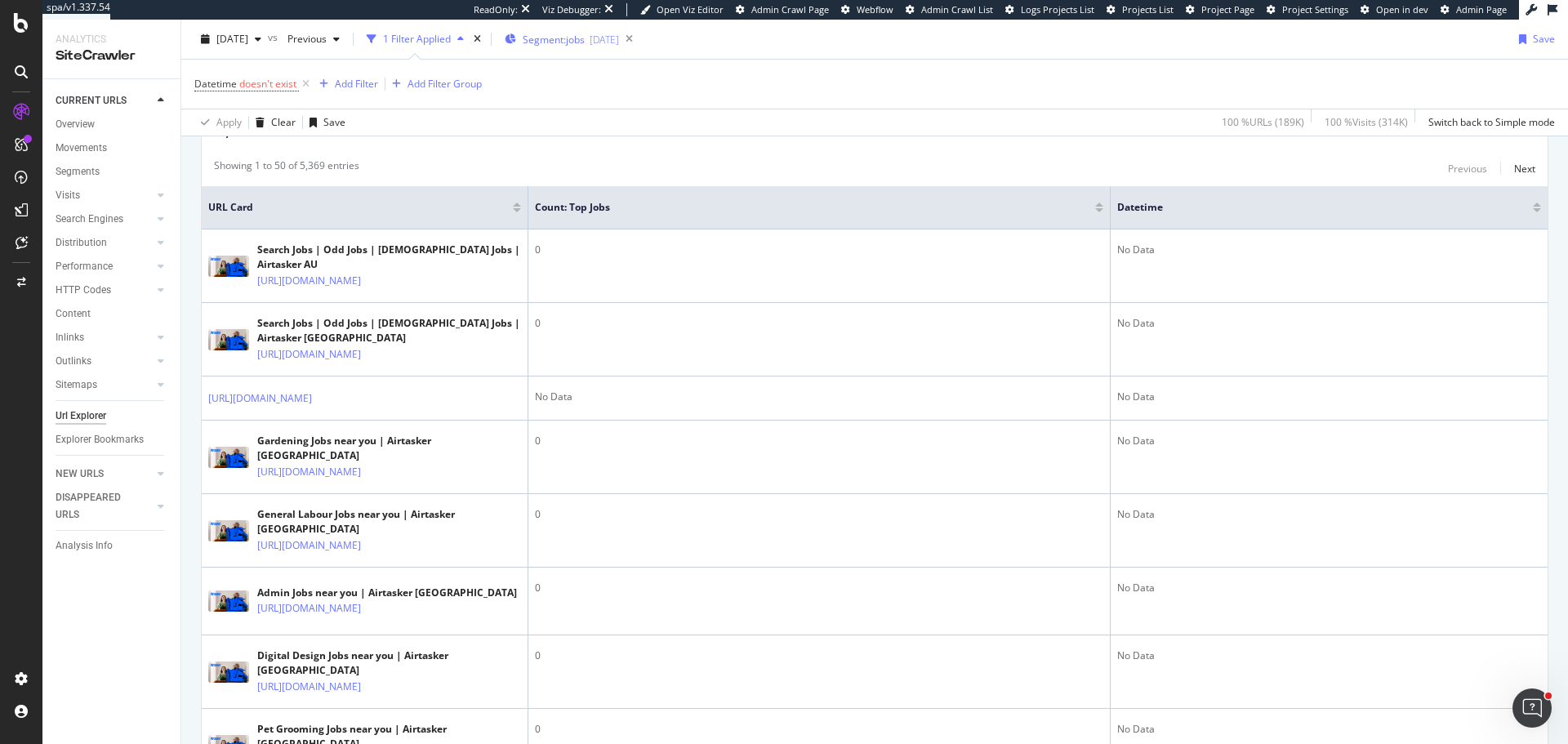
click at [585, 44] on span "Segment: jobs" at bounding box center [553, 40] width 62 height 14
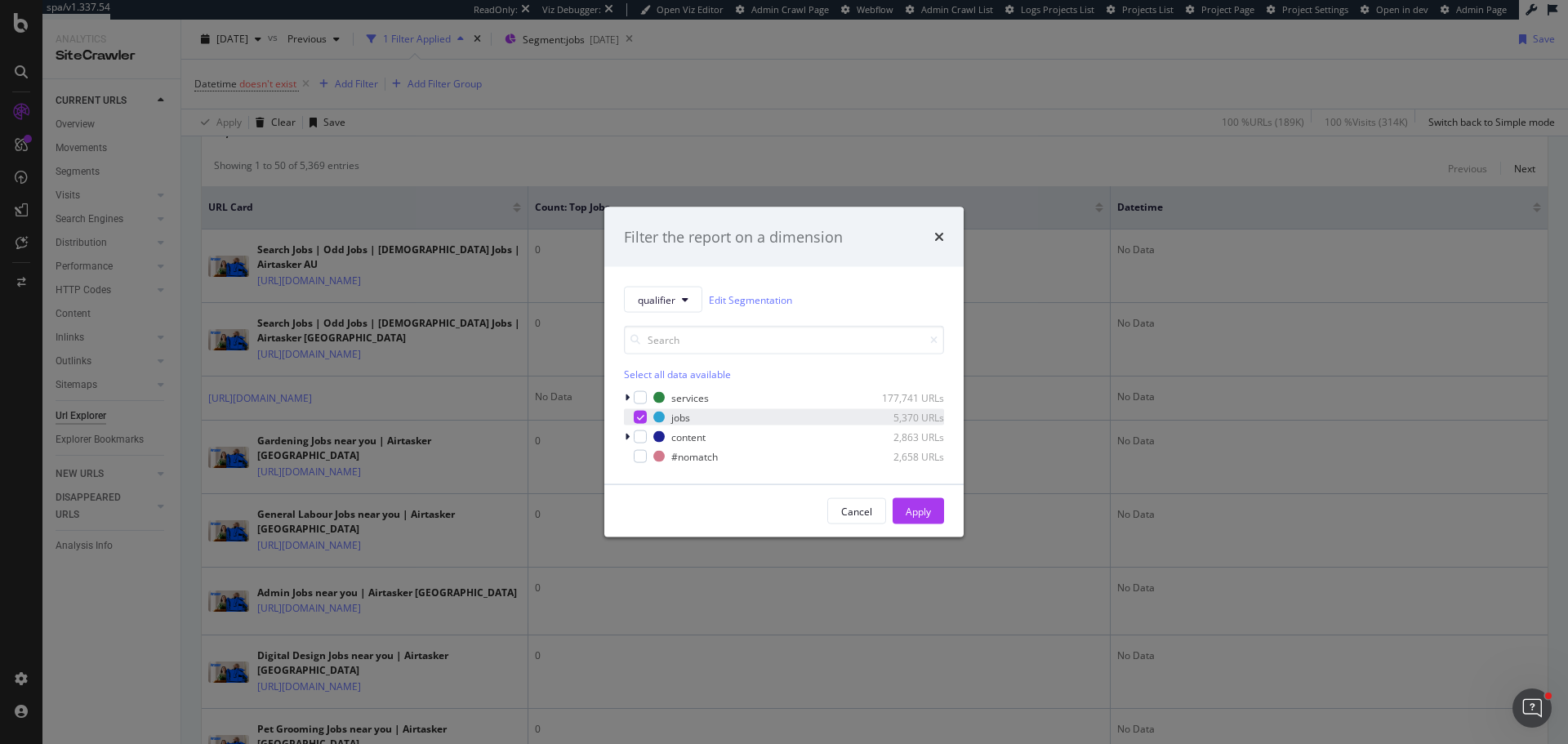
click at [641, 415] on icon "modal" at bounding box center [641, 417] width 8 height 8
click at [638, 392] on div "modal" at bounding box center [640, 398] width 13 height 13
click at [928, 504] on div "Apply" at bounding box center [918, 511] width 25 height 25
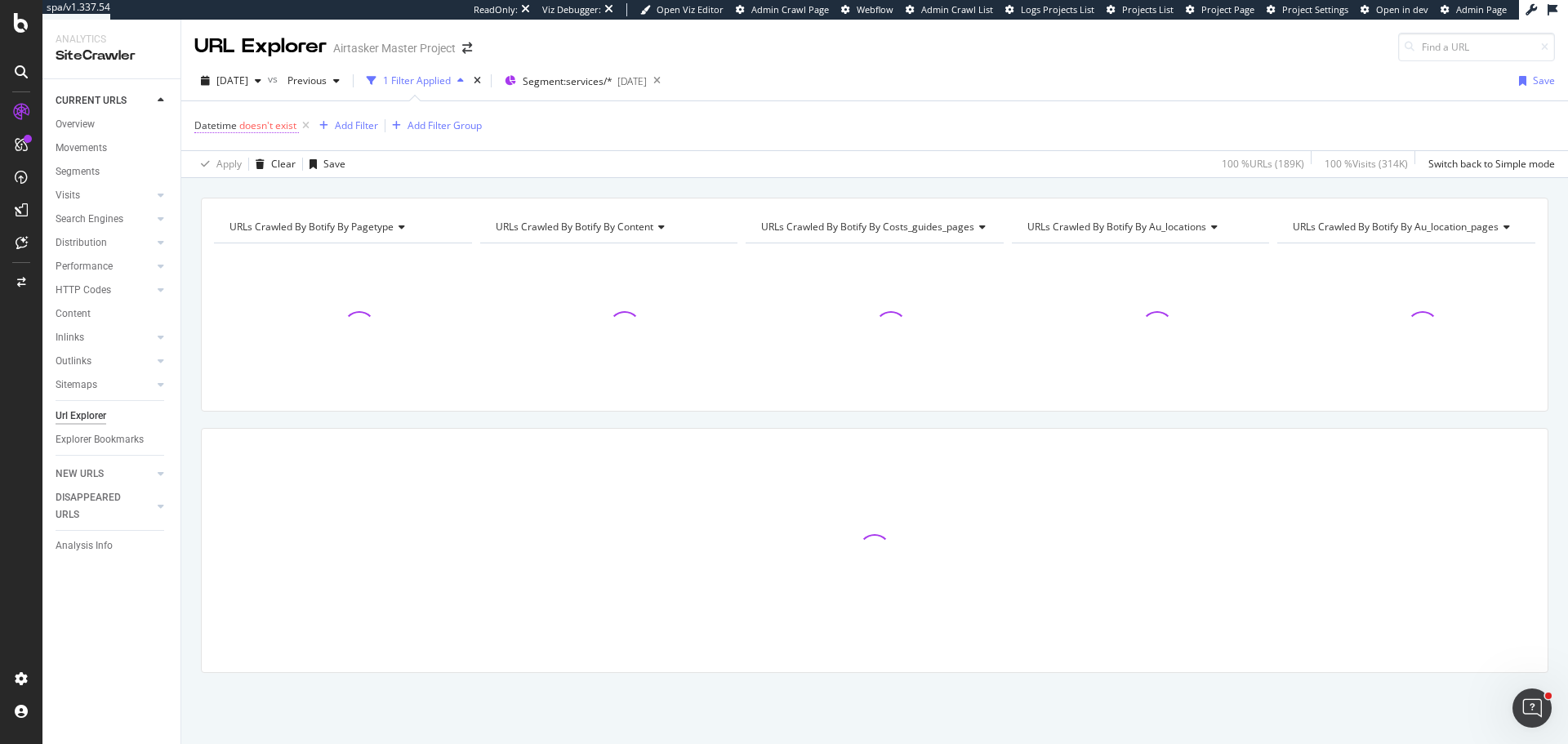
click at [255, 126] on span "doesn't exist" at bounding box center [268, 125] width 58 height 14
click at [277, 189] on icon at bounding box center [273, 190] width 11 height 9
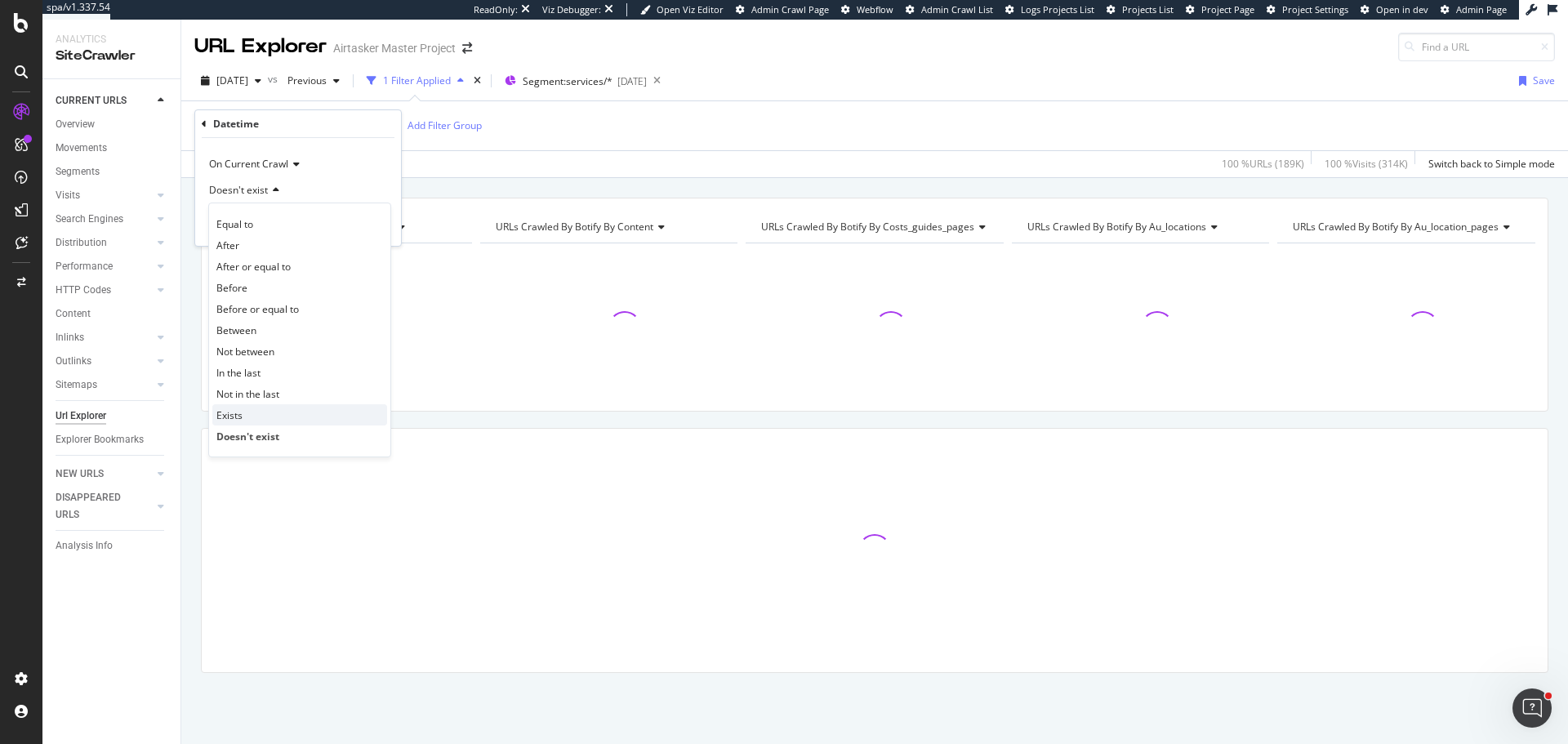
click at [253, 417] on div "Exists" at bounding box center [299, 415] width 174 height 22
click at [370, 223] on div "Apply" at bounding box center [375, 224] width 25 height 14
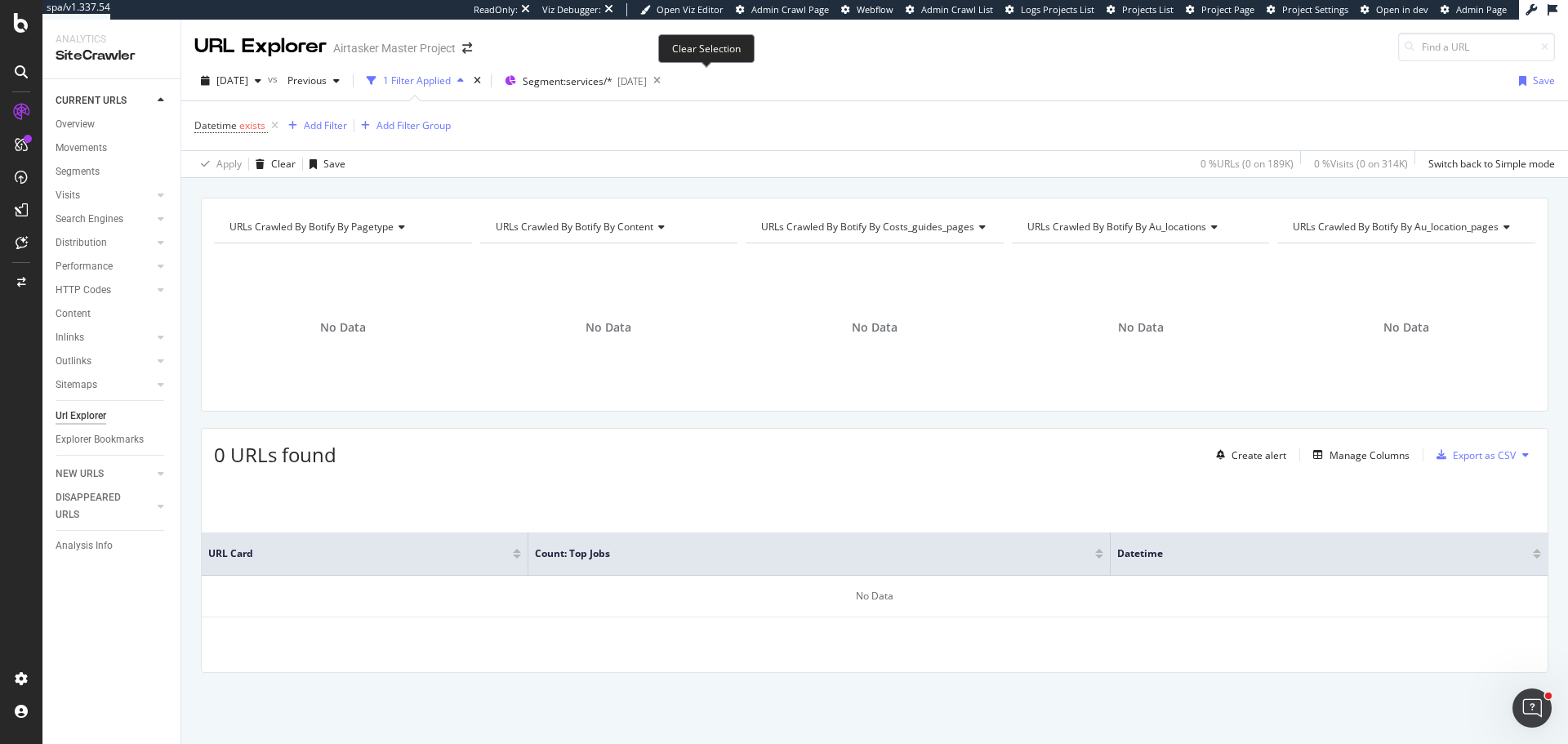
drag, startPoint x: 702, startPoint y: 78, endPoint x: 704, endPoint y: 119, distance: 41.0
click at [668, 80] on icon at bounding box center [657, 81] width 21 height 23
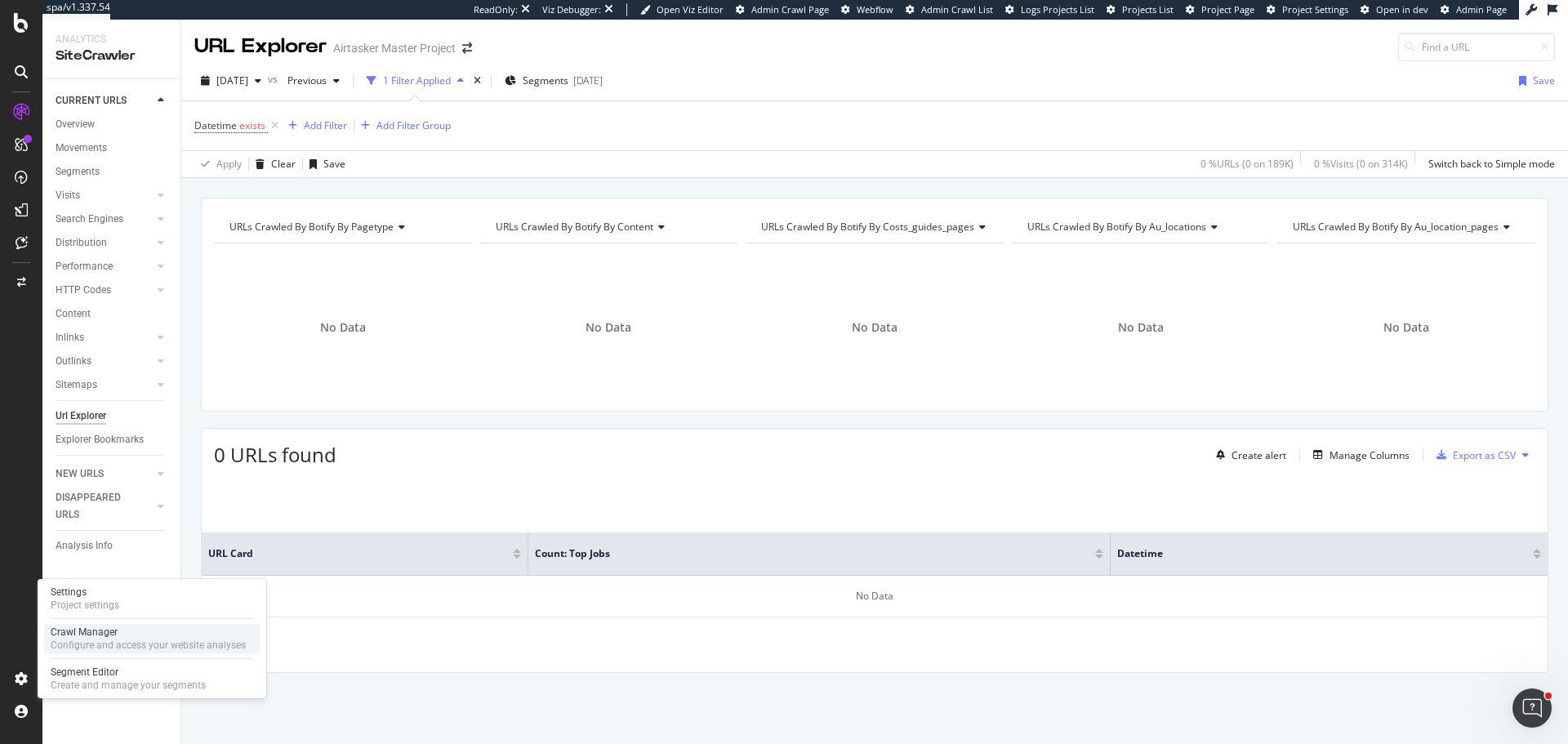
click at [111, 638] on div "Configure and access your website analyses" at bounding box center [148, 645] width 195 height 13
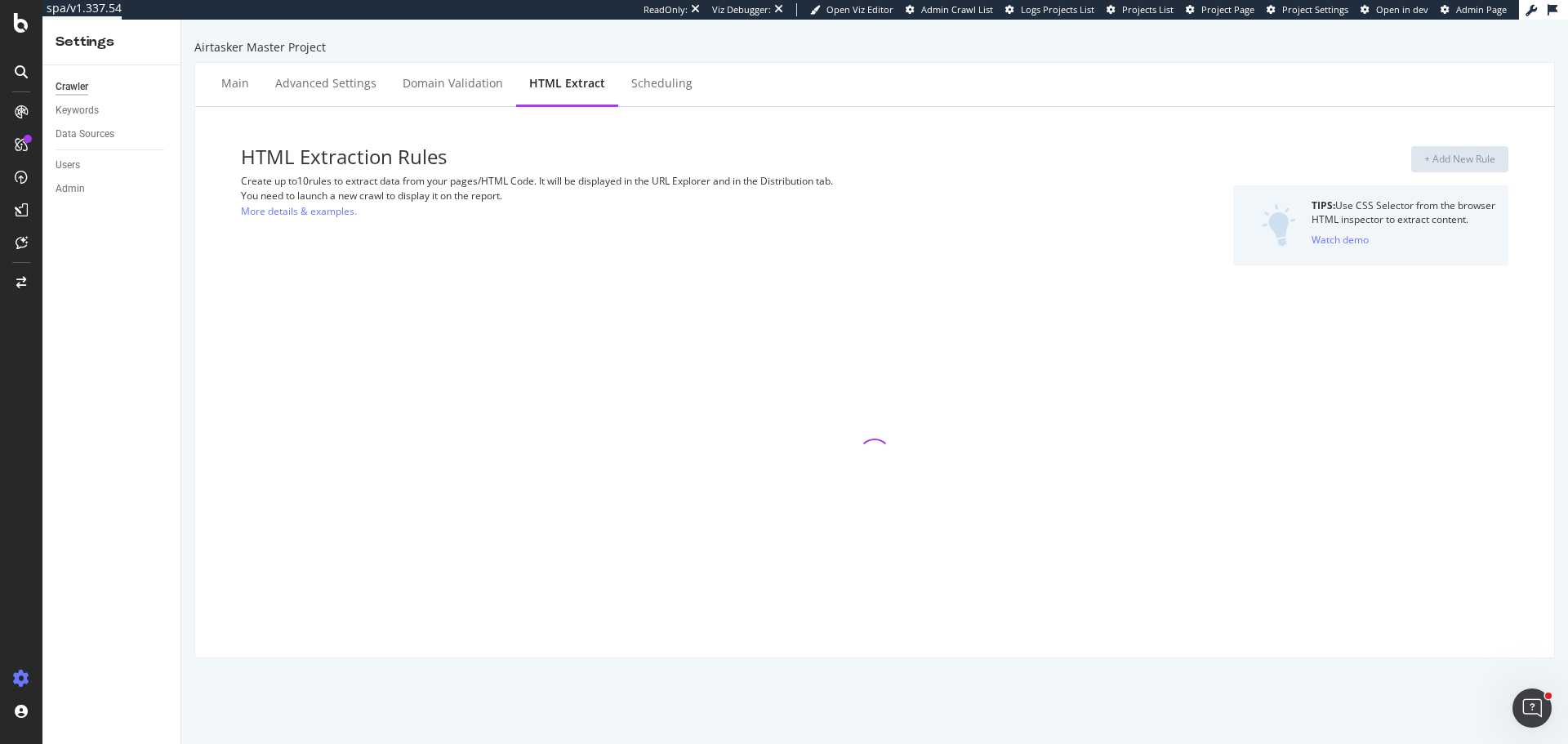
select select "d"
select select "count"
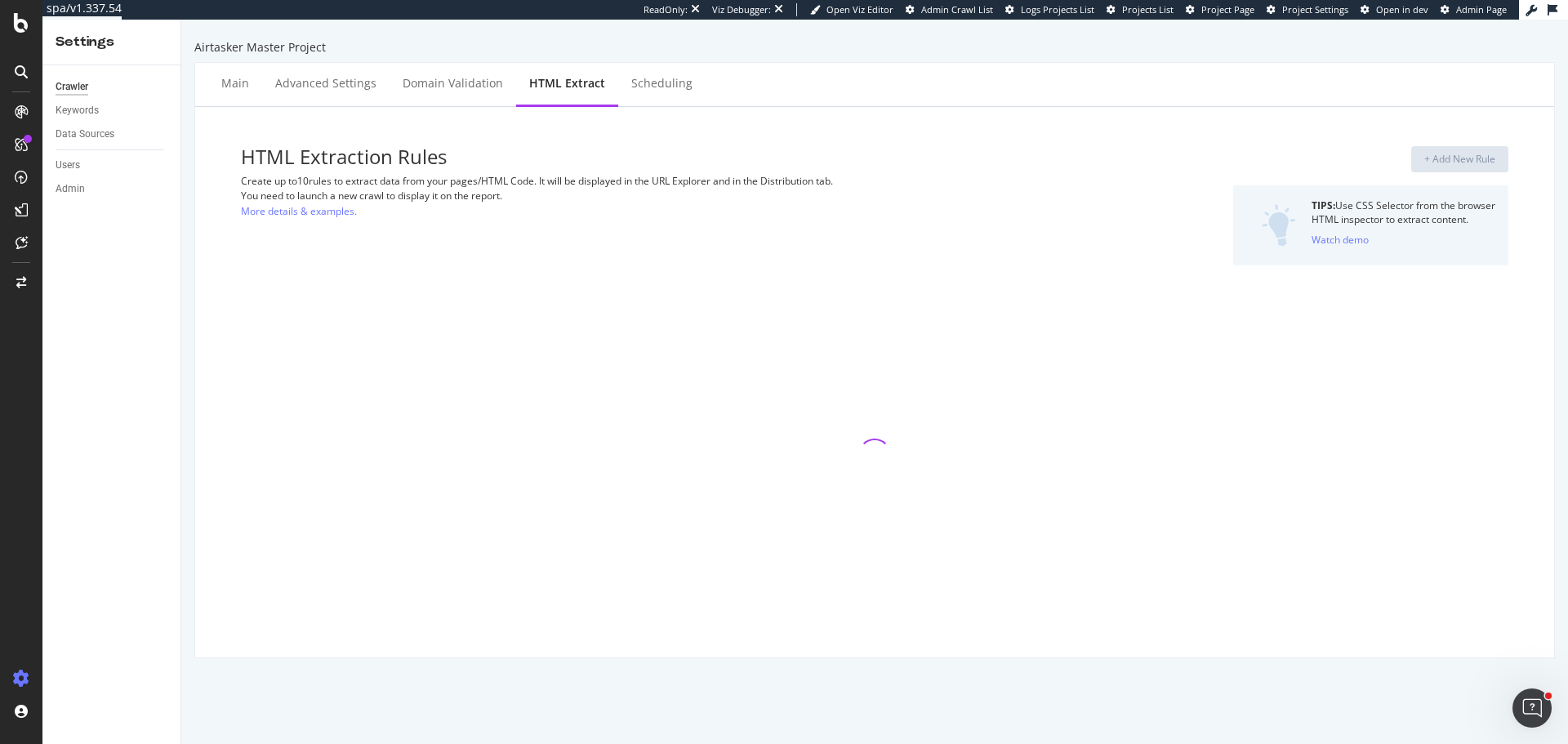
select select "count"
select select "exist"
select select "count"
select select "exist"
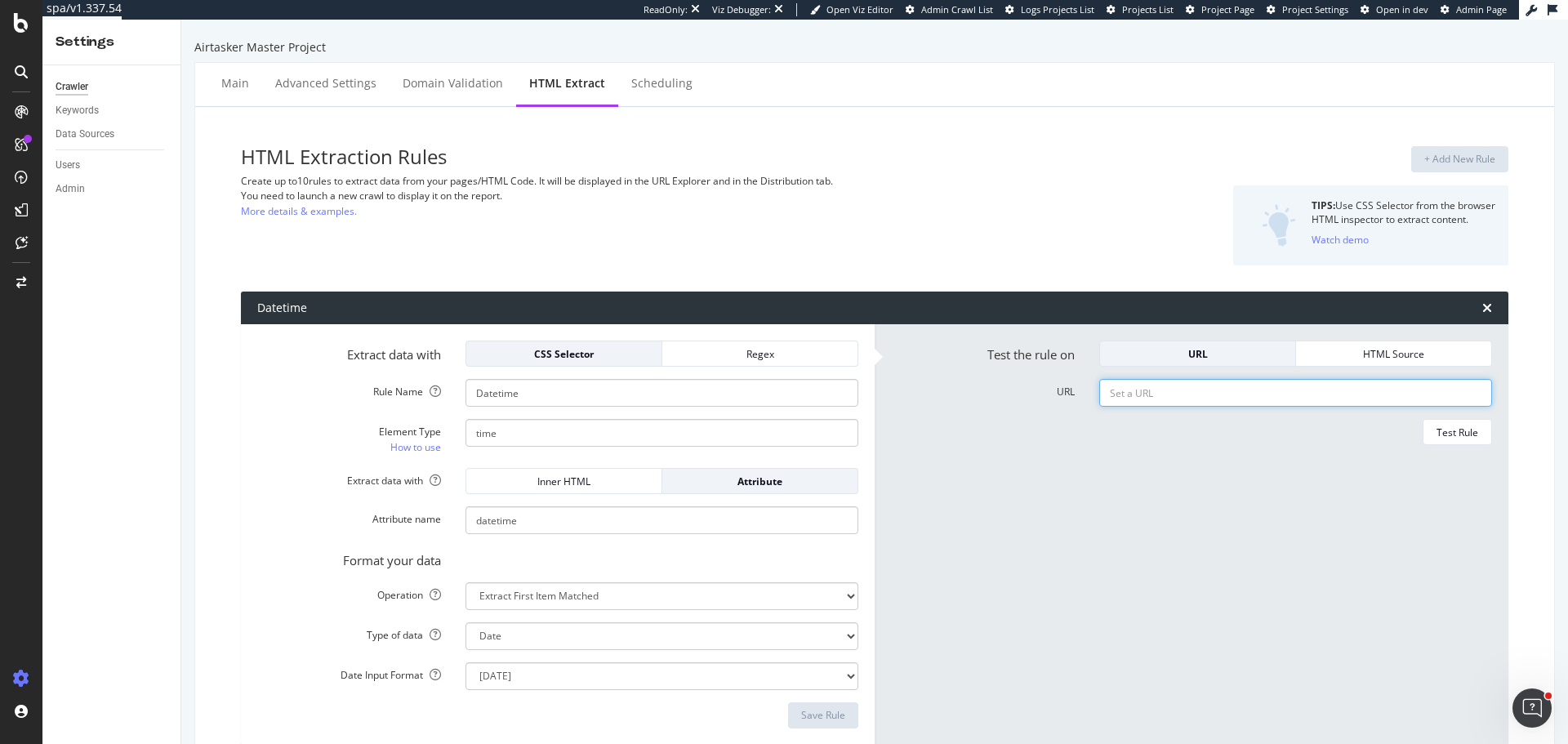
click at [1139, 394] on input "URL" at bounding box center [1296, 392] width 393 height 27
paste input "[URL][DOMAIN_NAME]"
type input "[URL][DOMAIN_NAME]"
click at [1438, 431] on div "Test Rule" at bounding box center [1457, 432] width 41 height 14
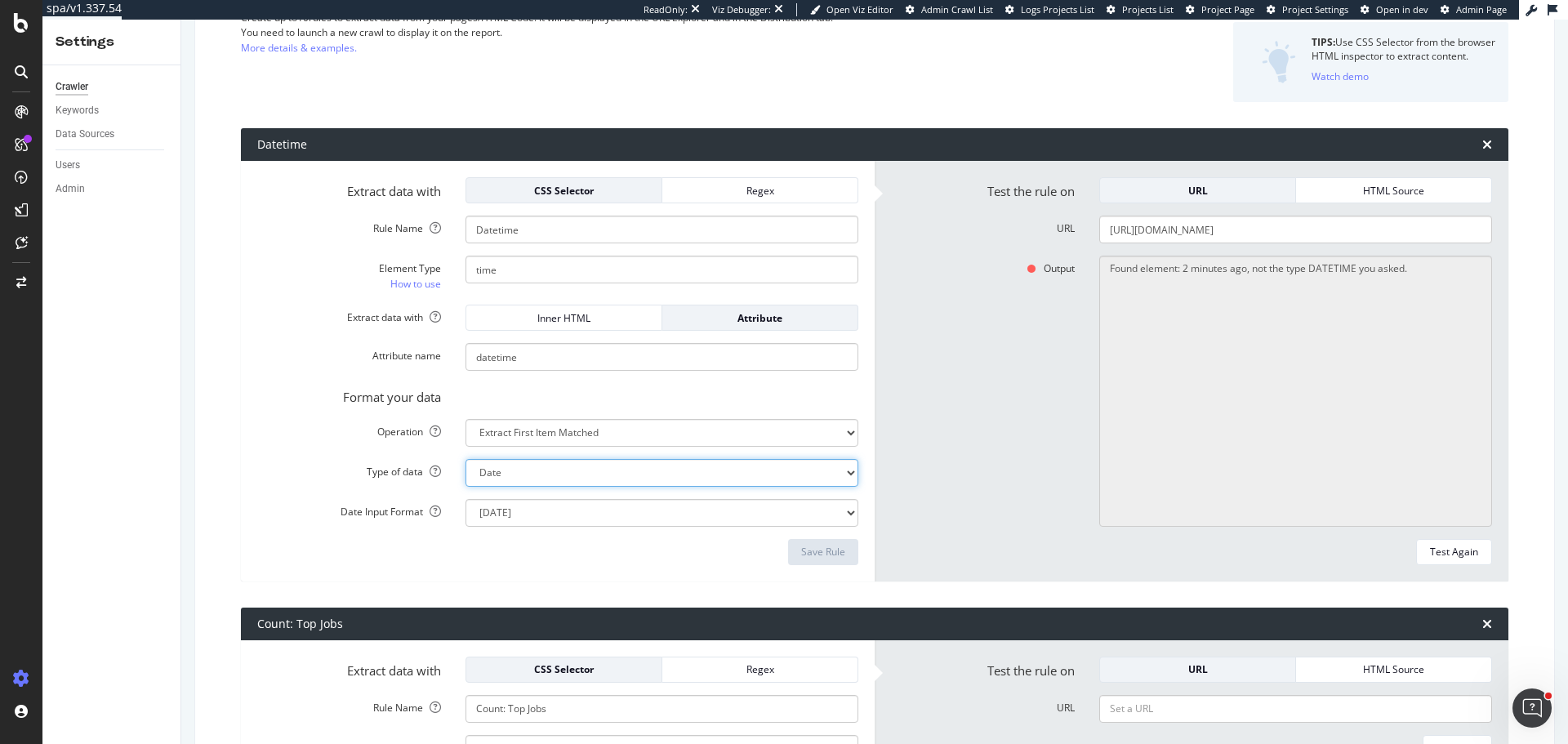
click at [540, 460] on select "Text Integer number Floating point number Date" at bounding box center [662, 472] width 393 height 27
select select "s"
click at [466, 459] on select "Text Integer number Floating point number Date" at bounding box center [662, 472] width 393 height 27
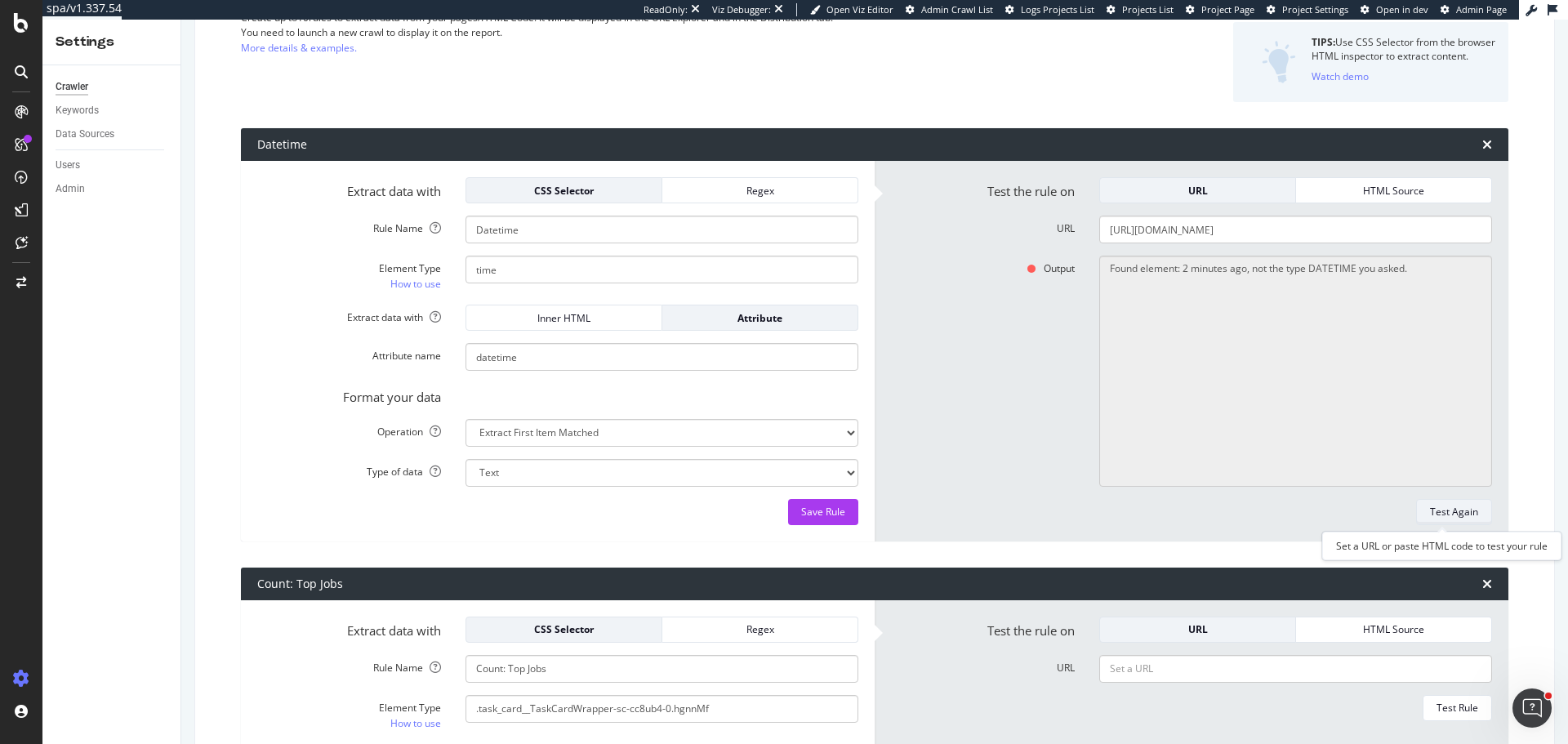
click at [1455, 506] on div "Test Again" at bounding box center [1454, 511] width 48 height 14
type textarea "2 minutes ago"
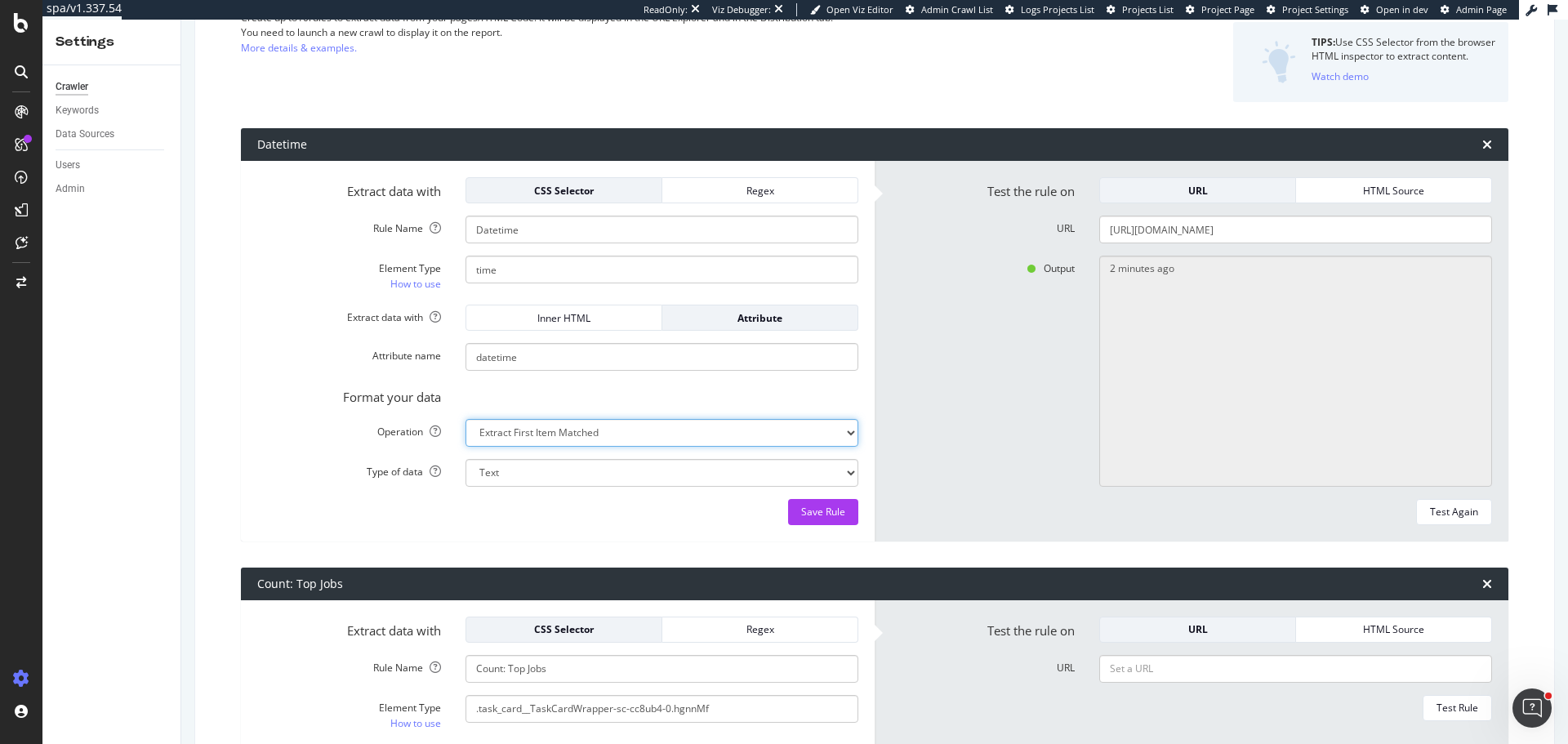
click at [608, 436] on select "Extract First Item Matched Extract First 3 Items Matched Count Number of Occure…" at bounding box center [662, 432] width 393 height 27
select select "list"
click at [466, 419] on select "Extract First Item Matched Extract First 3 Items Matched Count Number of Occure…" at bounding box center [662, 432] width 393 height 27
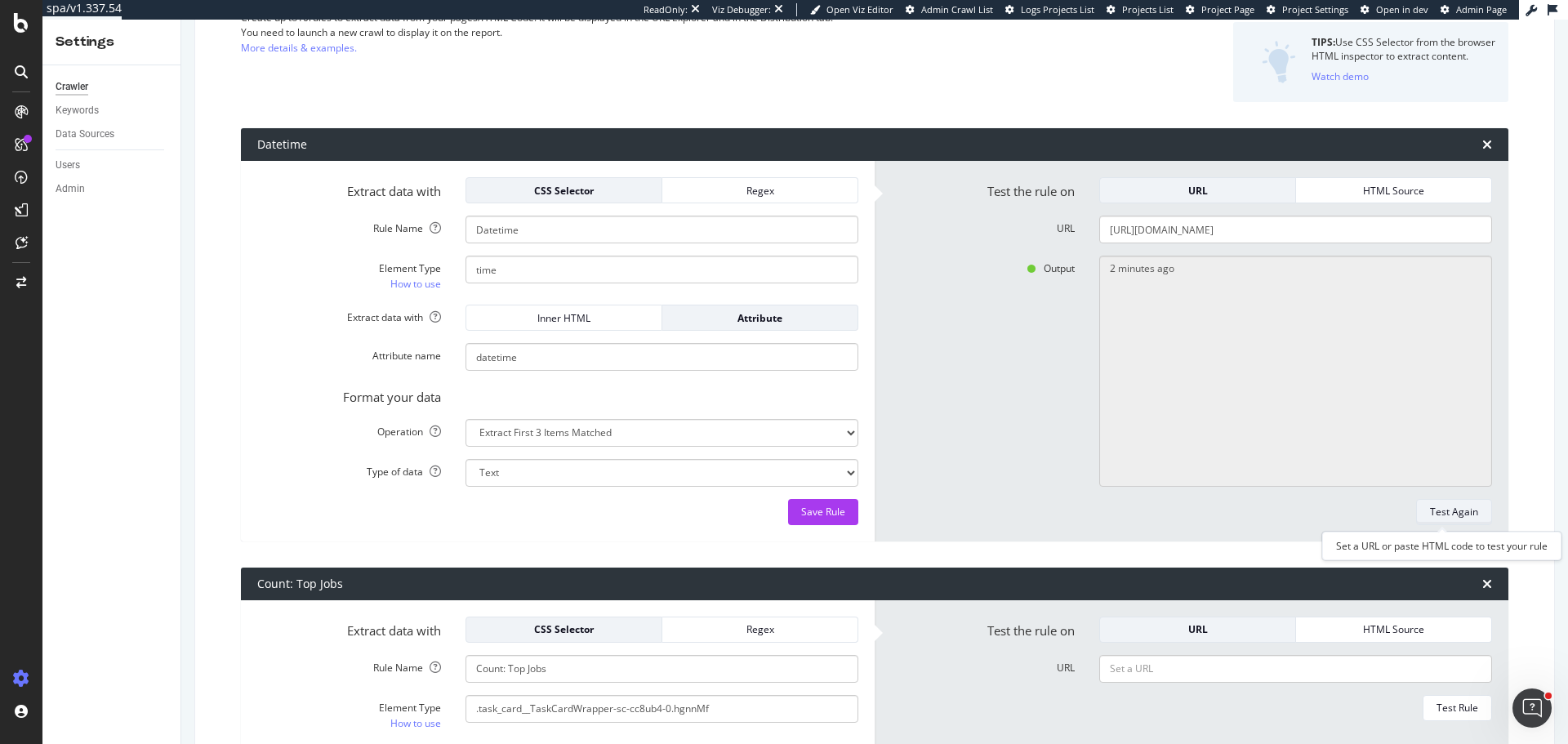
click at [1441, 512] on div "Test Again" at bounding box center [1454, 511] width 48 height 14
type textarea "2 minutes ago,3 minutes ago,6 minutes ago"
click at [1250, 229] on input "[URL][DOMAIN_NAME]" at bounding box center [1296, 229] width 393 height 27
paste input "au/services/beautician/sunshine-coast"
type input "[URL][DOMAIN_NAME]"
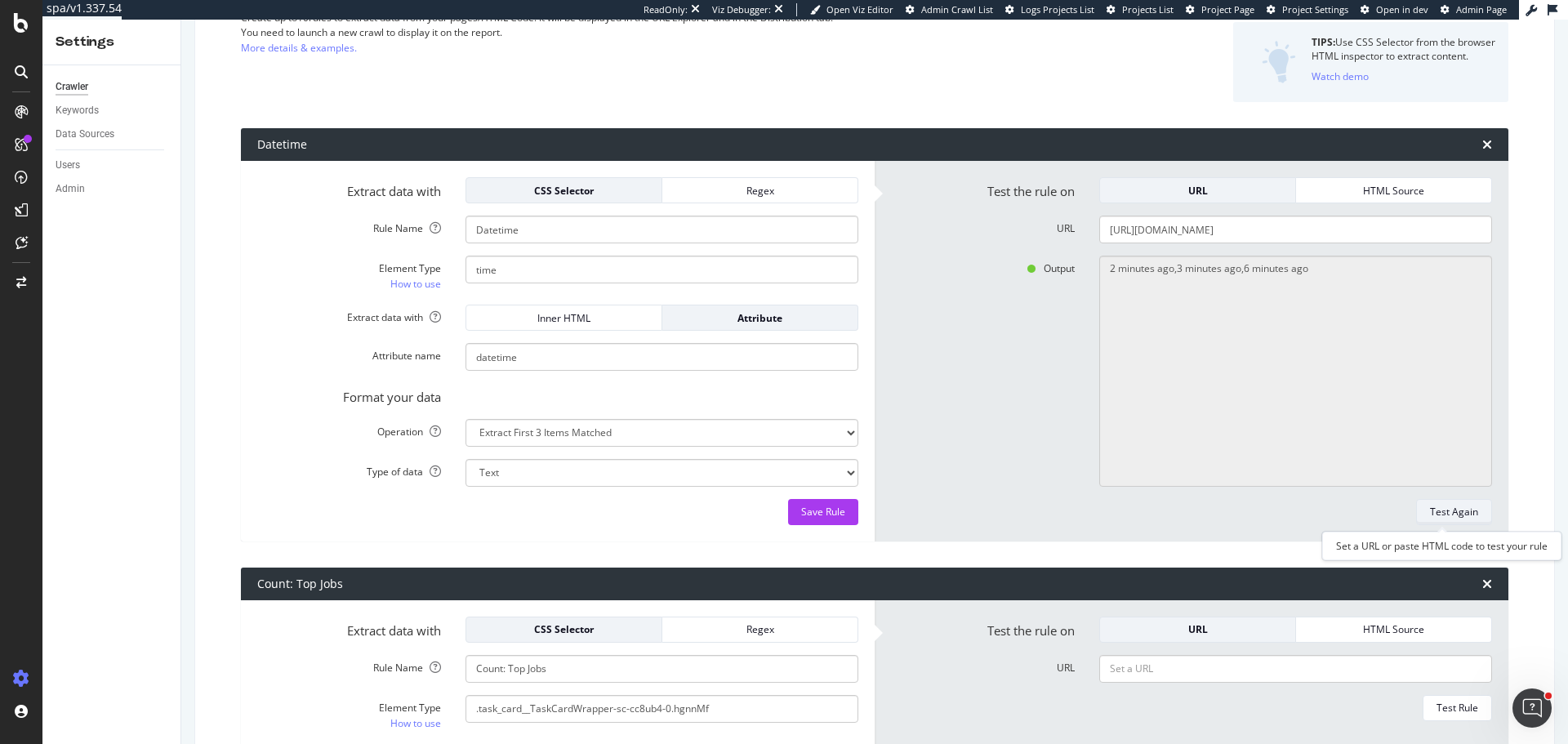
click at [1455, 506] on div "Test Again" at bounding box center [1454, 511] width 48 height 14
type textarea "[DATE]T01:15:52.000Z"
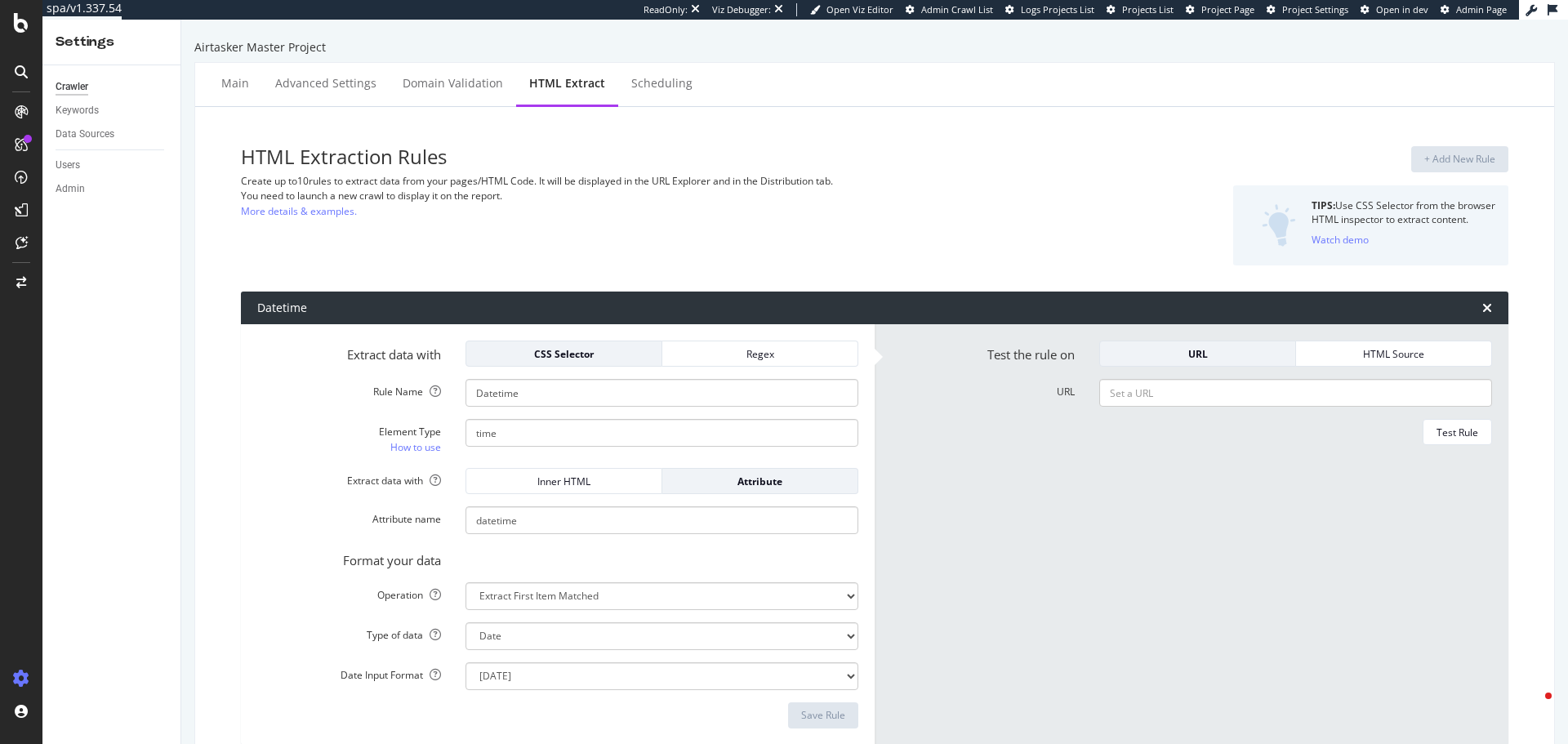
select select "d"
select select "count"
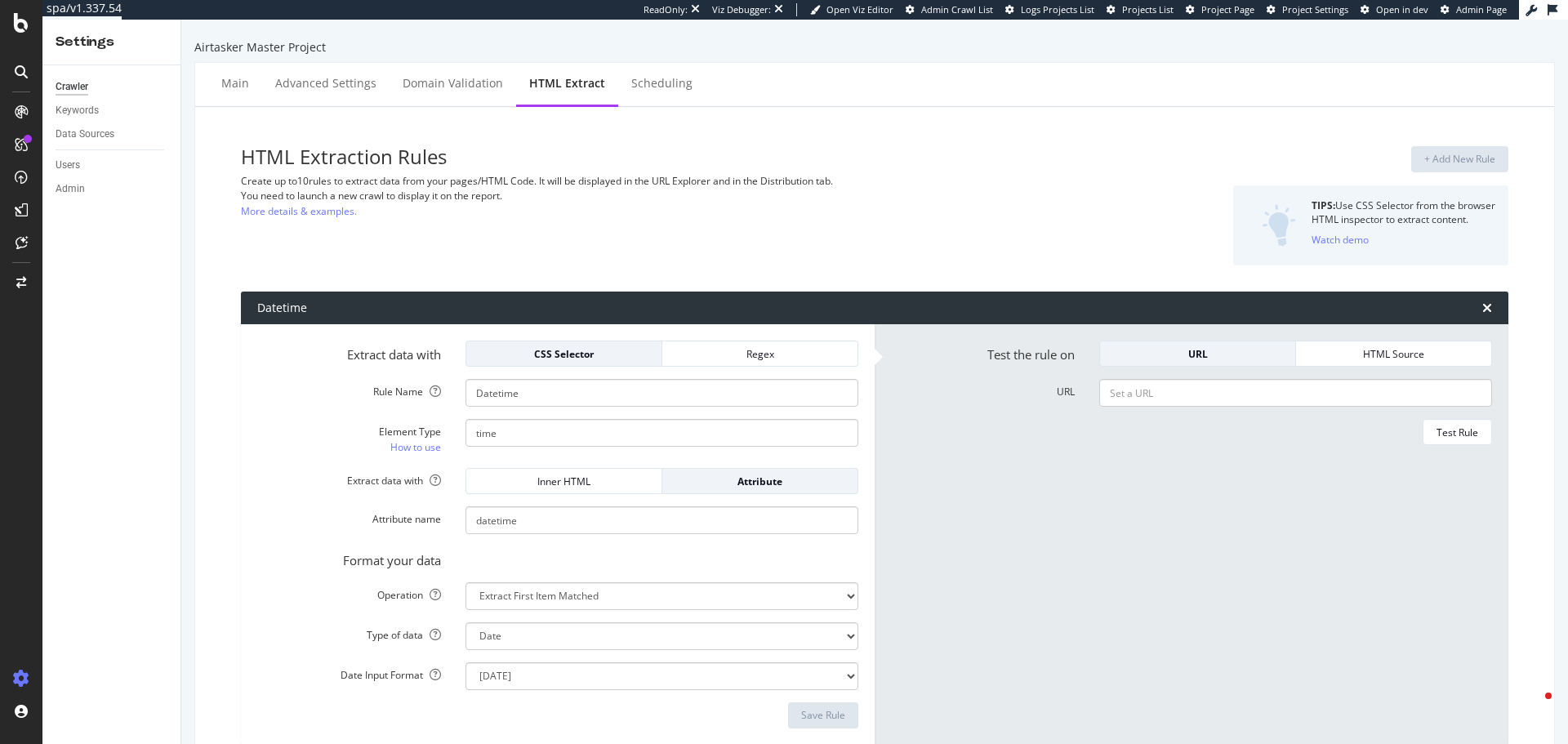
select select "count"
select select "exist"
select select "count"
select select "exist"
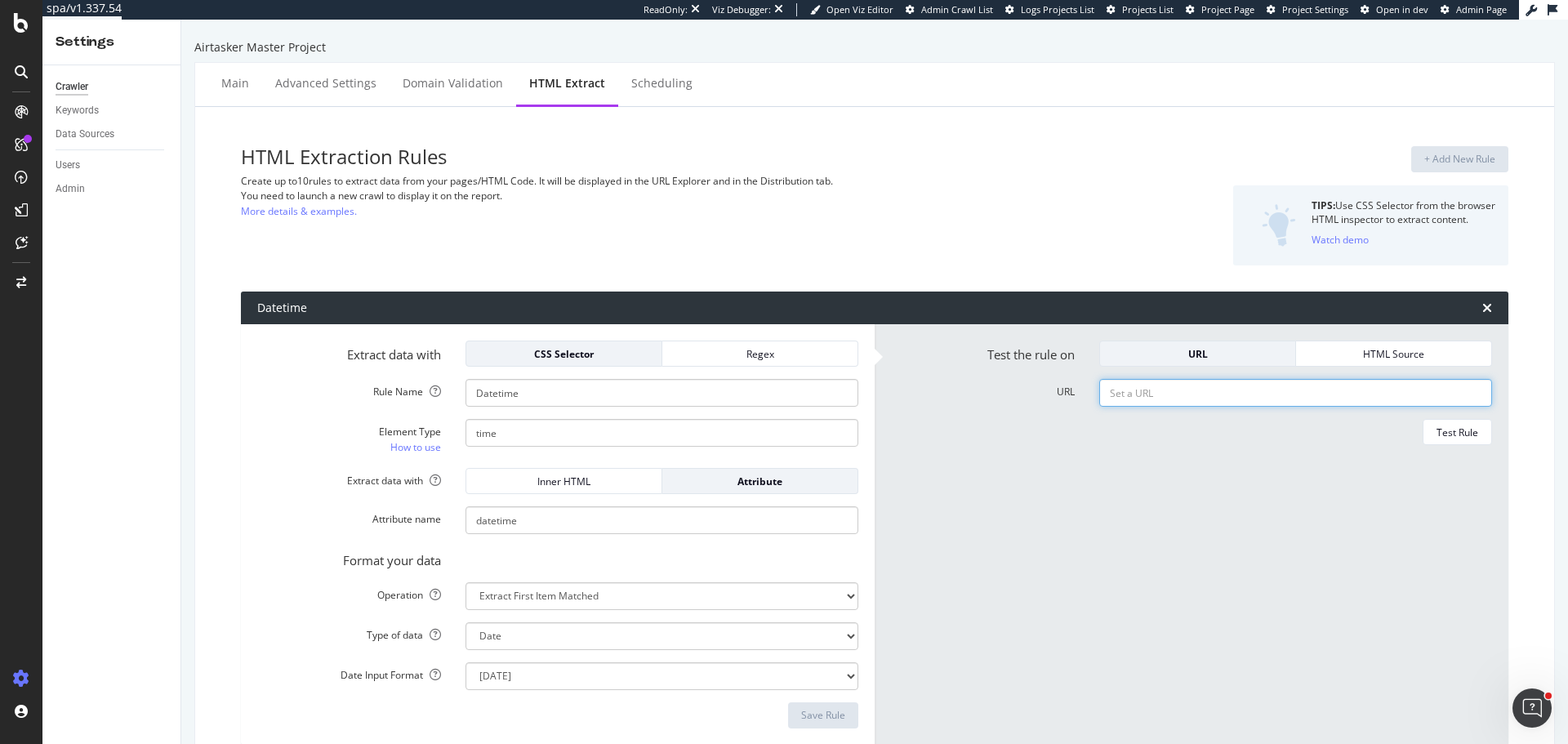
click at [1123, 388] on input "URL" at bounding box center [1296, 392] width 393 height 27
paste input "https://www.airtasker.com/au/services/beautician/sunshine-coast/"
type input "https://www.airtasker.com/au/services/beautician/sunshine-coast/"
click at [1438, 432] on div "Test Rule" at bounding box center [1457, 432] width 41 height 14
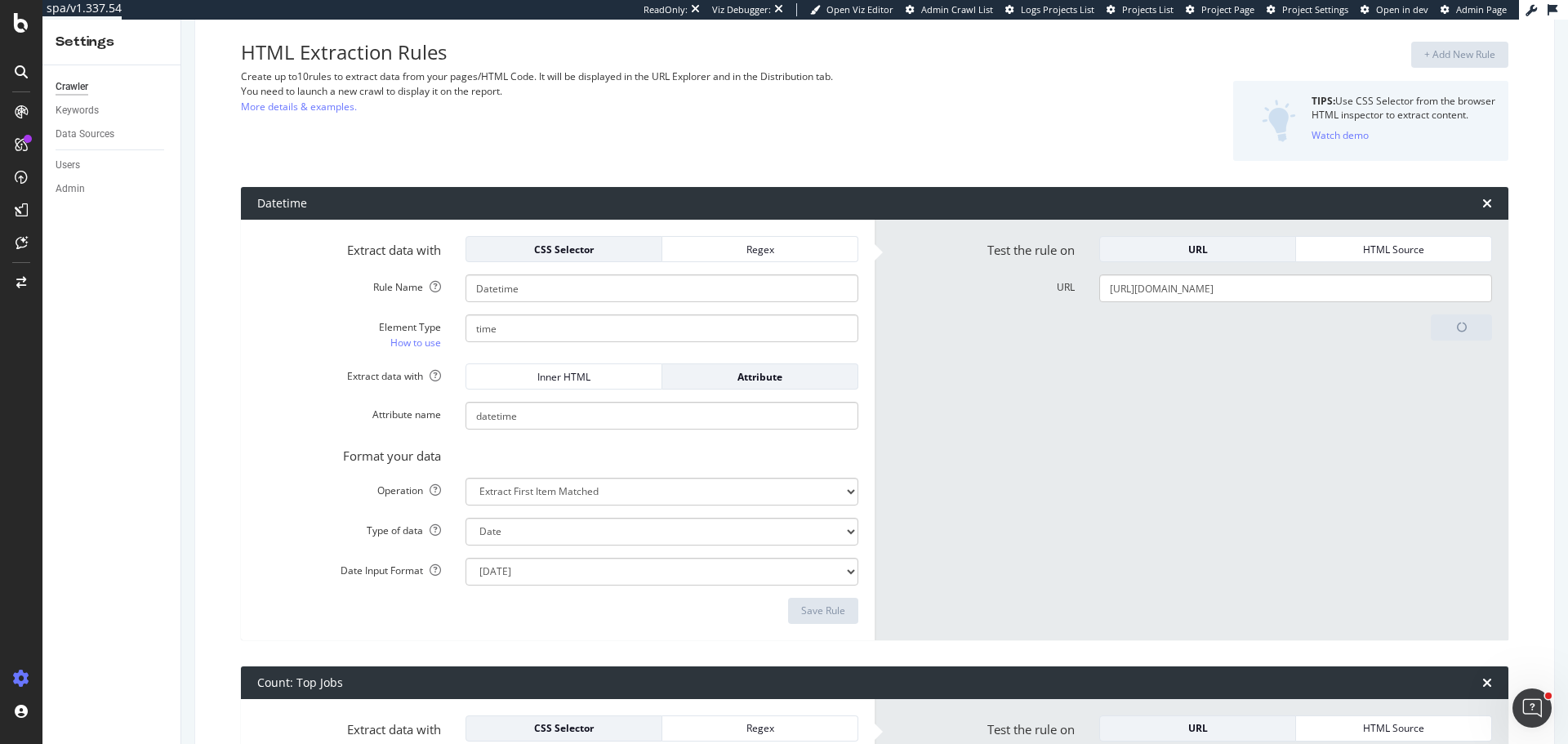
scroll to position [245, 0]
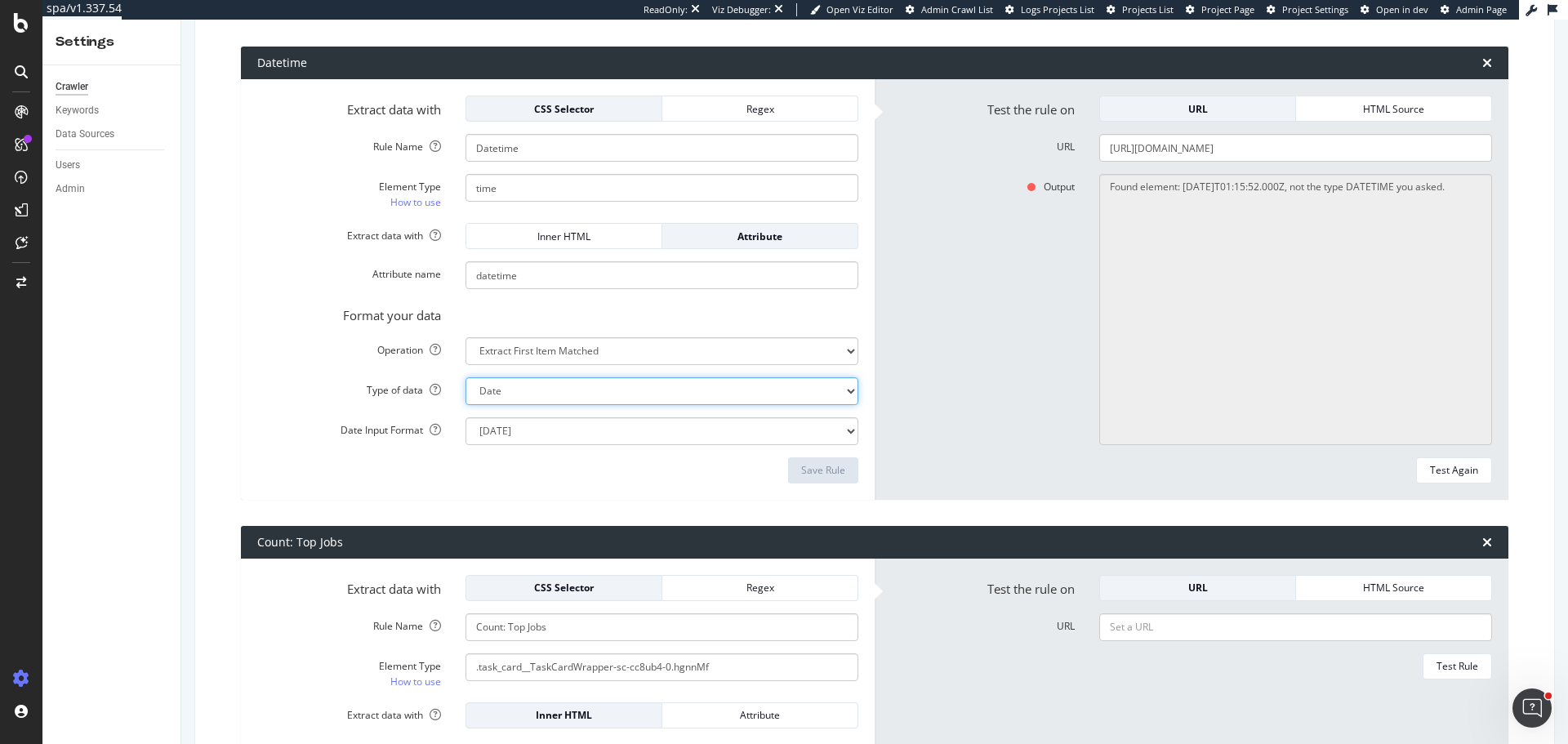
click at [551, 400] on select "Text Integer number Floating point number Date" at bounding box center [662, 390] width 393 height 27
click at [249, 423] on label "Date Input Format" at bounding box center [349, 427] width 208 height 20
click at [466, 423] on select "Mon Jan 22 15:04:05 MST 2018 Mon Jan 22 15:04:05 -0700 2018 2018-01-22T15:04:05…" at bounding box center [662, 431] width 393 height 27
click at [472, 401] on select "Text Integer number Floating point number Date" at bounding box center [662, 390] width 393 height 27
select select "s"
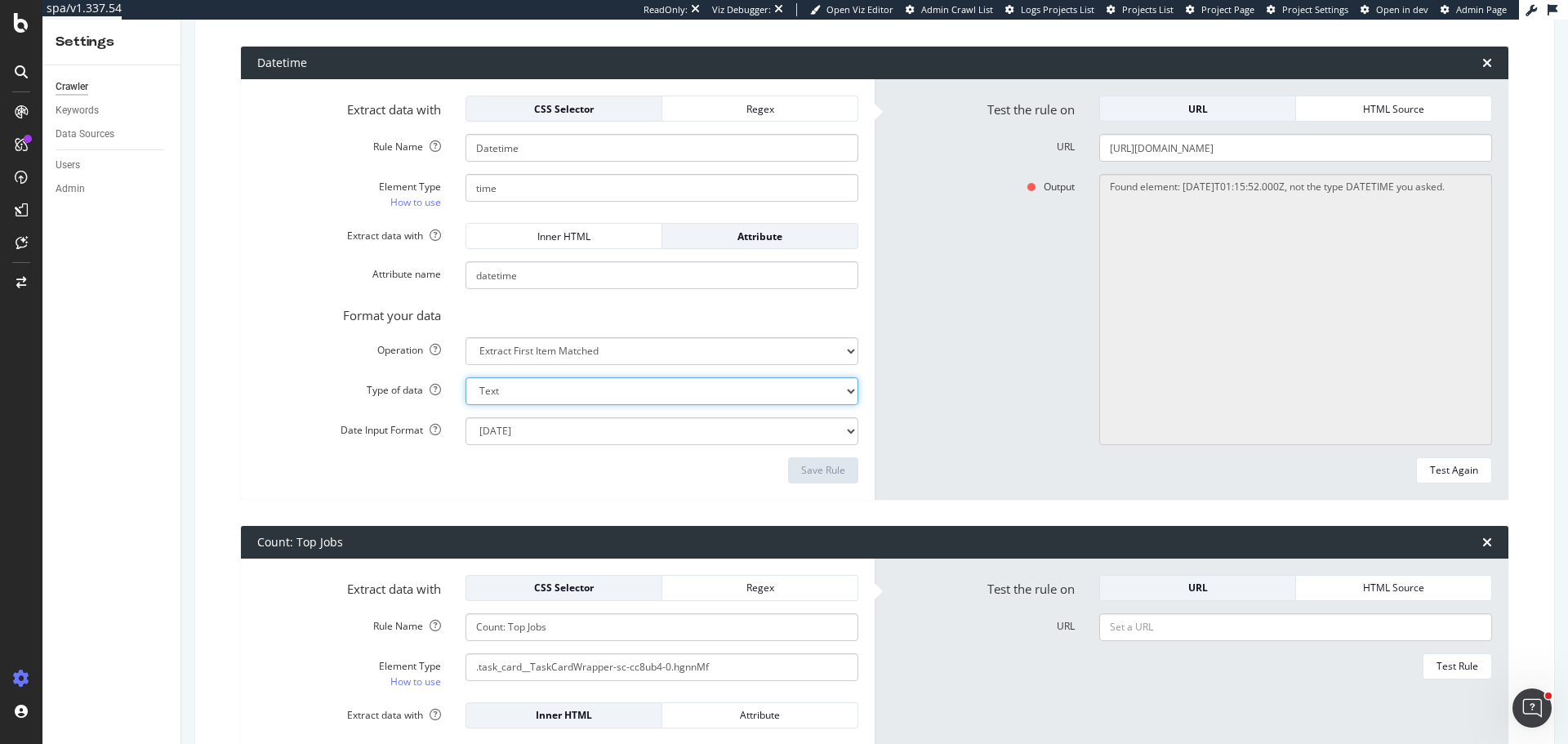
click at [466, 377] on select "Text Integer number Floating point number Date" at bounding box center [662, 390] width 393 height 27
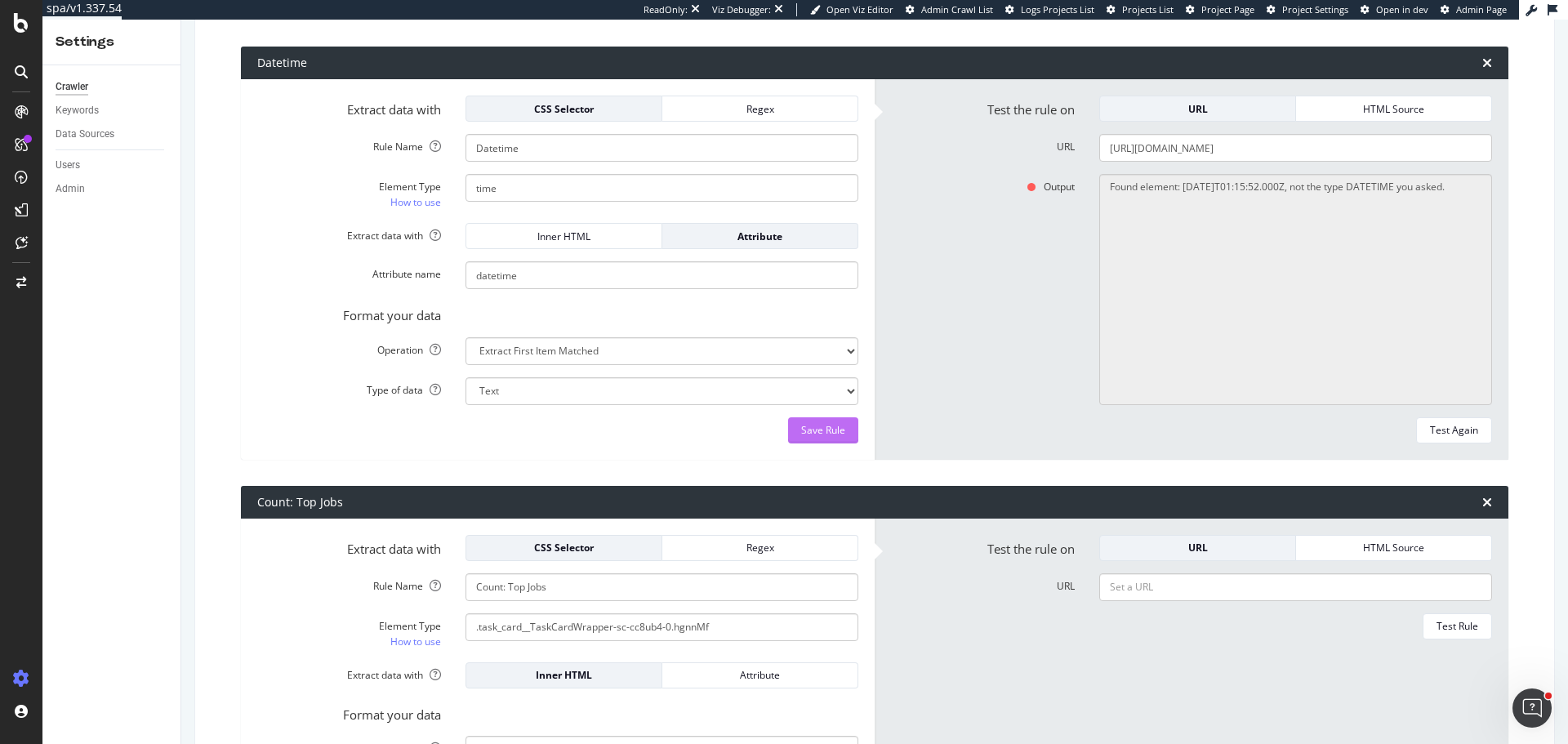
click at [801, 424] on div "Save Rule" at bounding box center [823, 430] width 44 height 14
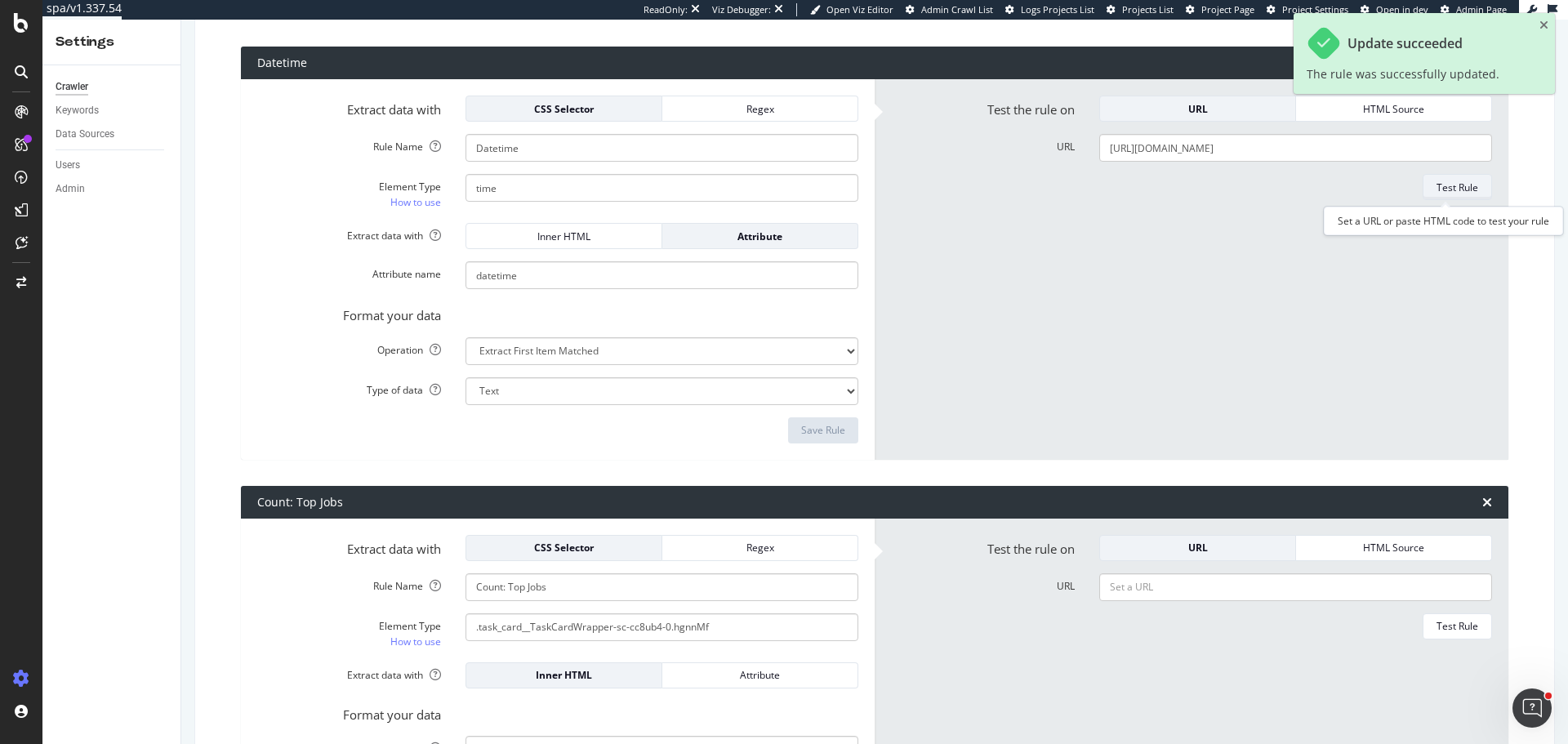
click at [1461, 189] on div "Test Rule" at bounding box center [1457, 187] width 41 height 14
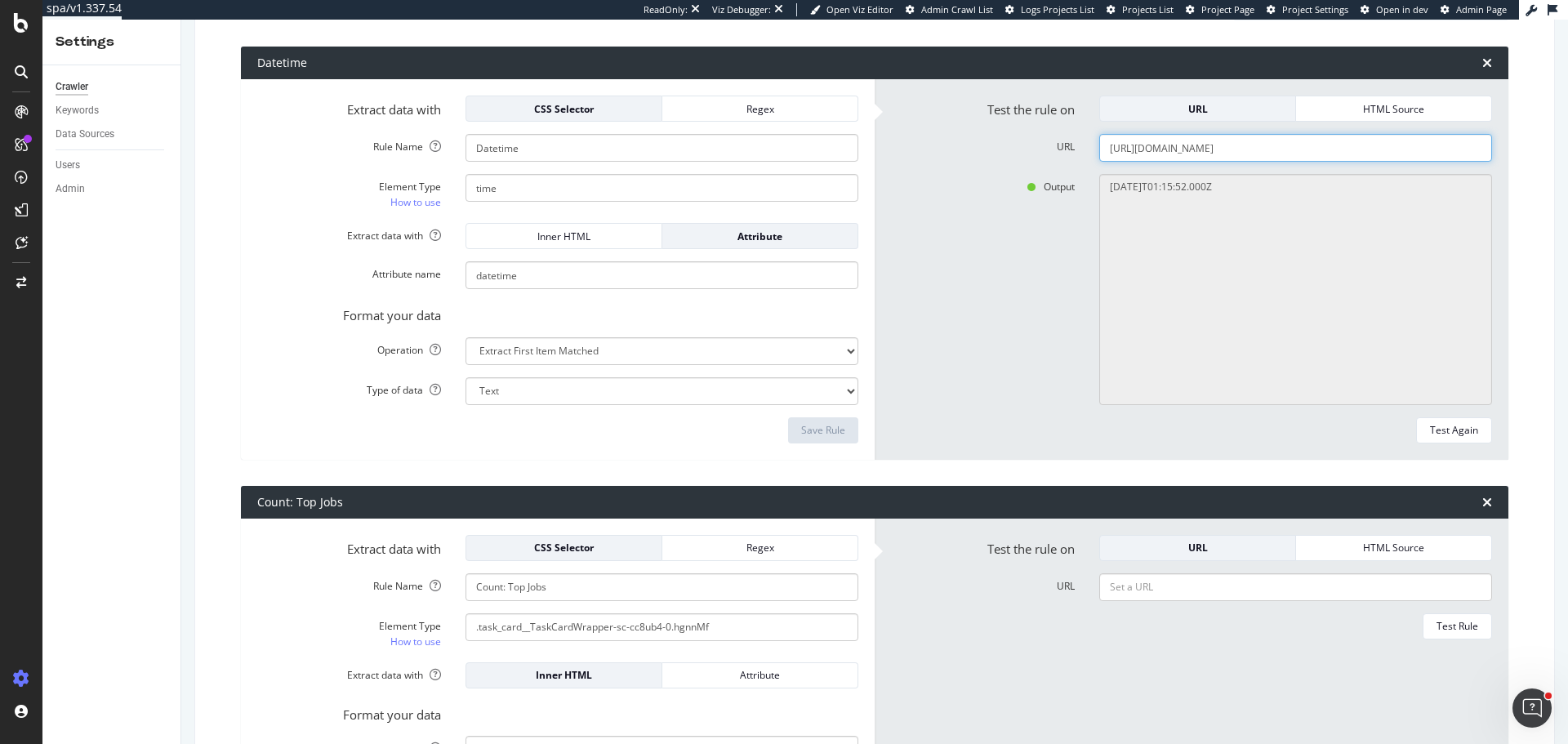
click at [1226, 149] on input "https://www.airtasker.com/au/services/beautician/sunshine-coast/" at bounding box center [1296, 147] width 393 height 27
paste input "uk/jobs/gardening"
type input "https://www.airtasker.com/uk/jobs/gardening/"
click at [1452, 431] on div "Test Again" at bounding box center [1454, 430] width 48 height 14
type textarea "2 minutes ago"
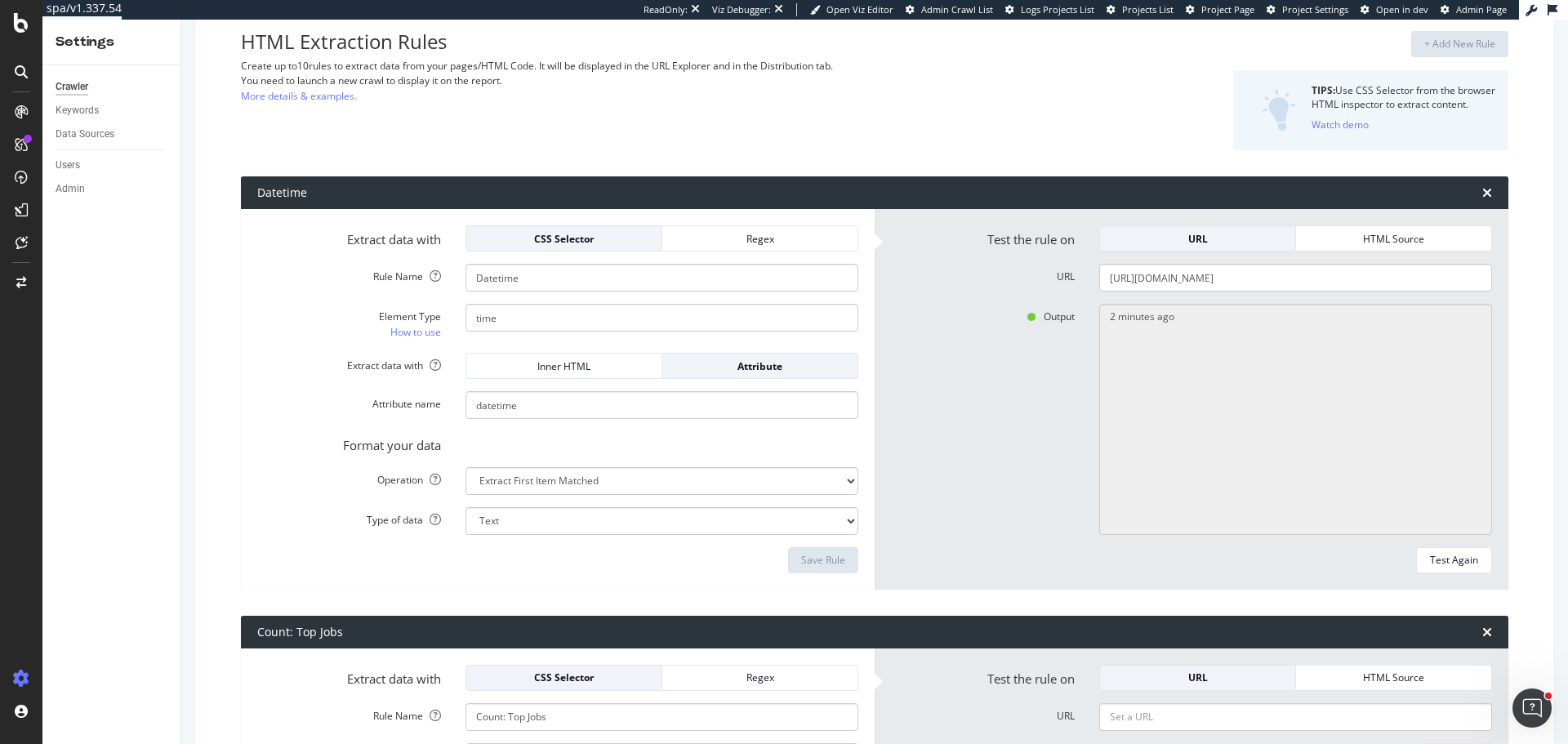
scroll to position [0, 0]
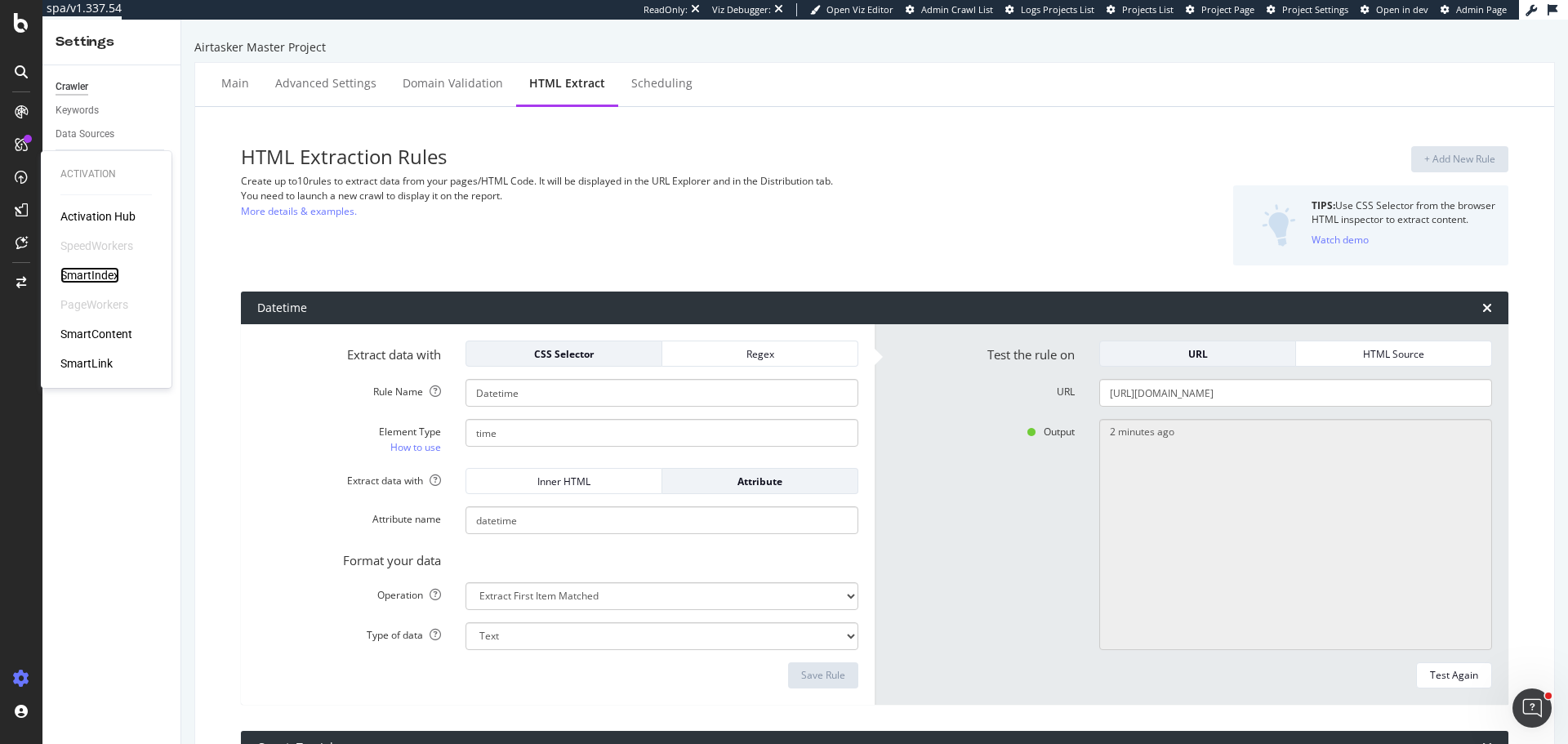
click at [112, 272] on div "SmartIndex" at bounding box center [90, 274] width 58 height 16
